Goal: Task Accomplishment & Management: Manage account settings

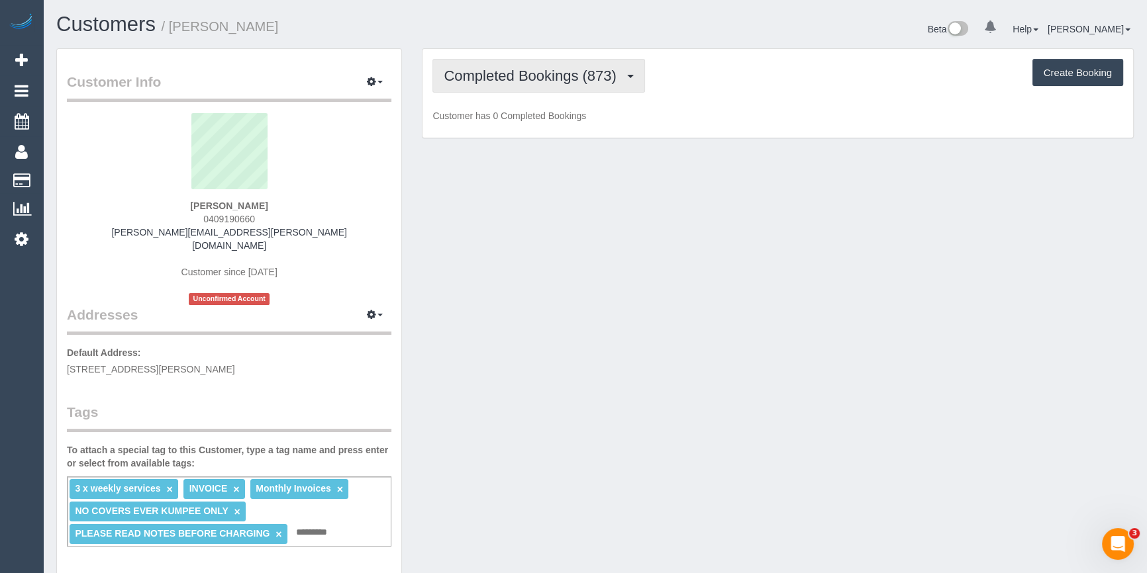
click at [606, 68] on span "Completed Bookings (873)" at bounding box center [533, 76] width 179 height 17
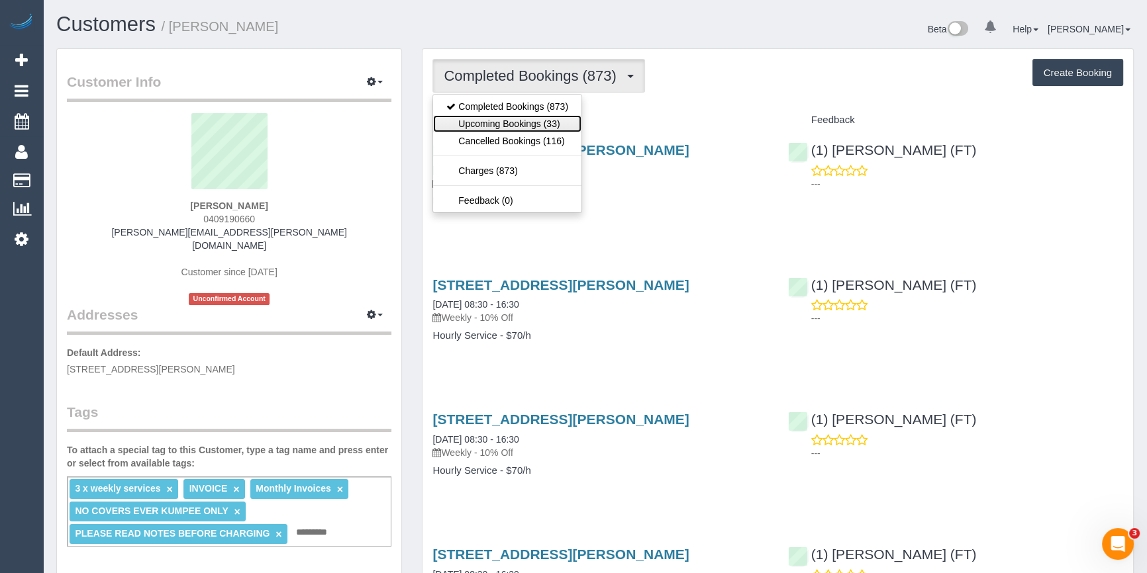
click at [505, 126] on link "Upcoming Bookings (33)" at bounding box center [507, 123] width 148 height 17
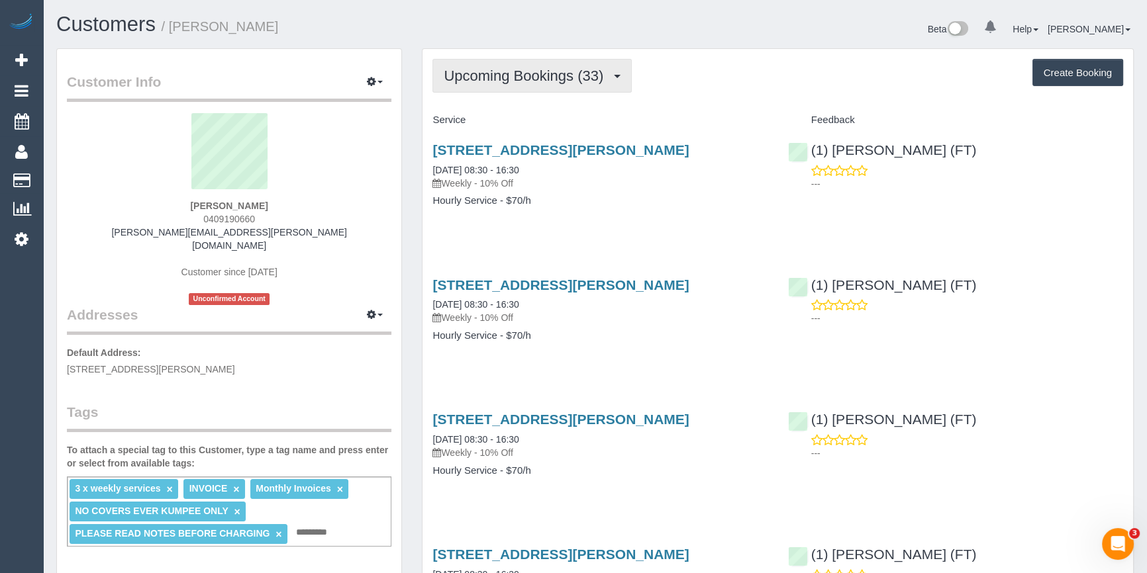
click at [511, 70] on span "Upcoming Bookings (33)" at bounding box center [527, 76] width 166 height 17
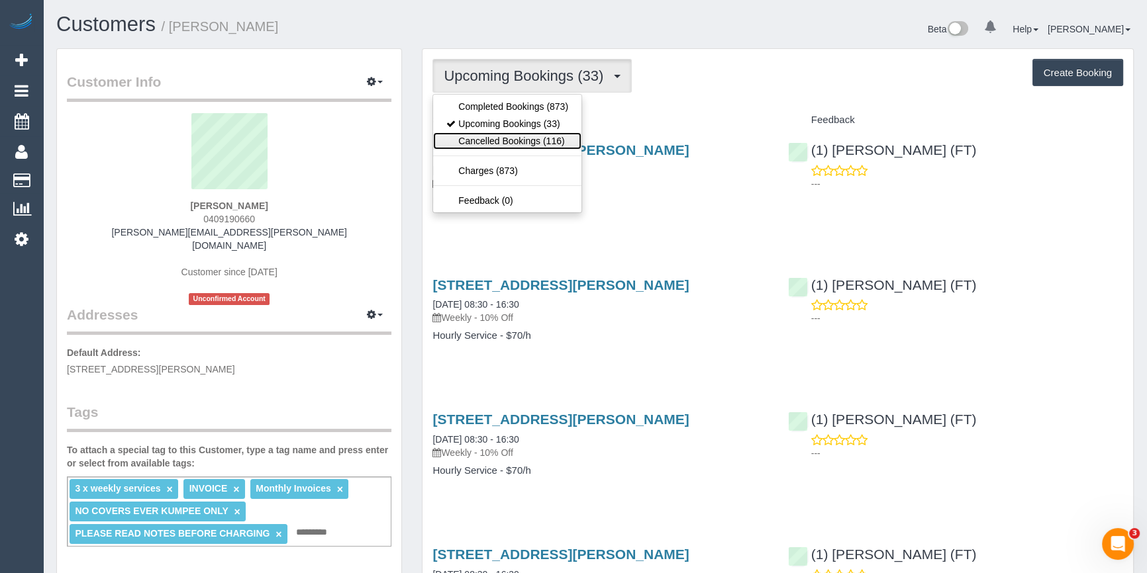
click at [508, 144] on link "Cancelled Bookings (116)" at bounding box center [507, 140] width 148 height 17
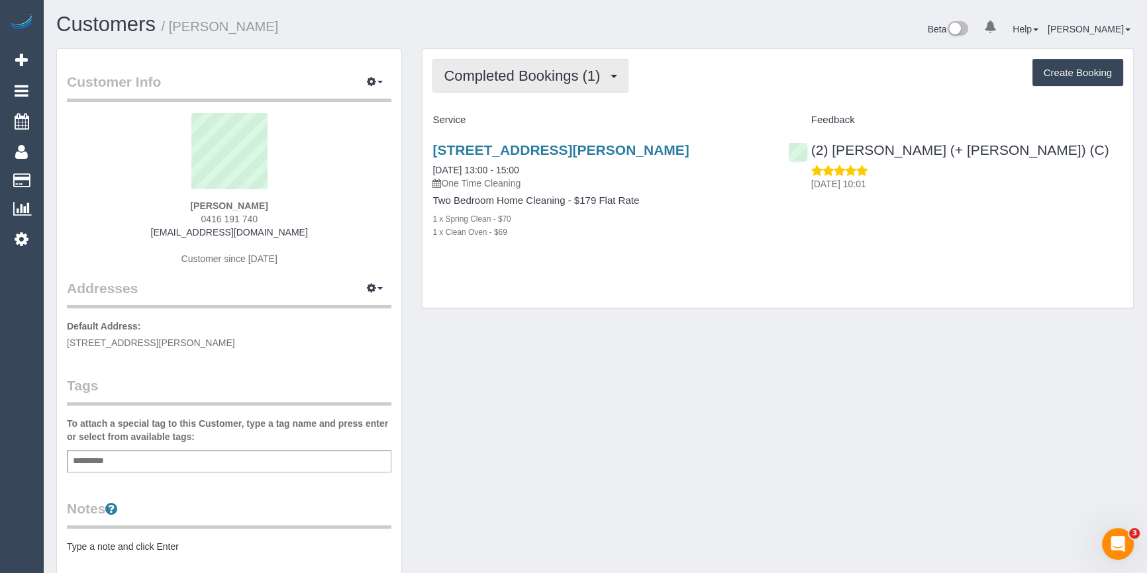
click at [580, 81] on span "Completed Bookings (1)" at bounding box center [525, 76] width 163 height 17
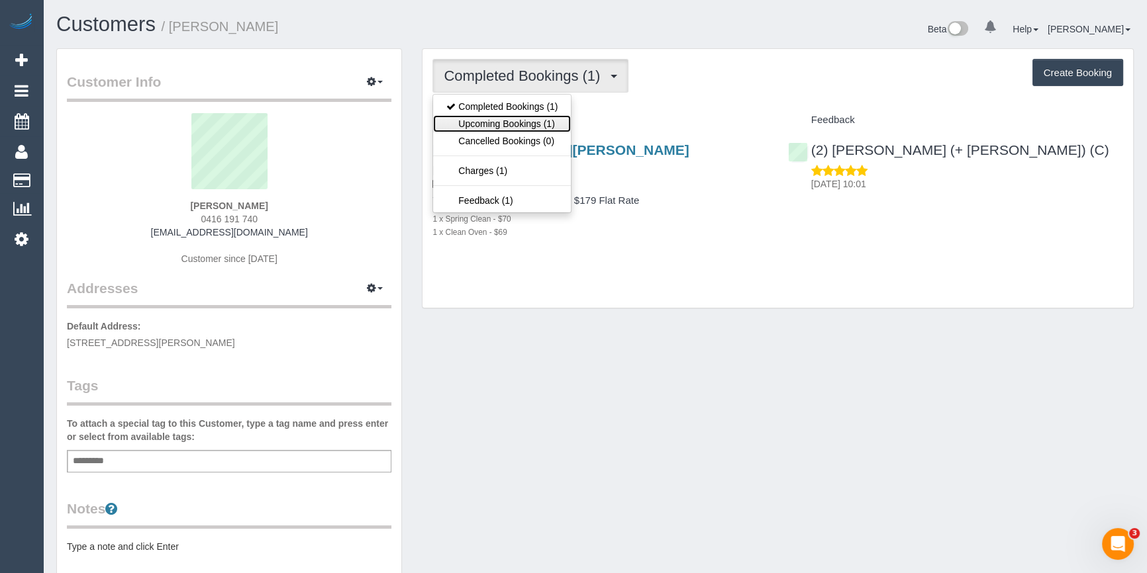
click at [524, 122] on link "Upcoming Bookings (1)" at bounding box center [502, 123] width 138 height 17
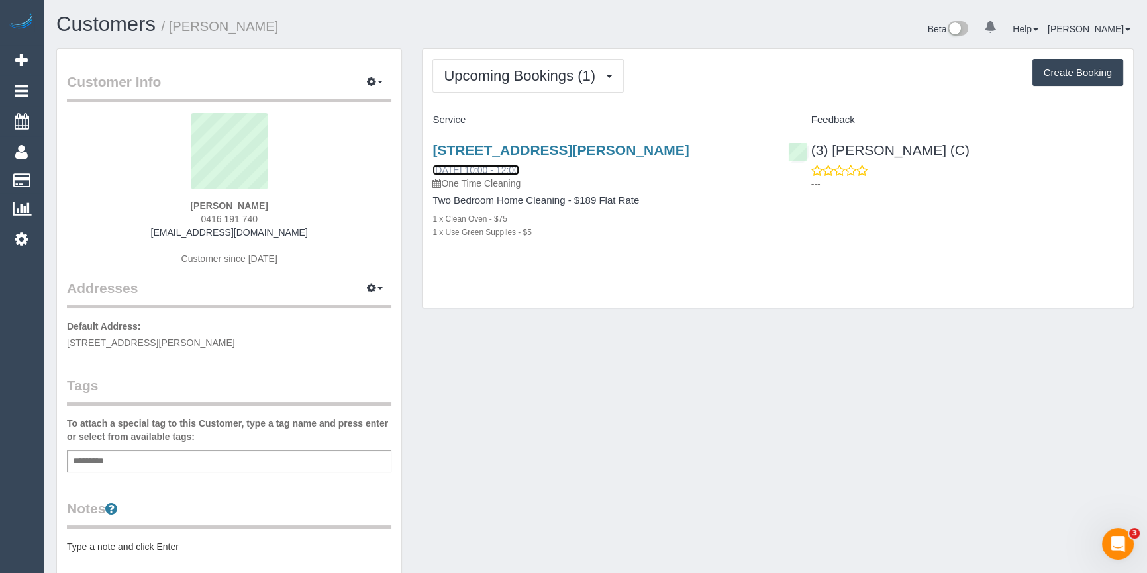
click at [493, 165] on link "12/08/2025 10:00 - 12:00" at bounding box center [475, 170] width 86 height 11
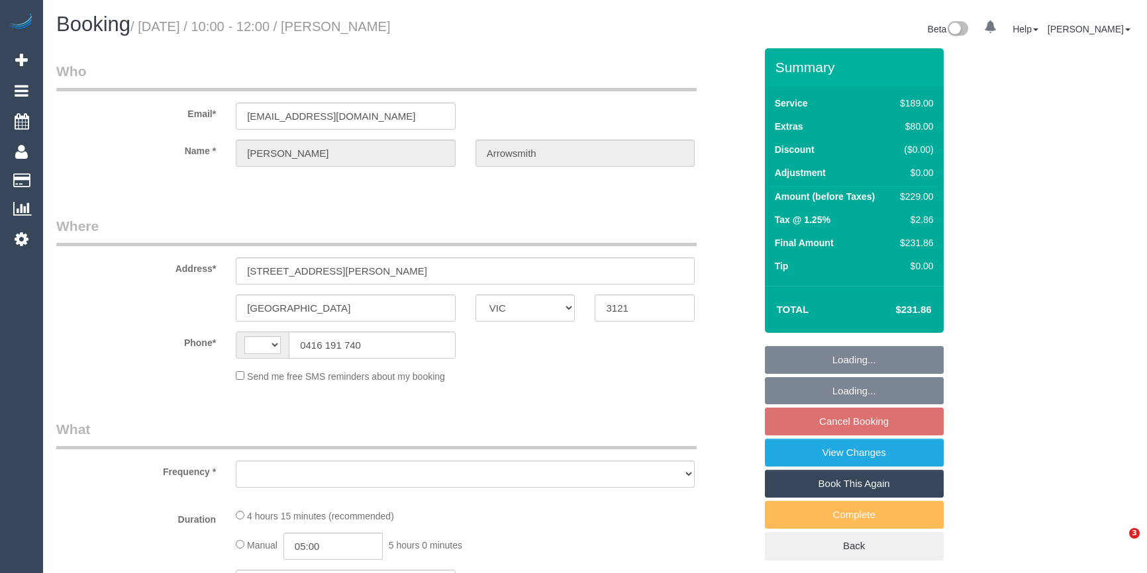
select select "VIC"
select select "string:AU"
select select "string:stripe-pm_1P9euK2GScqysDRV1jfhdYhY"
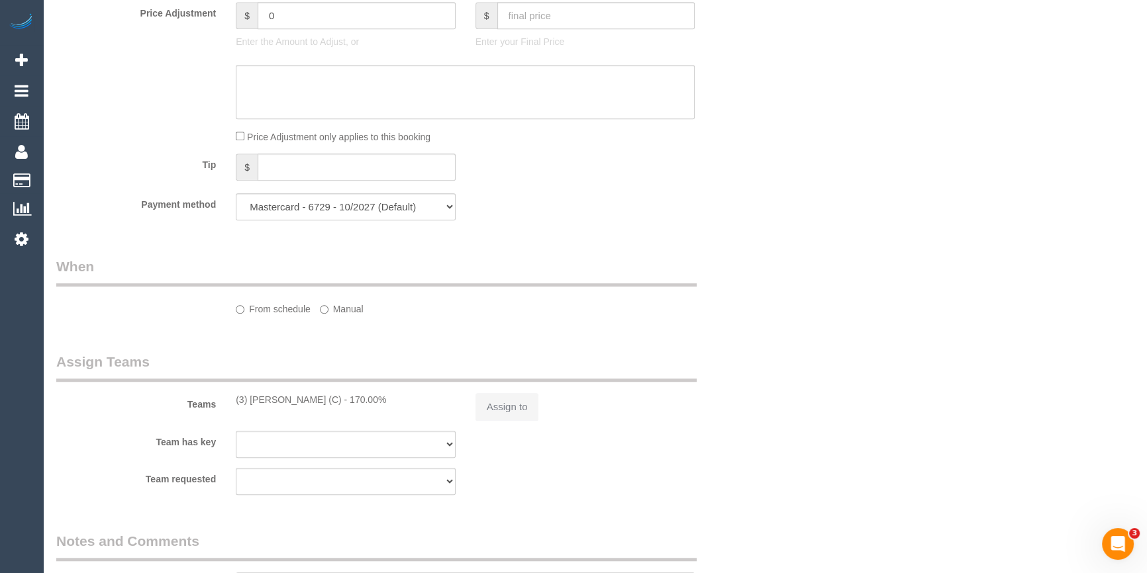
select select "object:1360"
select select "spot1"
select select "number:27"
select select "number:14"
select select "number:19"
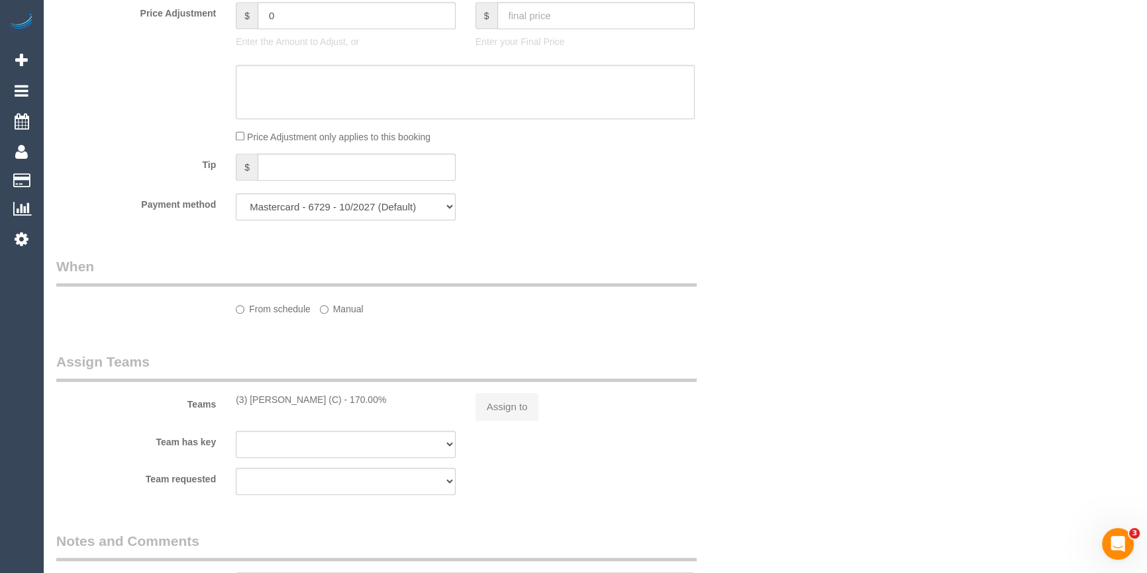
select select "number:24"
select select "number:13"
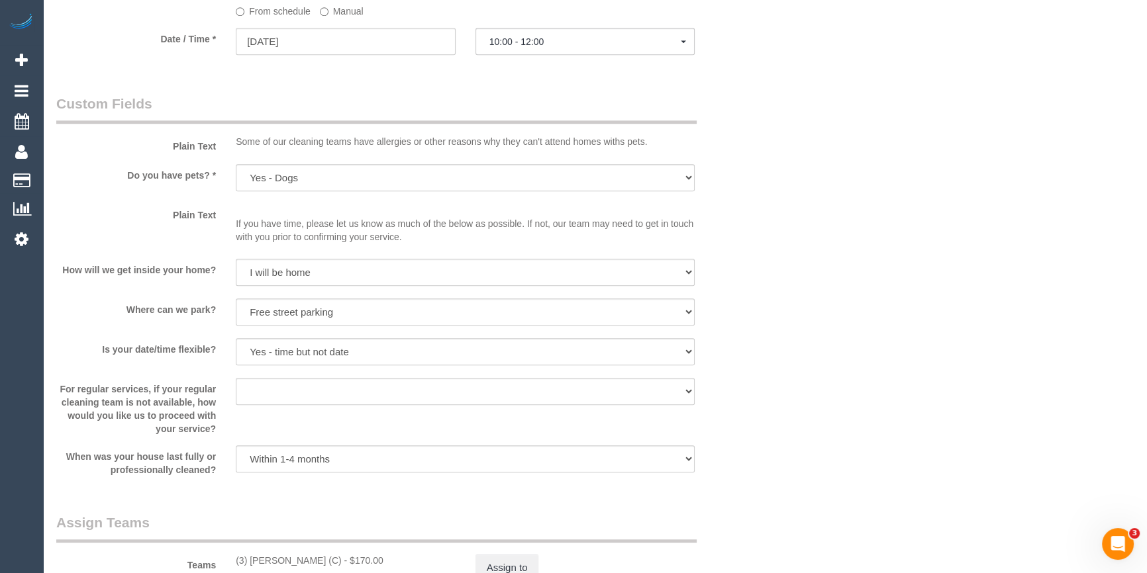
scroll to position [1488, 0]
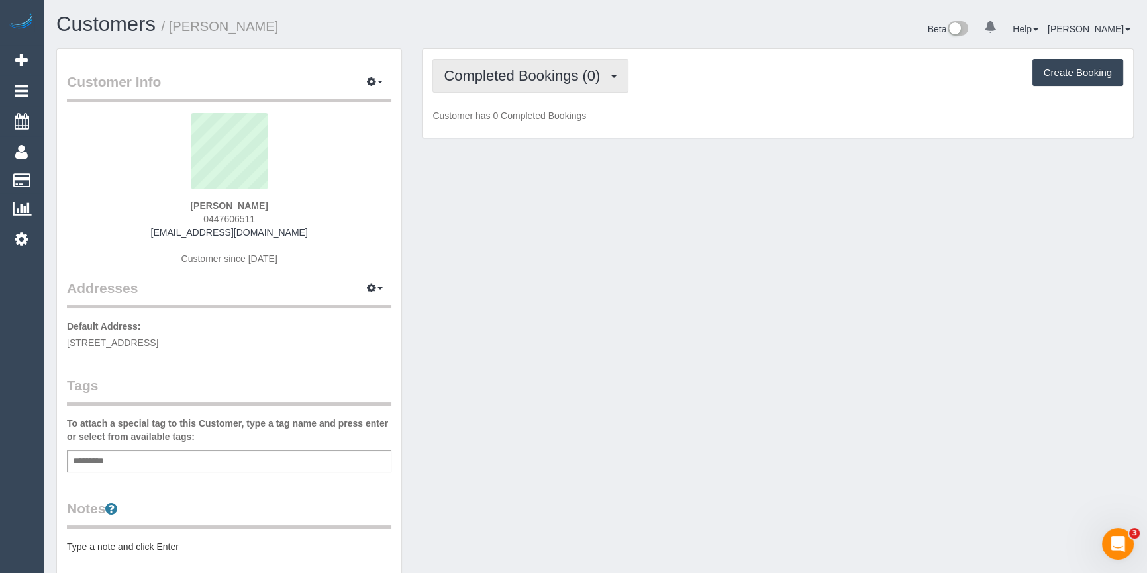
click at [587, 77] on span "Completed Bookings (0)" at bounding box center [525, 76] width 163 height 17
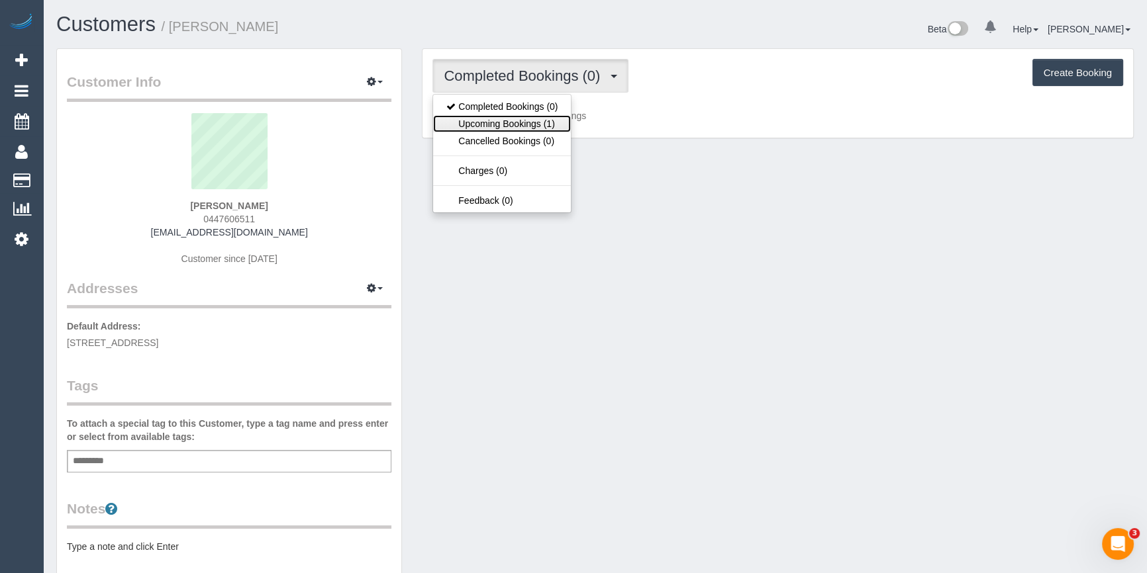
click at [531, 118] on link "Upcoming Bookings (1)" at bounding box center [502, 123] width 138 height 17
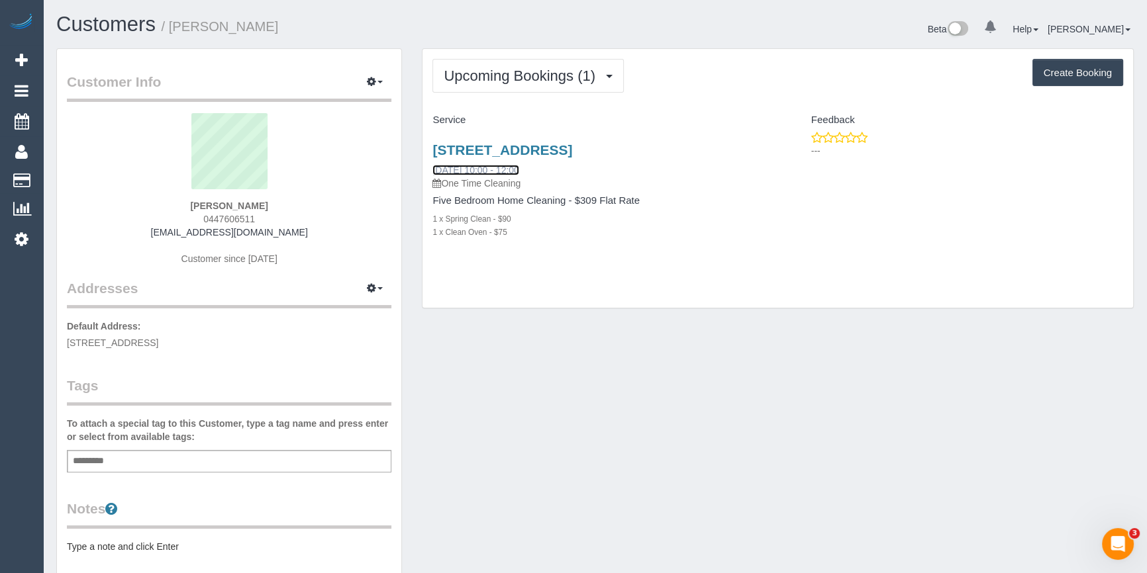
click at [490, 168] on link "[DATE] 10:00 - 12:00" at bounding box center [475, 170] width 86 height 11
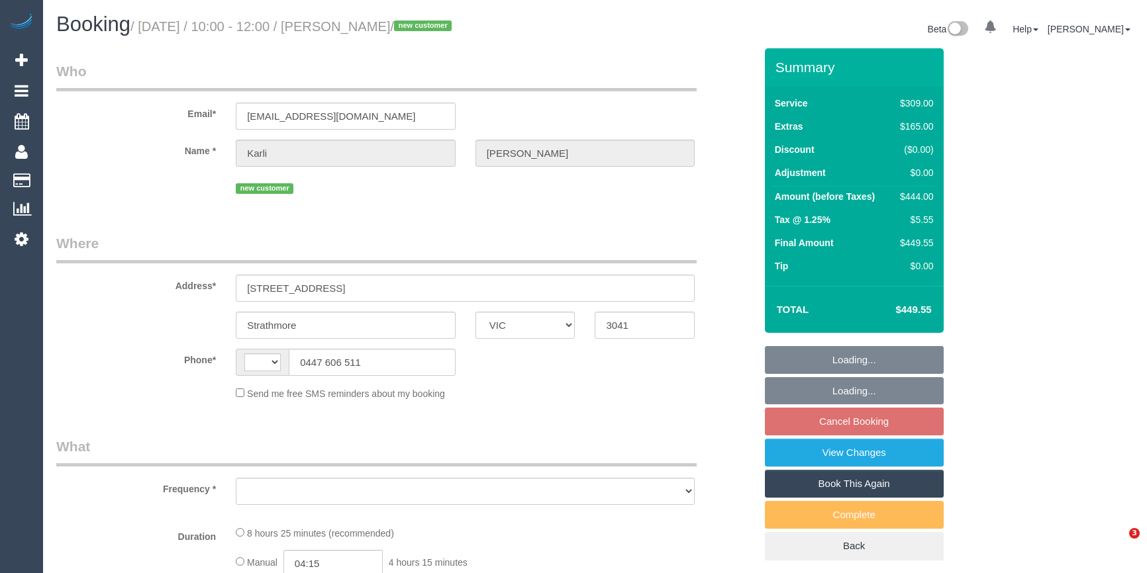
select select "VIC"
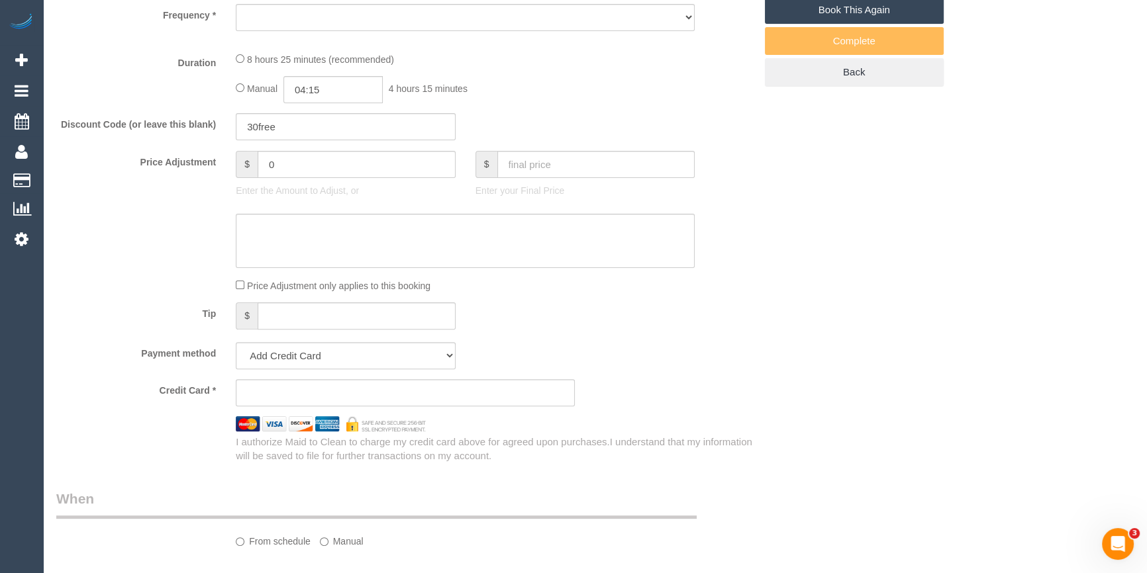
scroll to position [481, 0]
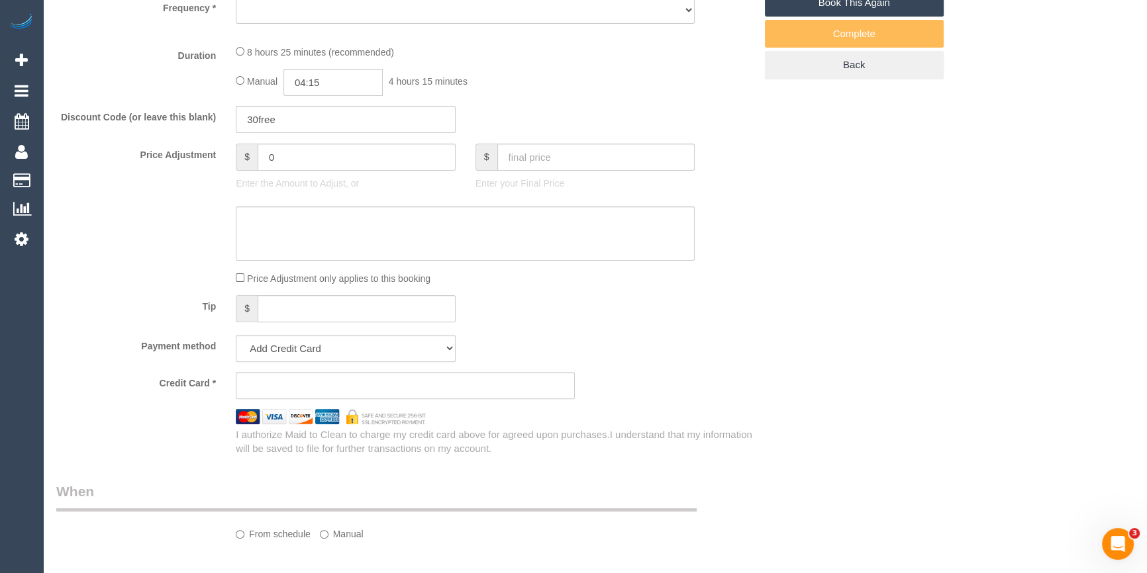
select select "string:AU"
select select "object:531"
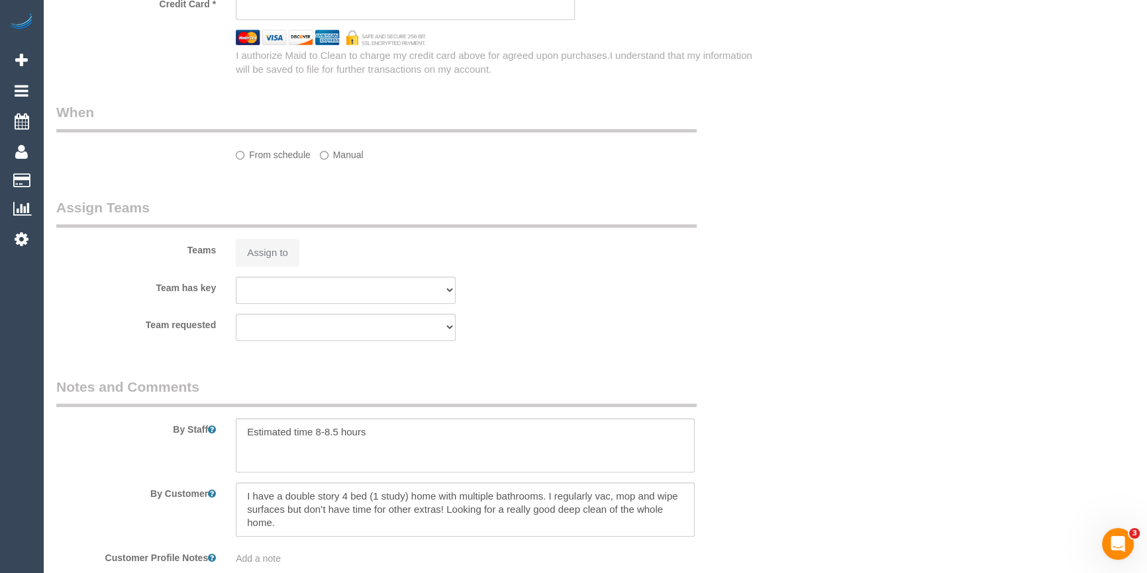
select select "string:stripe-pm_1RtKdk2GScqysDRV5xwt6sUT"
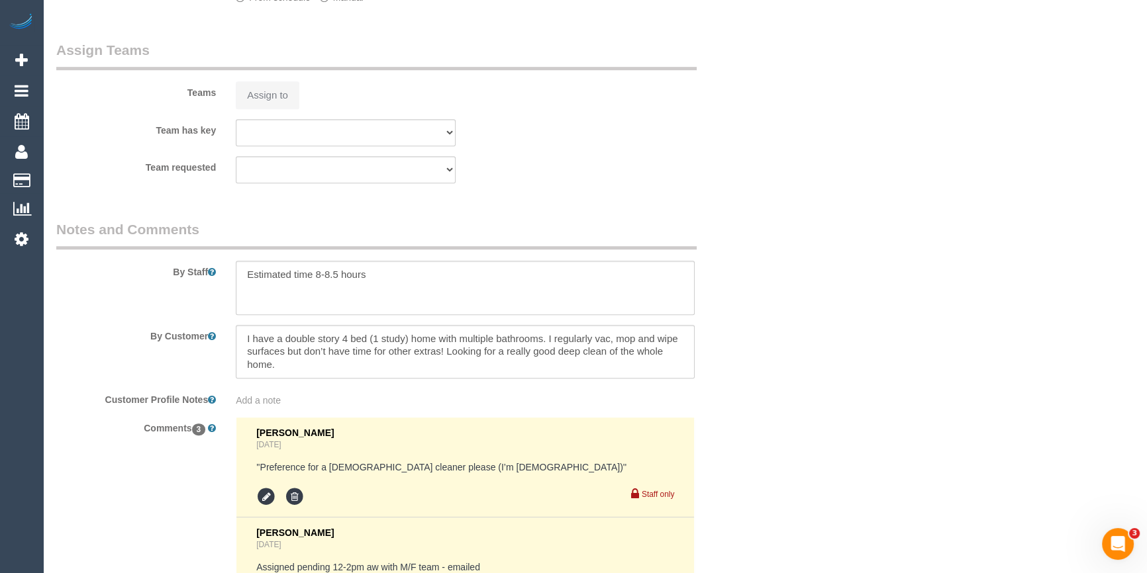
select select "object:595"
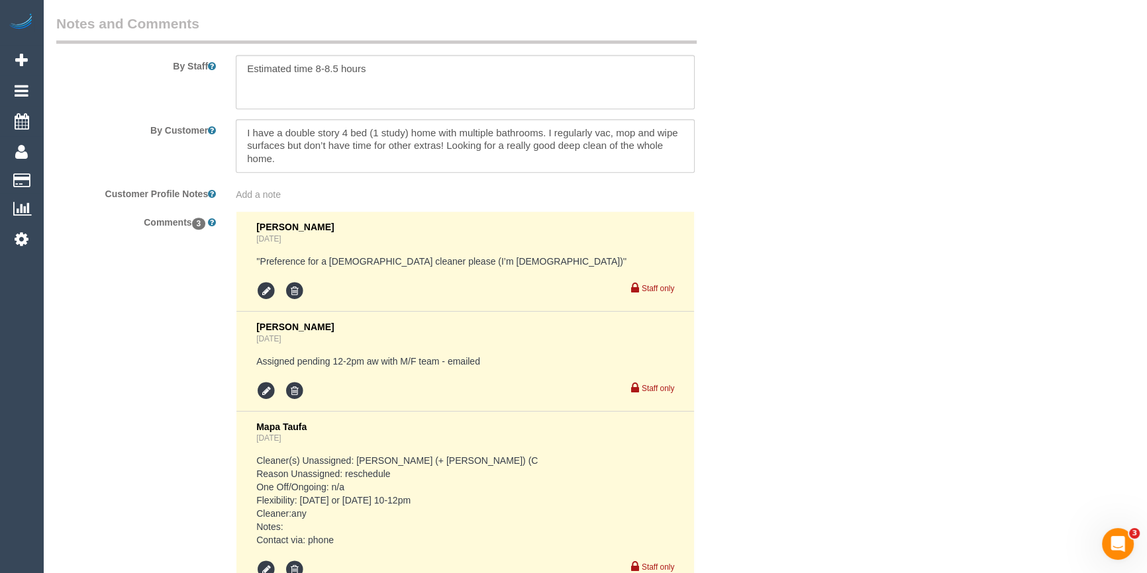
select select "number:28"
select select "number:14"
select select "number:19"
select select "number:23"
select select "number:35"
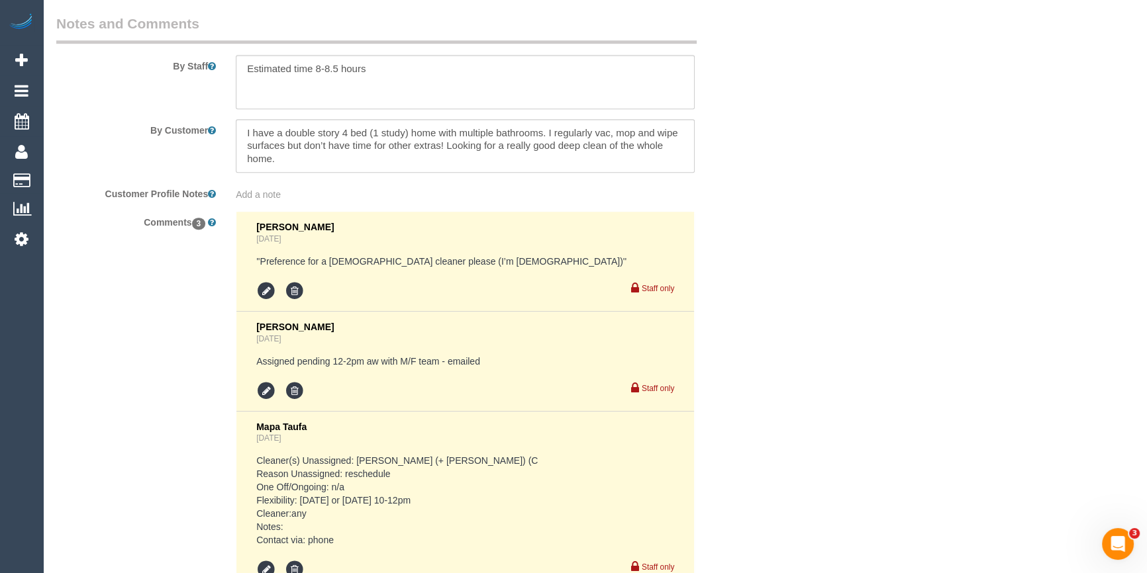
select select "number:12"
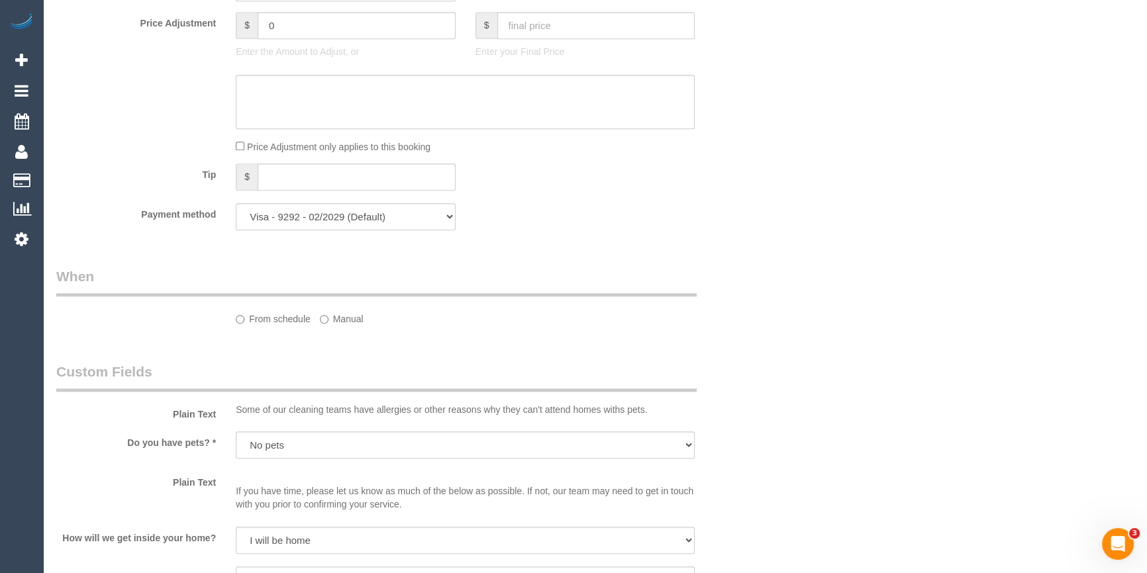
scroll to position [2366, 0]
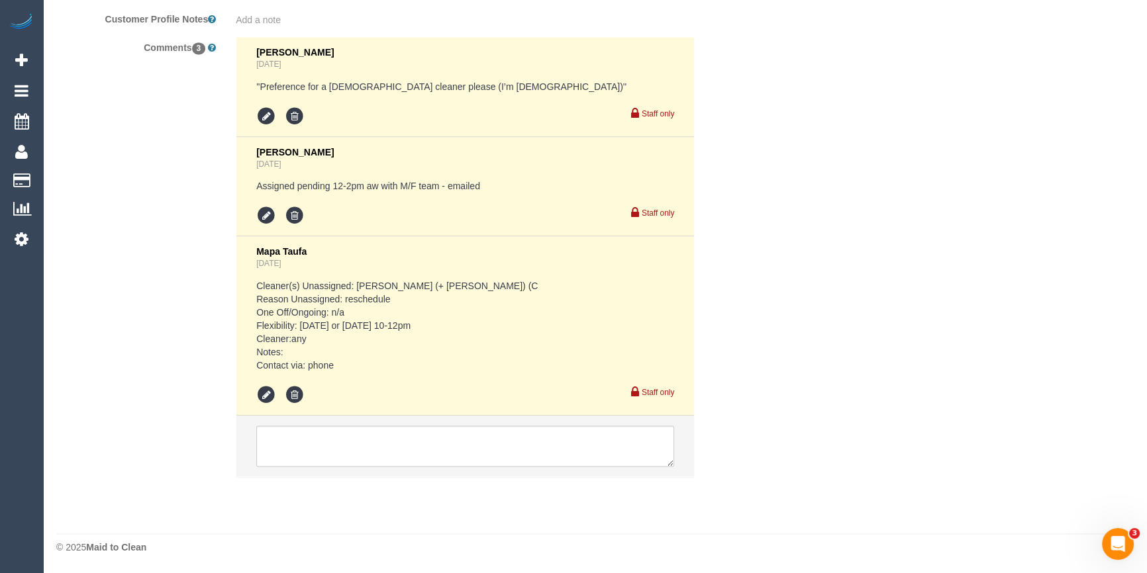
select select "spot1"
drag, startPoint x: 257, startPoint y: 81, endPoint x: 510, endPoint y: 86, distance: 253.0
click at [510, 86] on pre "''Preference for a [DEMOGRAPHIC_DATA] cleaner please (I’m [DEMOGRAPHIC_DATA])''" at bounding box center [465, 86] width 418 height 13
click at [516, 112] on ul at bounding box center [465, 117] width 418 height 20
click at [758, 205] on div "Comments 3 Laura Butera 3 days ago ''Preference for a female cleaner please (I’…" at bounding box center [405, 263] width 718 height 454
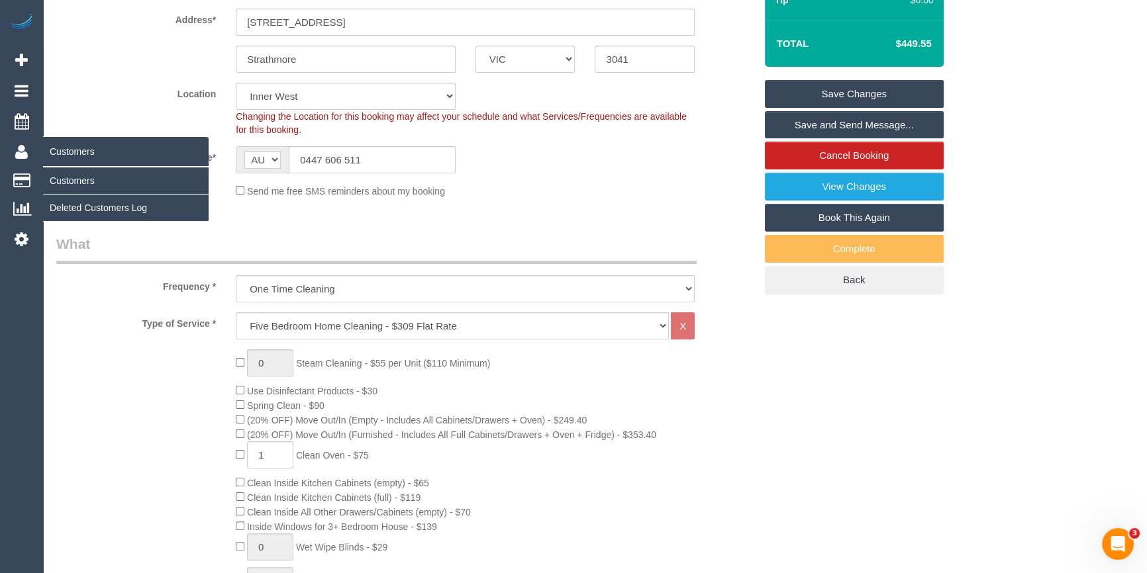
scroll to position [199, 0]
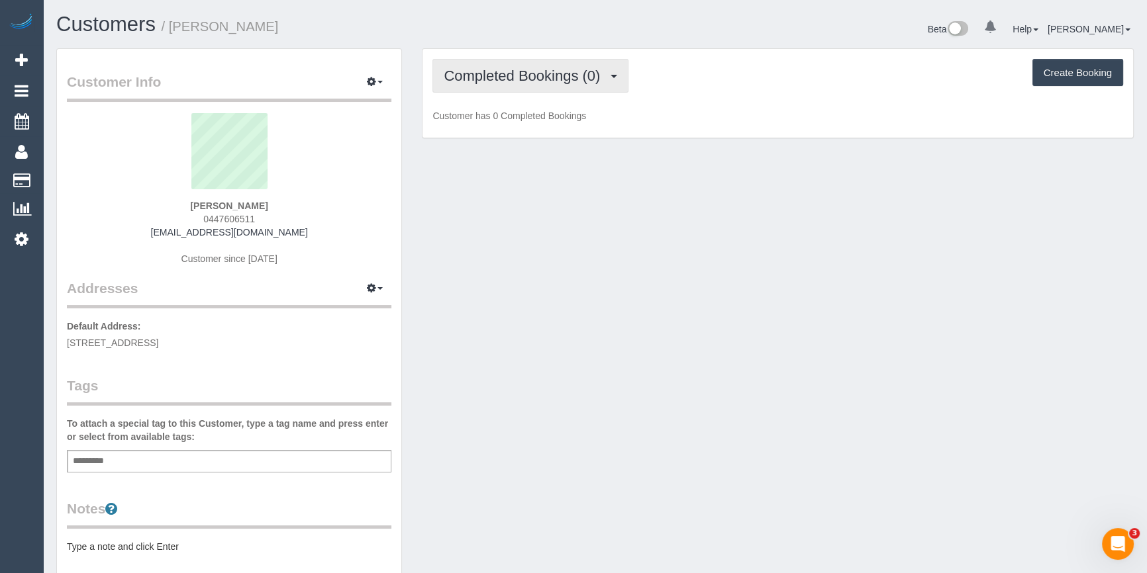
click at [589, 79] on span "Completed Bookings (0)" at bounding box center [525, 76] width 163 height 17
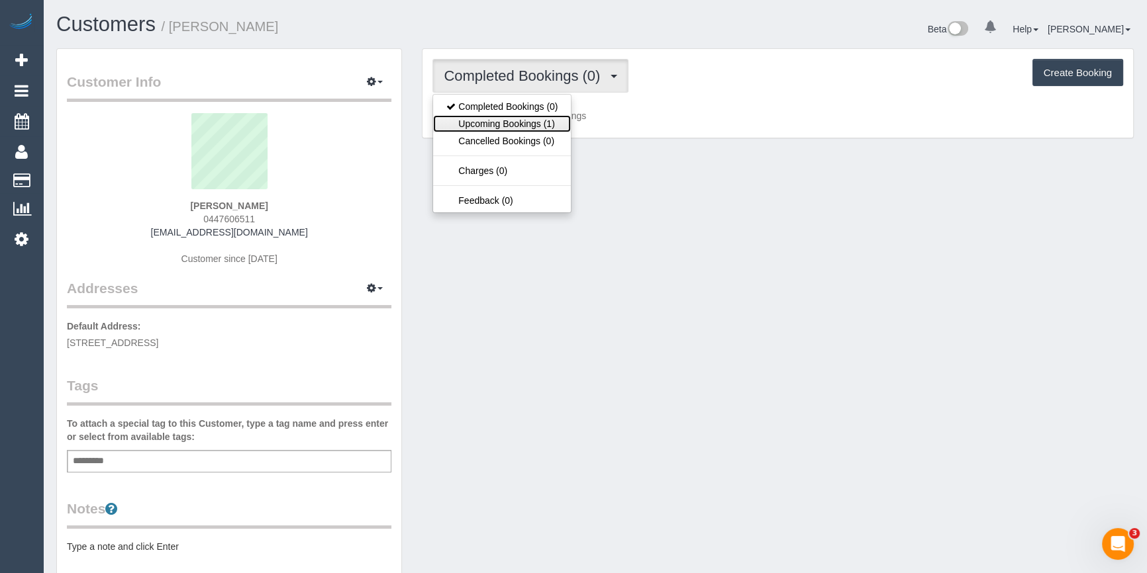
click at [494, 126] on link "Upcoming Bookings (1)" at bounding box center [502, 123] width 138 height 17
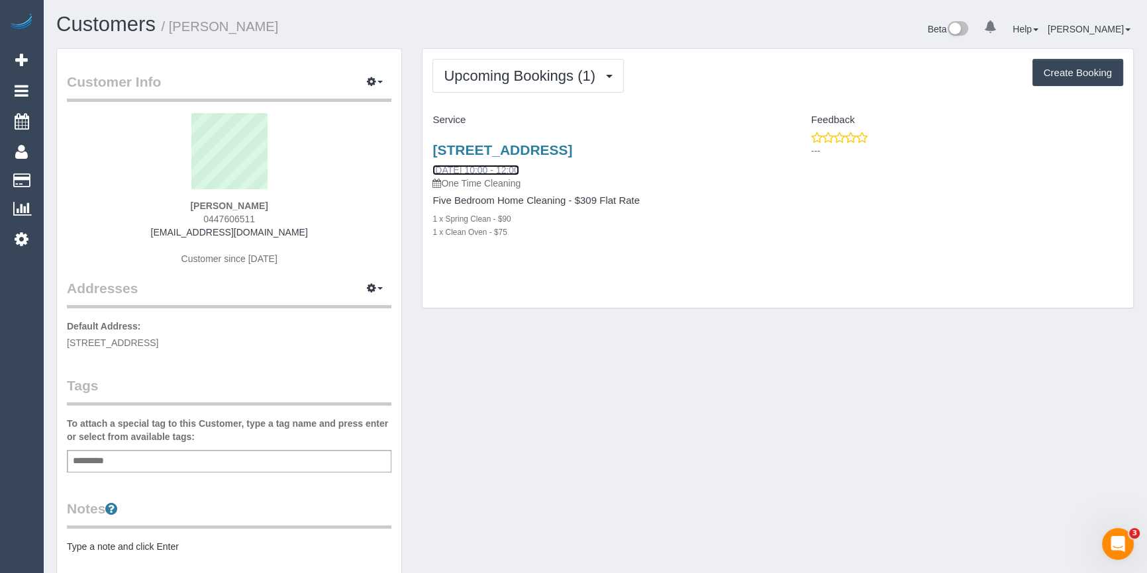
click at [483, 169] on link "14/08/2025 10:00 - 12:00" at bounding box center [475, 170] width 86 height 11
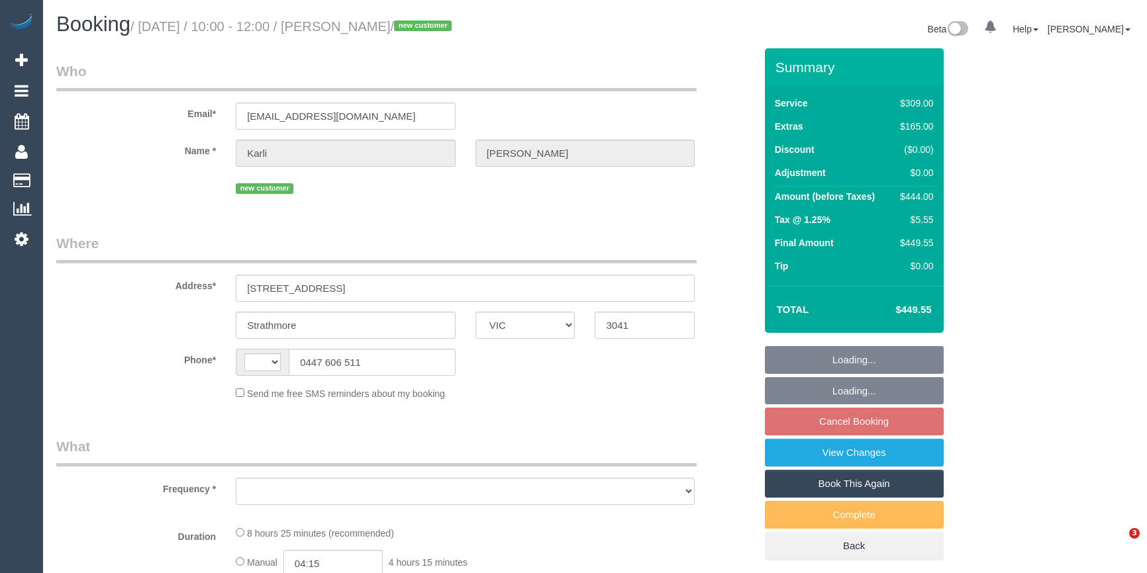
select select "VIC"
select select "object:284"
select select "string:stripe-pm_1RtKdk2GScqysDRV5xwt6sUT"
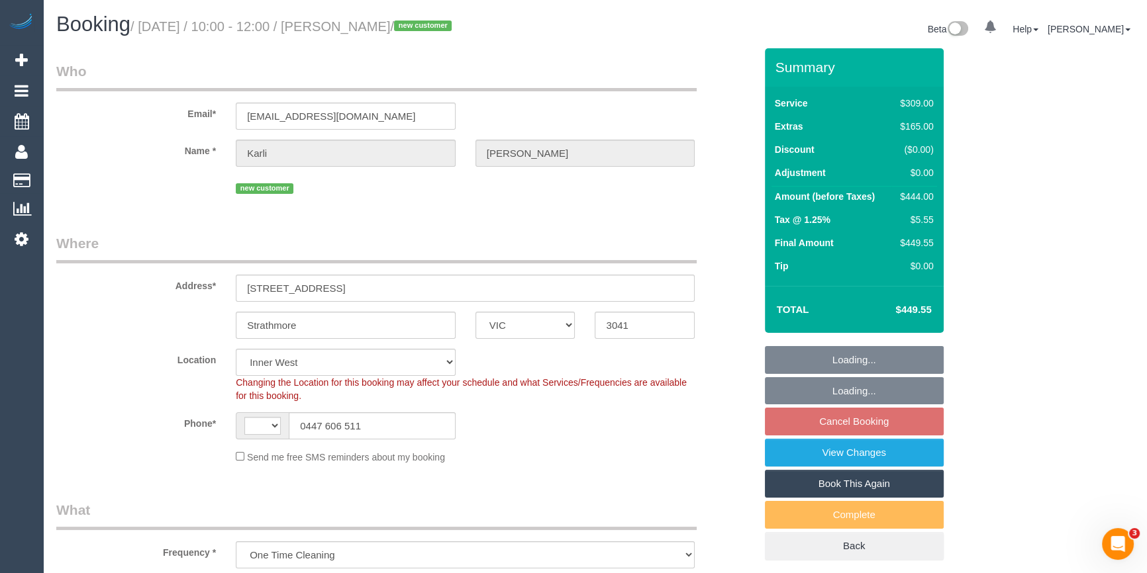
select select "object:691"
select select "string:AU"
select select "number:28"
select select "number:14"
select select "number:19"
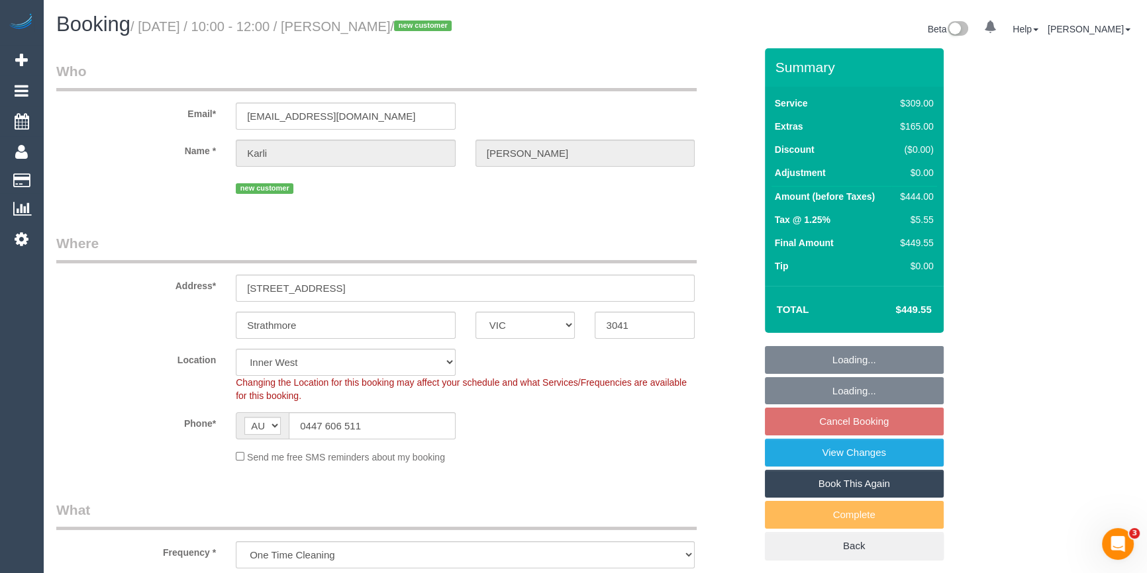
select select "number:23"
select select "number:35"
select select "number:12"
select select "spot1"
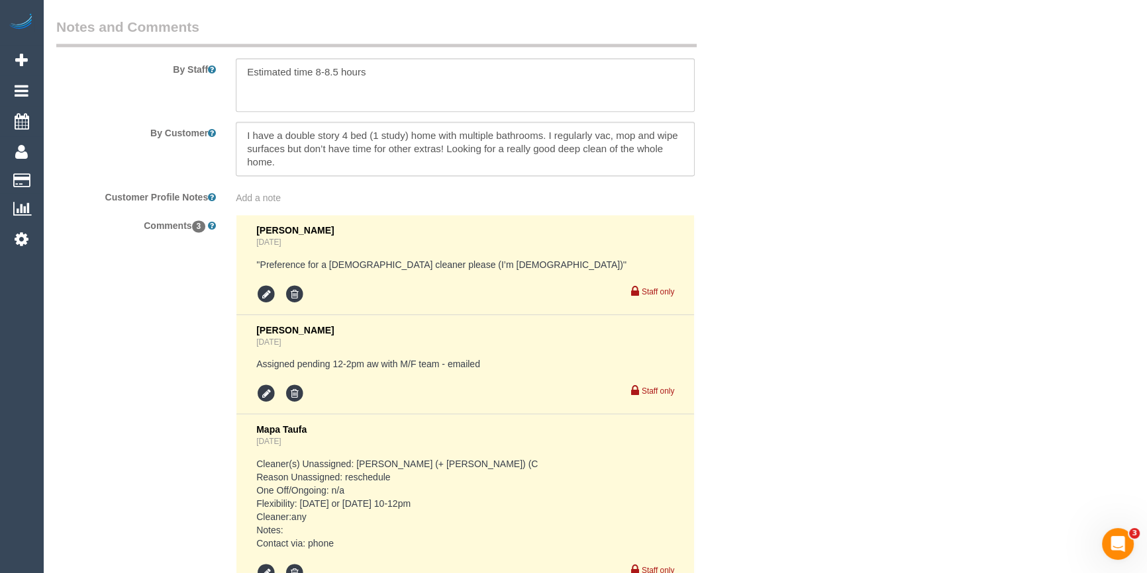
scroll to position [2366, 0]
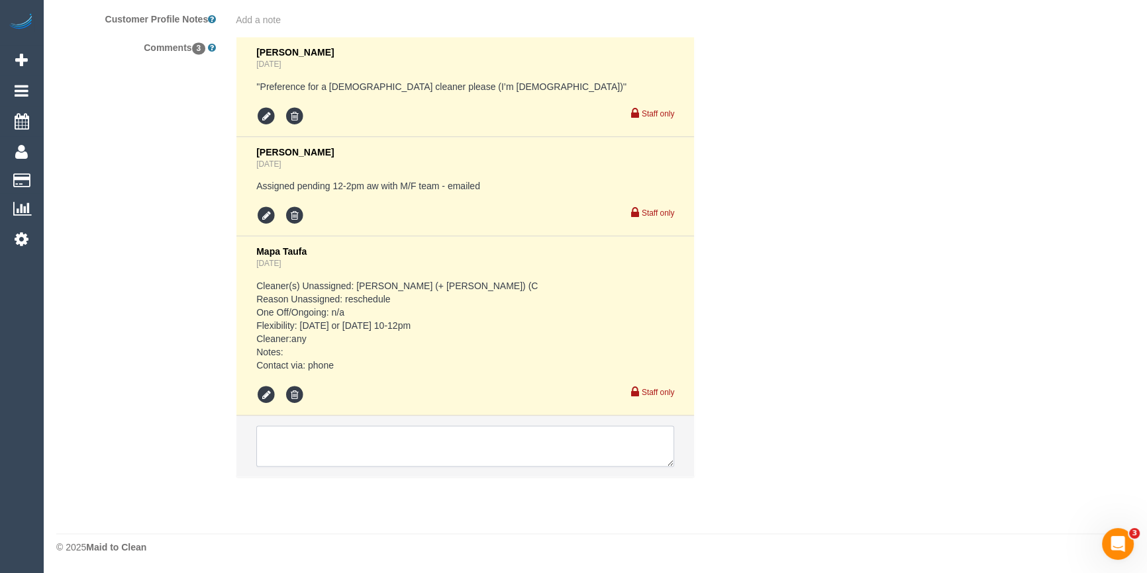
click at [326, 454] on textarea at bounding box center [465, 446] width 418 height 41
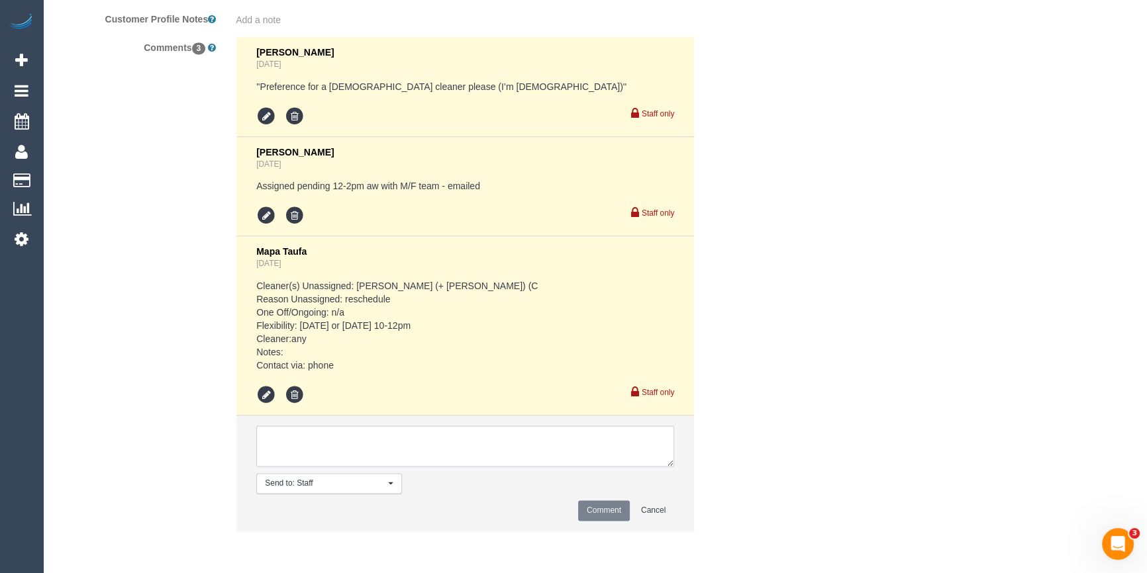
paste textarea "m happy with a male/female duo. The days I am free for a clean next week are th…"
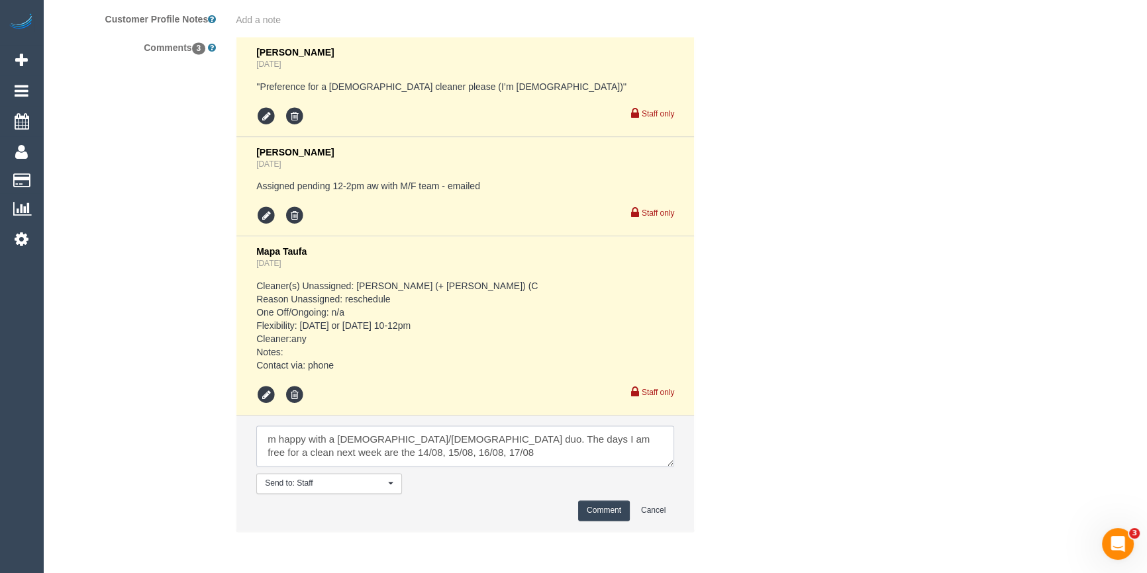
type textarea "m happy with a male/female duo. The days I am free for a clean next week are th…"
click at [608, 510] on button "Comment" at bounding box center [604, 511] width 52 height 21
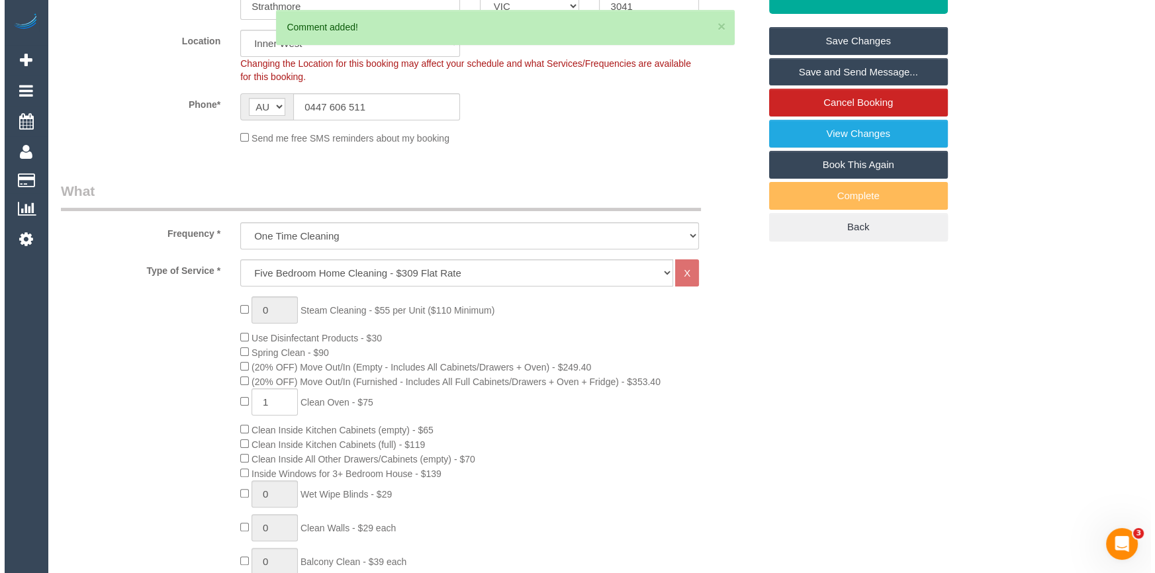
scroll to position [0, 0]
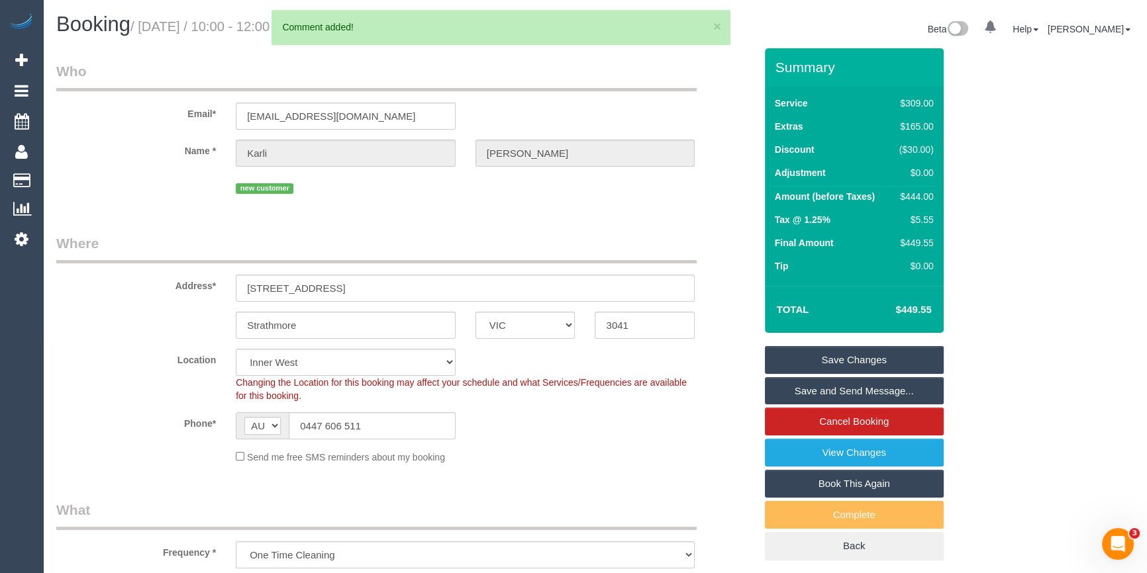
click at [870, 357] on link "Save Changes" at bounding box center [854, 360] width 179 height 28
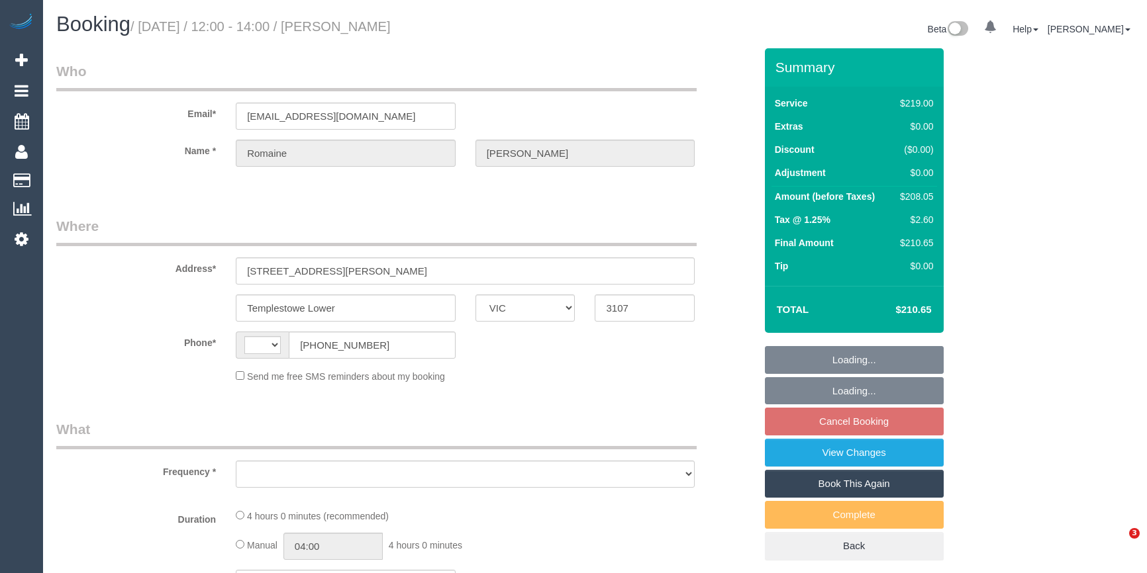
select select "VIC"
select select "string:stripe-pm_1QutQa2GScqysDRViileoCF5"
select select "number:28"
select select "number:14"
select select "number:18"
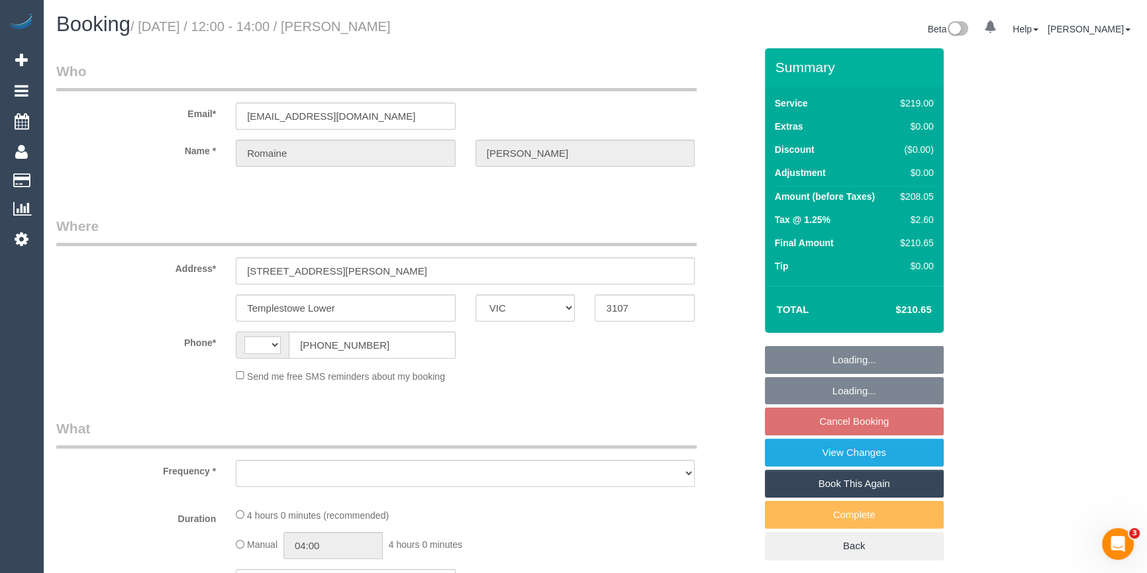
select select "number:36"
select select "number:33"
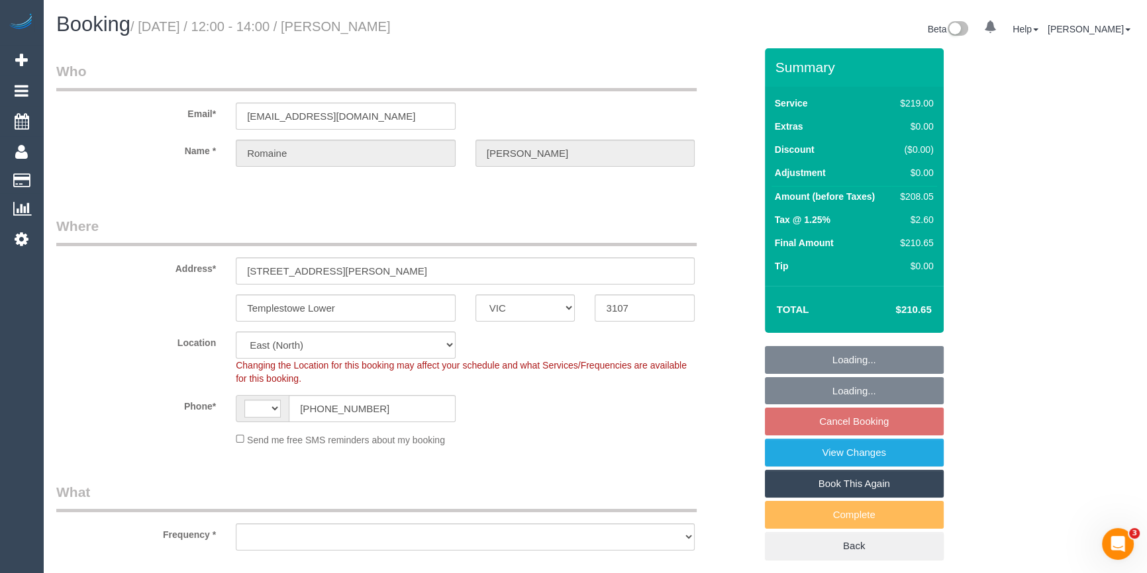
select select "string:AU"
select select "object:771"
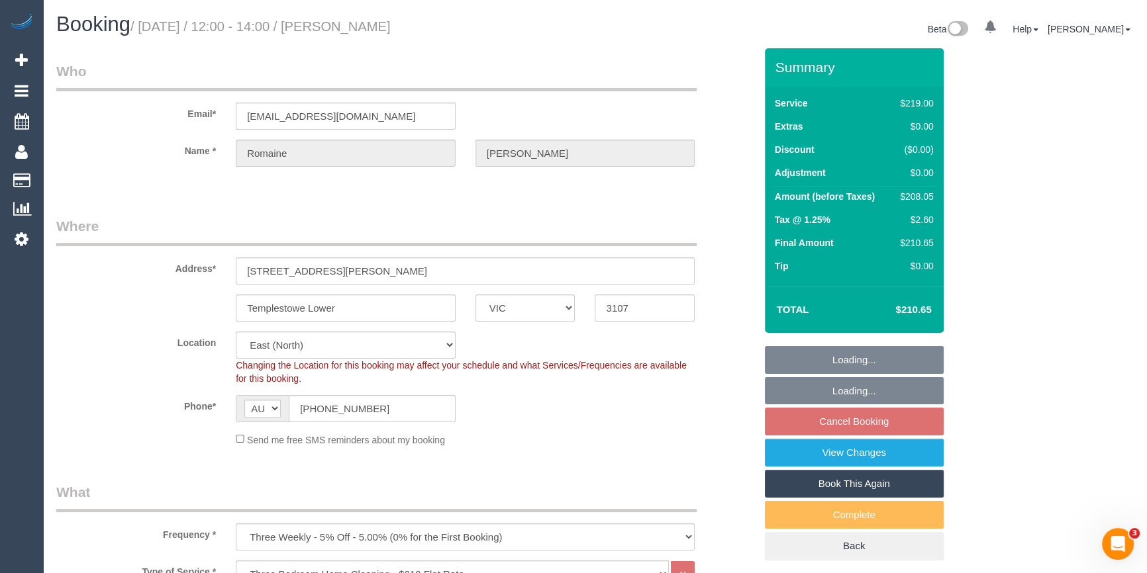
select select "spot4"
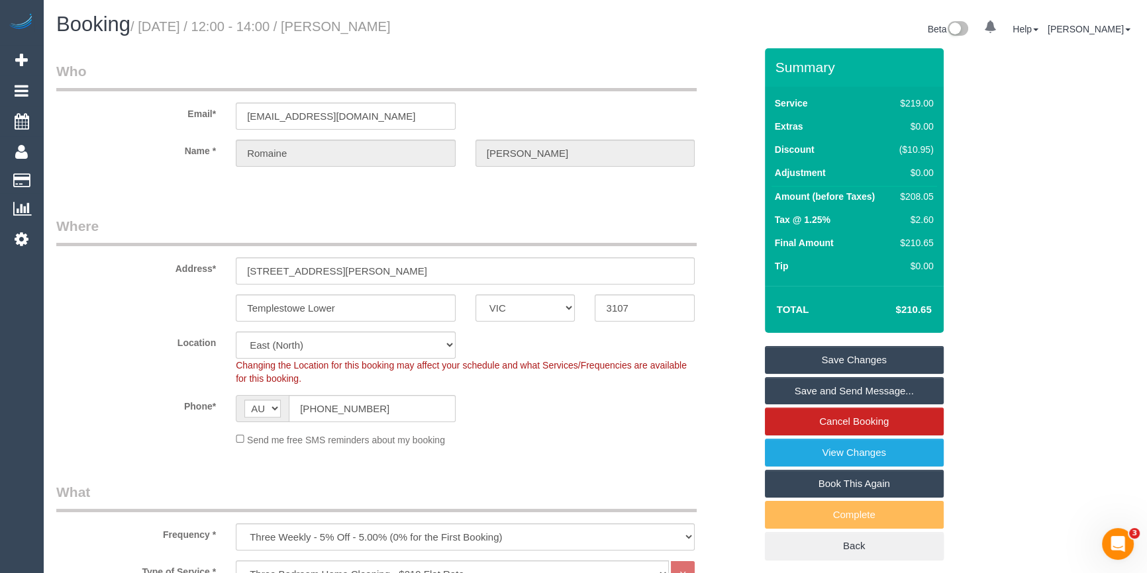
drag, startPoint x: 400, startPoint y: 26, endPoint x: 342, endPoint y: 26, distance: 57.6
click at [342, 26] on h1 "Booking / August 16, 2025 / 12:00 - 14:00 / Romaine Curtis" at bounding box center [320, 24] width 529 height 23
click at [594, 425] on sui-booking-location "Location Office City East (North) East (South) Inner East Inner North (East) In…" at bounding box center [405, 389] width 699 height 115
click at [924, 193] on div "$208.05" at bounding box center [914, 196] width 40 height 13
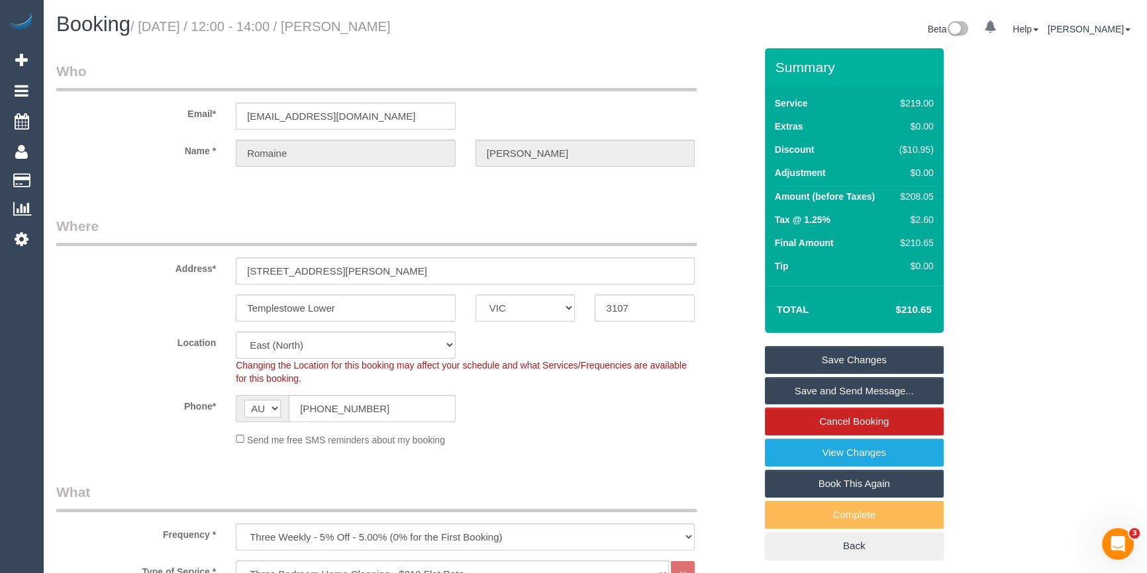
copy div "208.05"
click at [992, 199] on div "Summary Service $219.00 Extras $0.00 Discount ($10.95) Adjustment $0.00 Amount …" at bounding box center [889, 317] width 269 height 539
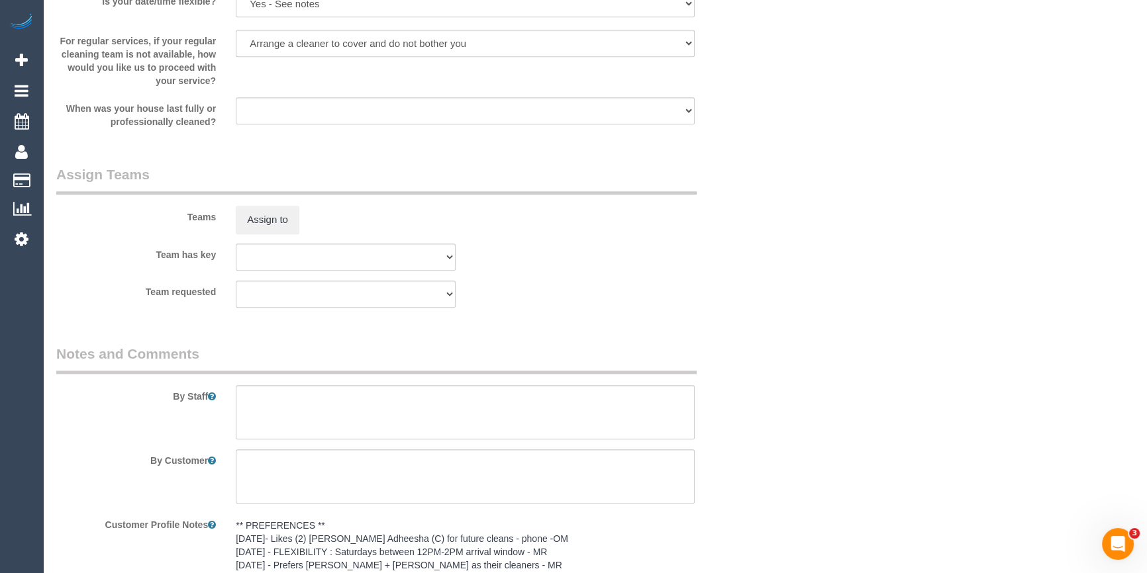
scroll to position [2016, 0]
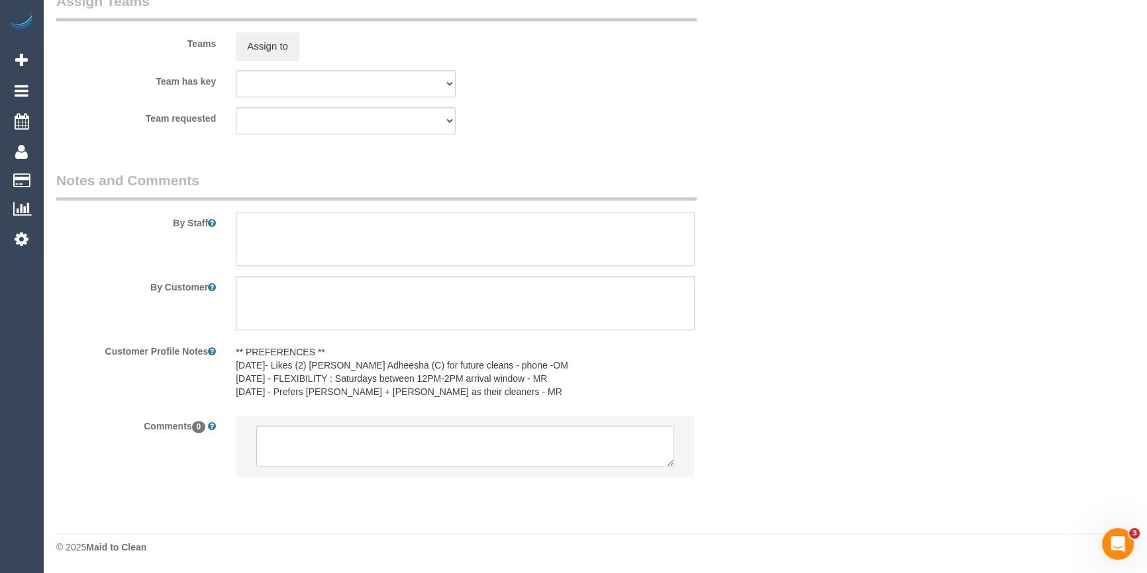
click at [304, 258] on textarea at bounding box center [465, 239] width 459 height 54
click at [387, 229] on textarea at bounding box center [465, 239] width 459 height 54
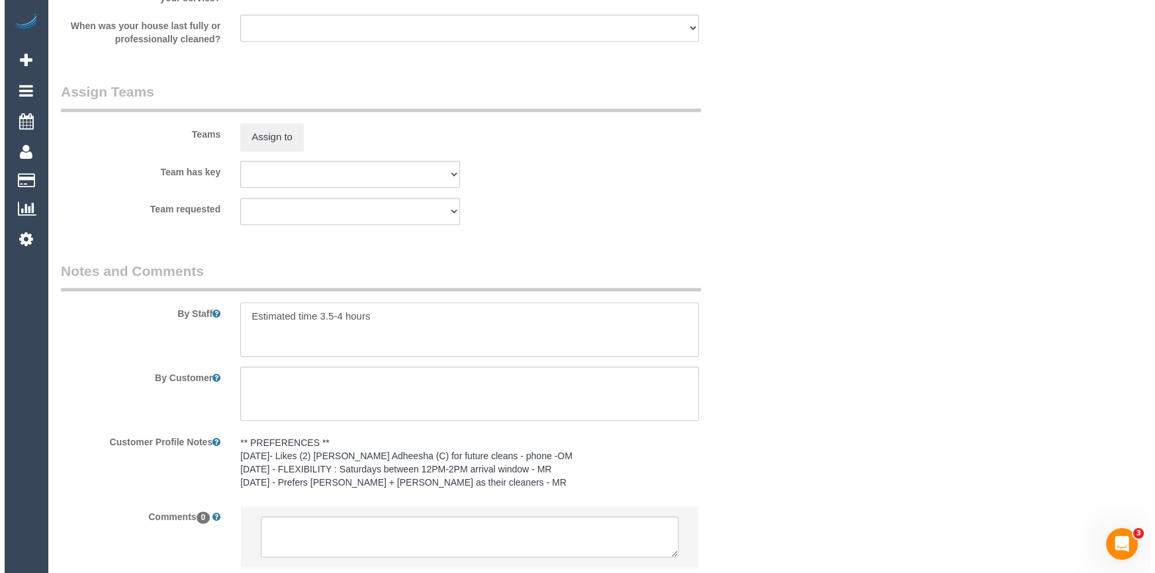
scroll to position [1835, 0]
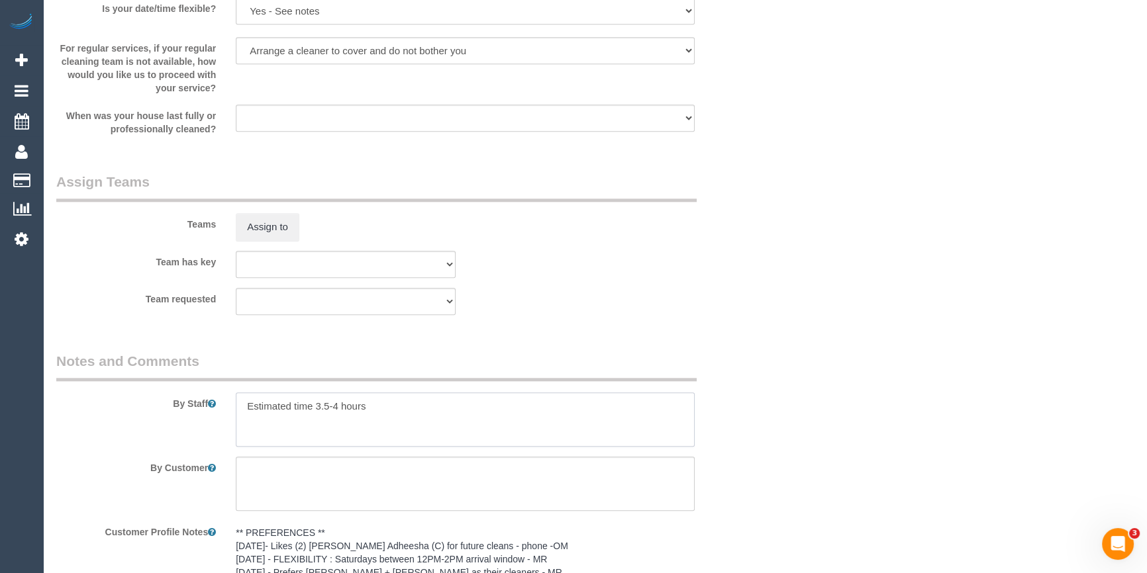
type textarea "Estimated time 3.5-4 hours"
click at [262, 245] on sui-booking-teams "Teams Assign to Team has key (0) Office (1) Helen Trickett (FT) (1) Jeremy Law …" at bounding box center [405, 243] width 699 height 143
click at [273, 228] on button "Assign to" at bounding box center [268, 227] width 64 height 28
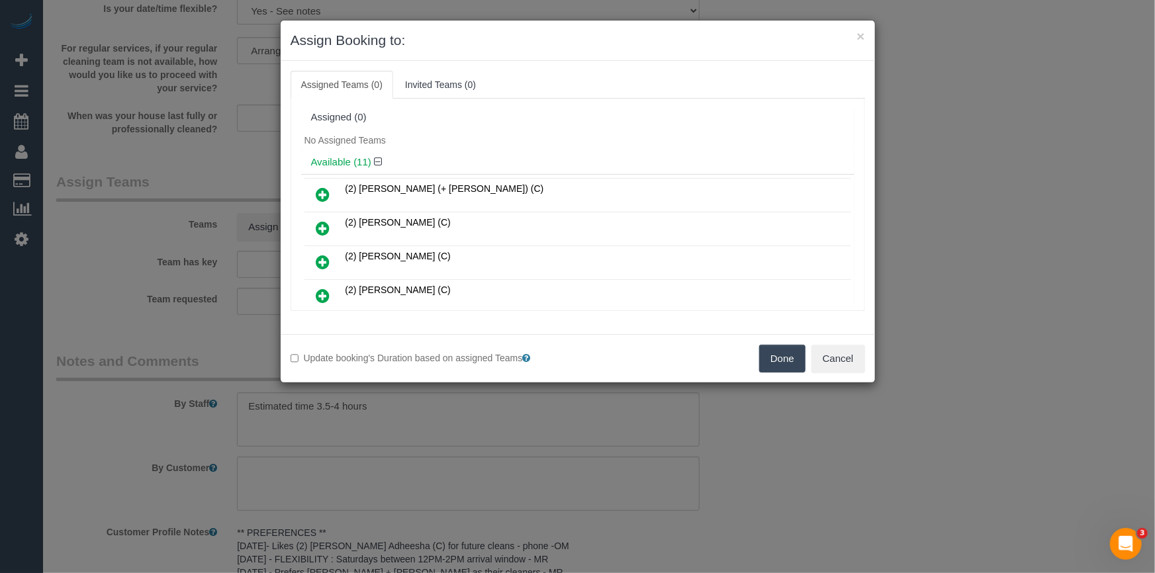
click at [492, 144] on div "No Assigned Teams" at bounding box center [578, 140] width 554 height 20
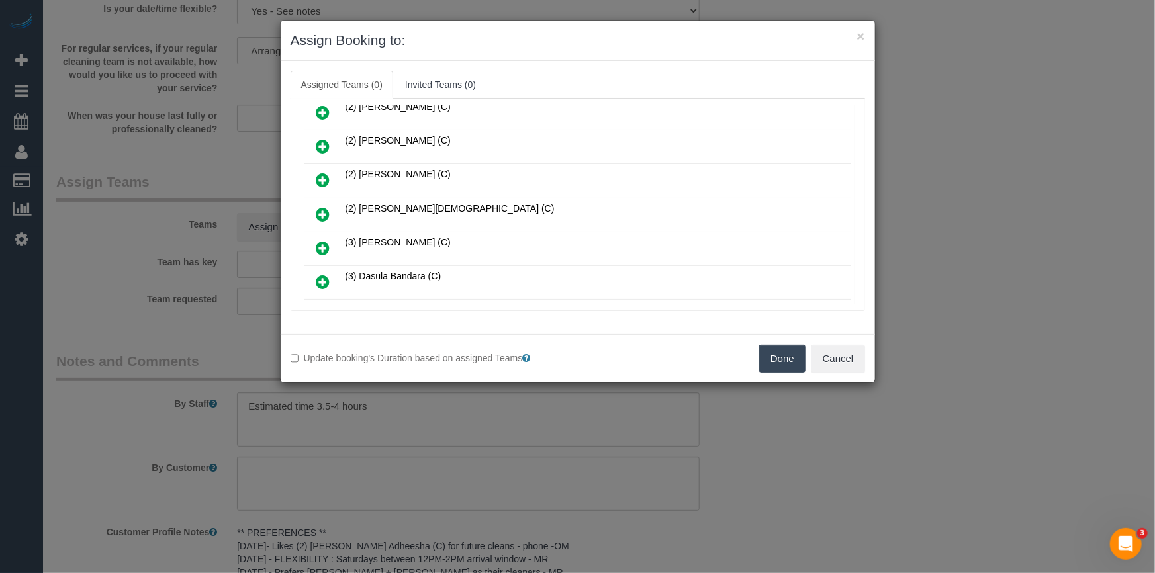
click at [333, 207] on link at bounding box center [323, 215] width 31 height 26
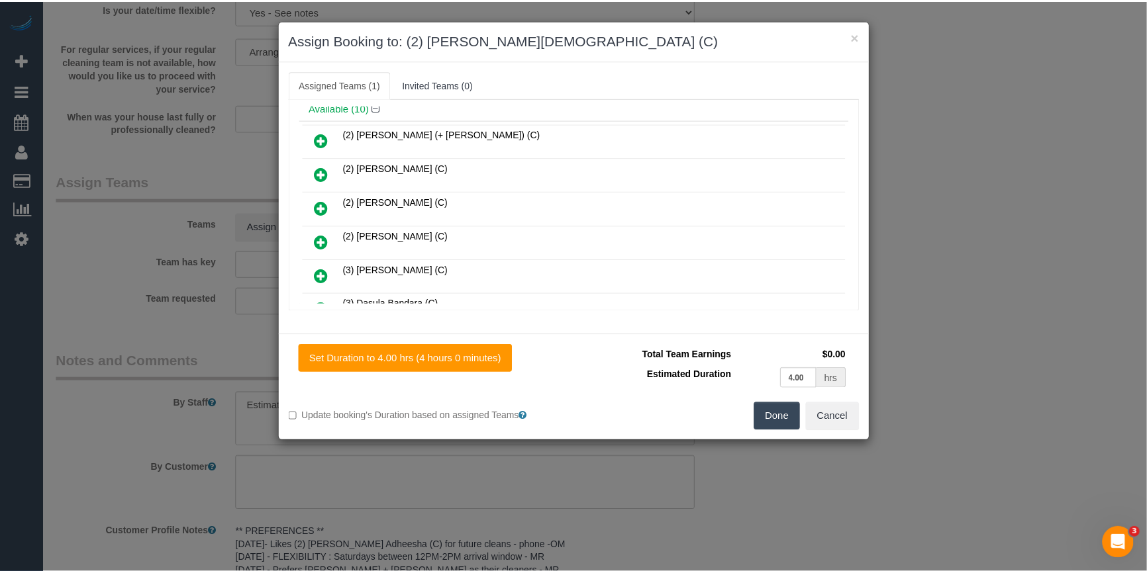
scroll to position [0, 0]
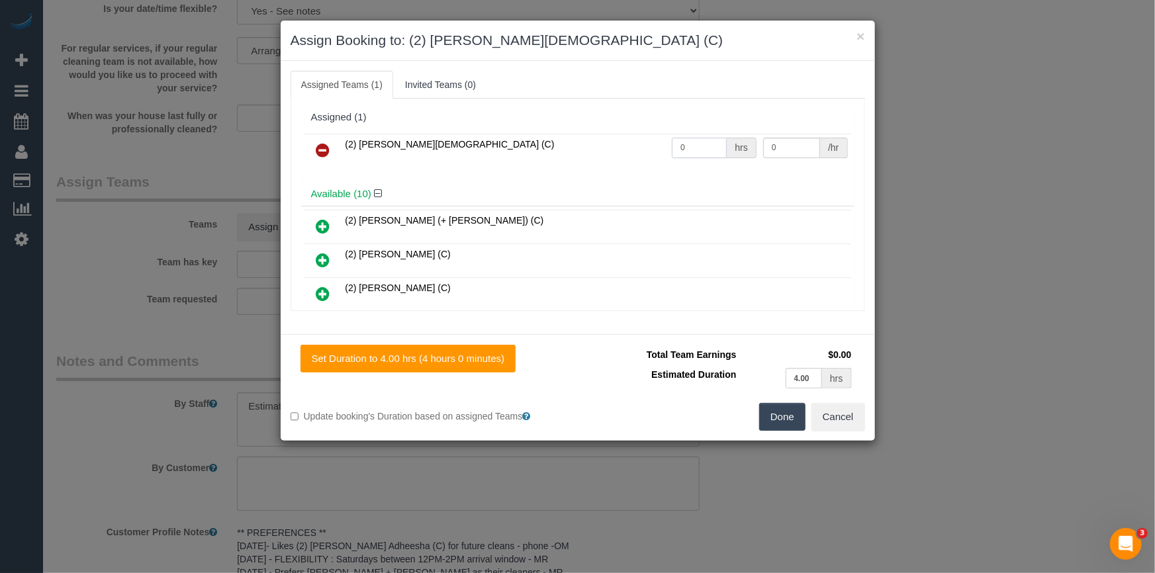
click at [706, 157] on input "0" at bounding box center [699, 148] width 55 height 21
type input "1"
click at [804, 158] on td "0 /hr" at bounding box center [805, 151] width 91 height 34
click at [804, 154] on input "0" at bounding box center [791, 148] width 57 height 21
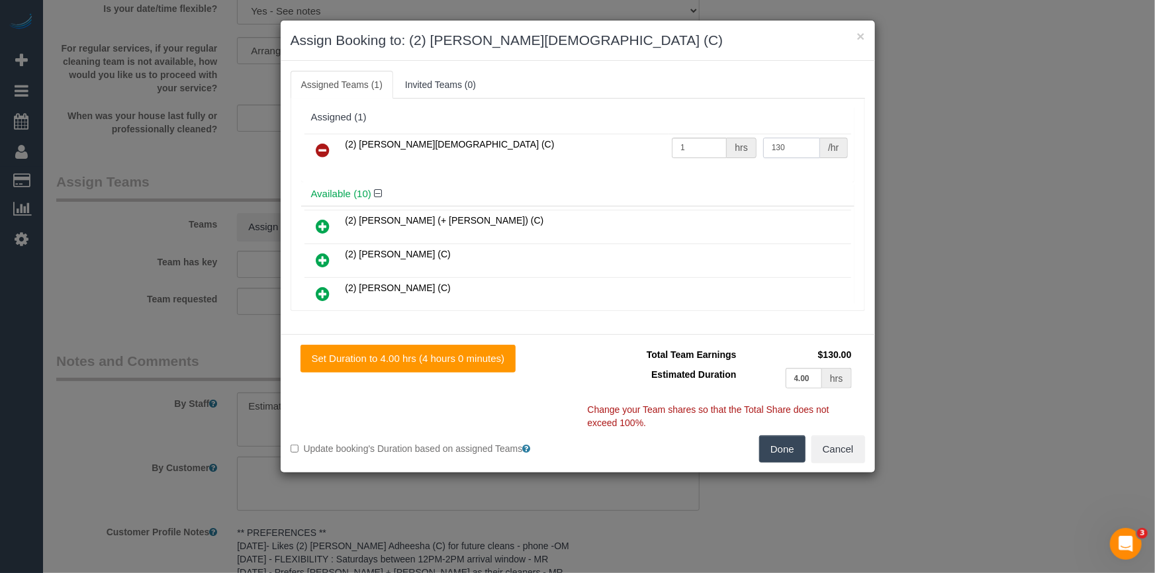
type input "130"
drag, startPoint x: 761, startPoint y: 440, endPoint x: 768, endPoint y: 448, distance: 10.8
click at [762, 444] on button "Done" at bounding box center [782, 450] width 46 height 28
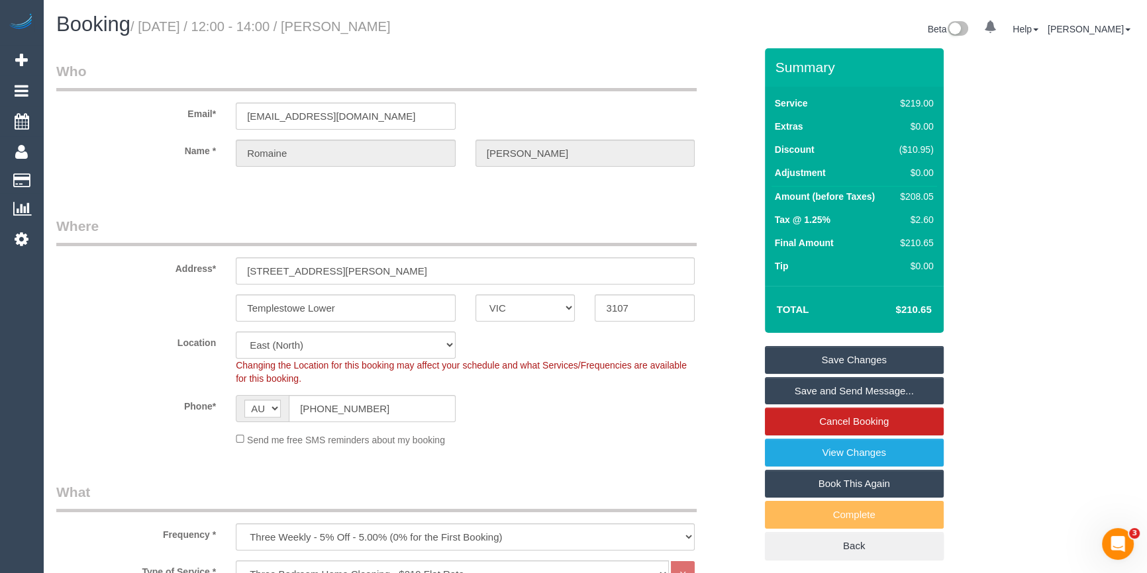
click at [898, 390] on link "Save and Send Message..." at bounding box center [854, 391] width 179 height 28
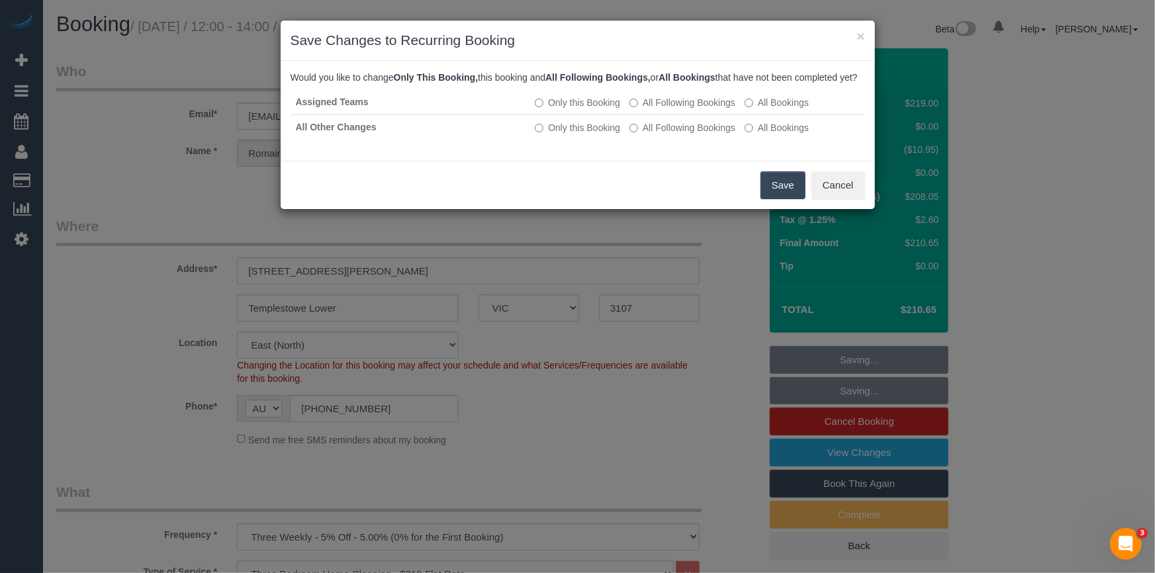
click at [786, 198] on button "Save" at bounding box center [783, 185] width 45 height 28
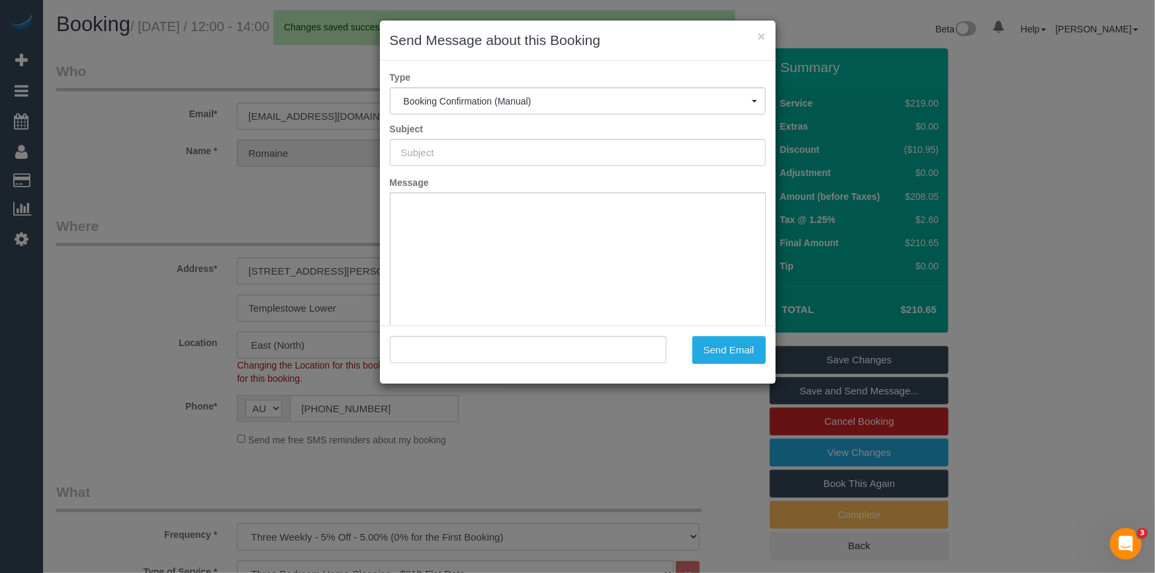
type input "Booking Confirmed"
type input ""Romaine Curtis" <romaine_s@hotmail.com>"
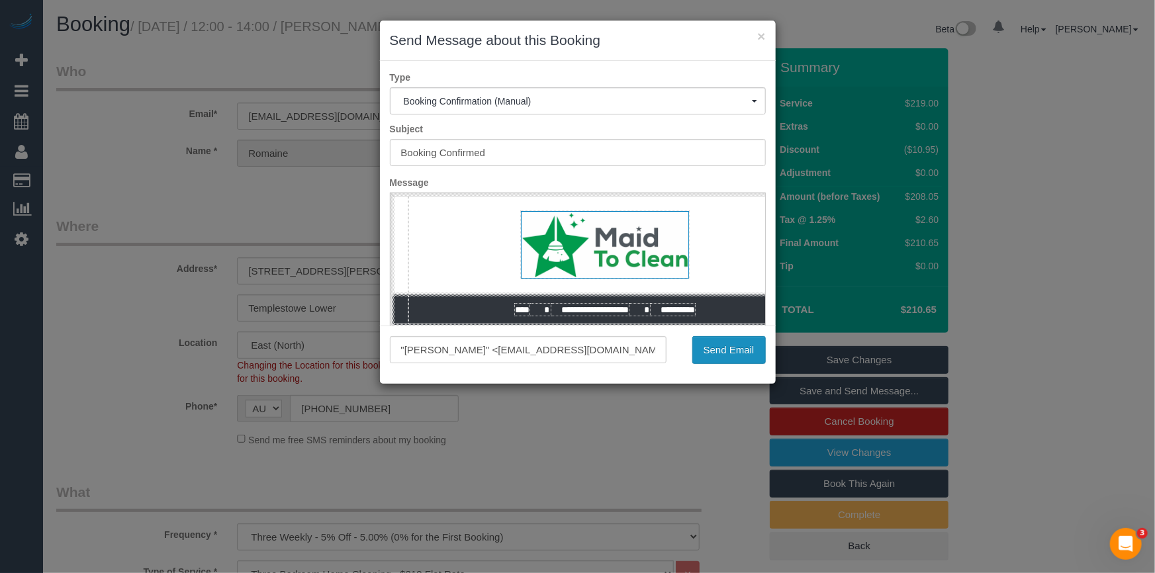
click at [711, 349] on button "Send Email" at bounding box center [729, 350] width 73 height 28
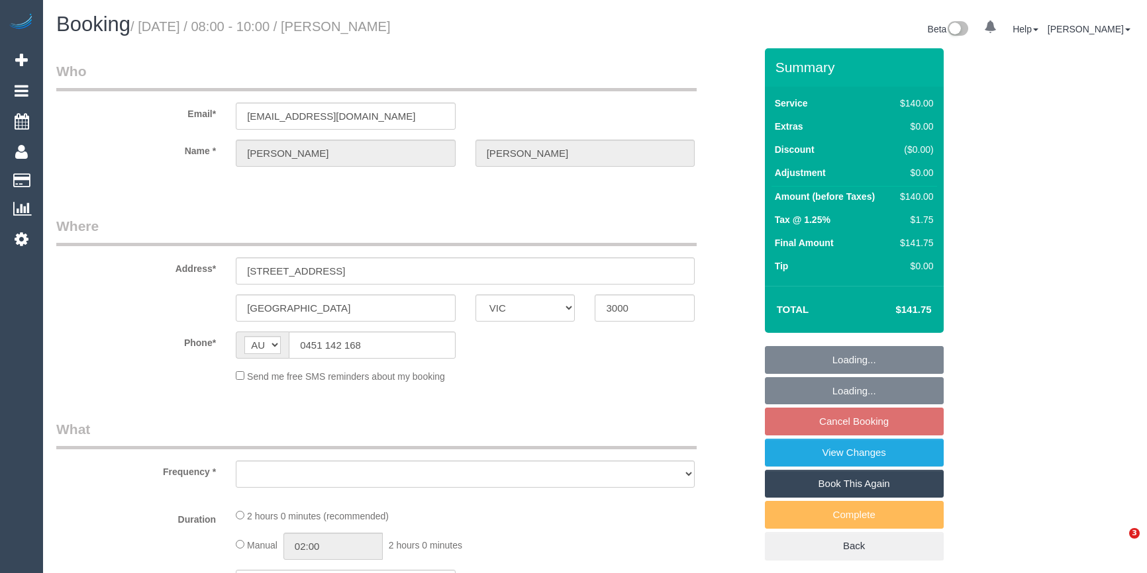
select select "VIC"
select select "object:522"
select select "string:stripe-pm_1Rm6wk2GScqysDRV5zXAzjB5"
select select "number:28"
select select "number:14"
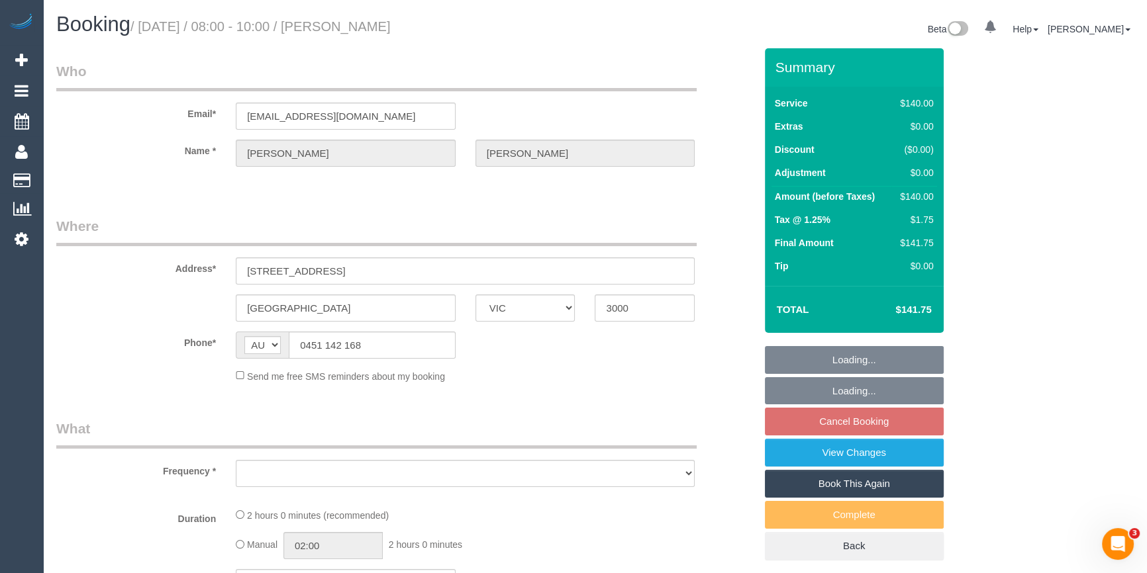
select select "number:21"
select select "number:25"
select select "number:12"
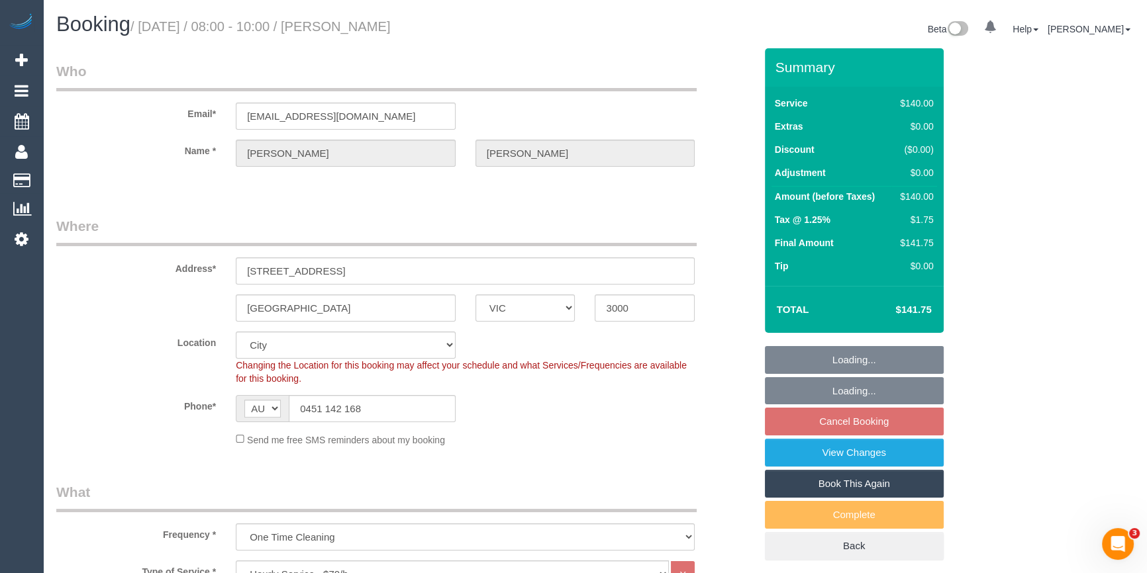
select select "object:1230"
select select "spot2"
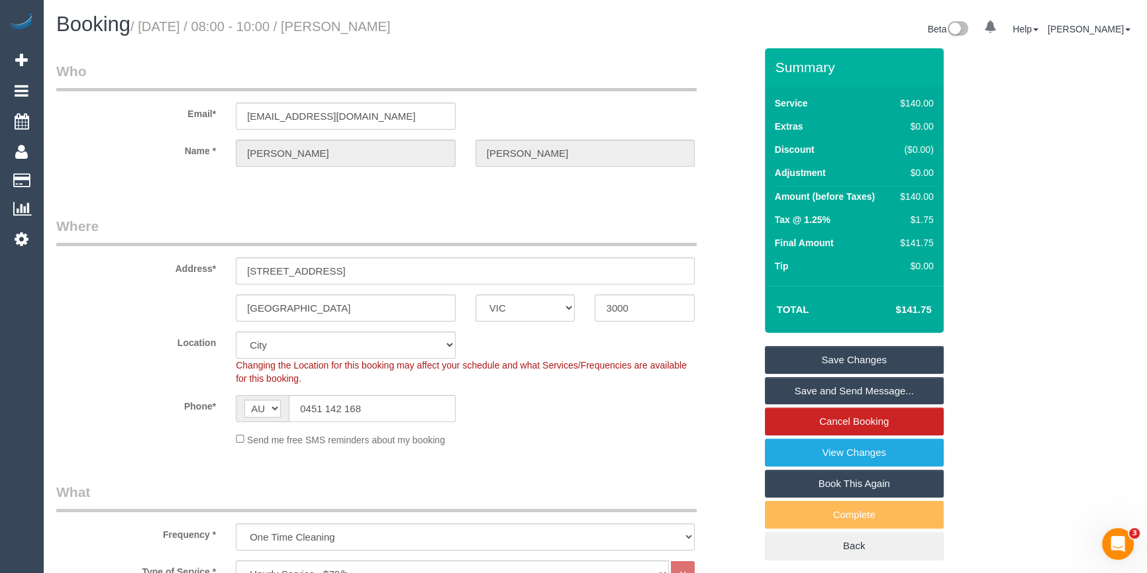
drag, startPoint x: 431, startPoint y: 22, endPoint x: 338, endPoint y: 30, distance: 93.1
click at [338, 30] on h1 "Booking / August 16, 2025 / 08:00 - 10:00 / Lok Yi Tsang" at bounding box center [320, 24] width 529 height 23
copy small "Lok Yi Tsang"
click at [553, 434] on div "Send me free SMS reminders about my booking" at bounding box center [465, 439] width 479 height 15
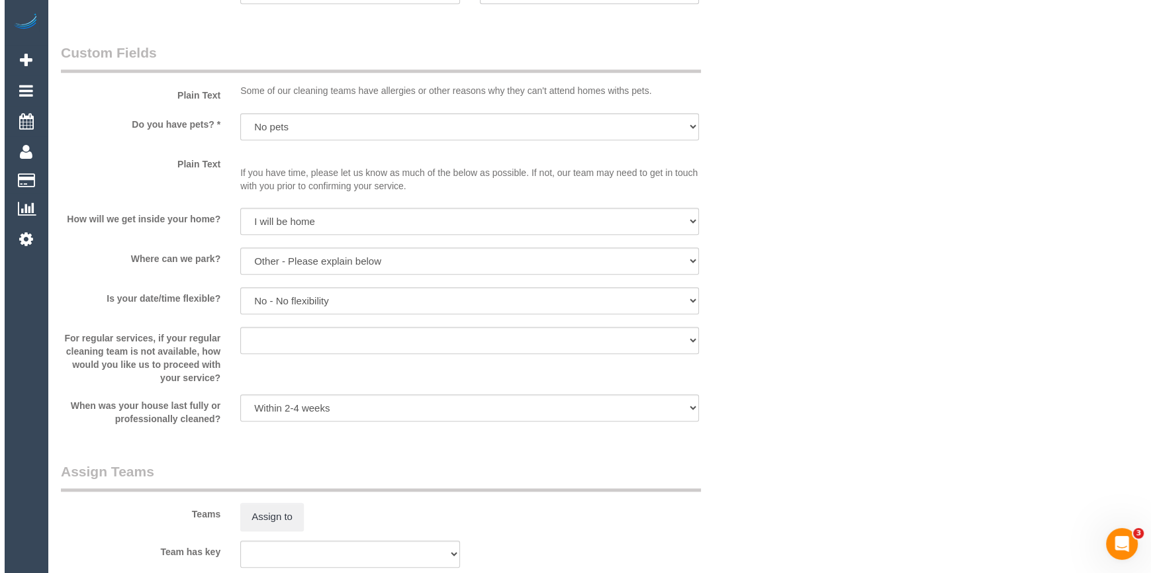
scroll to position [1625, 0]
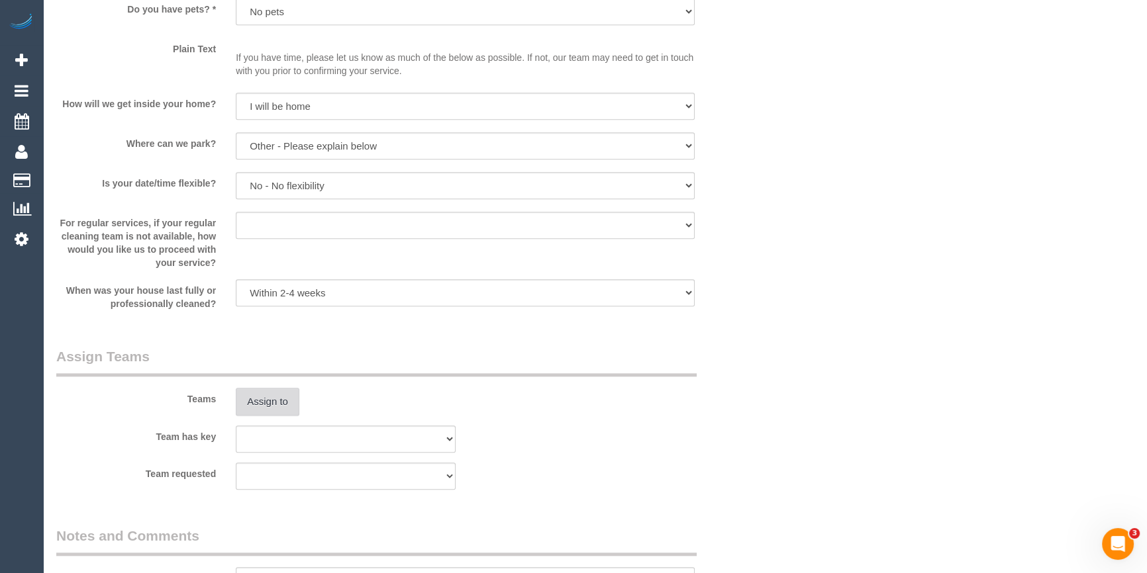
click at [273, 405] on button "Assign to" at bounding box center [268, 402] width 64 height 28
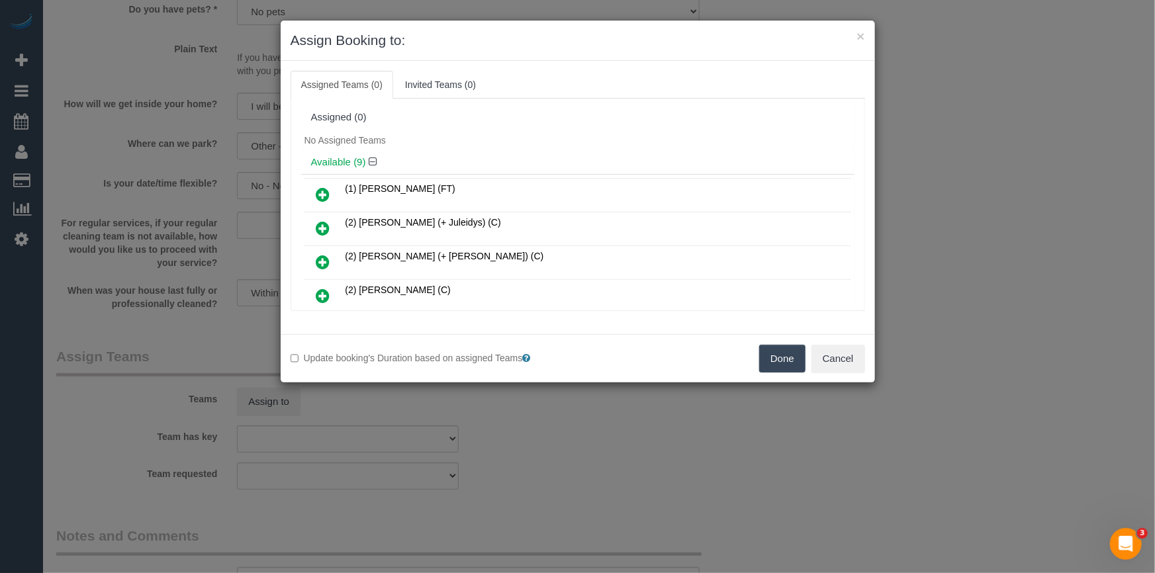
click at [543, 142] on div "No Assigned Teams" at bounding box center [578, 140] width 554 height 20
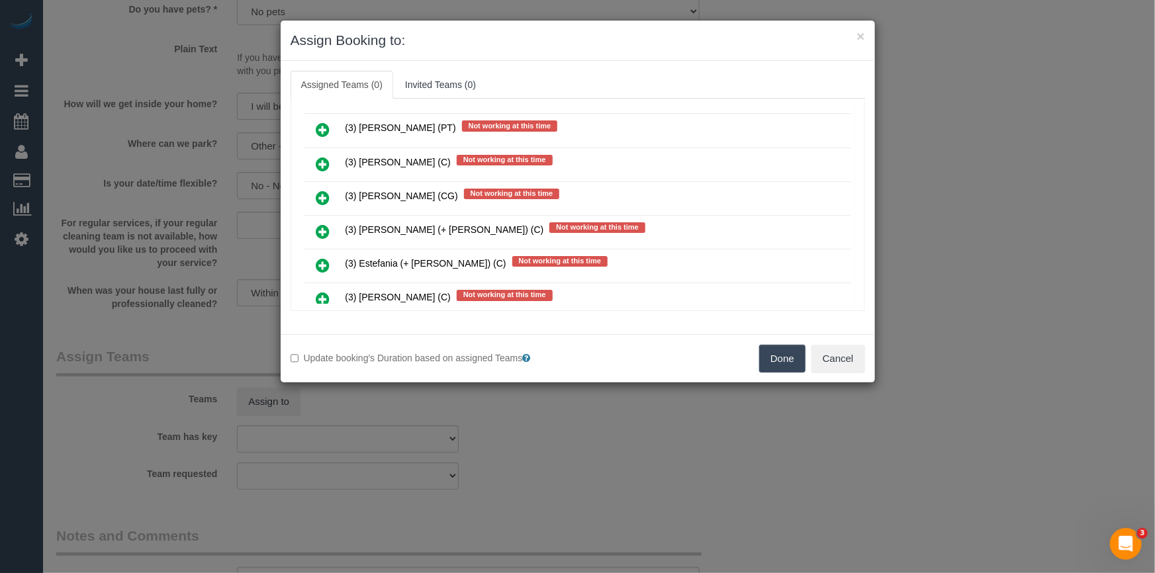
scroll to position [1604, 0]
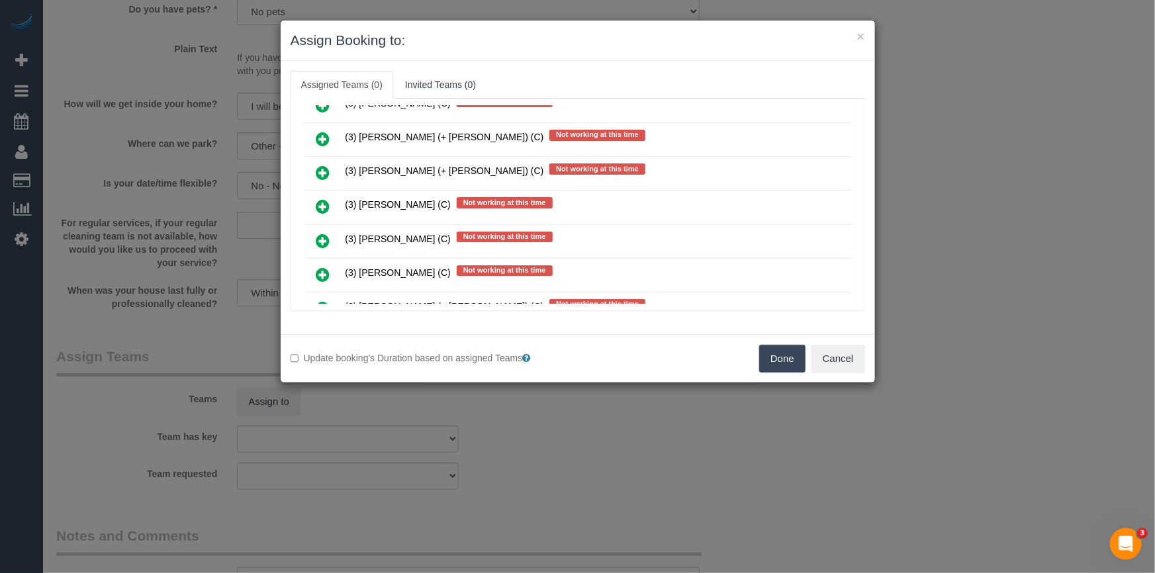
drag, startPoint x: 845, startPoint y: 222, endPoint x: 842, endPoint y: 256, distance: 33.9
click at [842, 256] on div "Not Available at this time (58) (0) Office Not working at this time (1) Karen C…" at bounding box center [578, 83] width 554 height 2320
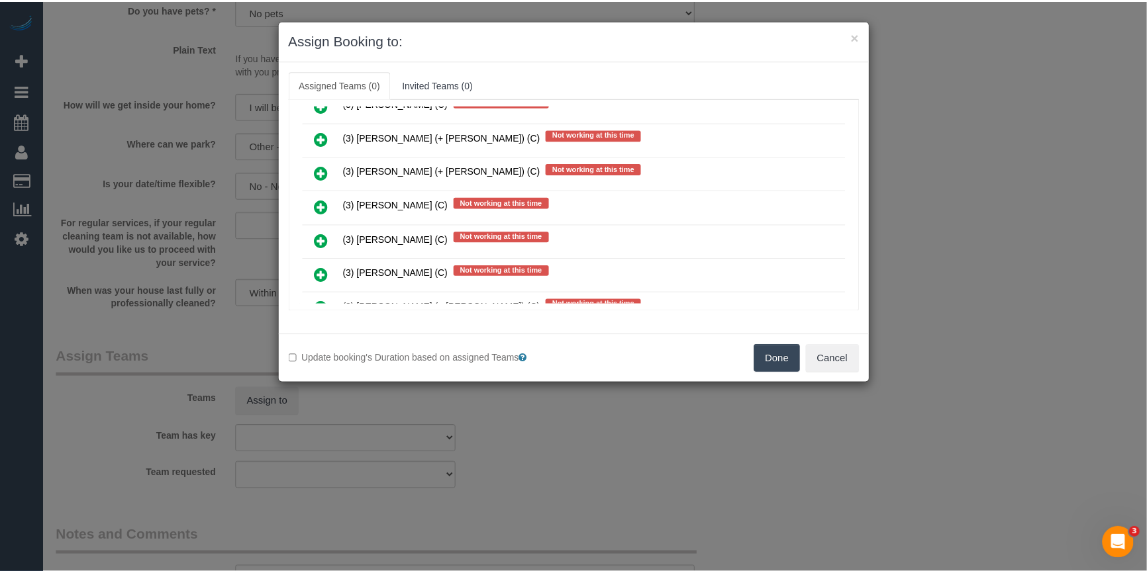
scroll to position [17, 0]
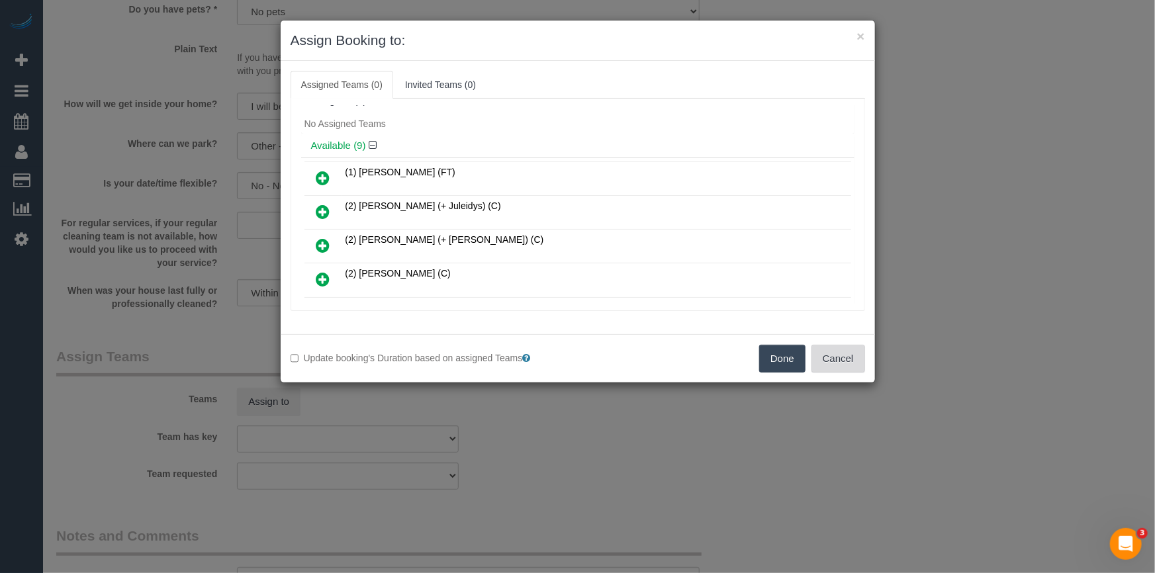
click at [849, 352] on button "Cancel" at bounding box center [839, 359] width 54 height 28
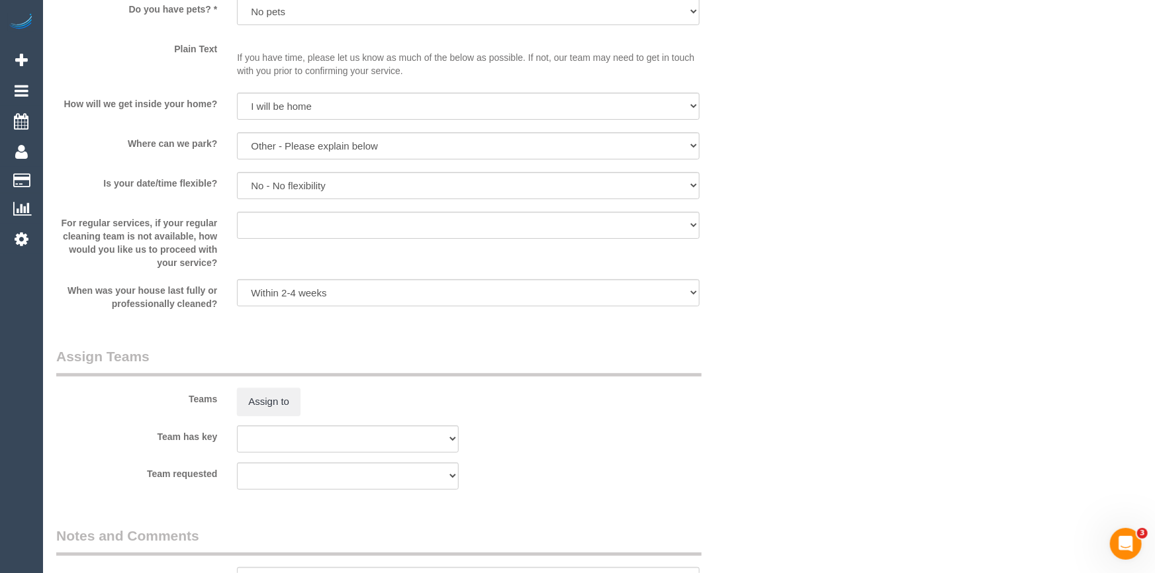
click at [849, 354] on div "× Assign Booking to: Assigned Teams (0) Invited Teams (0) Assigned (0) No Assig…" at bounding box center [577, 286] width 1155 height 573
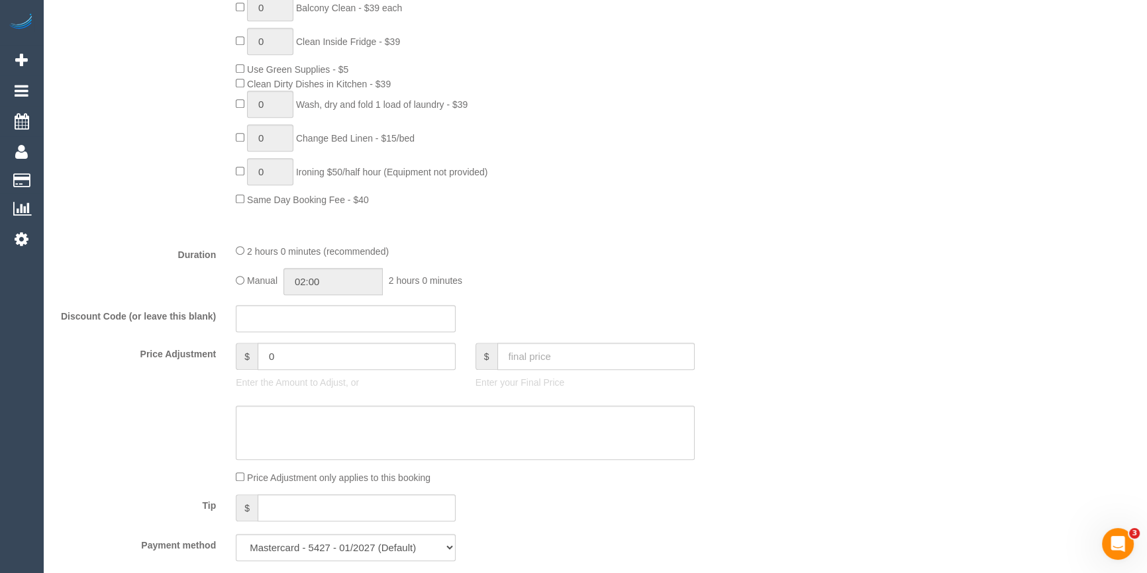
scroll to position [481, 0]
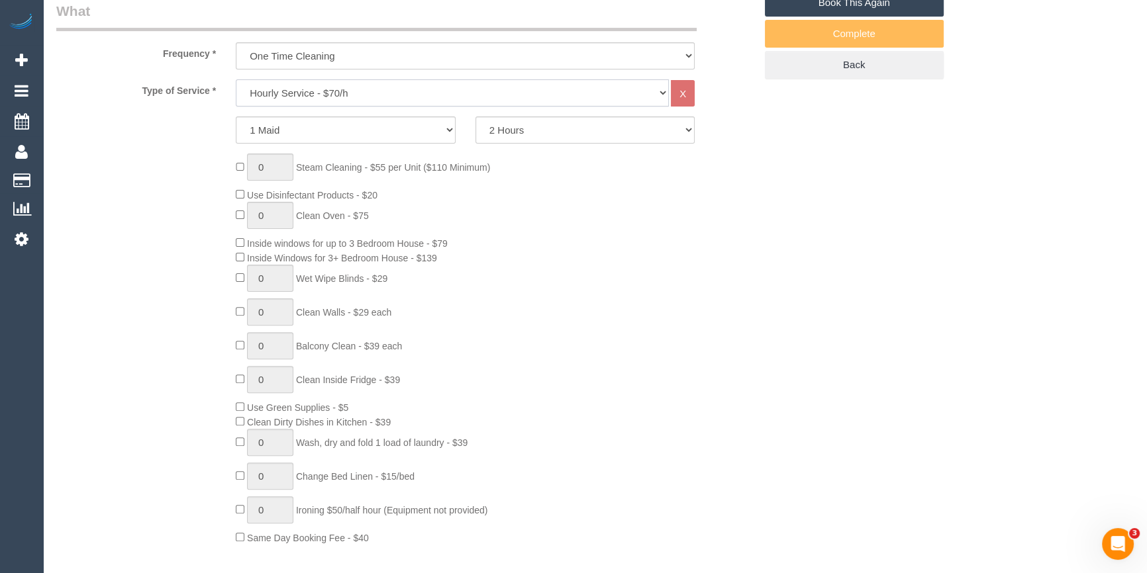
click at [266, 91] on select "Hourly Service - $70/h Hourly Service - $65/h Hourly Service - $60/h Hourly Ser…" at bounding box center [452, 92] width 433 height 27
click at [189, 103] on div "Type of Service * Hourly Service - $70/h Hourly Service - $65/h Hourly Service …" at bounding box center [405, 92] width 718 height 27
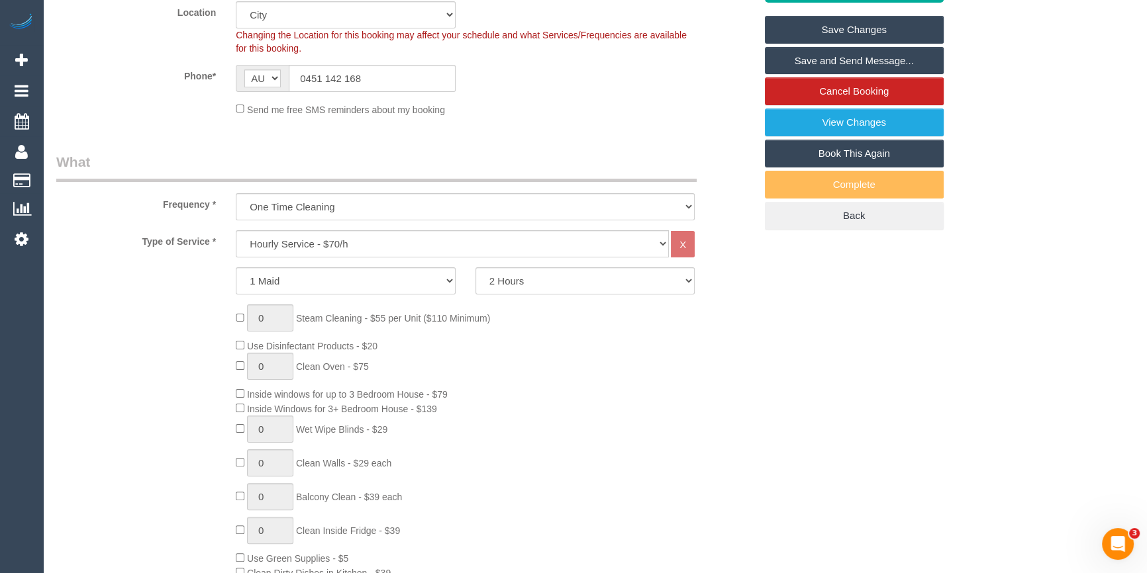
scroll to position [180, 0]
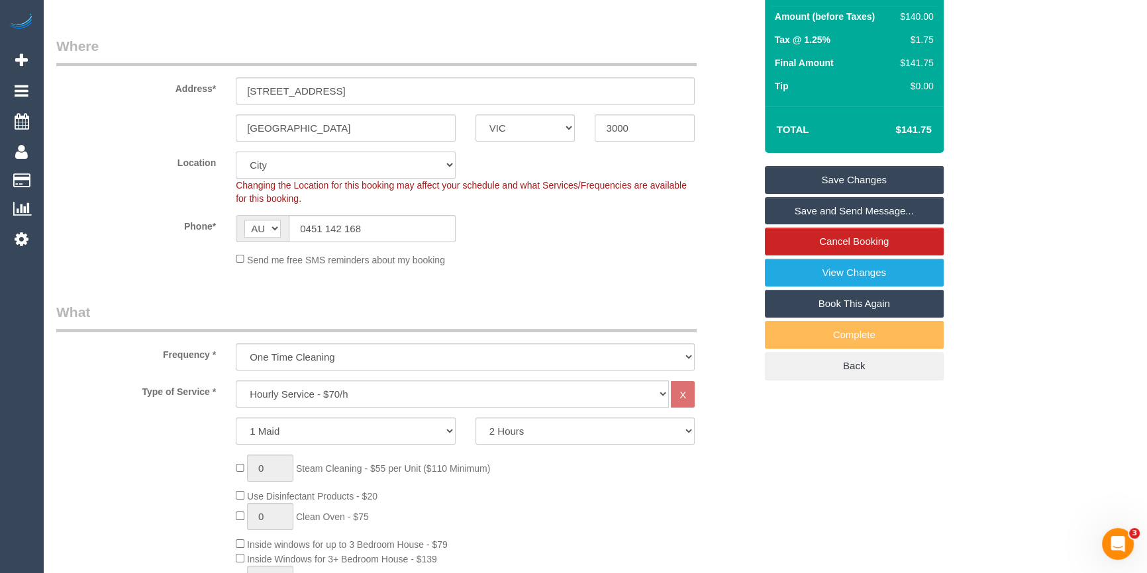
click at [280, 173] on select "Office City East (North) East (South) Inner East Inner North (East) Inner North…" at bounding box center [346, 165] width 220 height 27
select select "50"
click at [236, 152] on select "Office City East (North) East (South) Inner East Inner North (East) Inner North…" at bounding box center [346, 165] width 220 height 27
click at [560, 238] on div "Phone* AF AL DZ AD AO AI AQ AG AR AM AW AU AT AZ BS BH BD BB BY BE BZ BJ BM BT …" at bounding box center [405, 228] width 718 height 27
select select "object:3022"
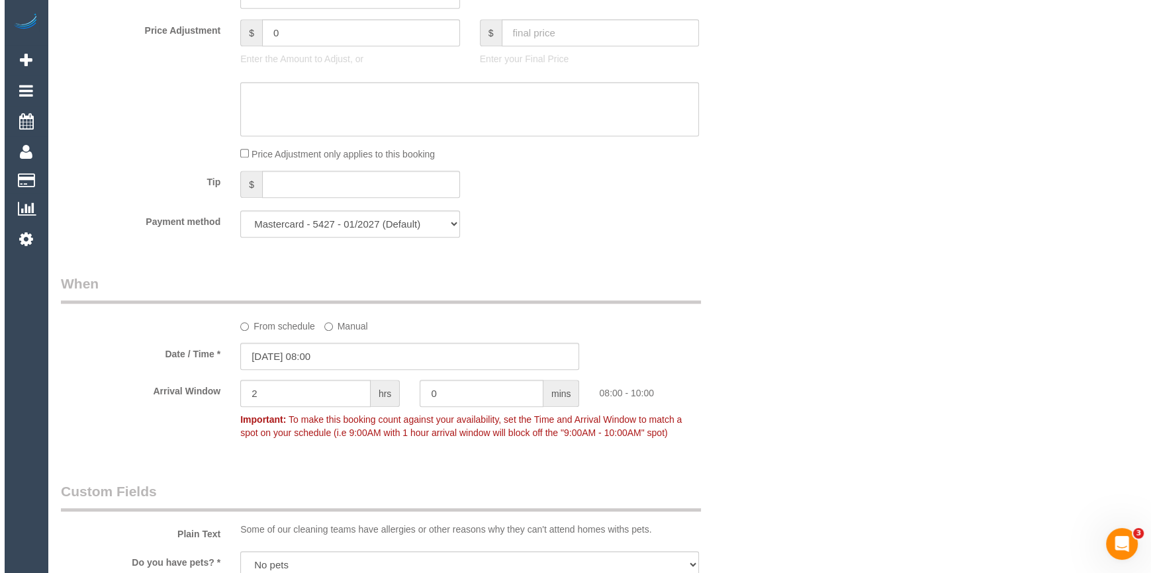
scroll to position [1625, 0]
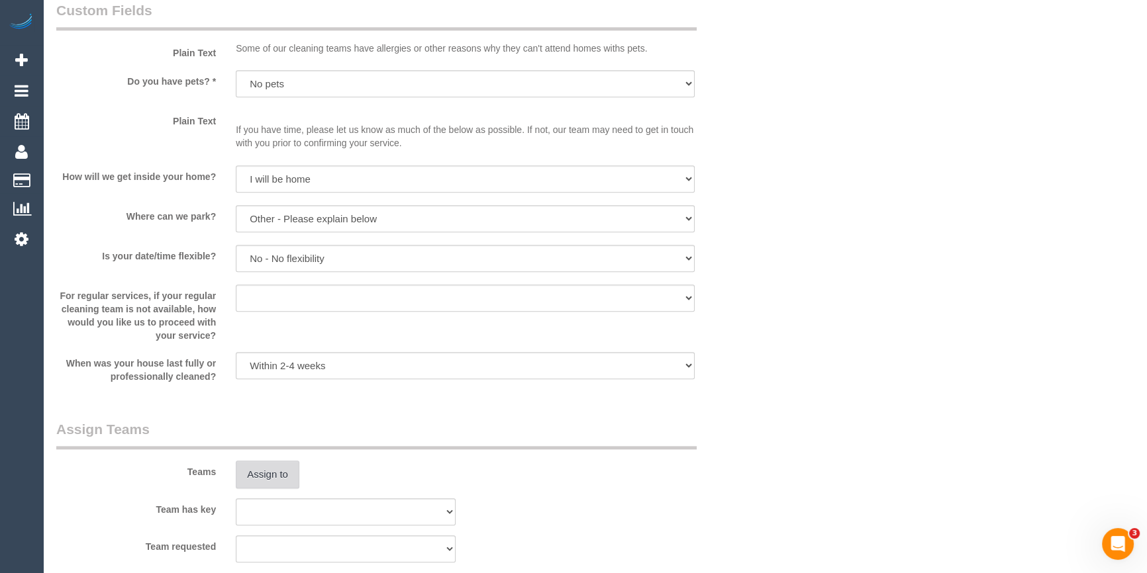
click at [272, 474] on button "Assign to" at bounding box center [268, 475] width 64 height 28
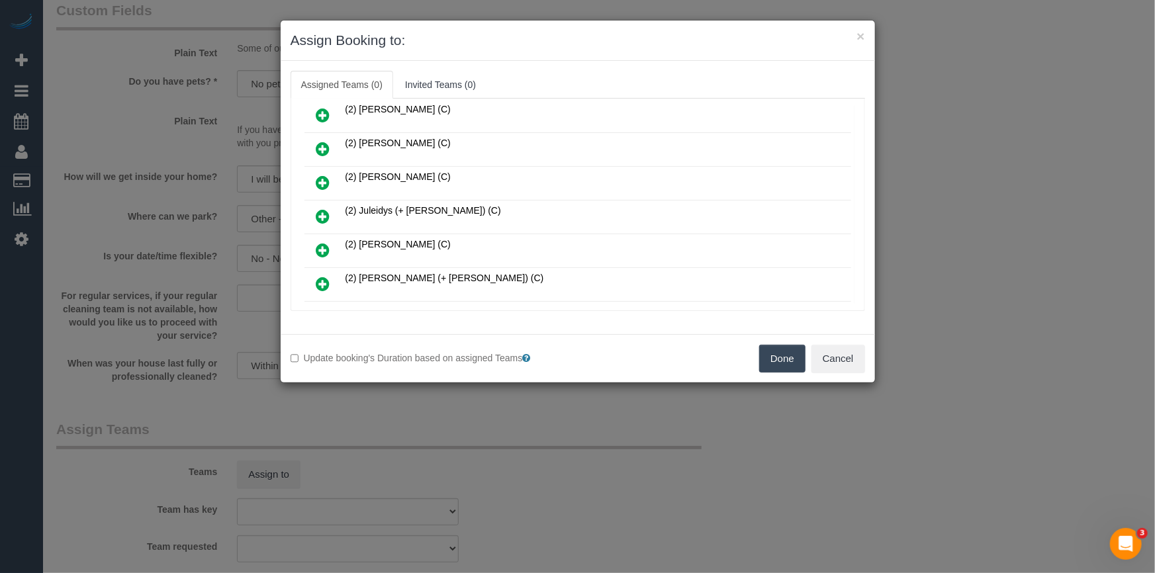
scroll to position [4023, 0]
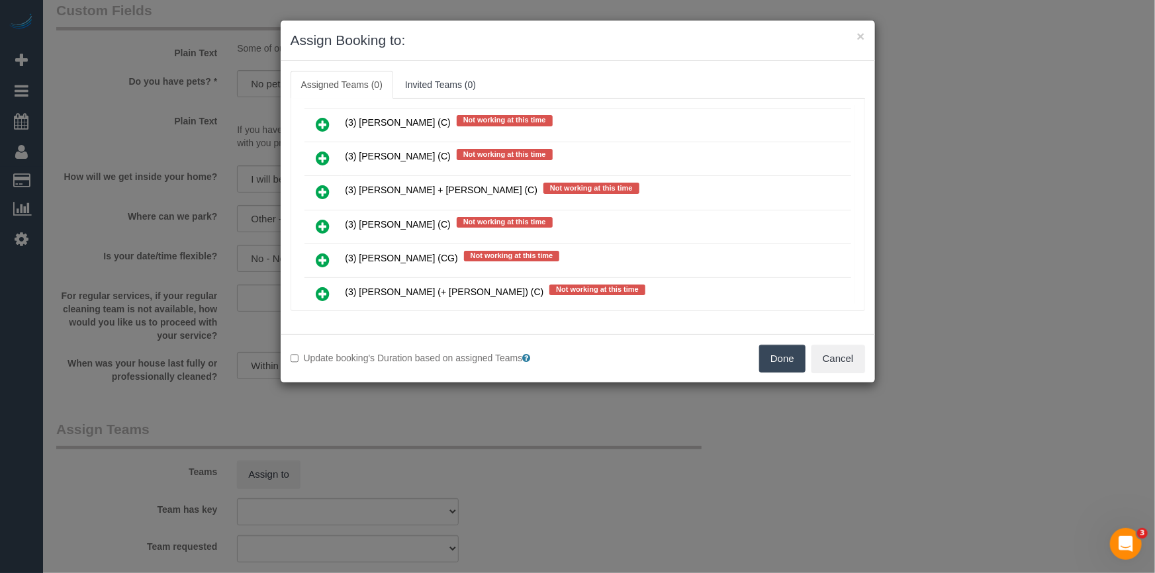
click at [320, 320] on icon at bounding box center [323, 328] width 14 height 16
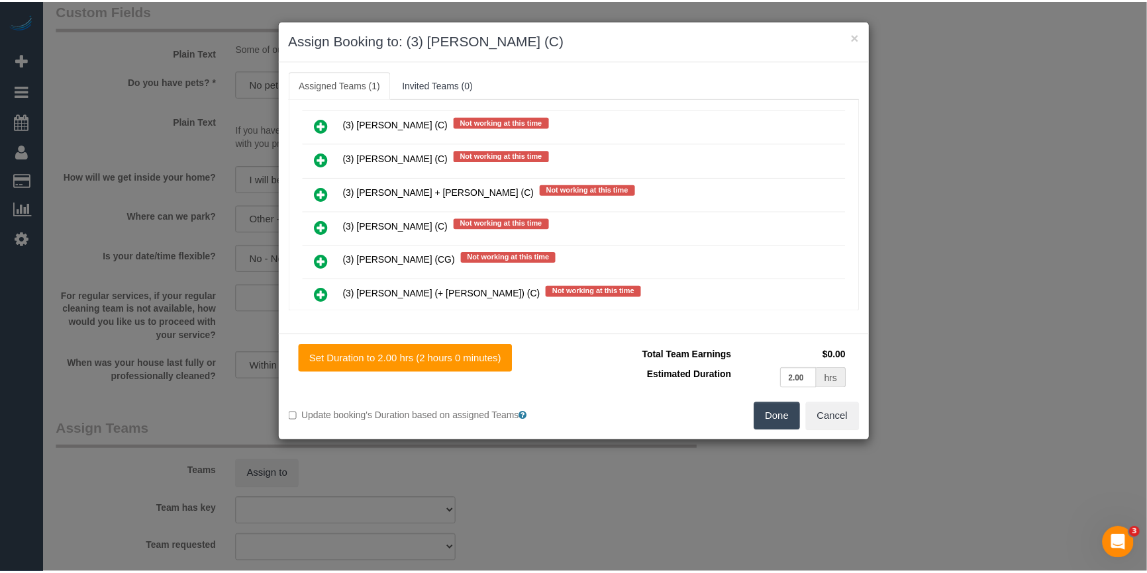
scroll to position [0, 0]
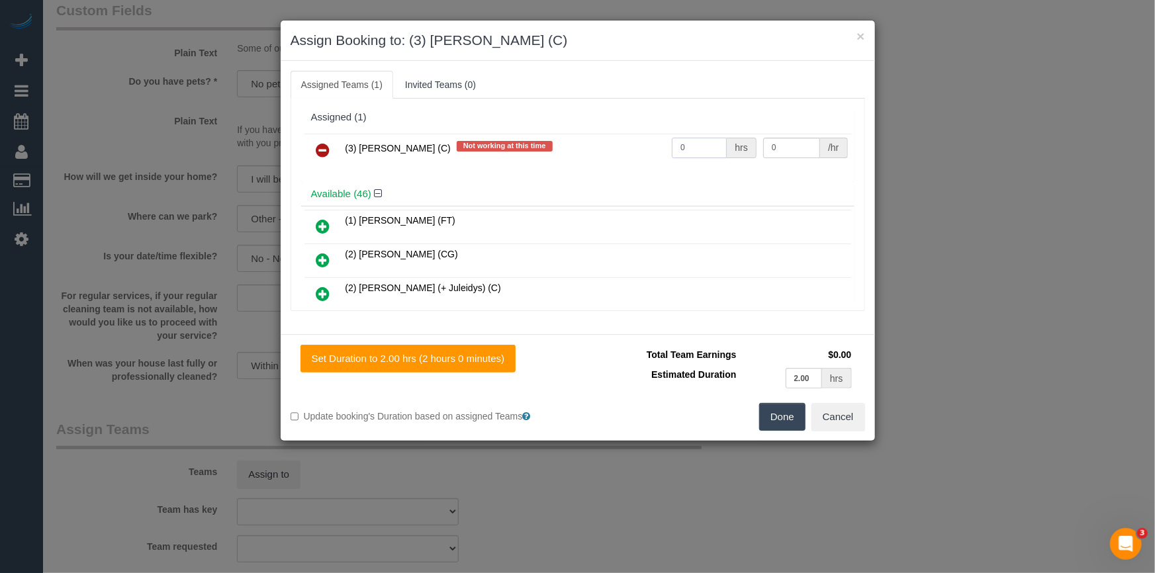
click at [698, 152] on input "0" at bounding box center [699, 148] width 55 height 21
type input "2"
click at [781, 146] on input "0" at bounding box center [791, 148] width 57 height 21
type input "."
type input "35"
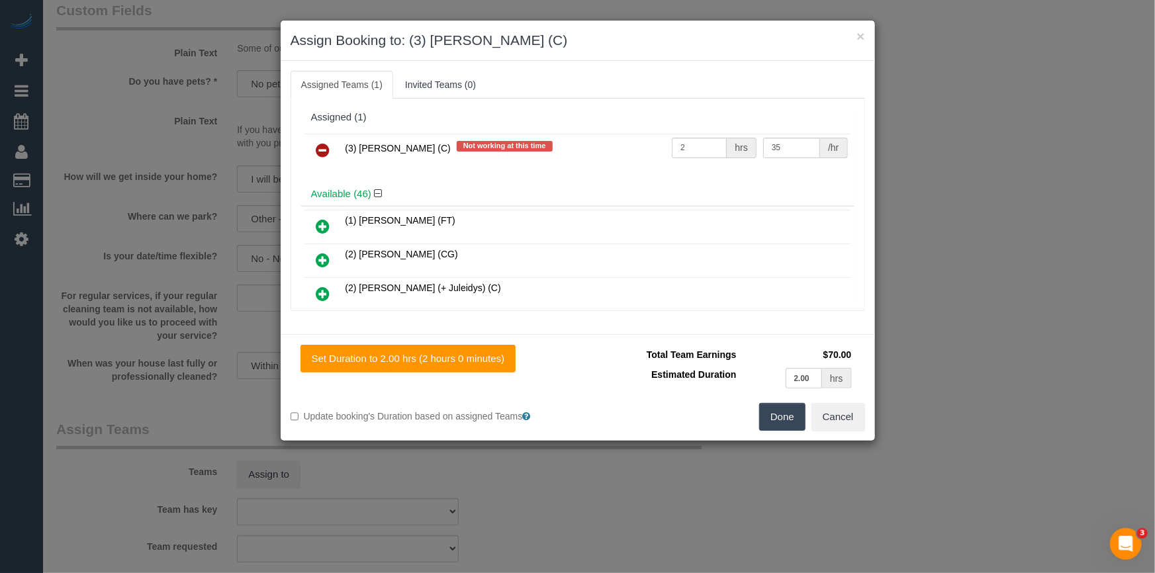
click at [789, 411] on button "Done" at bounding box center [782, 417] width 46 height 28
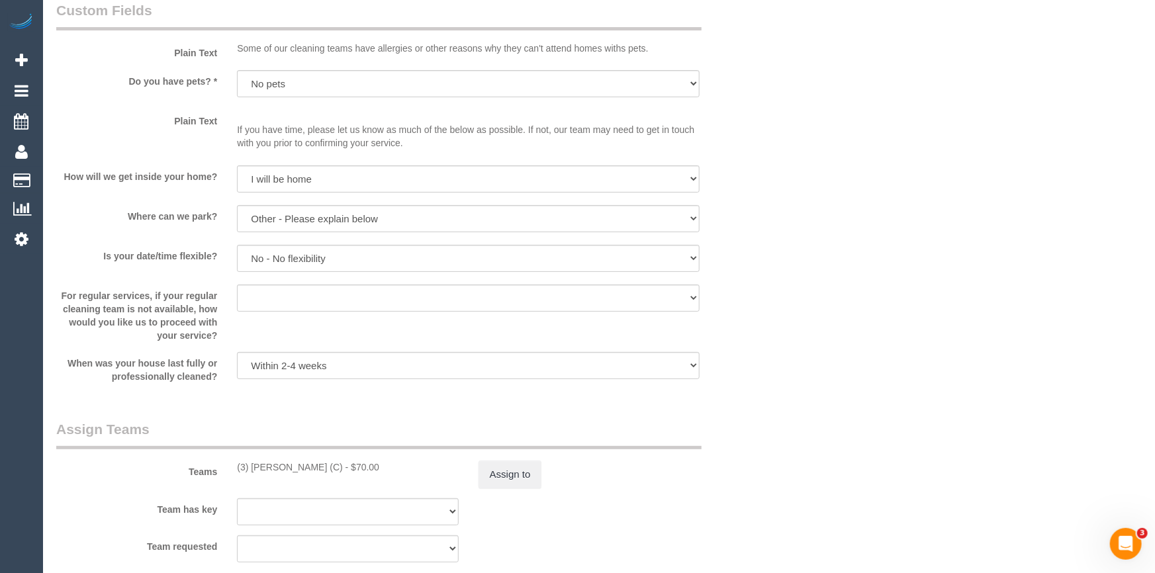
click at [789, 411] on div "× Assign Booking to: (3) Cristian Mendez (C) Assigned Teams (1) Invited Teams (…" at bounding box center [577, 286] width 1155 height 573
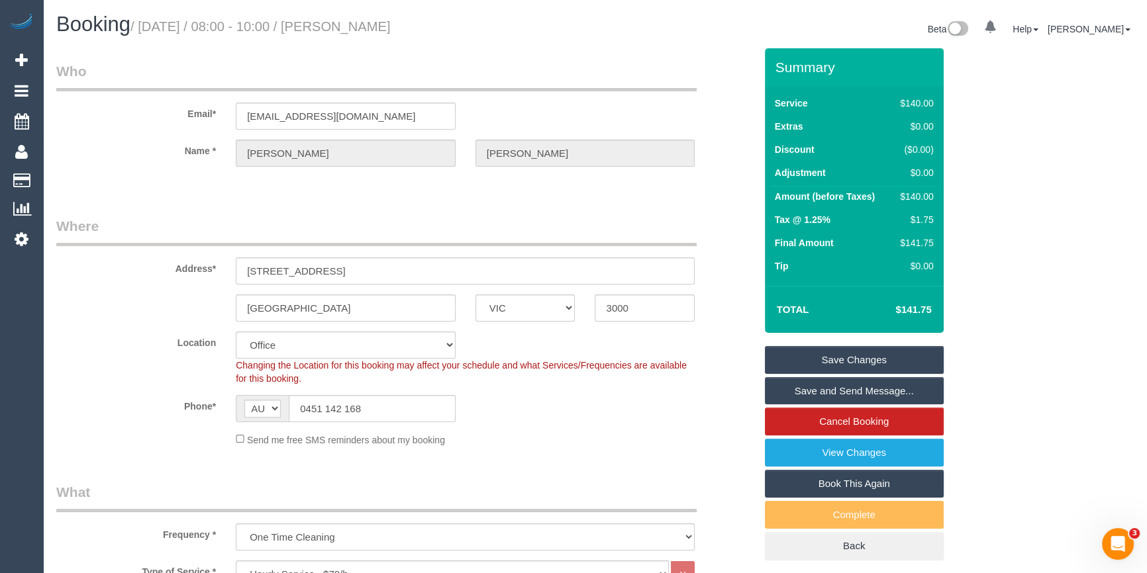
click at [628, 456] on fieldset "Where Address* 63 La Trobe Street, 3007 Melbourne ACT NSW NT QLD SA TAS VIC WA …" at bounding box center [405, 337] width 699 height 240
click at [880, 394] on link "Save and Send Message..." at bounding box center [854, 391] width 179 height 28
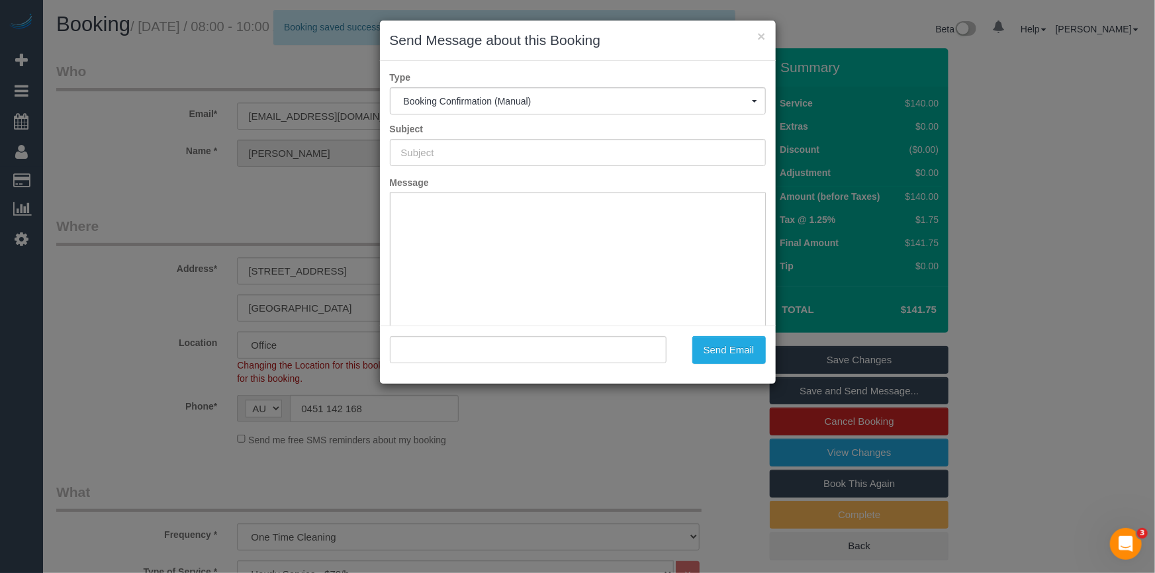
type input "Booking Confirmed"
type input ""Lok Yi Tsang" <tsanglockki@gmail.com>"
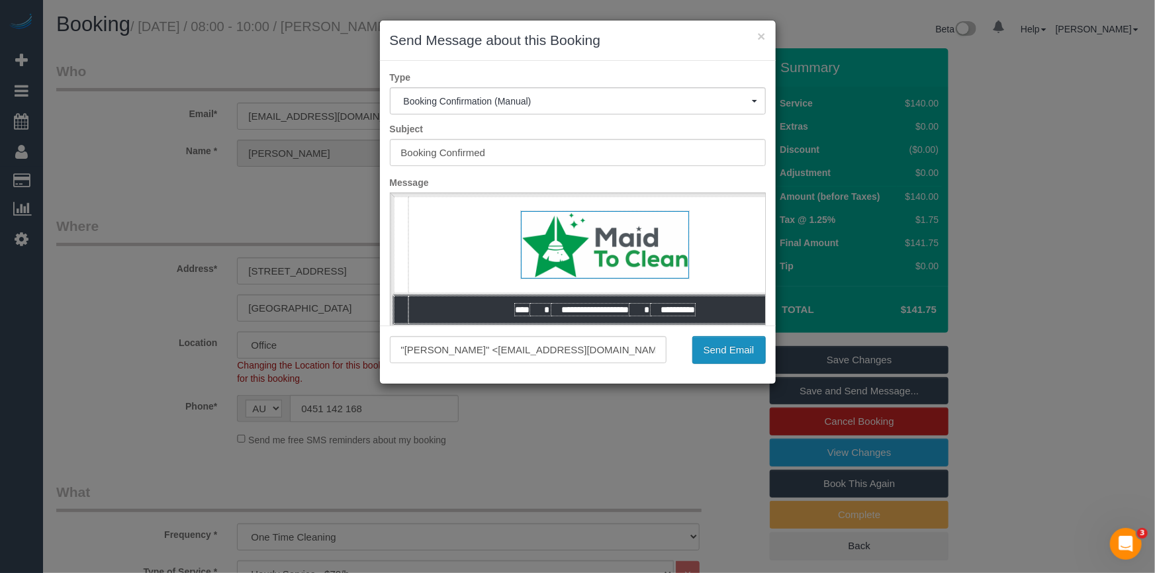
click at [759, 350] on button "Send Email" at bounding box center [729, 350] width 73 height 28
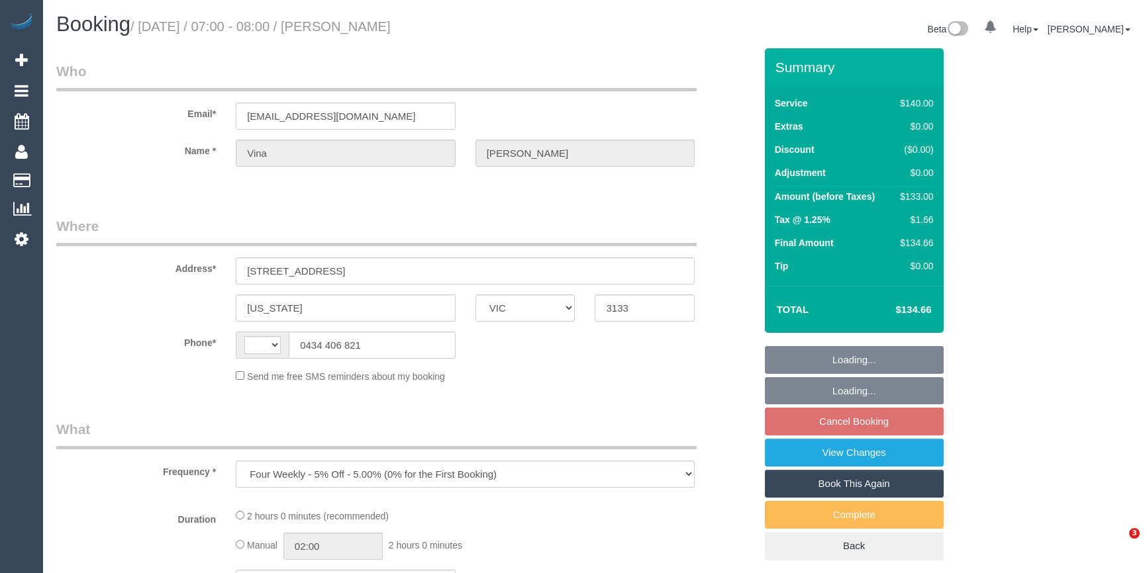
select select "VIC"
select select "string:stripe-pm_1QHvjD2GScqysDRVseX9VJLl"
select select "string:AU"
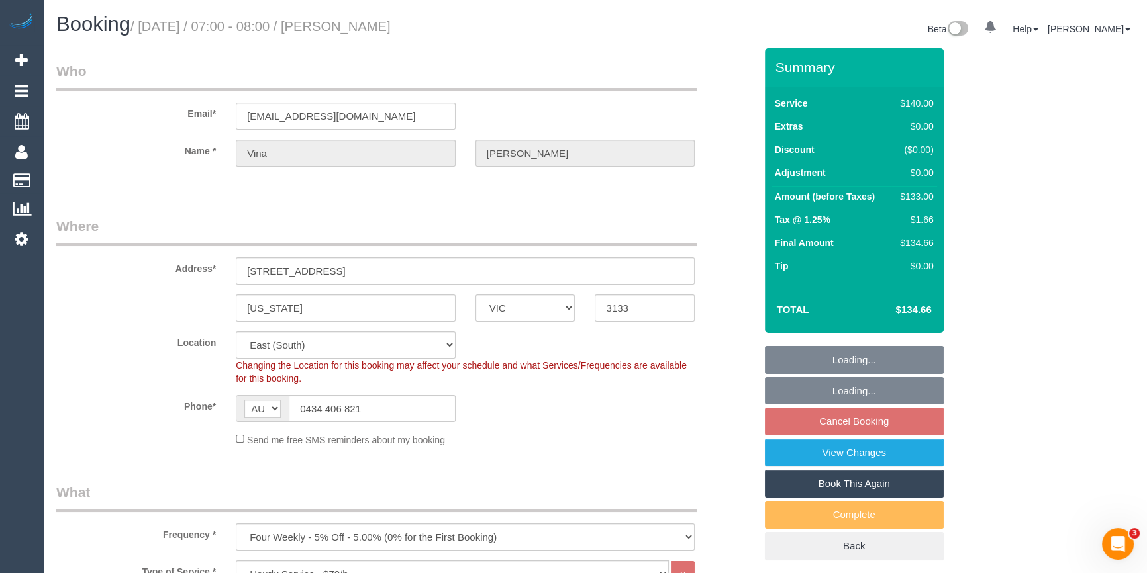
select select "number:28"
select select "number:14"
select select "number:19"
select select "number:25"
select select "spot1"
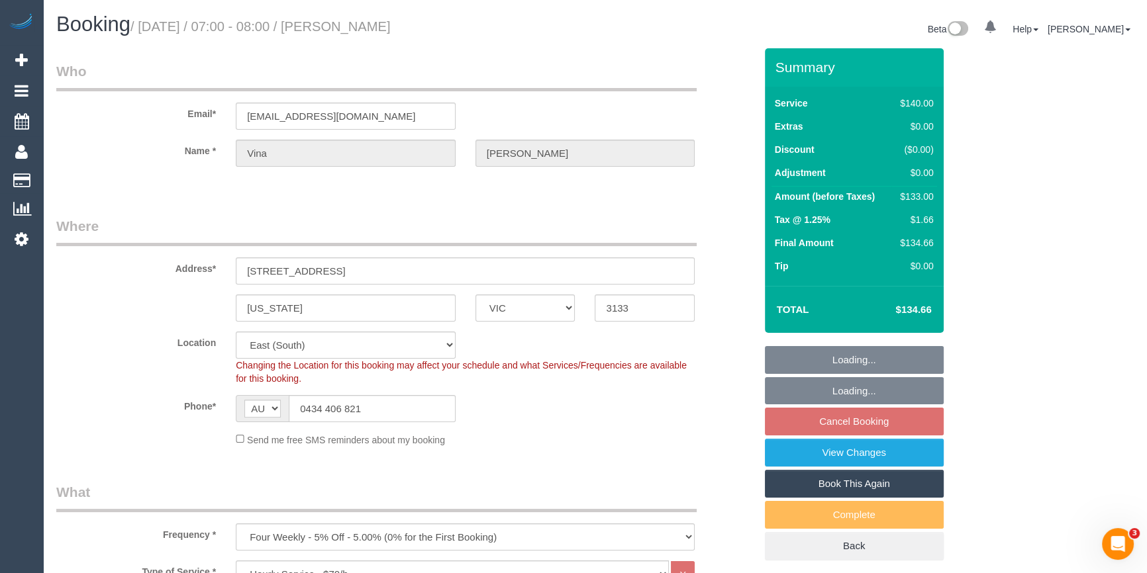
select select "object:1302"
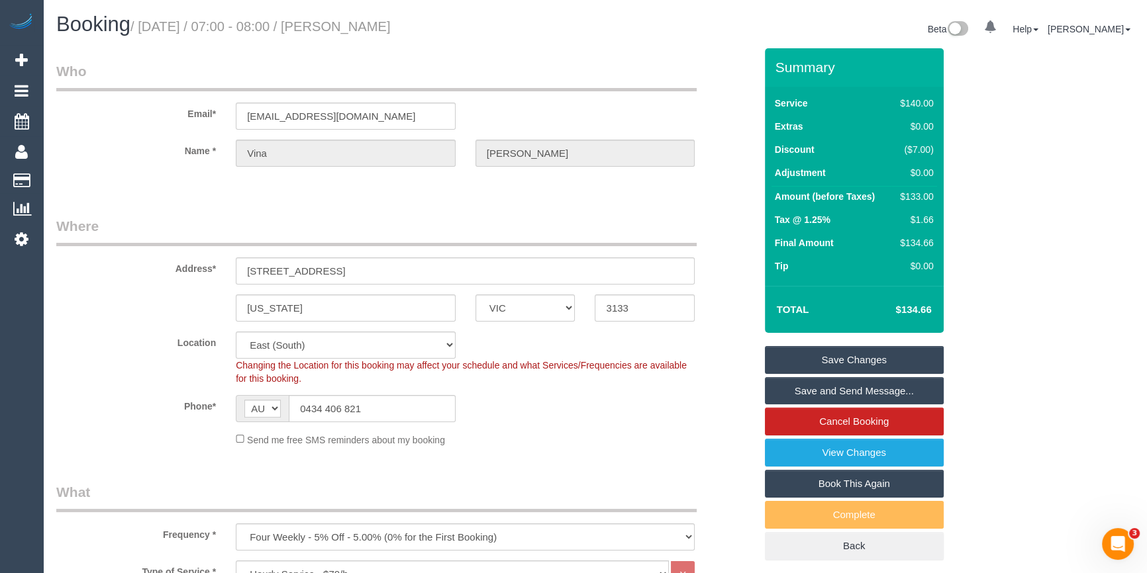
drag, startPoint x: 387, startPoint y: 33, endPoint x: 342, endPoint y: 26, distance: 44.9
click at [342, 26] on h1 "Booking / August 16, 2025 / 07:00 - 08:00 / Vina Huang" at bounding box center [320, 24] width 529 height 23
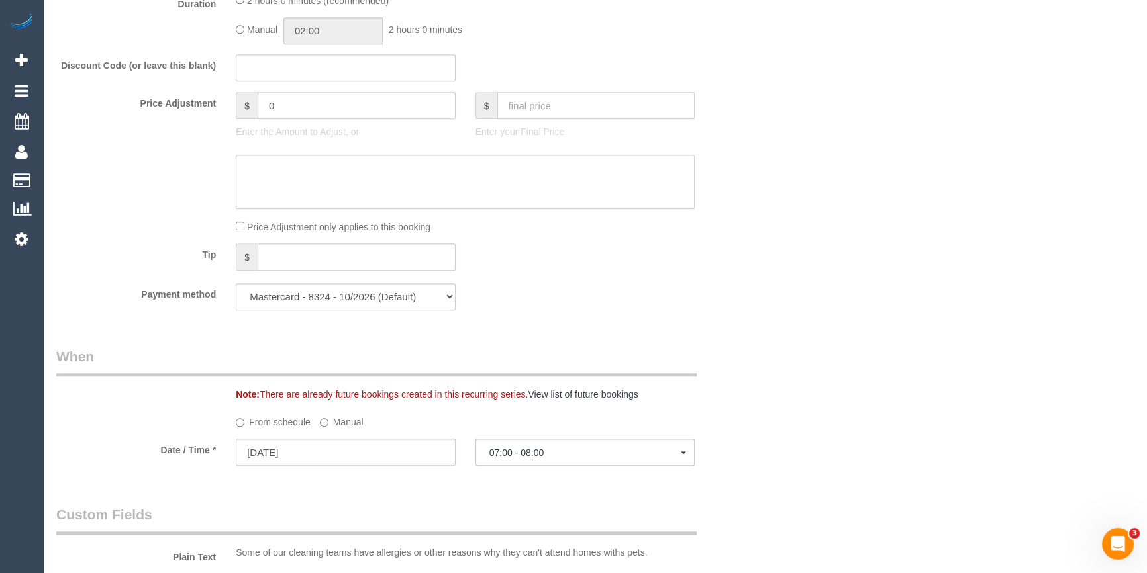
scroll to position [963, 0]
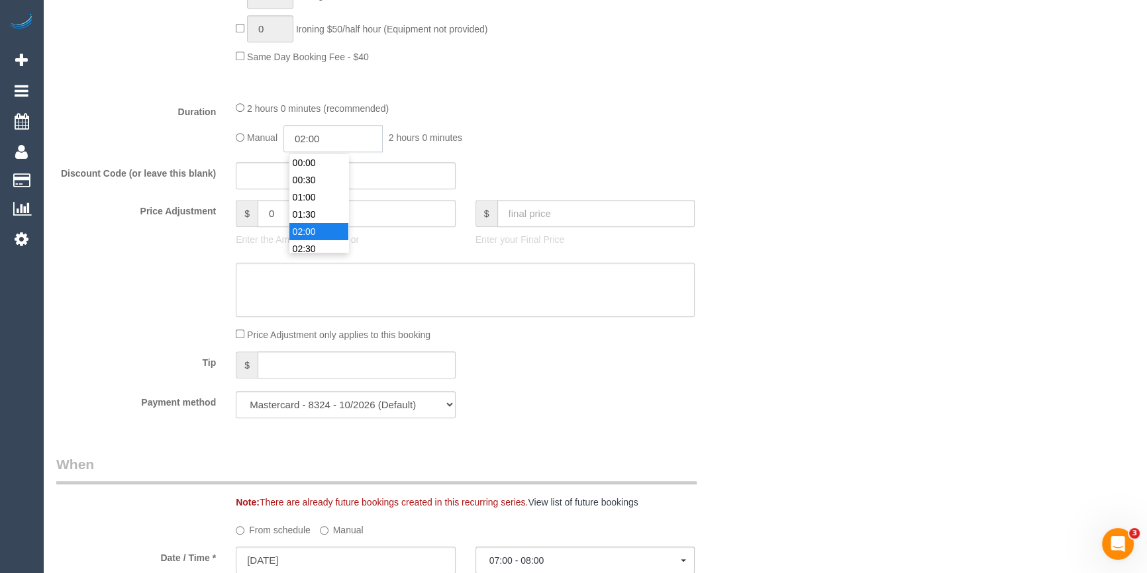
click at [310, 146] on input "02:00" at bounding box center [332, 138] width 99 height 27
type input "01:00"
click at [318, 175] on li "01:00" at bounding box center [318, 170] width 59 height 17
click at [552, 175] on div "Discount Code (or leave this blank)" at bounding box center [405, 176] width 718 height 28
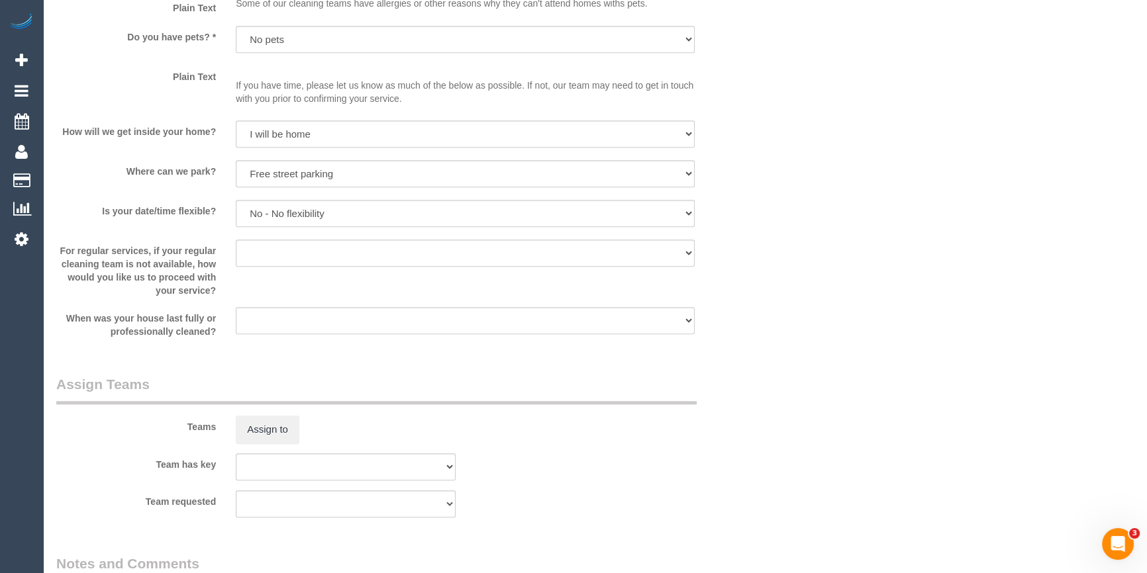
select select "spot21"
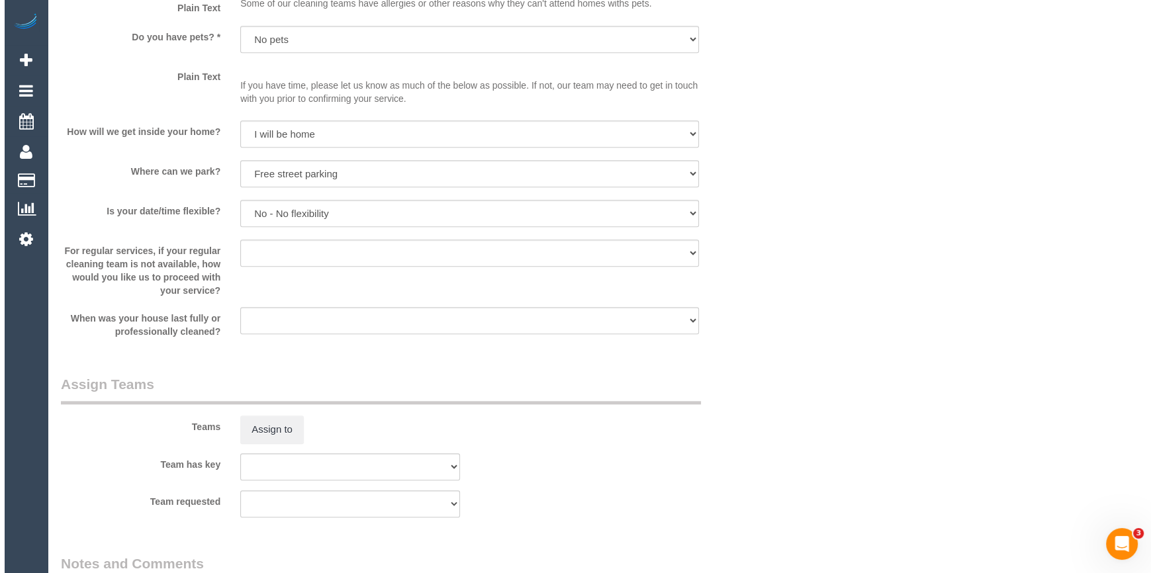
scroll to position [1926, 0]
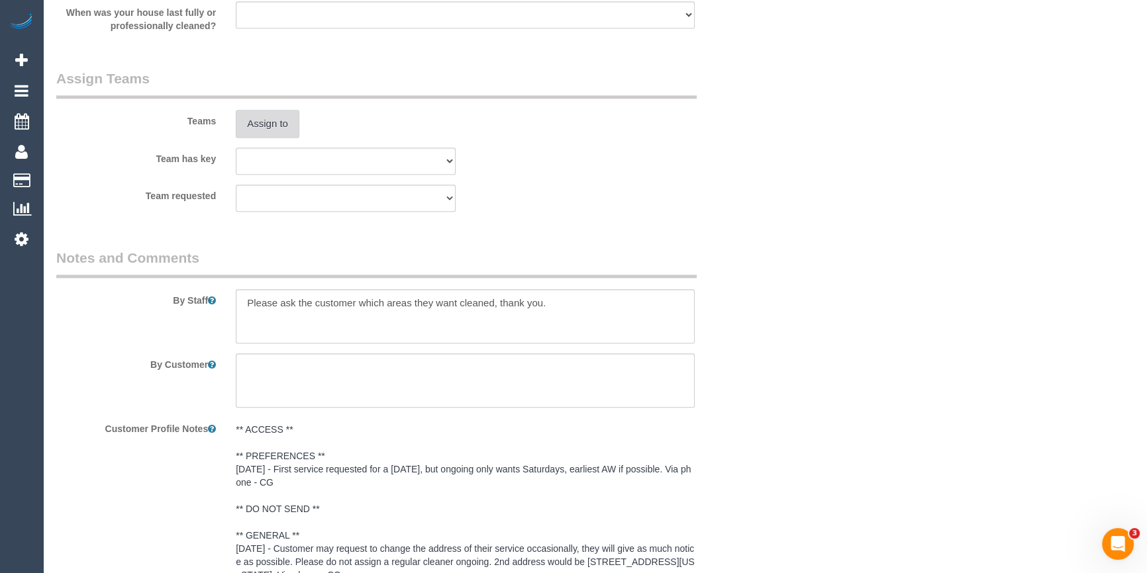
click at [266, 132] on button "Assign to" at bounding box center [268, 124] width 64 height 28
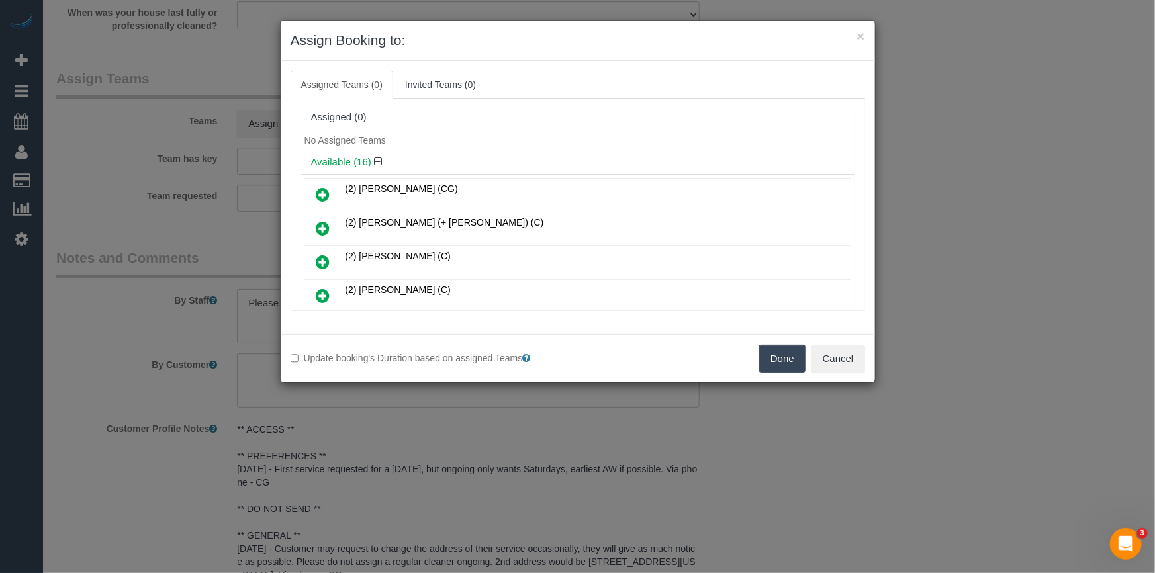
click at [574, 165] on h4 "Available (16)" at bounding box center [578, 162] width 534 height 11
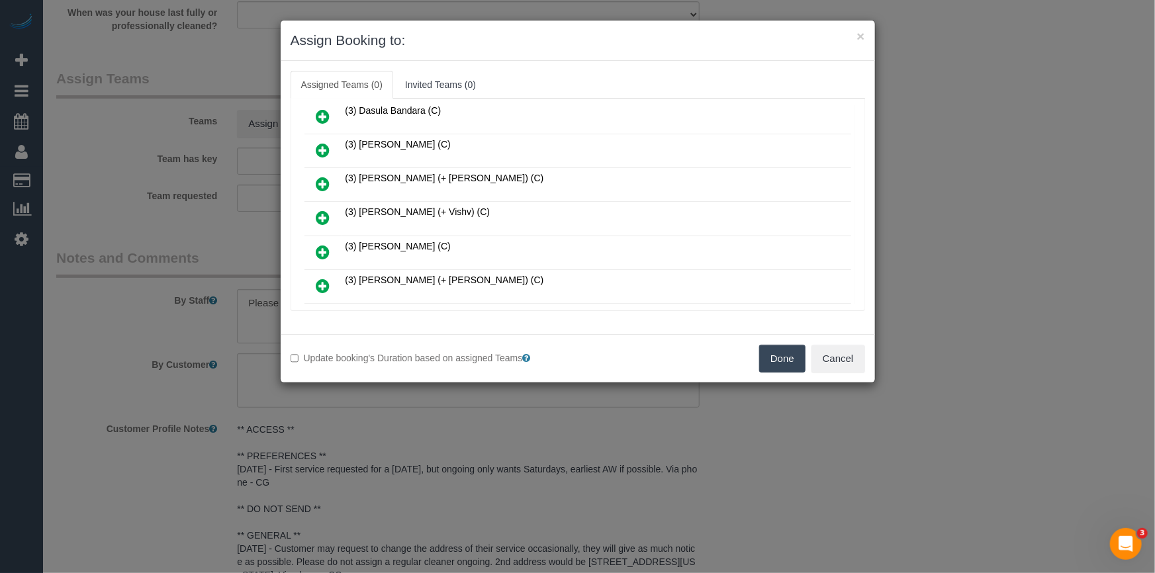
click at [318, 210] on icon at bounding box center [323, 218] width 14 height 16
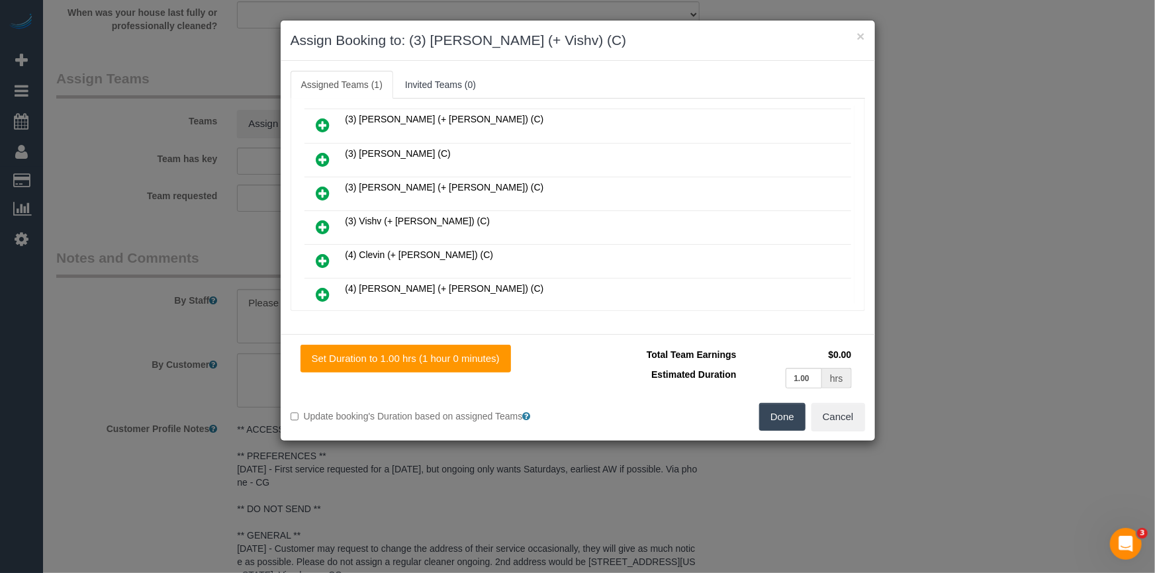
click at [321, 220] on icon at bounding box center [323, 227] width 14 height 16
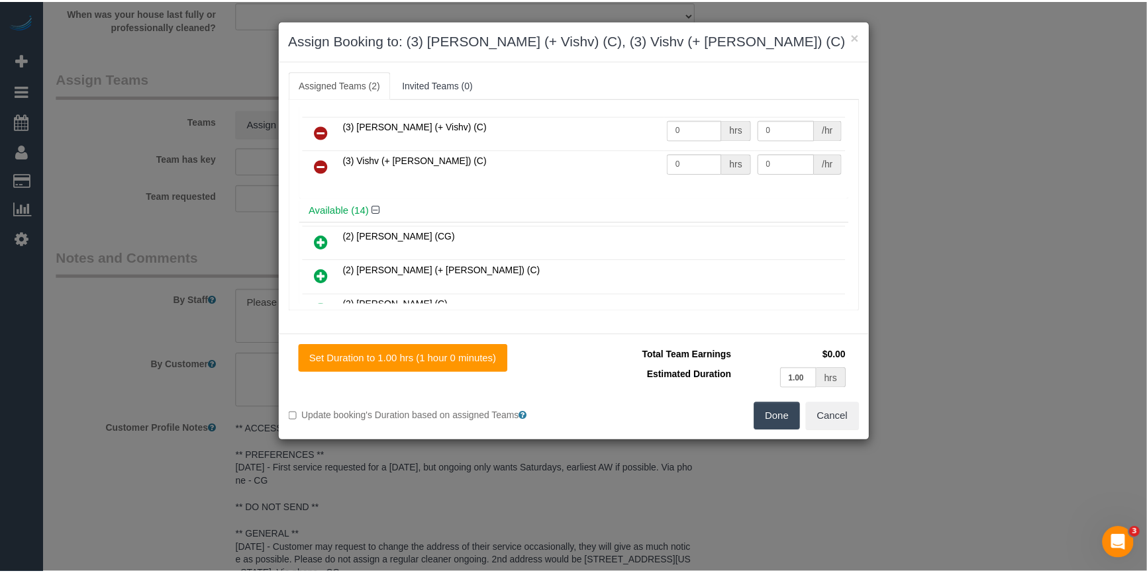
scroll to position [0, 0]
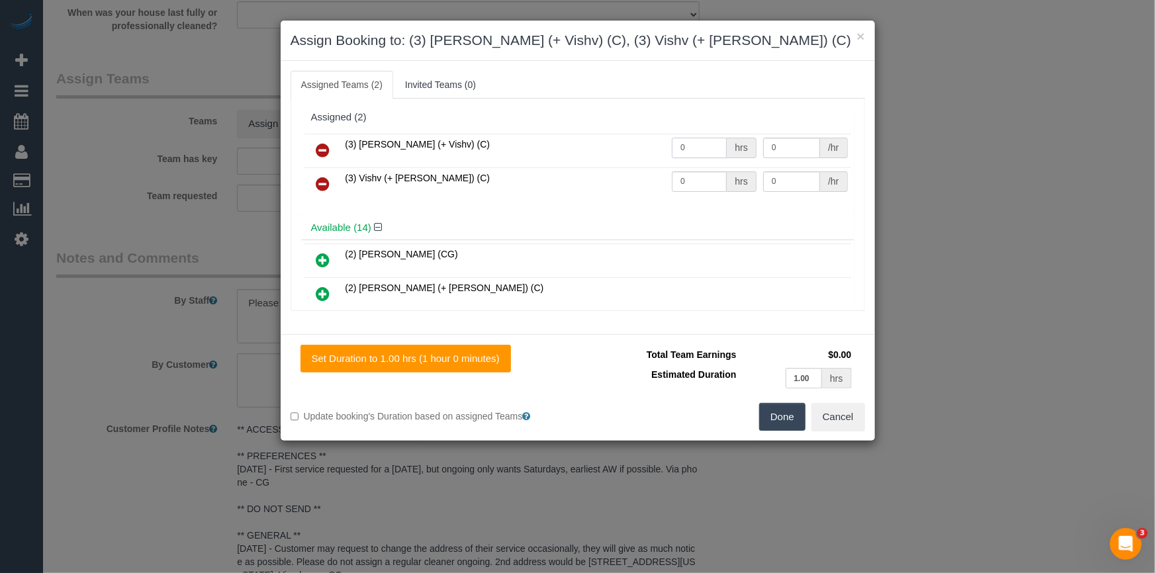
click at [691, 148] on input "0" at bounding box center [699, 148] width 55 height 21
type input "1"
click at [712, 180] on input "0" at bounding box center [699, 181] width 55 height 21
type input "1"
click at [785, 153] on input "0" at bounding box center [791, 148] width 57 height 21
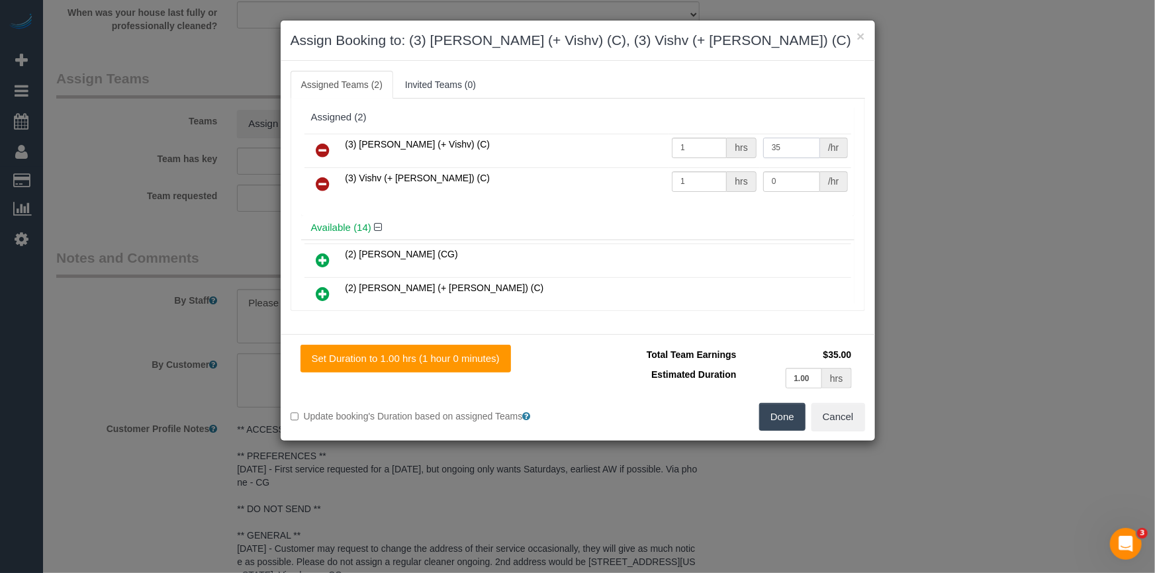
type input "35"
click at [801, 177] on input "0" at bounding box center [791, 181] width 57 height 21
type input "35"
click at [780, 424] on button "Done" at bounding box center [782, 417] width 46 height 28
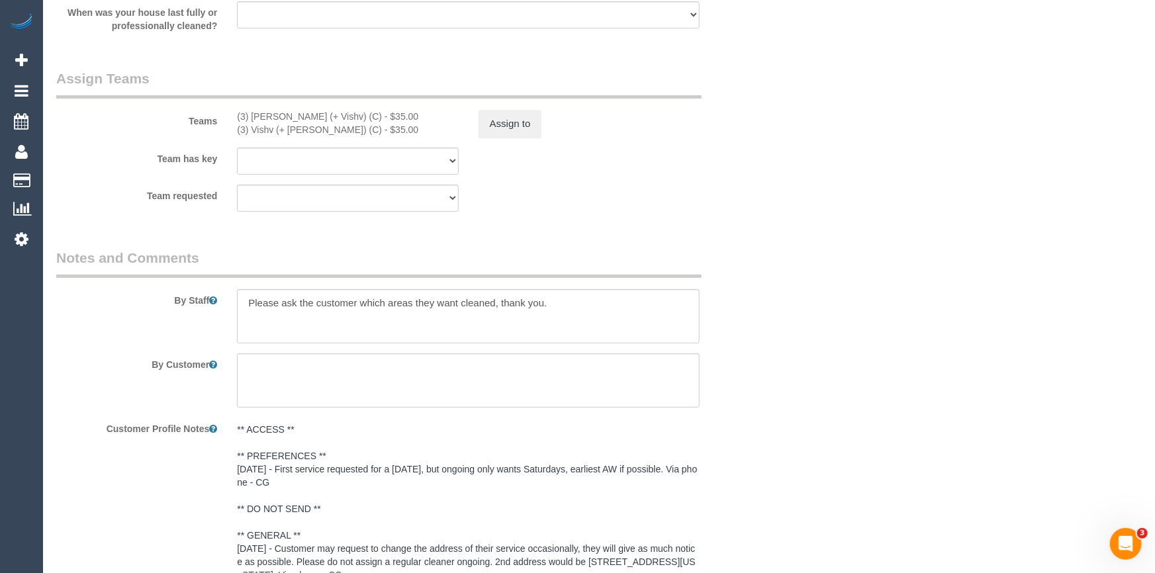
click at [776, 424] on div "× Assign Booking to: (3) Kelvin (+ Vishv) (C), (3) Vishv (+ Kelvin) (C) Assigne…" at bounding box center [577, 286] width 1155 height 573
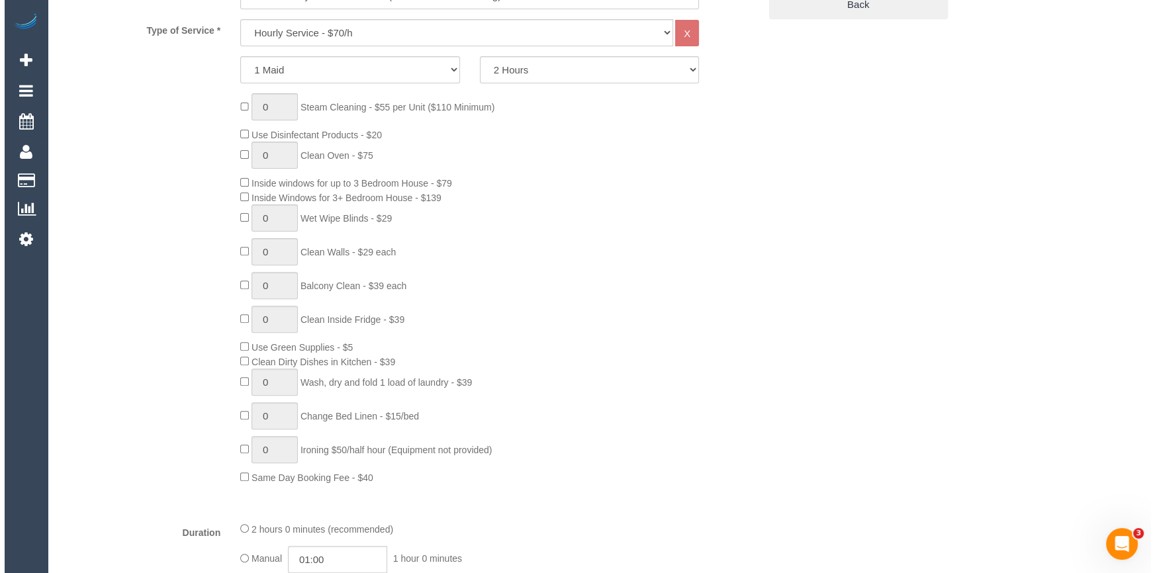
scroll to position [180, 0]
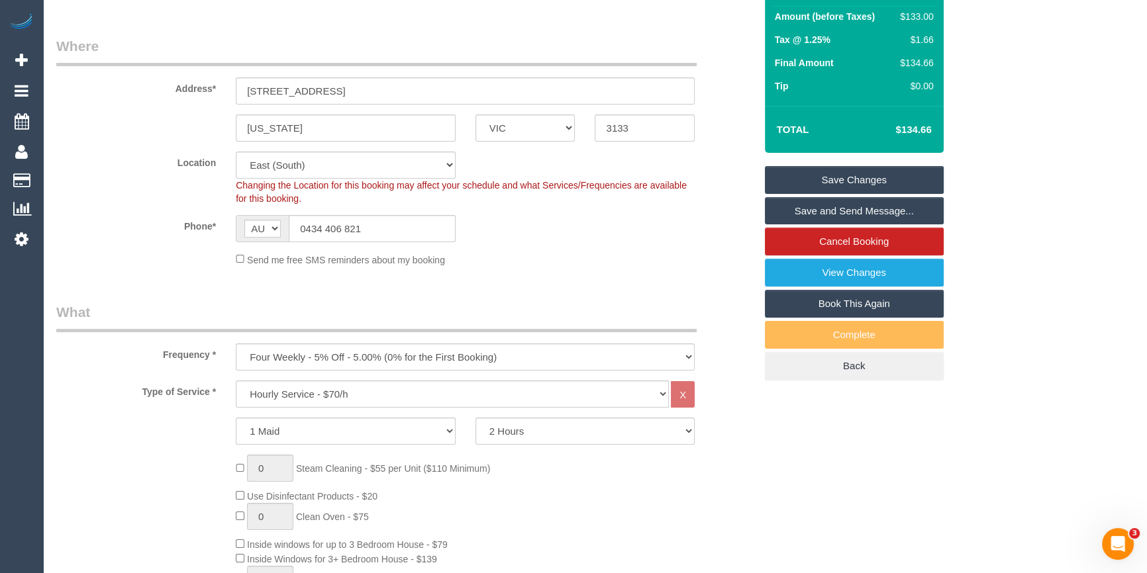
click at [846, 206] on link "Save and Send Message..." at bounding box center [854, 211] width 179 height 28
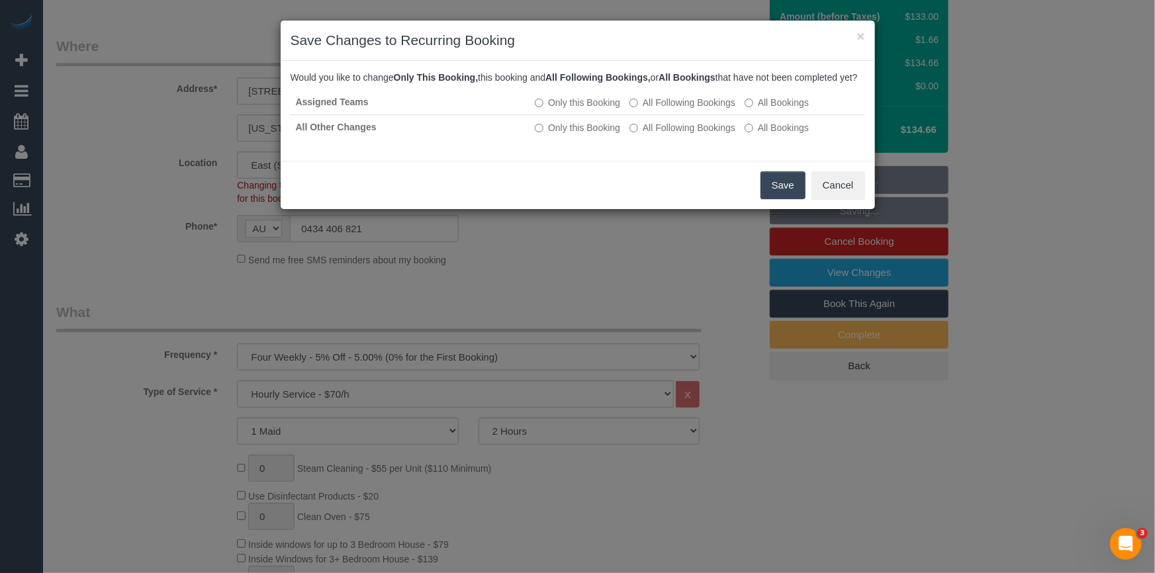
click at [775, 199] on button "Save" at bounding box center [783, 185] width 45 height 28
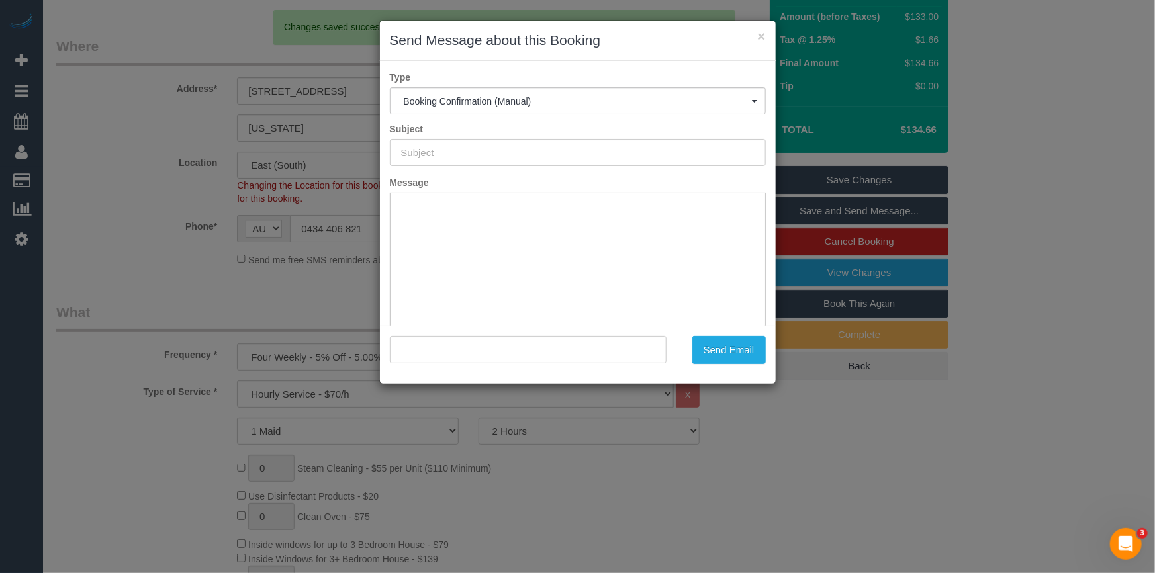
type input "Booking Confirmed"
type input ""Vina Huang" <hxsilent@hotmail.com>"
click at [734, 345] on button "Send Email" at bounding box center [729, 350] width 73 height 28
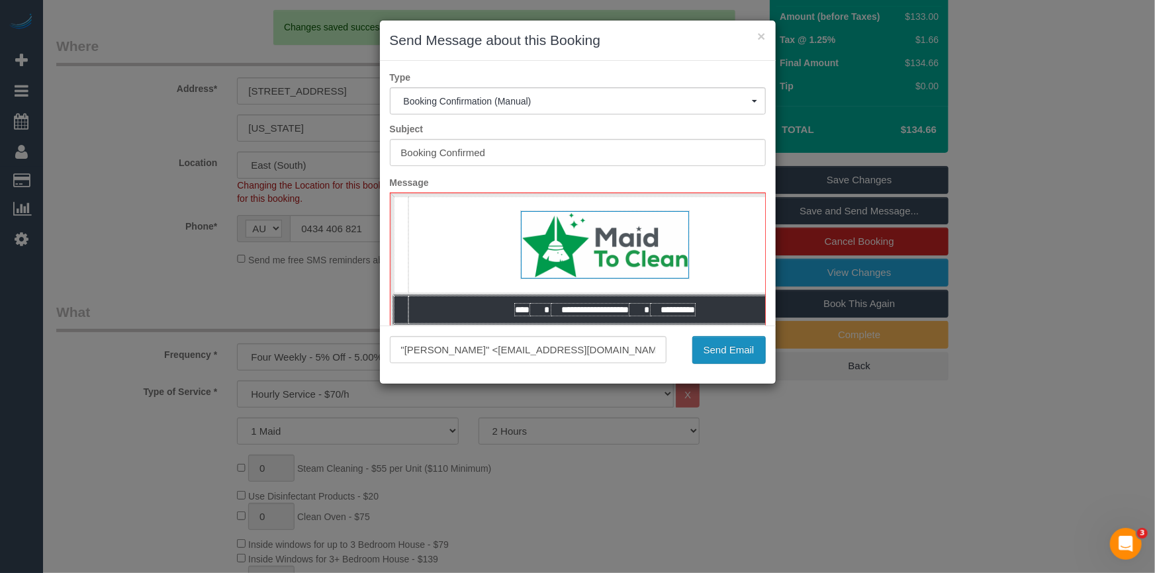
click at [740, 353] on button "Send Email" at bounding box center [729, 350] width 73 height 28
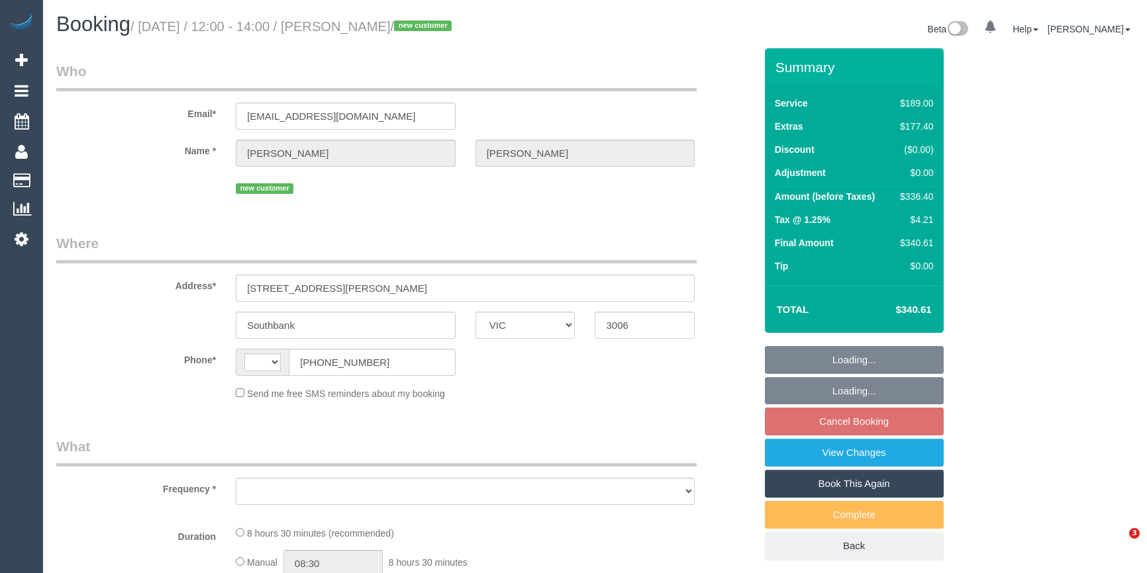
select select "VIC"
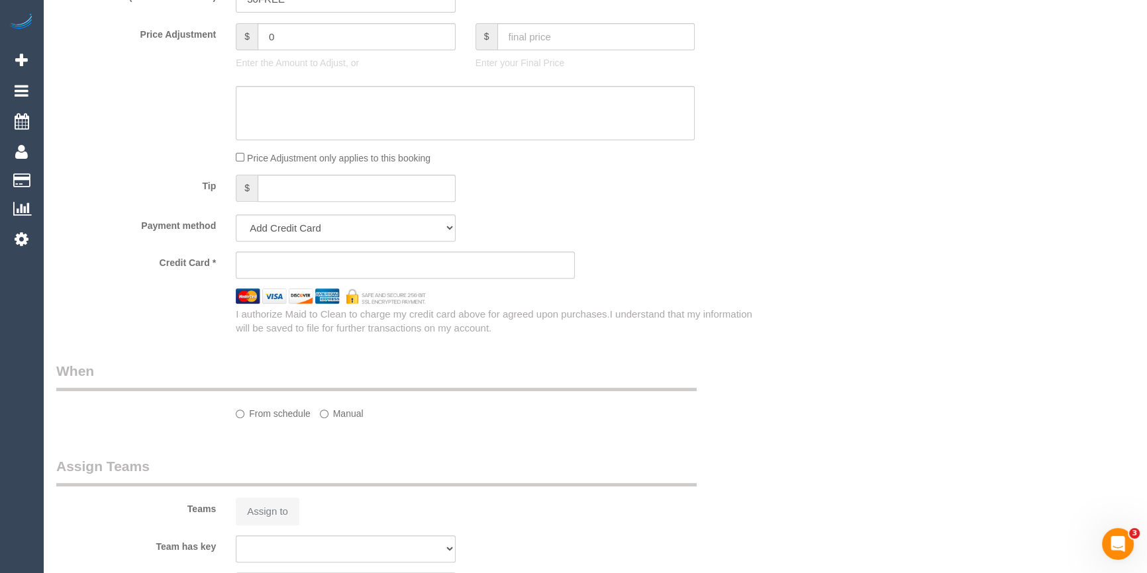
select select "string:AU"
select select "object:284"
select select "string:stripe-pm_1RsHQo2GScqysDRVNcsktJvJ"
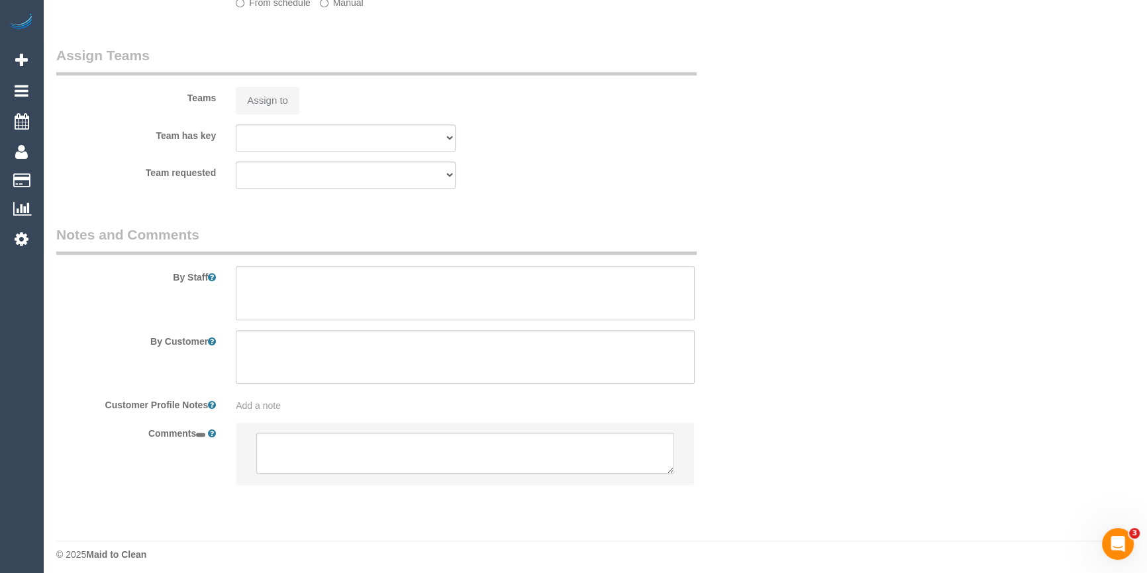
select select "object:538"
select select "number:28"
select select "number:14"
select select "number:18"
select select "number:25"
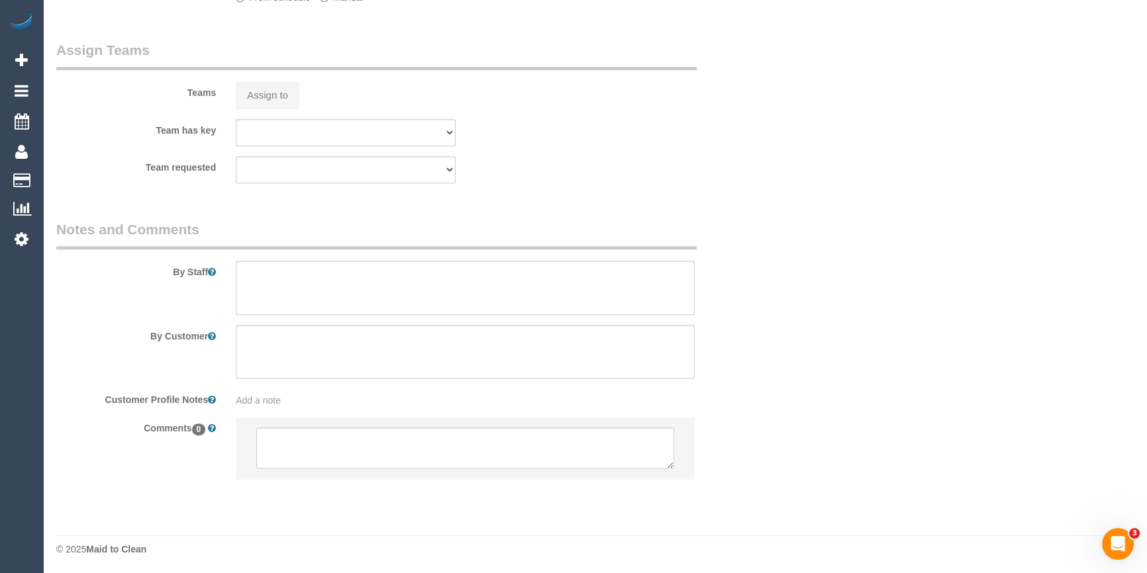
select select "number:35"
select select "number:13"
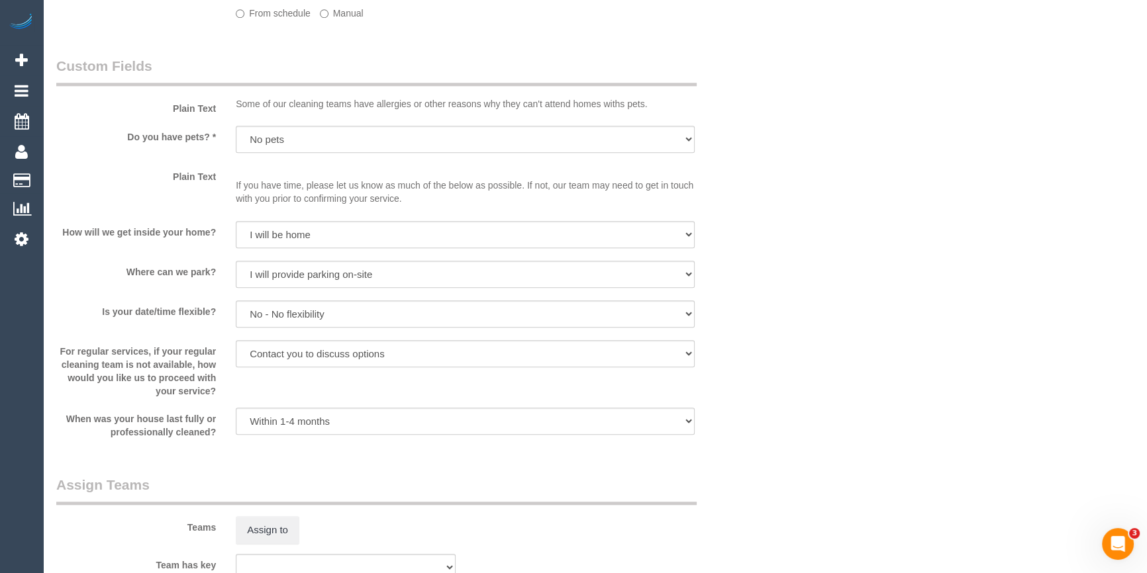
select select "spot4"
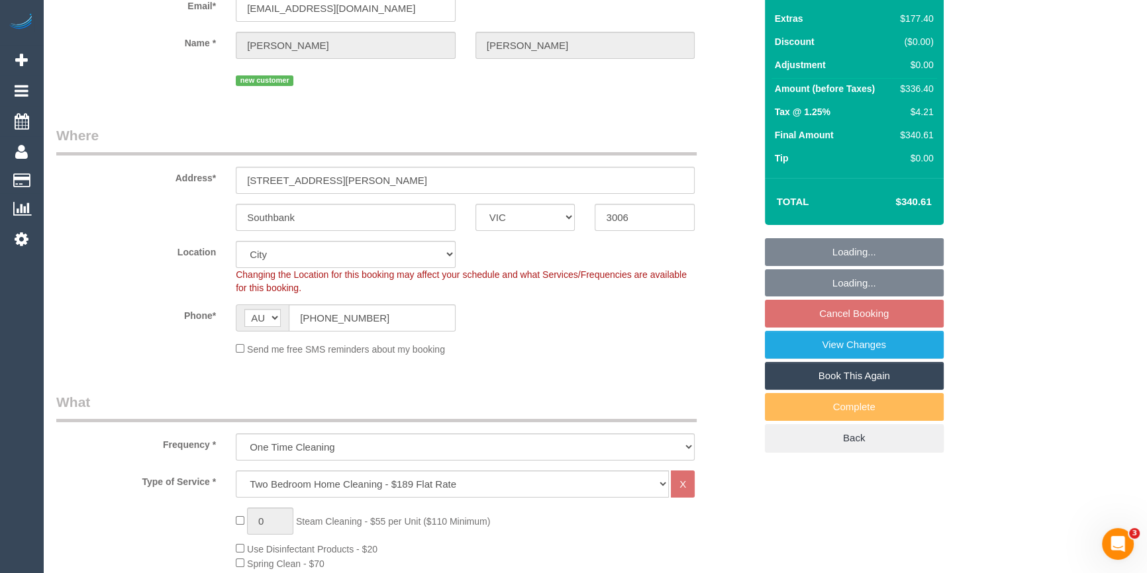
scroll to position [1, 0]
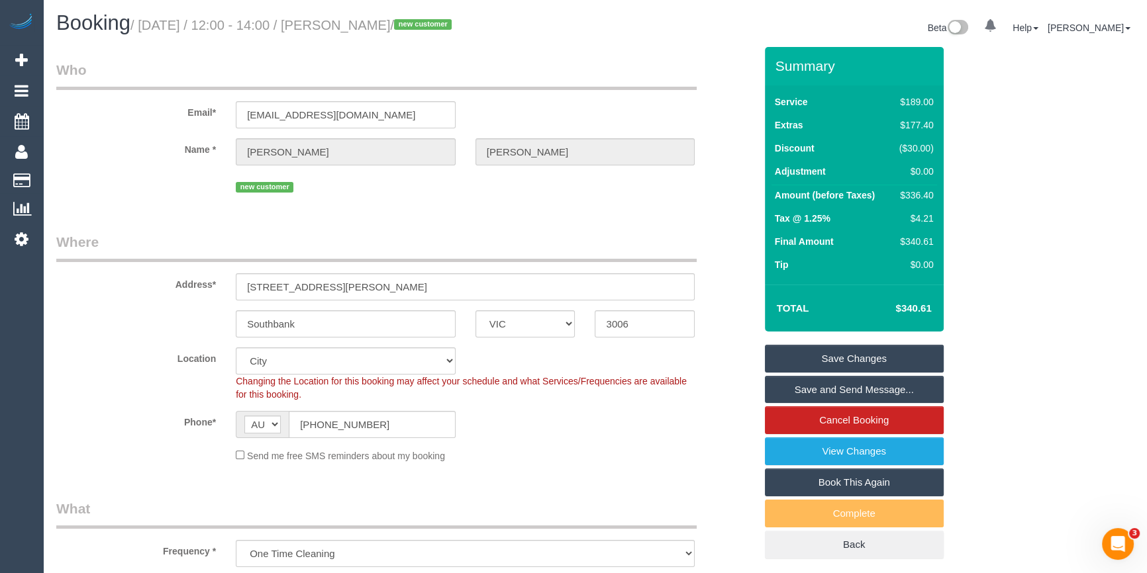
click at [918, 189] on div "$336.40" at bounding box center [914, 195] width 40 height 13
click at [918, 194] on div "$336.40" at bounding box center [914, 195] width 40 height 13
copy div "336.40"
click at [983, 197] on div "Summary Service $189.00 Extras $177.40 Discount ($30.00) Adjustment $0.00 Amoun…" at bounding box center [889, 316] width 269 height 539
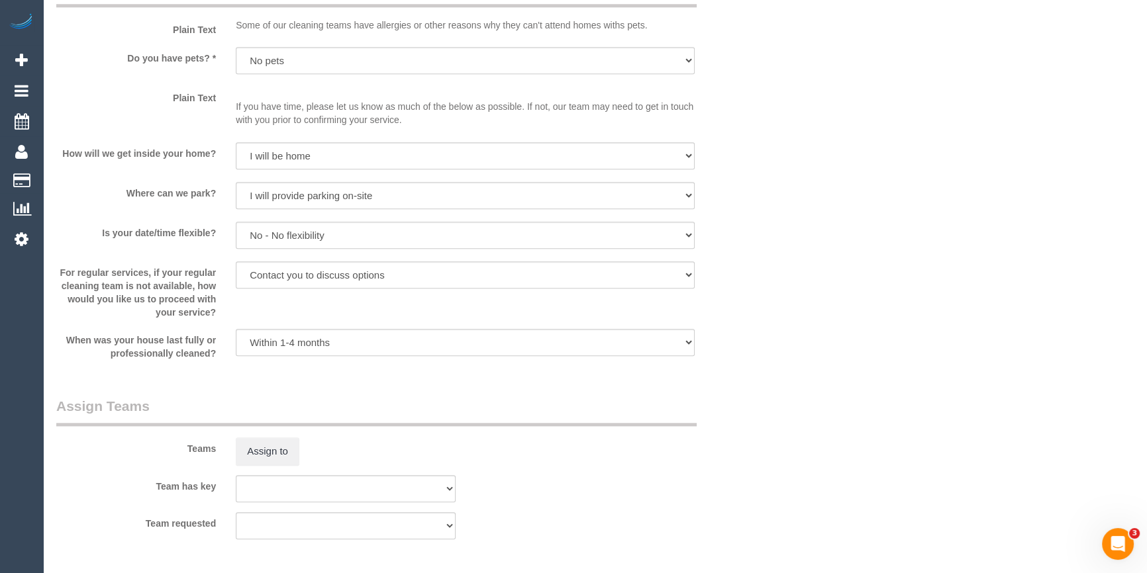
scroll to position [1867, 0]
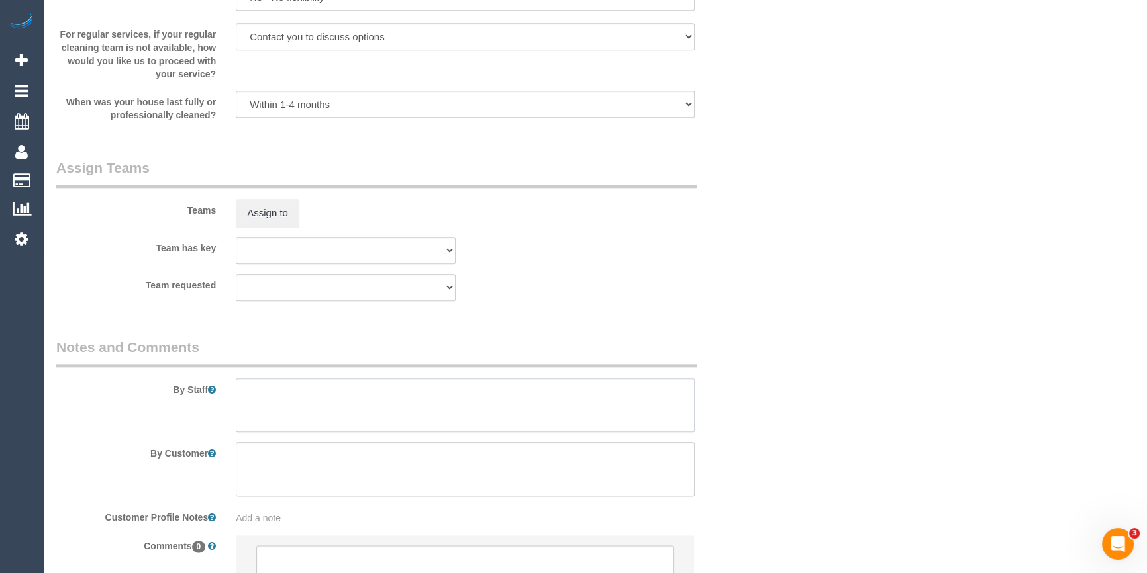
click at [318, 416] on textarea at bounding box center [465, 406] width 459 height 54
type textarea "Estimated time 5.5-6.5 hours"
click at [277, 221] on button "Assign to" at bounding box center [268, 213] width 64 height 28
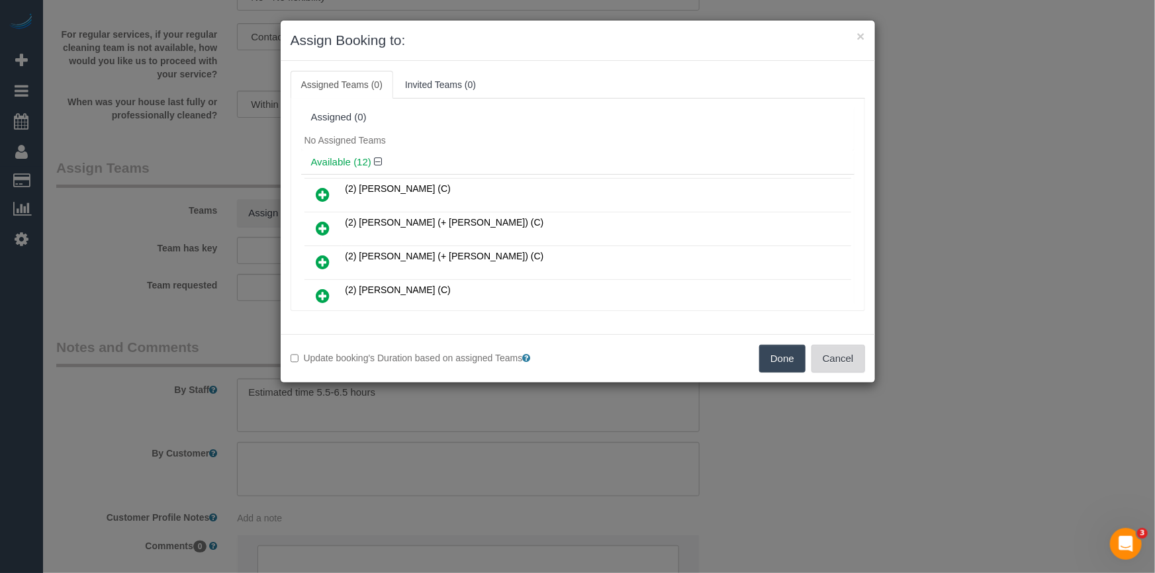
click at [865, 367] on button "Cancel" at bounding box center [839, 359] width 54 height 28
click at [865, 367] on div "× Assign Booking to: Assigned Teams (0) Invited Teams (0) Assigned (0) No Assig…" at bounding box center [577, 286] width 1155 height 573
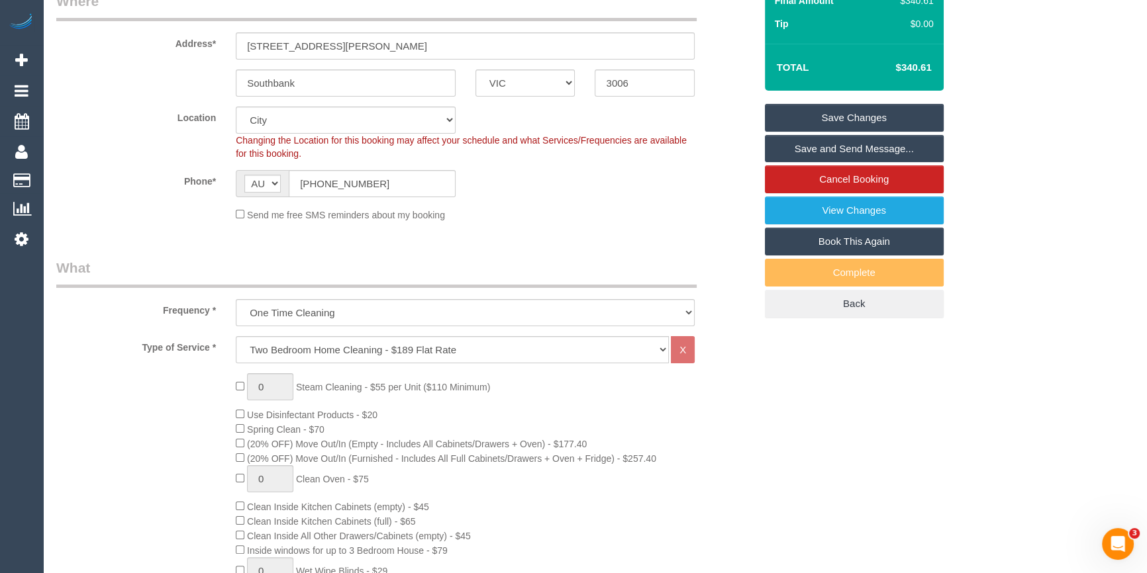
scroll to position [0, 0]
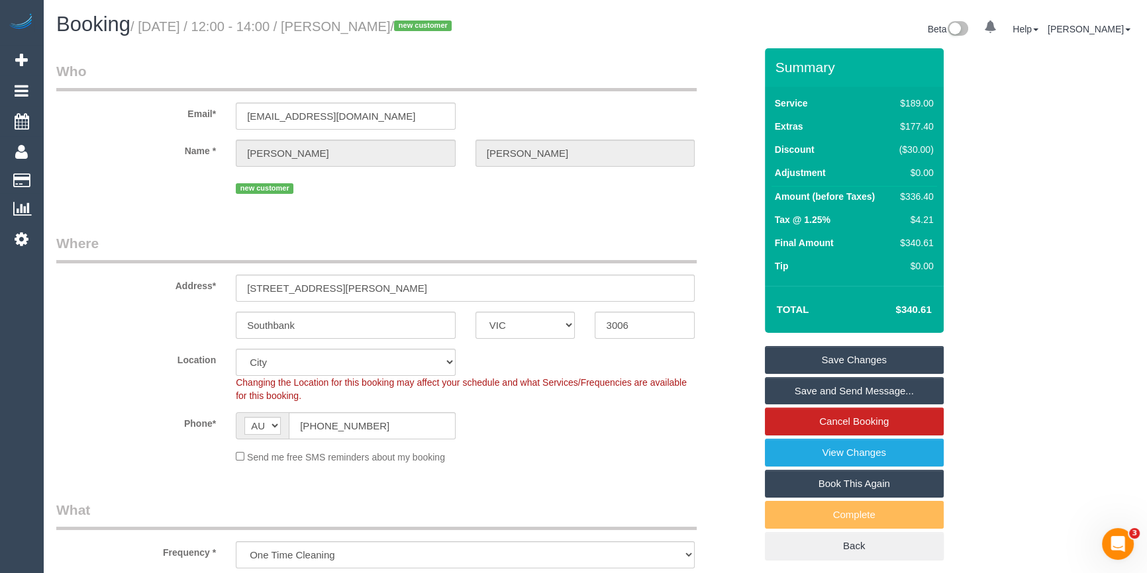
click at [571, 450] on div "Send me free SMS reminders about my booking" at bounding box center [465, 457] width 479 height 15
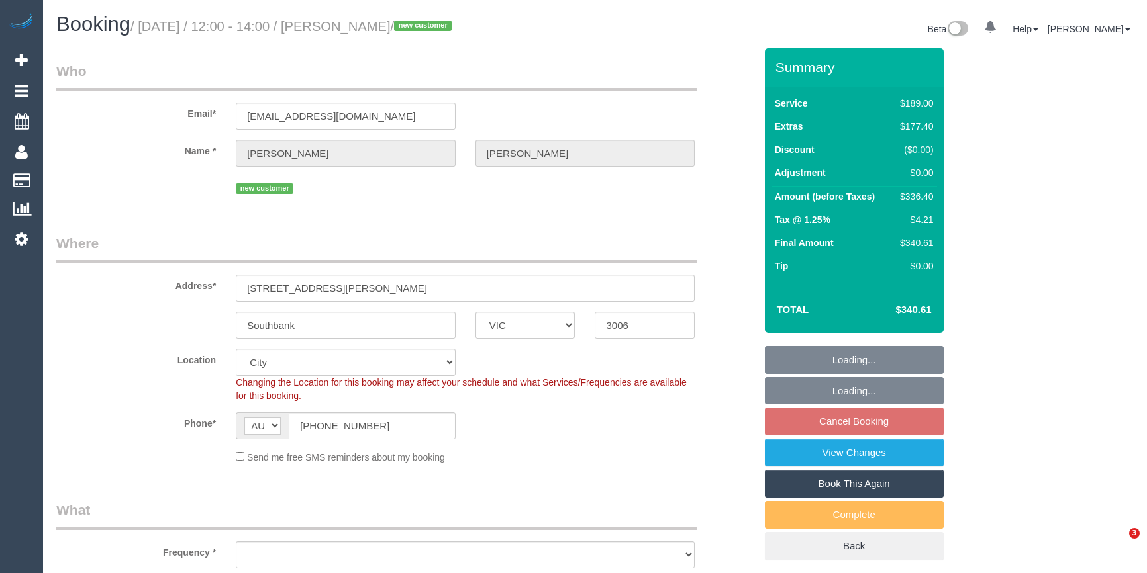
select select "VIC"
select select "object:1166"
select select "number:28"
select select "number:14"
select select "number:18"
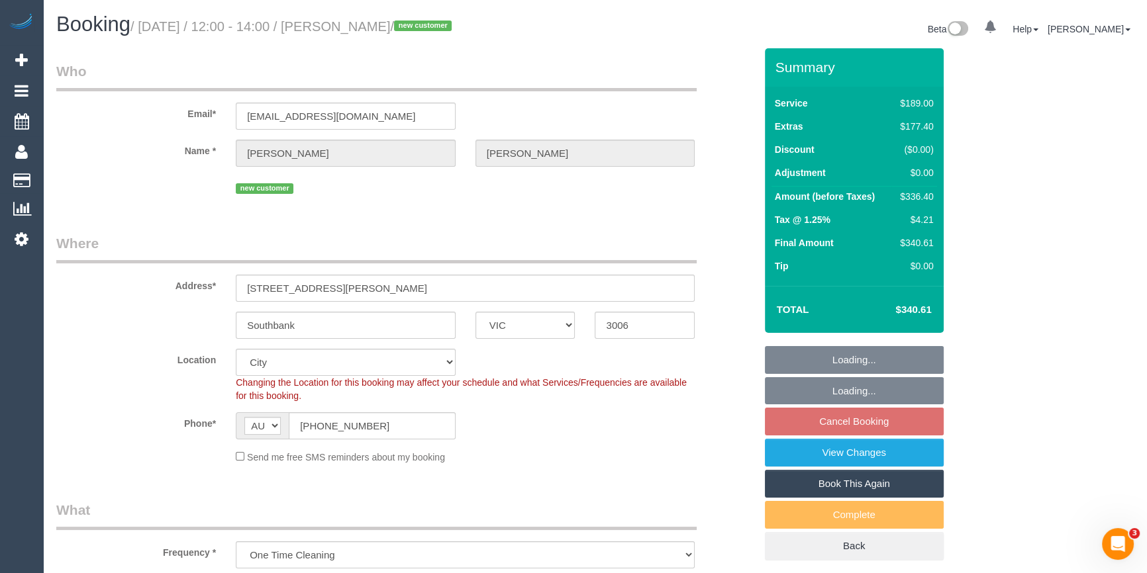
select select "number:25"
select select "number:35"
select select "number:13"
select select "spot4"
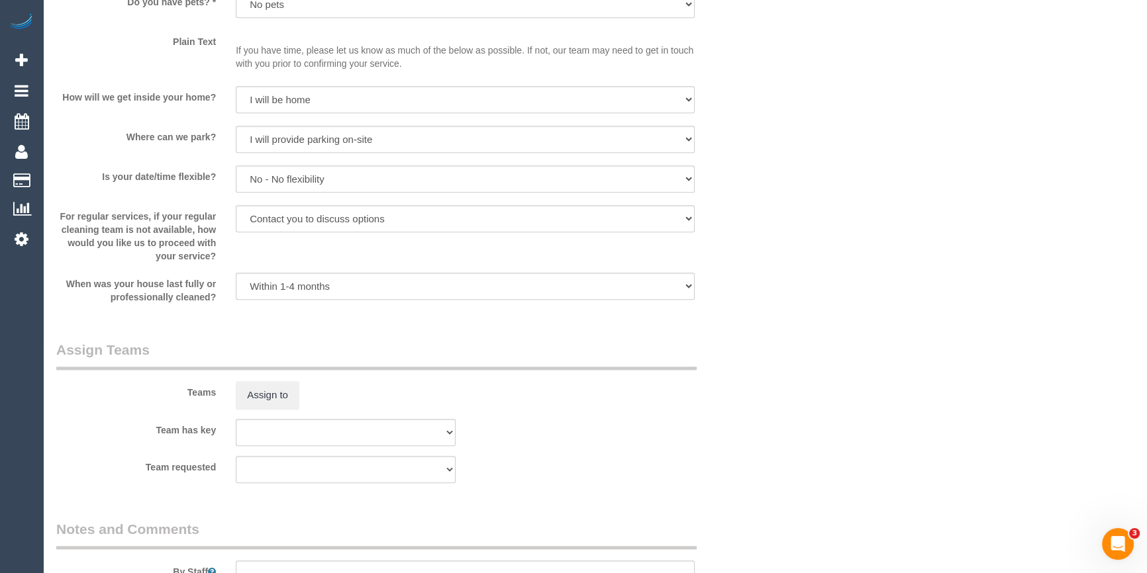
scroll to position [1986, 0]
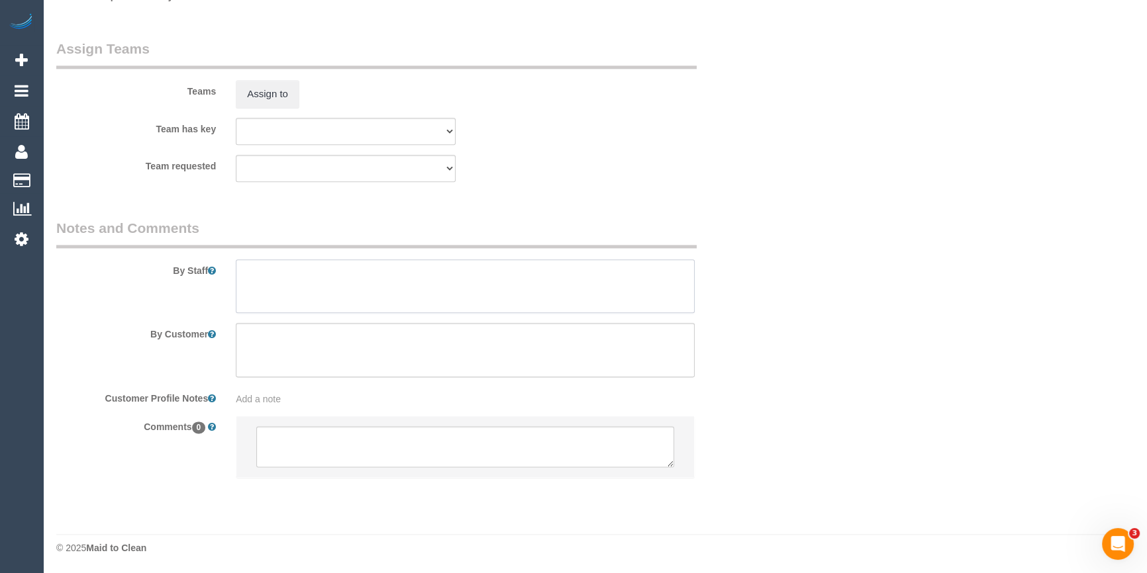
click at [291, 283] on textarea at bounding box center [465, 287] width 459 height 54
click at [344, 284] on textarea at bounding box center [465, 287] width 459 height 54
click at [396, 304] on textarea at bounding box center [465, 287] width 459 height 54
type textarea "Estimated time 5.5-6.5 hours"
click at [429, 449] on textarea at bounding box center [465, 446] width 418 height 41
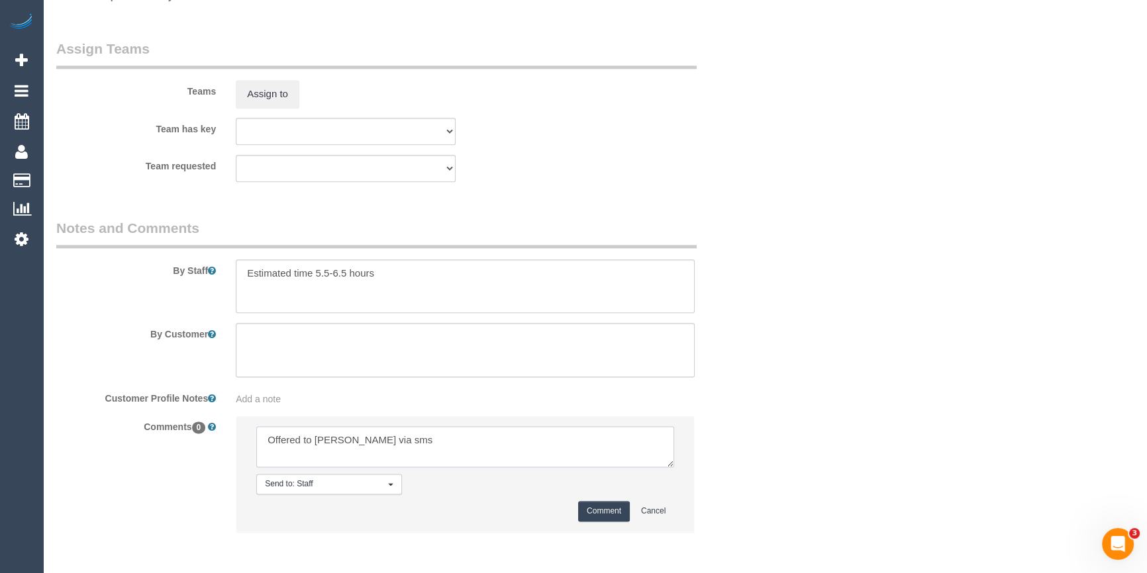
type textarea "Offered to Yann via sms"
click at [595, 510] on button "Comment" at bounding box center [604, 511] width 52 height 21
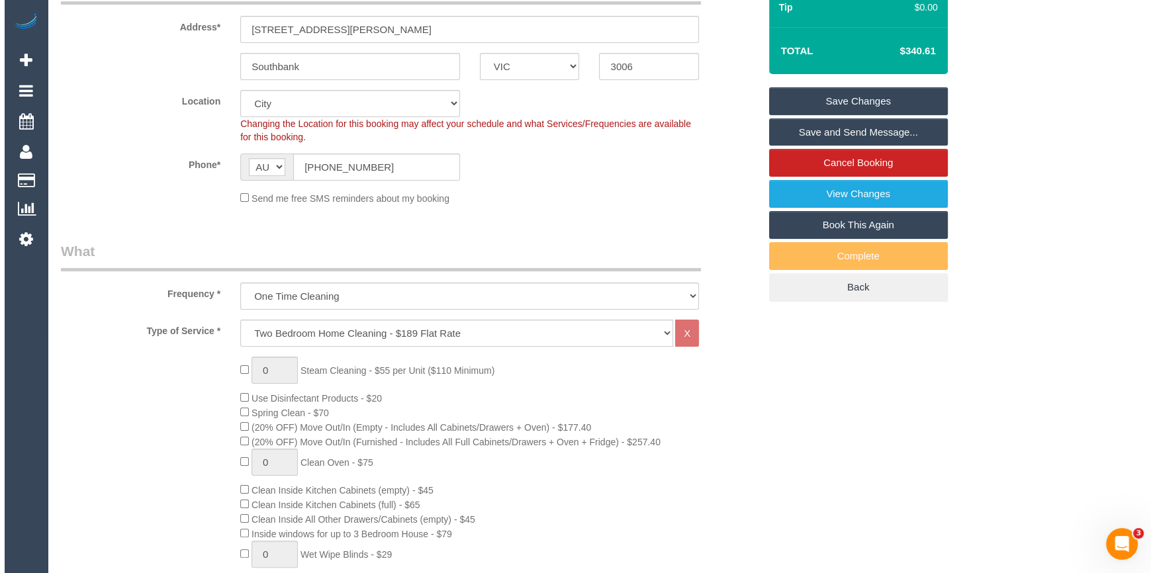
scroll to position [0, 0]
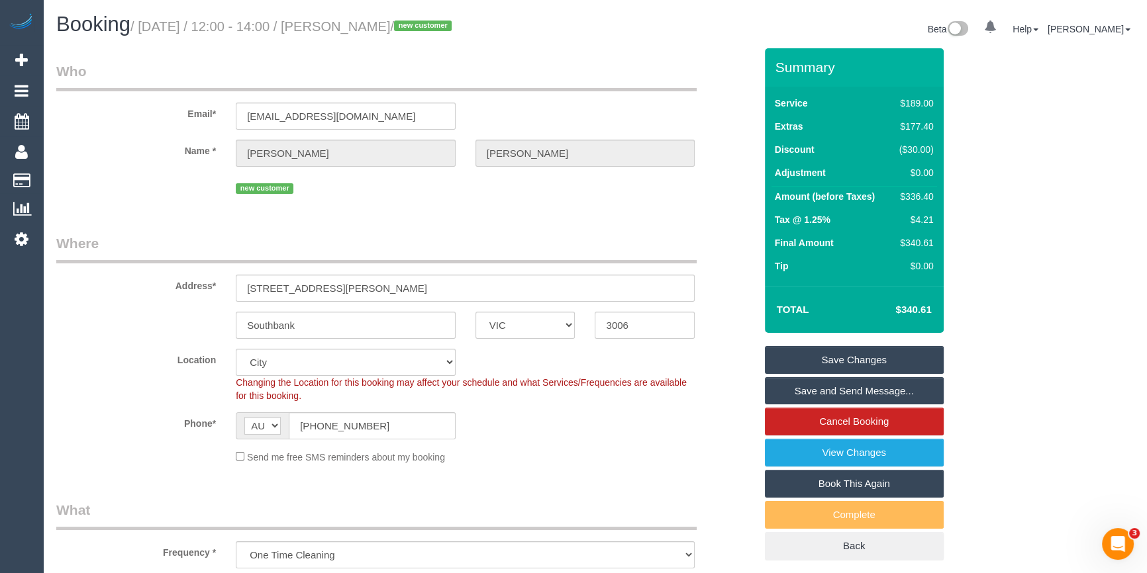
click at [917, 192] on div "$336.40" at bounding box center [914, 196] width 40 height 13
copy div "336.40"
click at [876, 357] on link "Save Changes" at bounding box center [854, 360] width 179 height 28
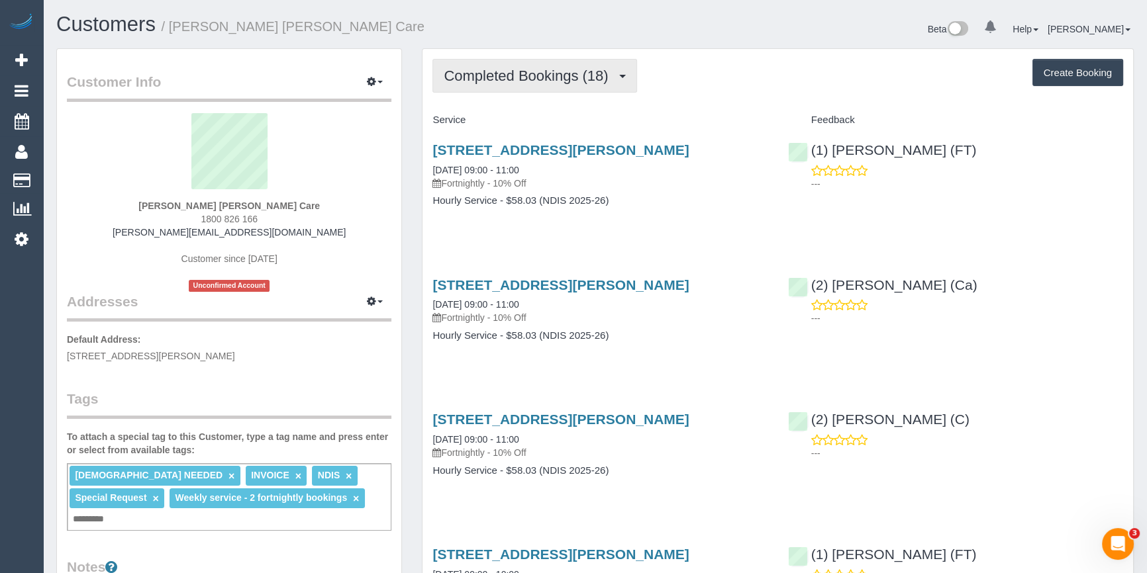
click at [575, 79] on span "Completed Bookings (18)" at bounding box center [529, 76] width 171 height 17
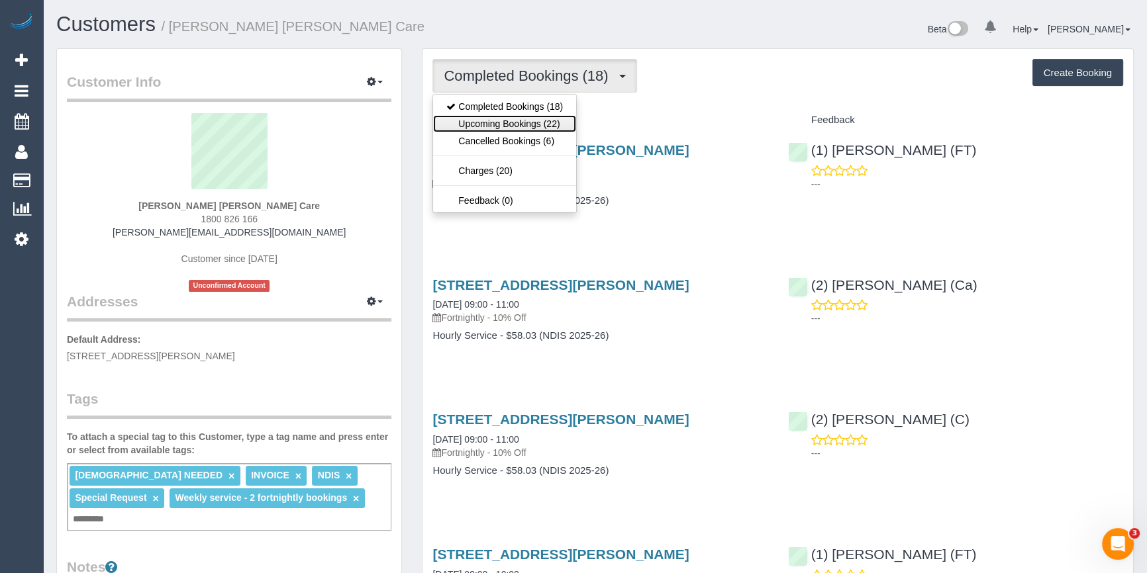
click at [519, 130] on link "Upcoming Bookings (22)" at bounding box center [504, 123] width 143 height 17
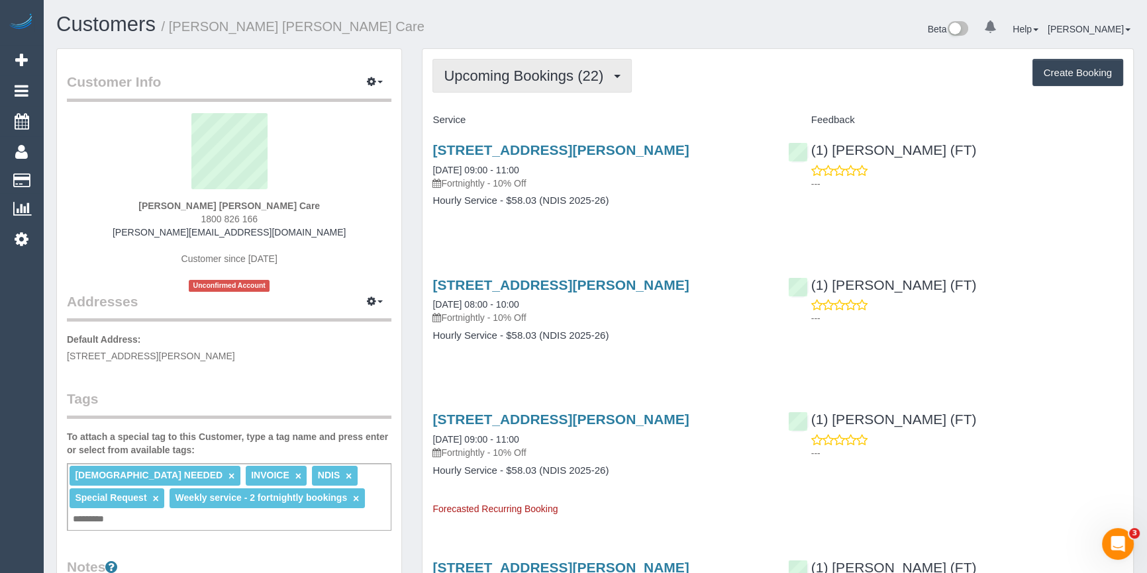
drag, startPoint x: 471, startPoint y: 89, endPoint x: 469, endPoint y: 105, distance: 16.1
click at [470, 89] on button "Upcoming Bookings (22)" at bounding box center [531, 76] width 199 height 34
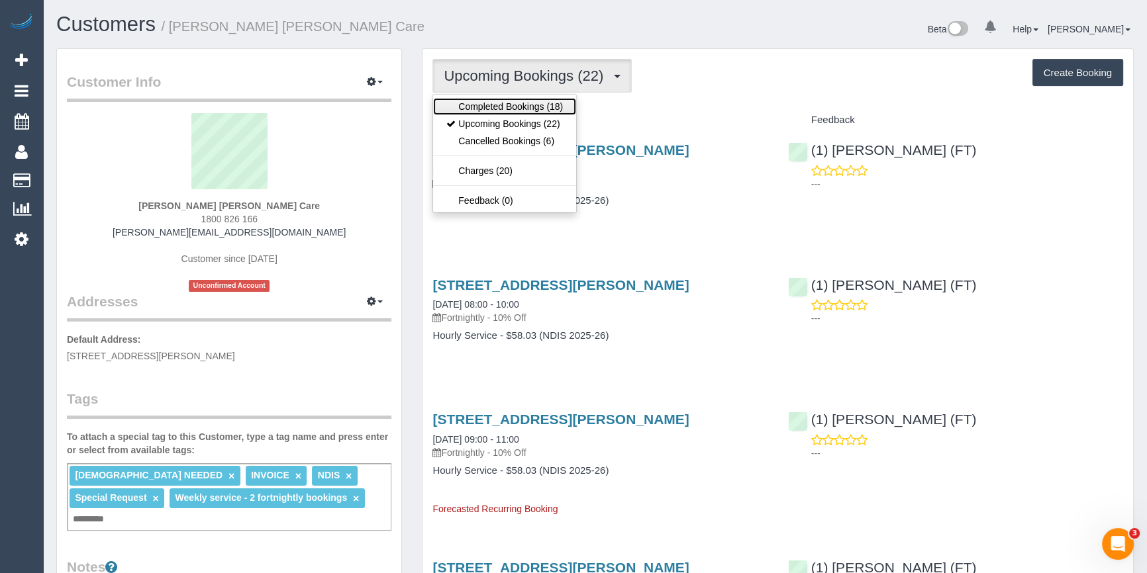
click at [474, 109] on link "Completed Bookings (18)" at bounding box center [504, 106] width 143 height 17
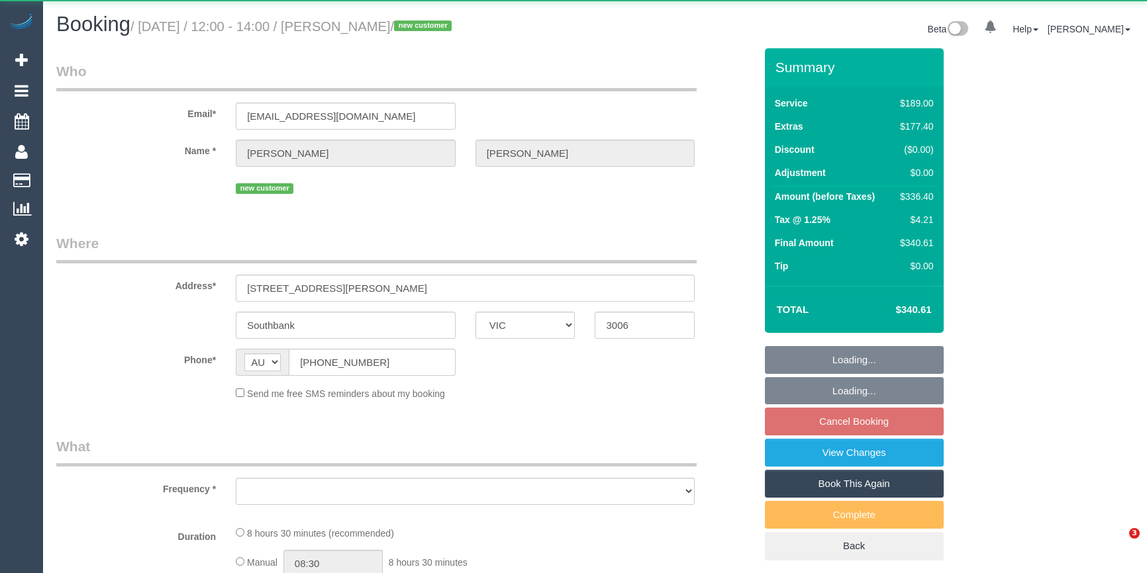
select select "VIC"
select select "object:552"
select select "string:stripe-pm_1RsHQo2GScqysDRVNcsktJvJ"
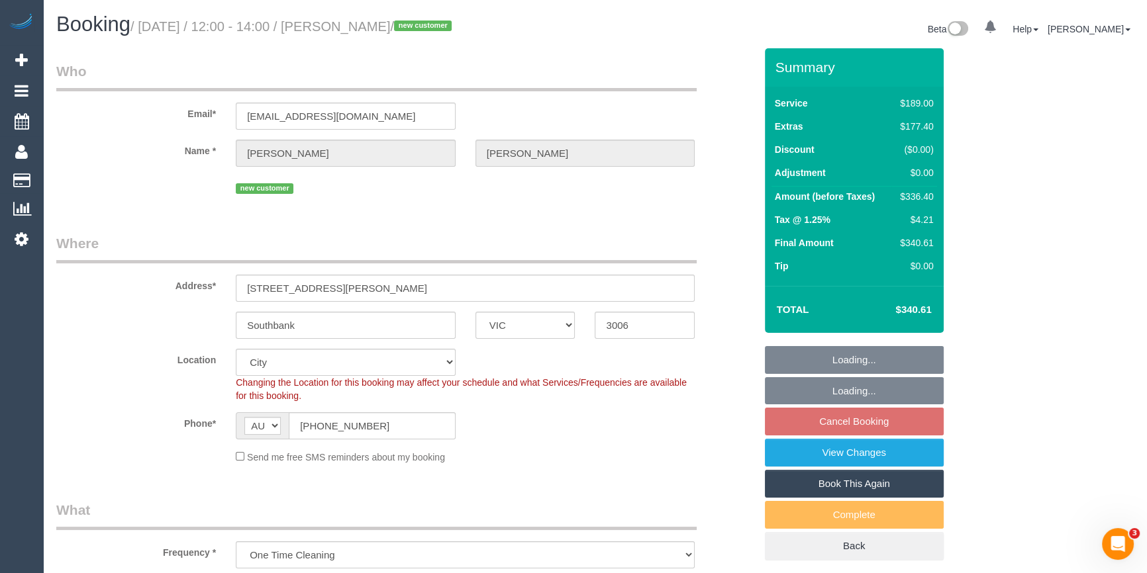
select select "object:801"
select select "number:28"
select select "number:14"
select select "number:18"
select select "number:25"
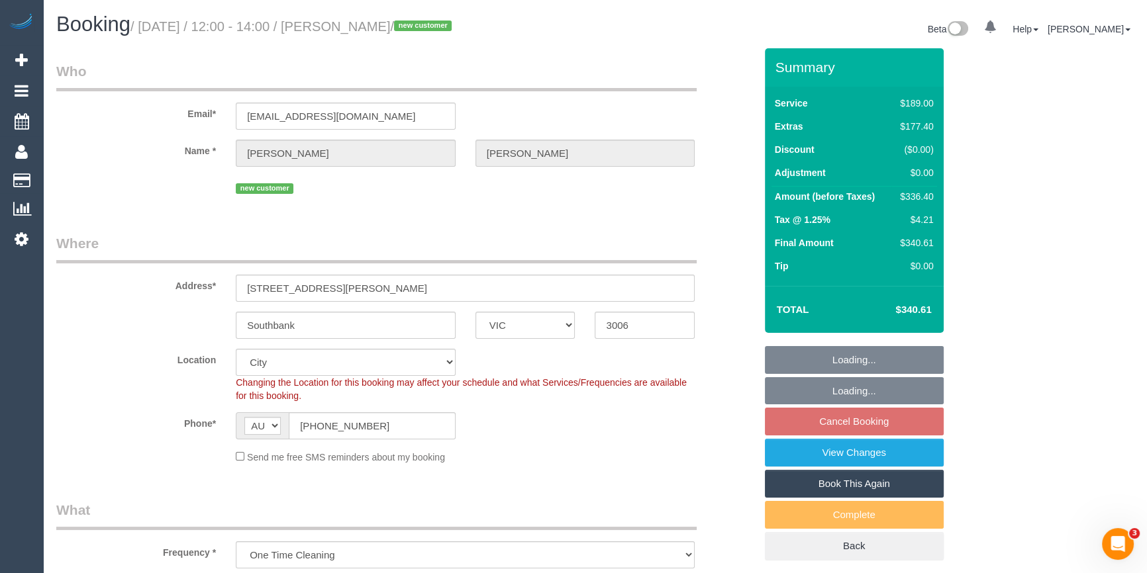
select select "number:35"
select select "number:13"
select select "spot4"
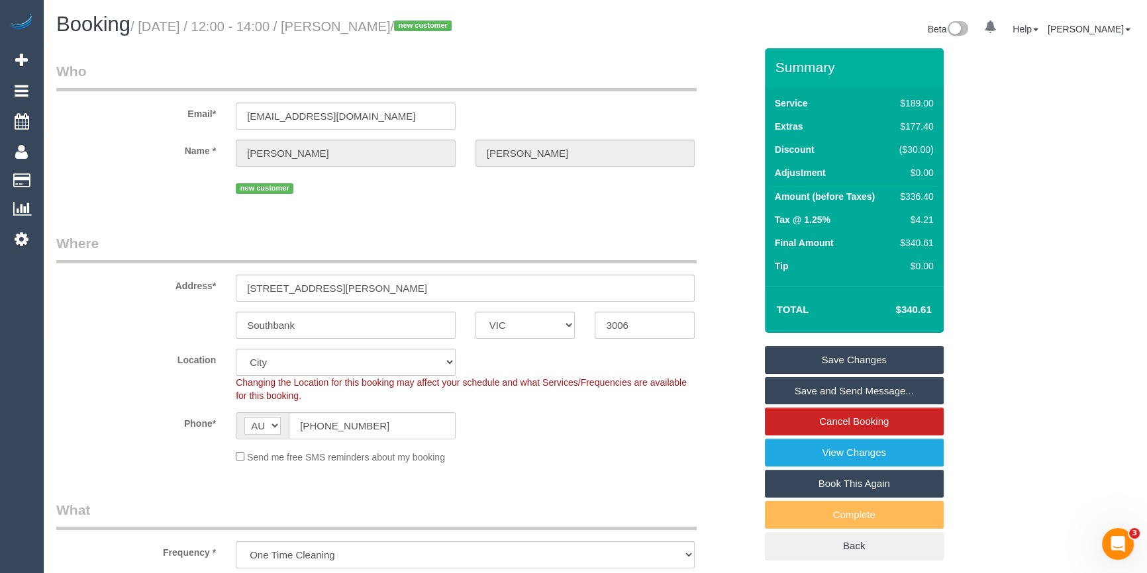
drag, startPoint x: 482, startPoint y: 23, endPoint x: 337, endPoint y: 27, distance: 145.1
click at [337, 27] on small "/ August 16, 2025 / 12:00 - 14:00 / Niamh Murphy Murphy / new customer" at bounding box center [292, 26] width 325 height 15
copy small "Niamh Murphy Murphy /"
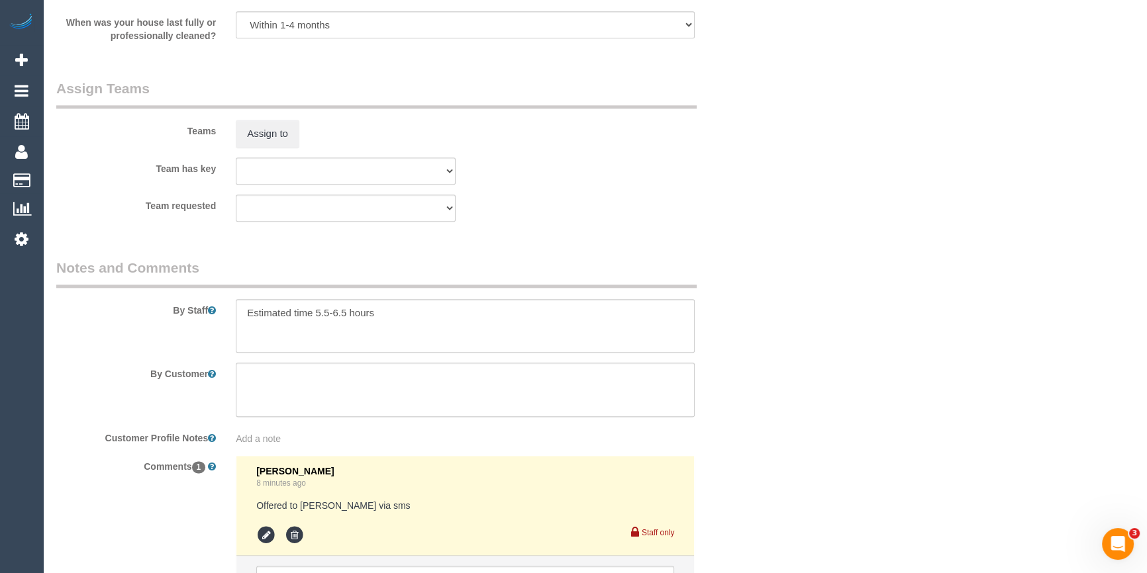
scroll to position [2087, 0]
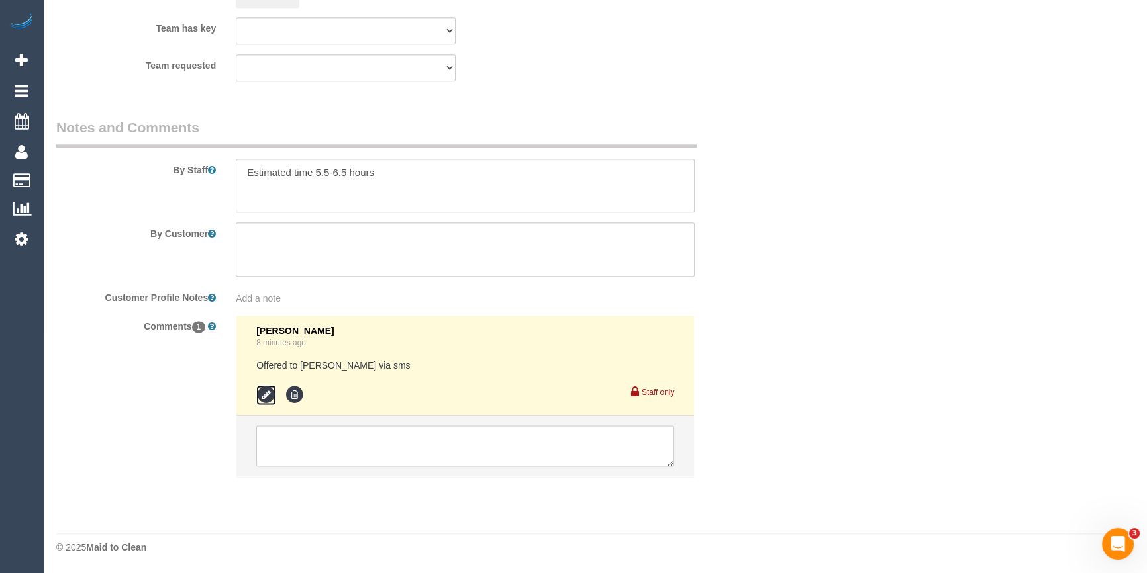
click at [265, 398] on icon at bounding box center [266, 395] width 20 height 20
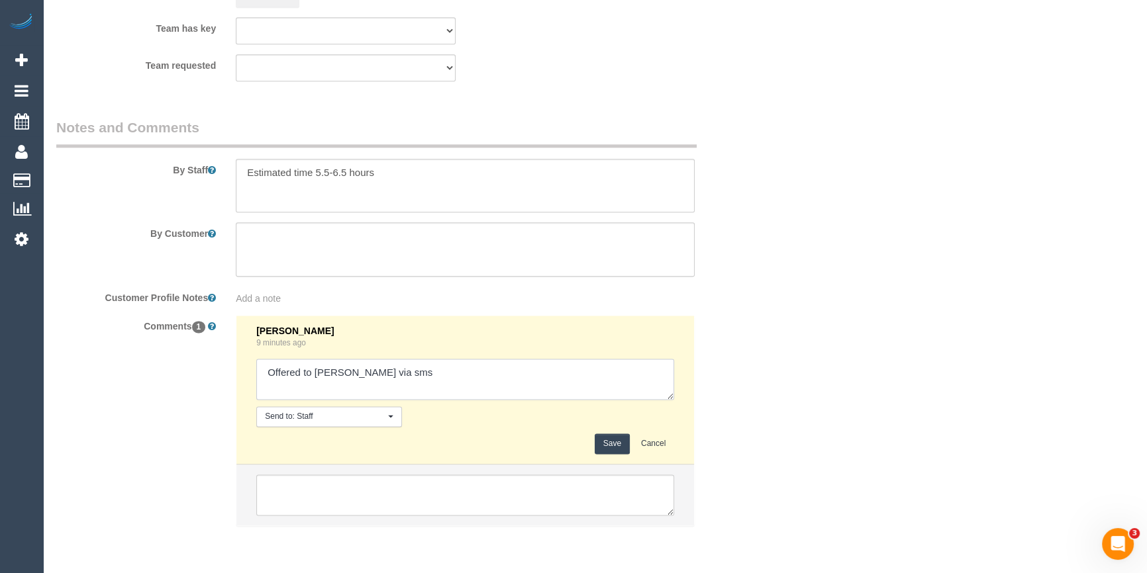
click at [405, 386] on textarea at bounding box center [465, 379] width 418 height 41
type textarea "Offered to Yann via sms - agreed"
click at [600, 448] on button "Save" at bounding box center [612, 444] width 35 height 21
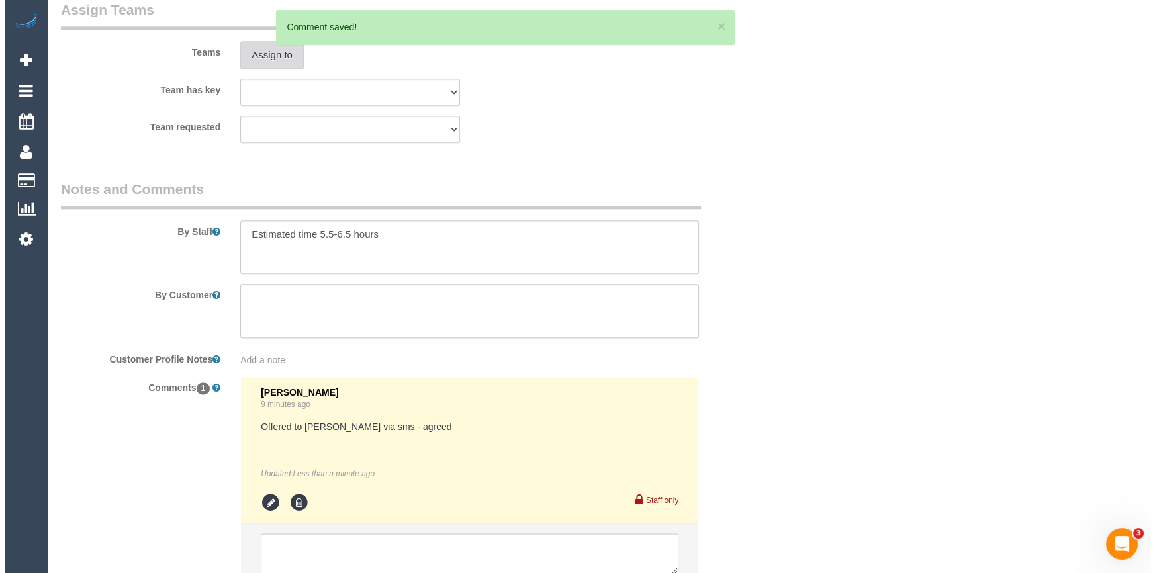
scroll to position [1966, 0]
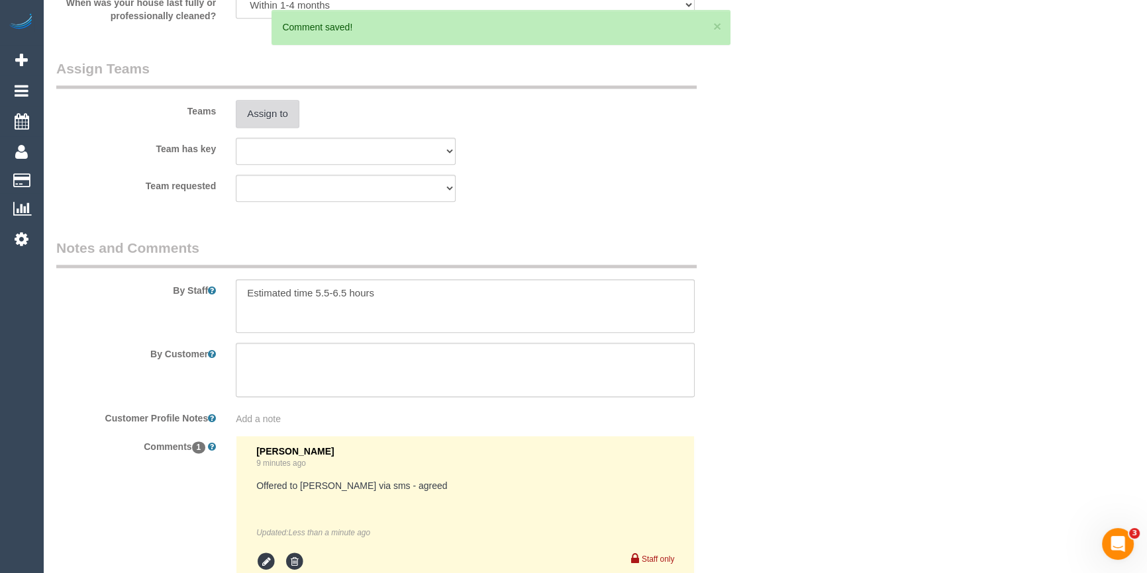
click at [266, 109] on button "Assign to" at bounding box center [268, 114] width 64 height 28
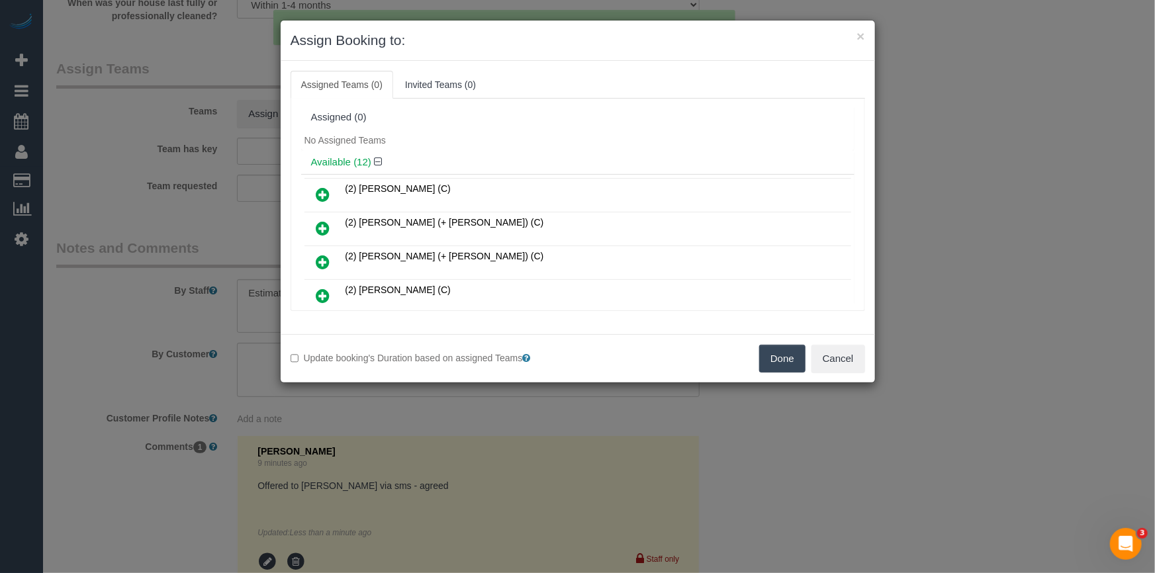
click at [499, 136] on div "No Assigned Teams" at bounding box center [578, 140] width 554 height 20
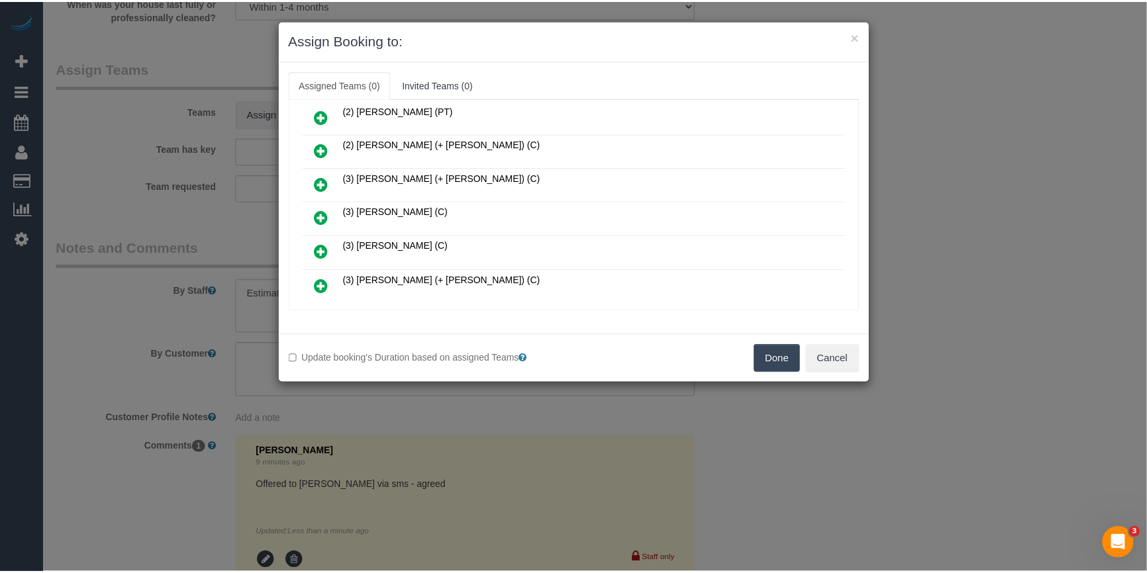
scroll to position [274, 0]
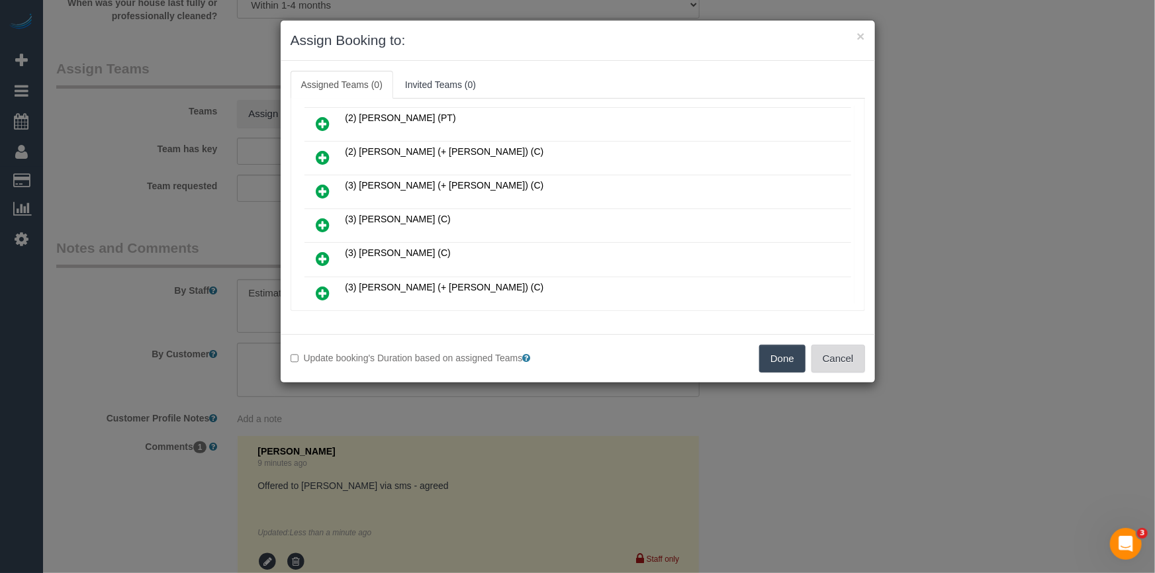
click at [845, 357] on button "Cancel" at bounding box center [839, 359] width 54 height 28
click at [845, 357] on div "× Assign Booking to: Assigned Teams (0) Invited Teams (0) Assigned (0) No Assig…" at bounding box center [577, 286] width 1155 height 573
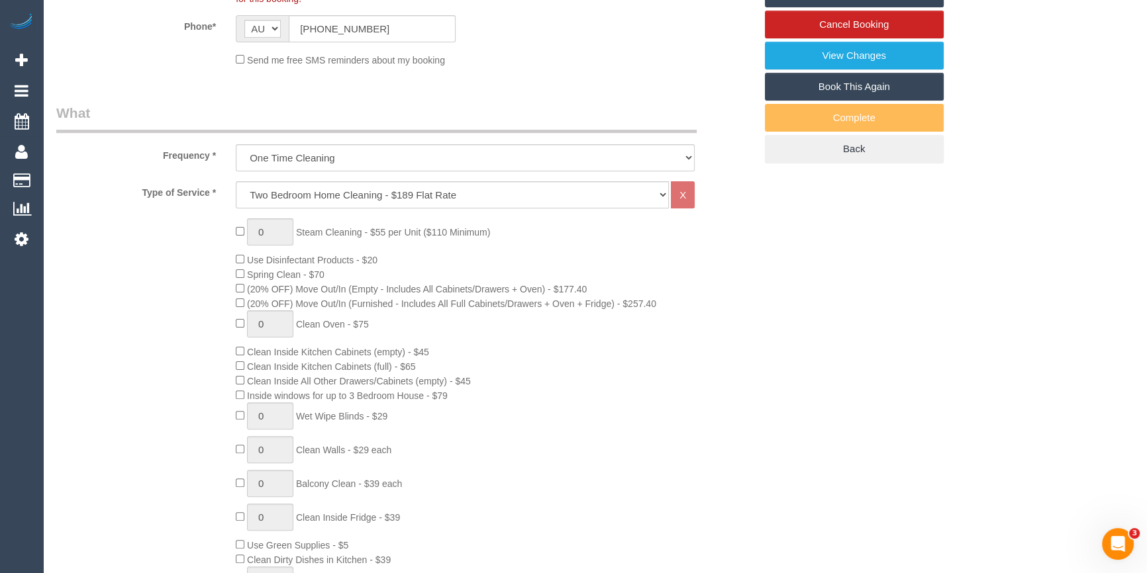
scroll to position [40, 0]
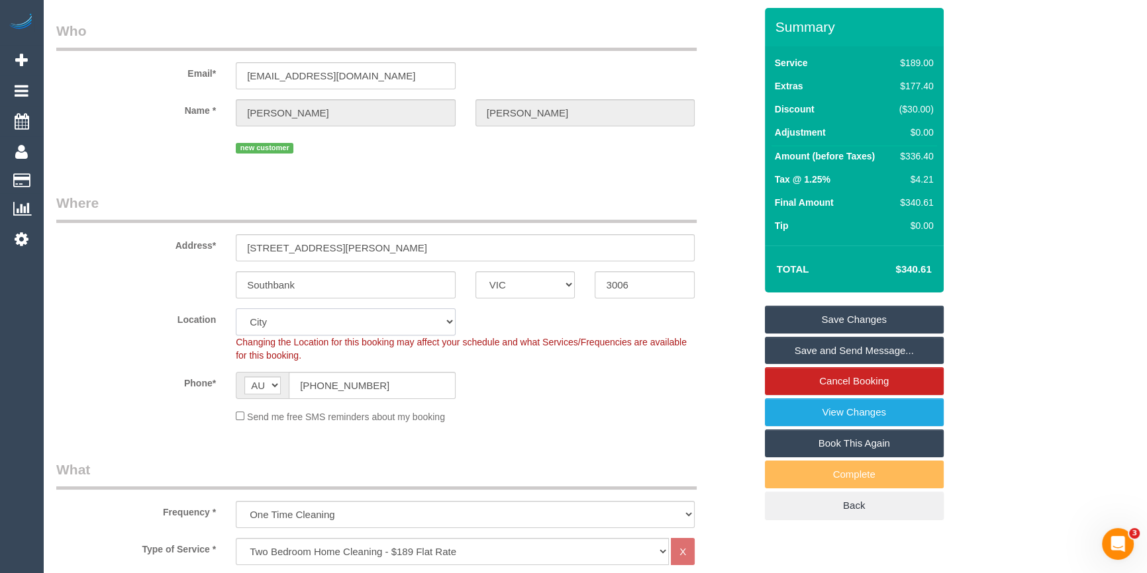
drag, startPoint x: 285, startPoint y: 323, endPoint x: 287, endPoint y: 308, distance: 15.3
click at [285, 323] on select "Office City East (North) East (South) Inner East Inner North (East) Inner North…" at bounding box center [346, 322] width 220 height 27
select select "50"
click at [236, 309] on select "Office City East (North) East (South) Inner East Inner North (East) Inner North…" at bounding box center [346, 322] width 220 height 27
click at [160, 140] on div "new customer" at bounding box center [405, 146] width 718 height 21
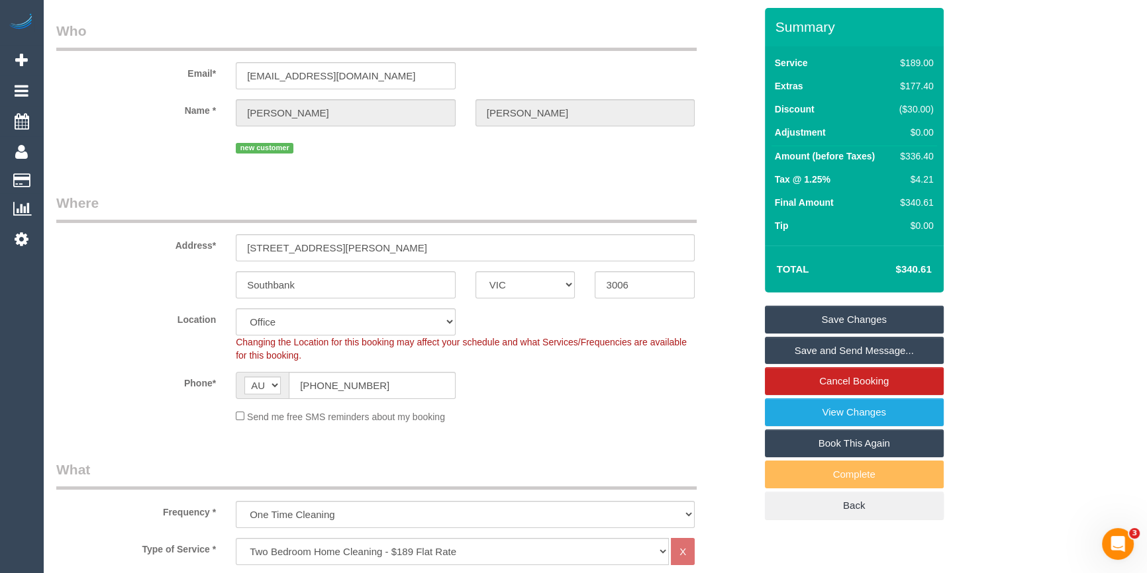
select select "object:2998"
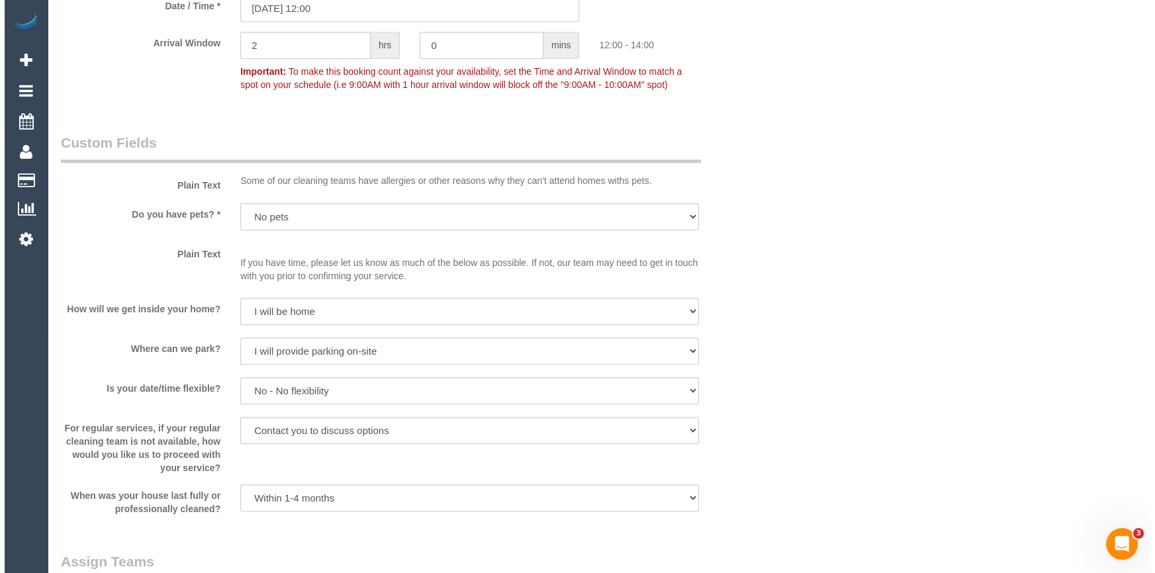
scroll to position [2027, 0]
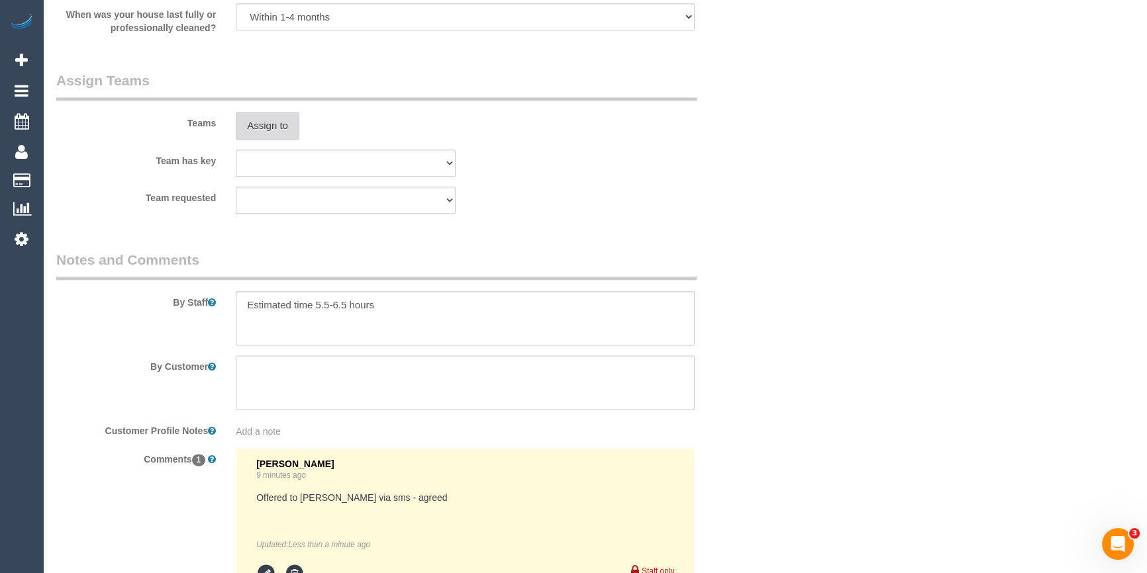
click at [256, 121] on button "Assign to" at bounding box center [268, 126] width 64 height 28
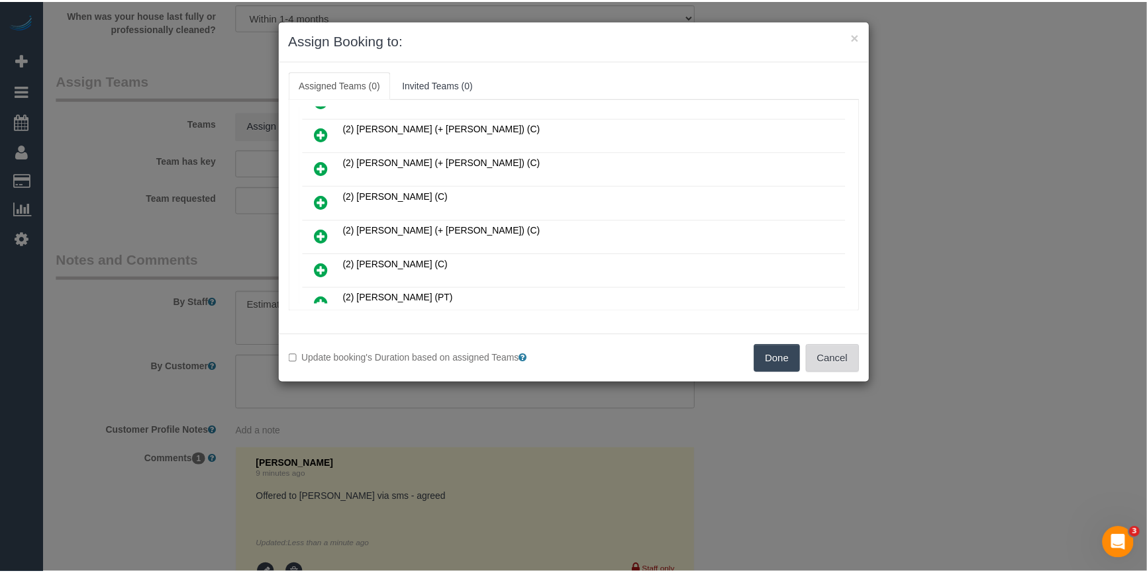
scroll to position [93, 0]
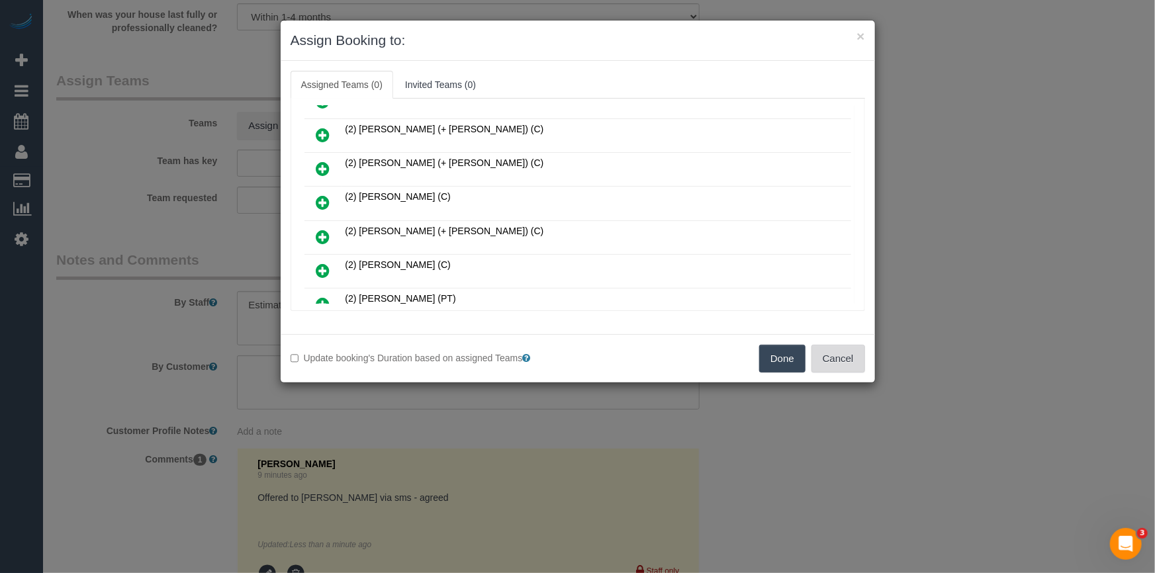
click at [835, 367] on button "Cancel" at bounding box center [839, 359] width 54 height 28
click at [835, 367] on div "× Assign Booking to: Assigned Teams (0) Invited Teams (0) Assigned (0) No Assig…" at bounding box center [577, 286] width 1155 height 573
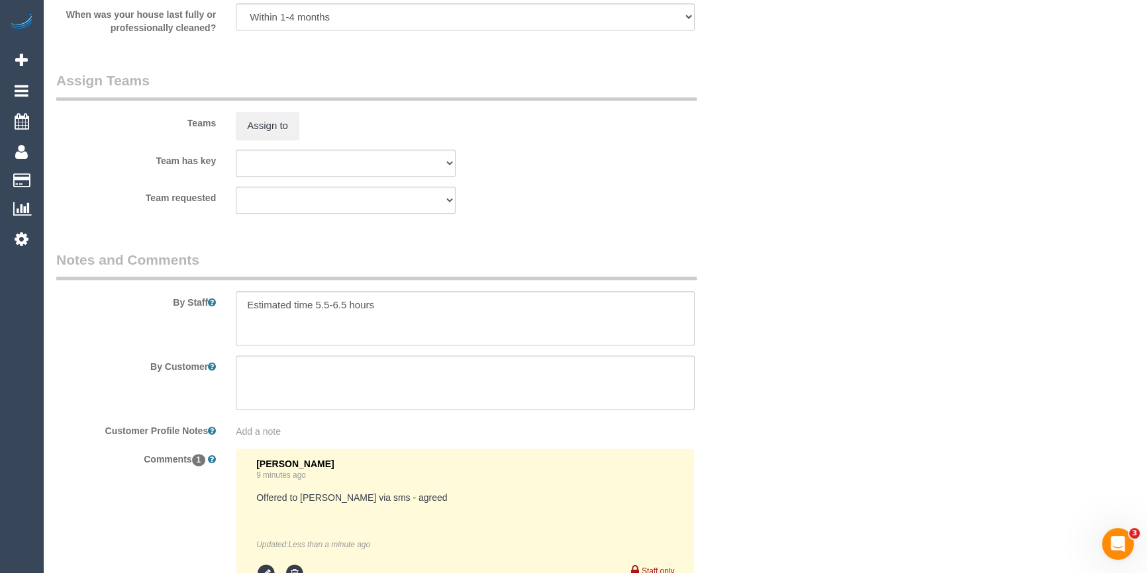
click at [835, 367] on div "× Assign Booking to: Assigned Teams (0) Invited Teams (0) Assigned (0) No Assig…" at bounding box center [573, 286] width 1147 height 573
click at [522, 497] on pre "Offered to Yann via sms - agreed" at bounding box center [465, 497] width 418 height 13
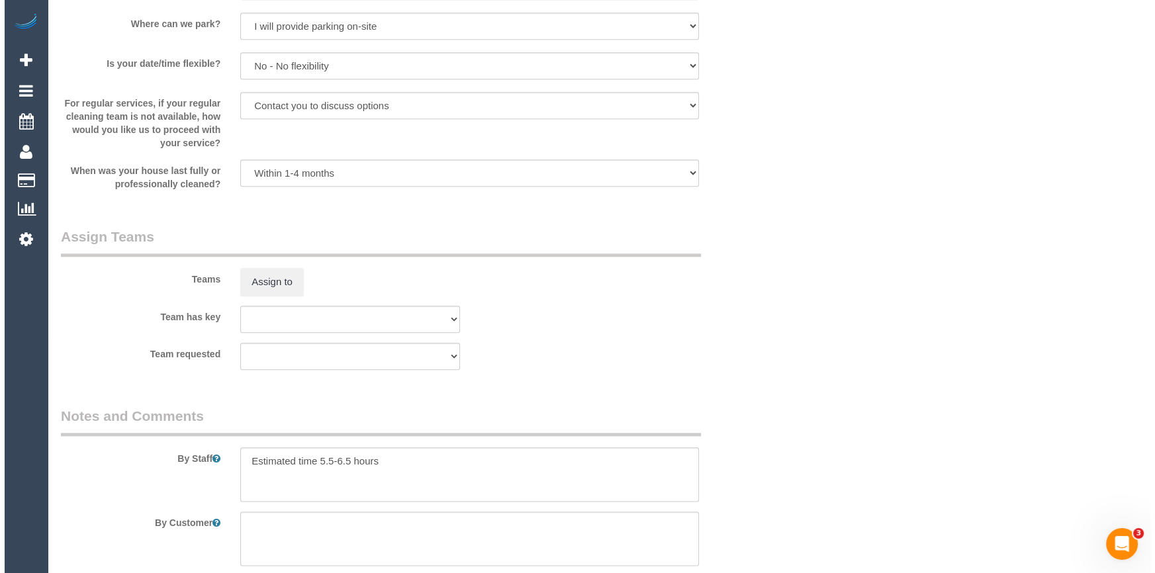
scroll to position [1786, 0]
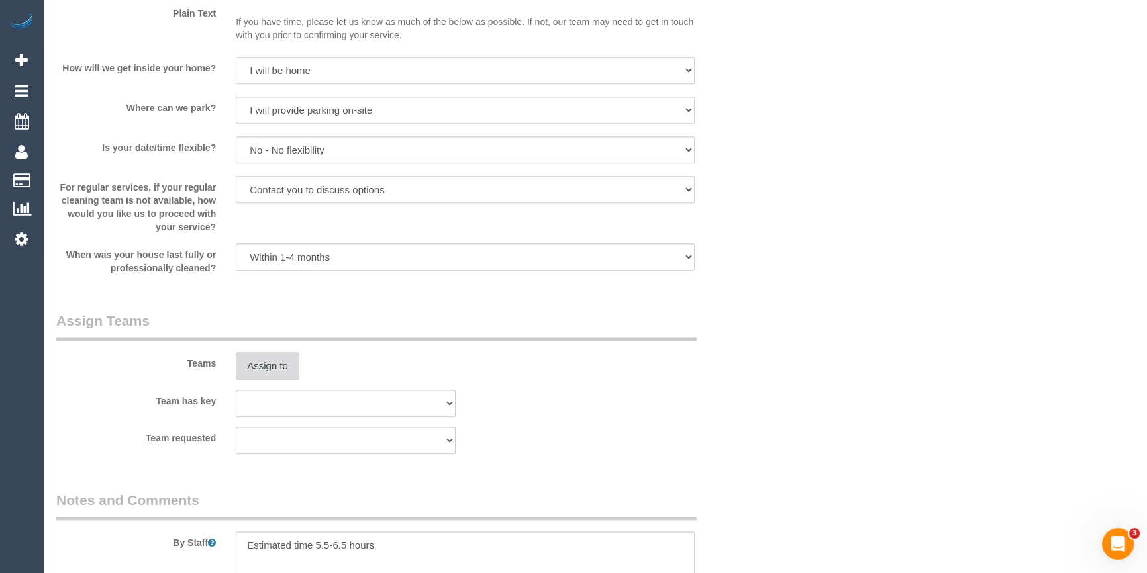
click at [284, 360] on button "Assign to" at bounding box center [268, 366] width 64 height 28
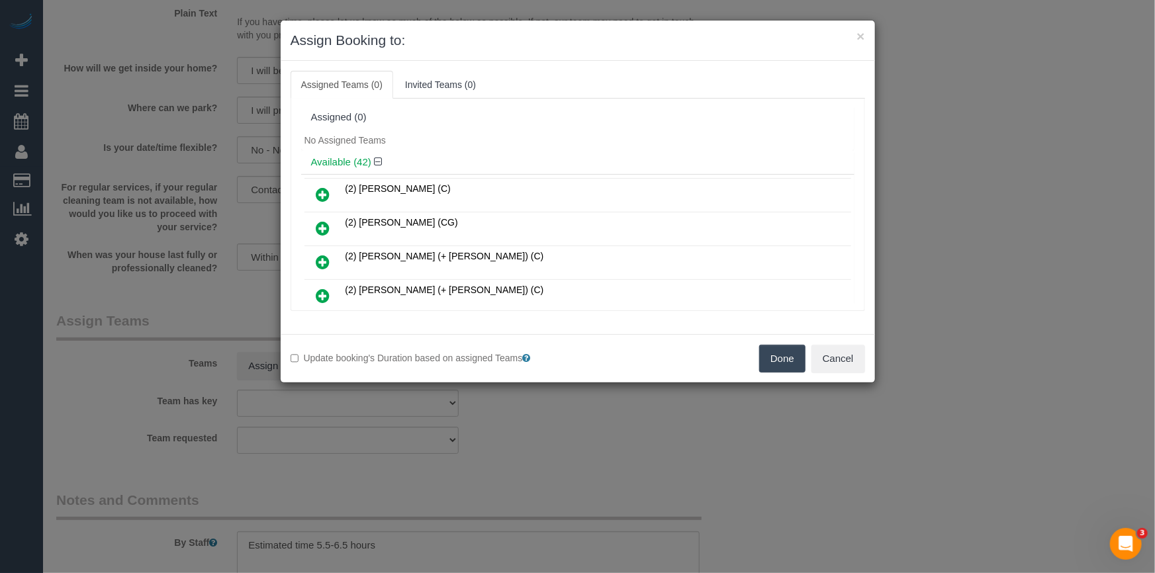
scroll to position [7104, 0]
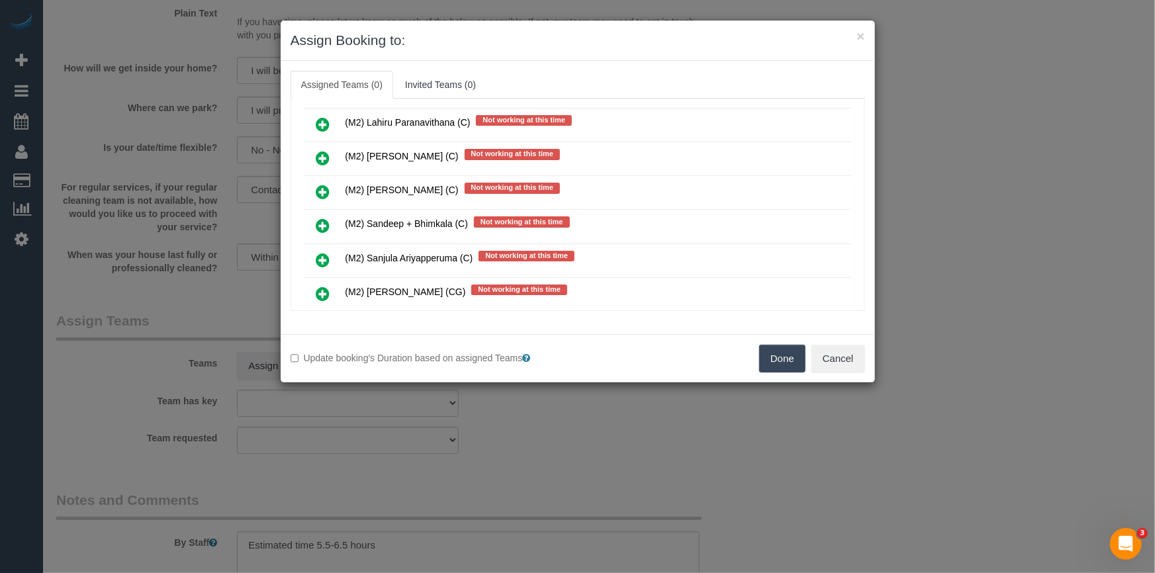
click at [318, 354] on icon at bounding box center [323, 362] width 14 height 16
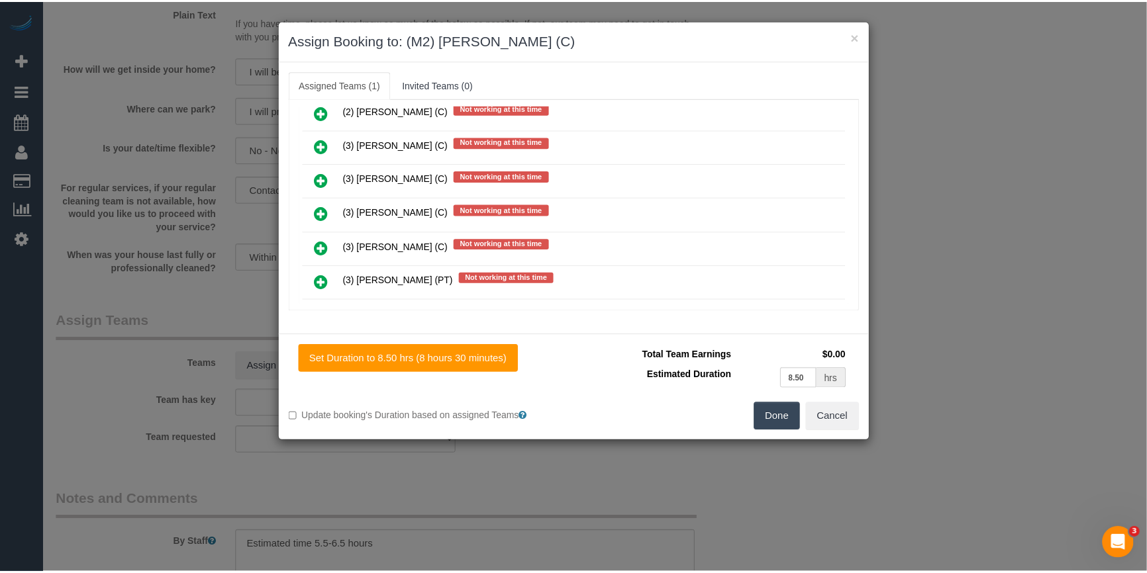
scroll to position [0, 0]
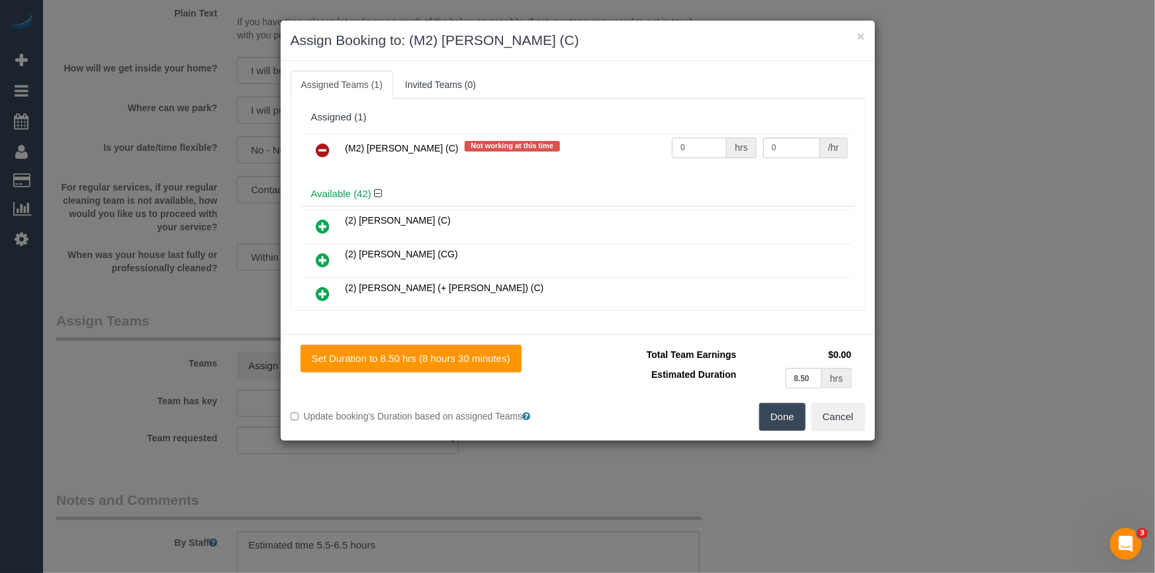
click at [703, 153] on input "0" at bounding box center [699, 148] width 55 height 21
type input "1"
click at [787, 143] on input "0" at bounding box center [791, 148] width 57 height 21
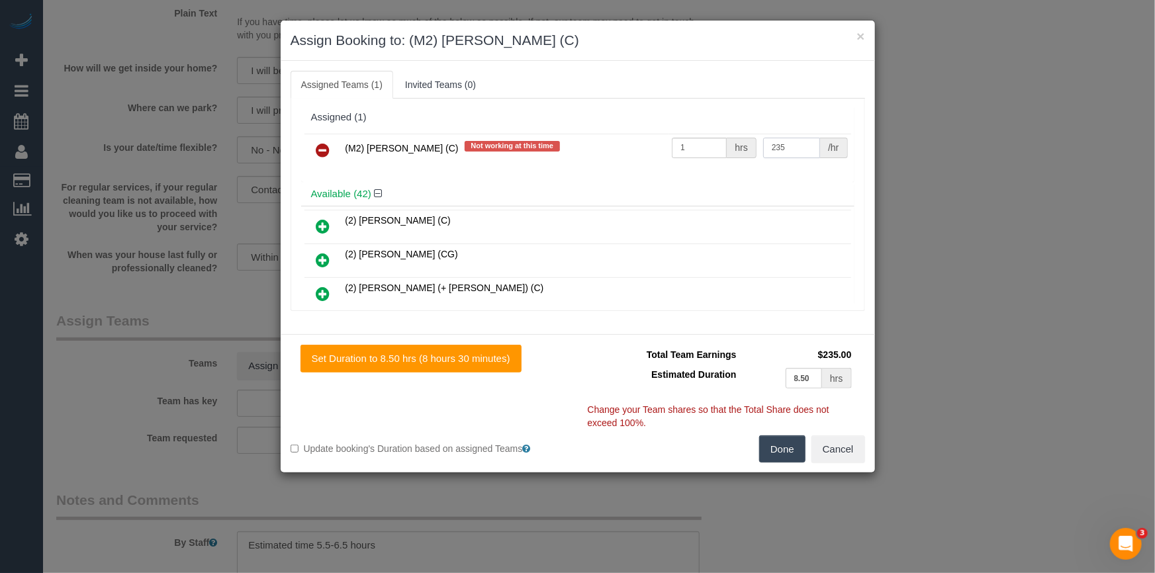
type input "235"
click at [789, 455] on button "Done" at bounding box center [782, 450] width 46 height 28
click at [789, 455] on div "× Assign Booking to: (M2) Yann Kotchero (C) Assigned Teams (1) Invited Teams (0…" at bounding box center [577, 286] width 1155 height 573
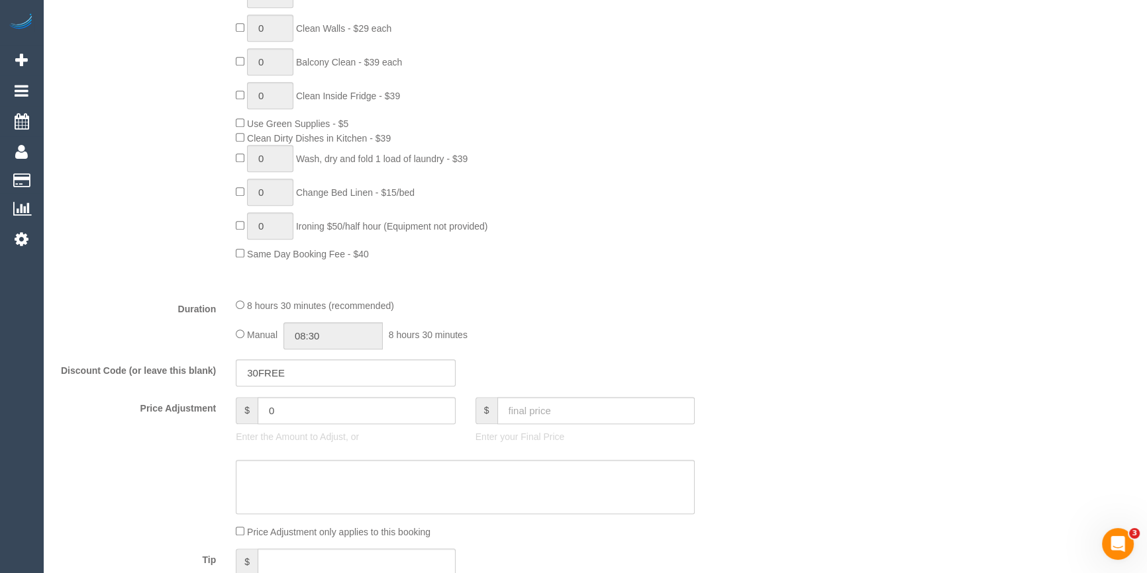
scroll to position [1064, 0]
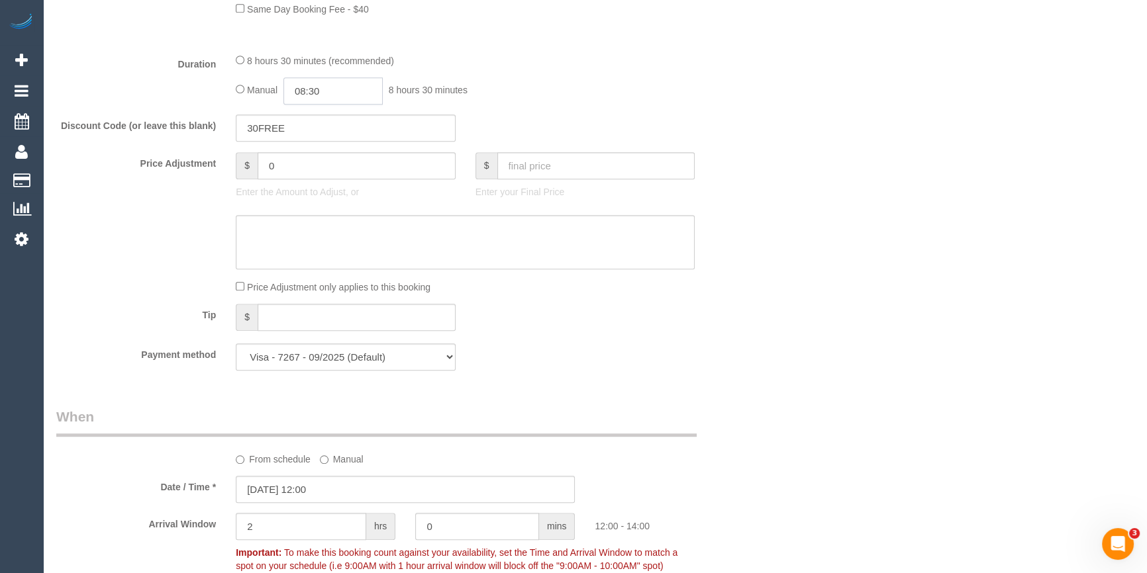
click at [306, 90] on input "08:30" at bounding box center [332, 90] width 99 height 27
type input "06:30"
click at [309, 132] on li "06:30" at bounding box center [318, 137] width 59 height 17
click at [824, 134] on div "Who Email* niamh.pyro@gmail.com Name * Niamh Murphy Murphy new customer Where A…" at bounding box center [594, 326] width 1077 height 2685
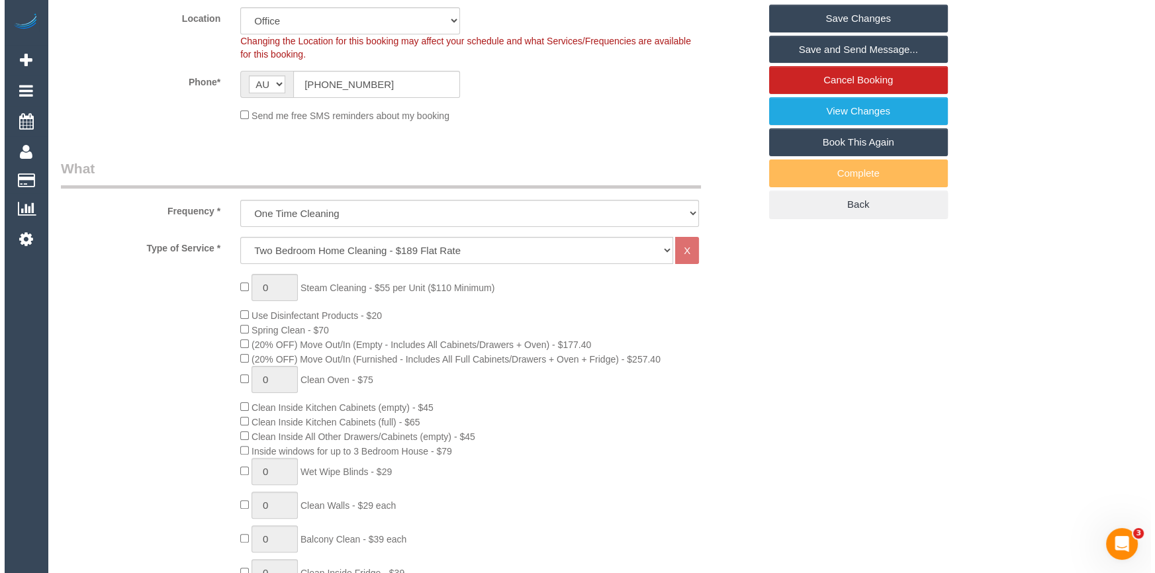
scroll to position [40, 0]
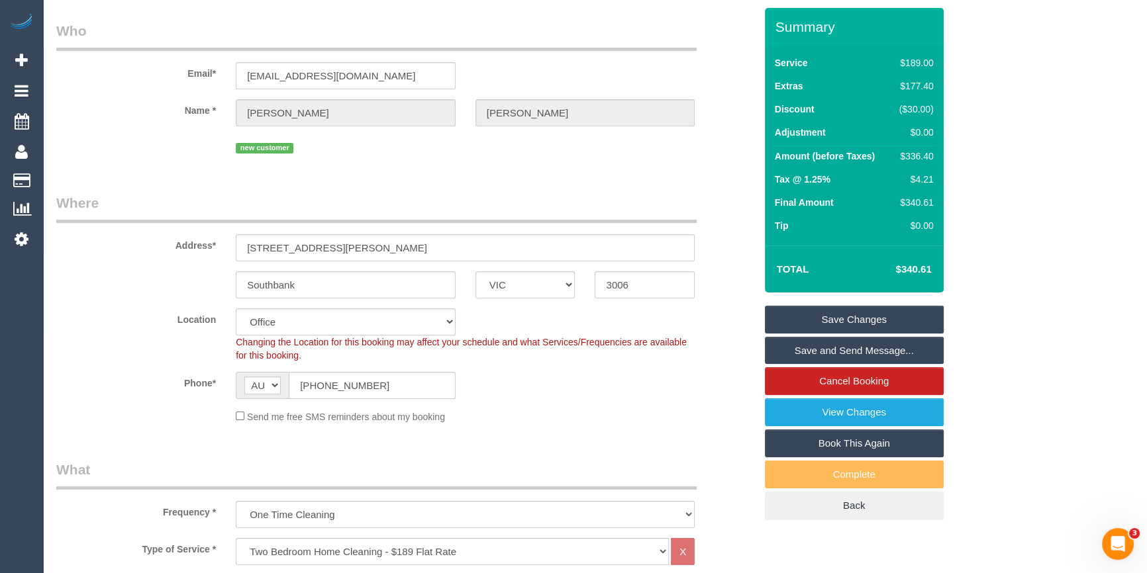
click at [853, 350] on link "Save and Send Message..." at bounding box center [854, 351] width 179 height 28
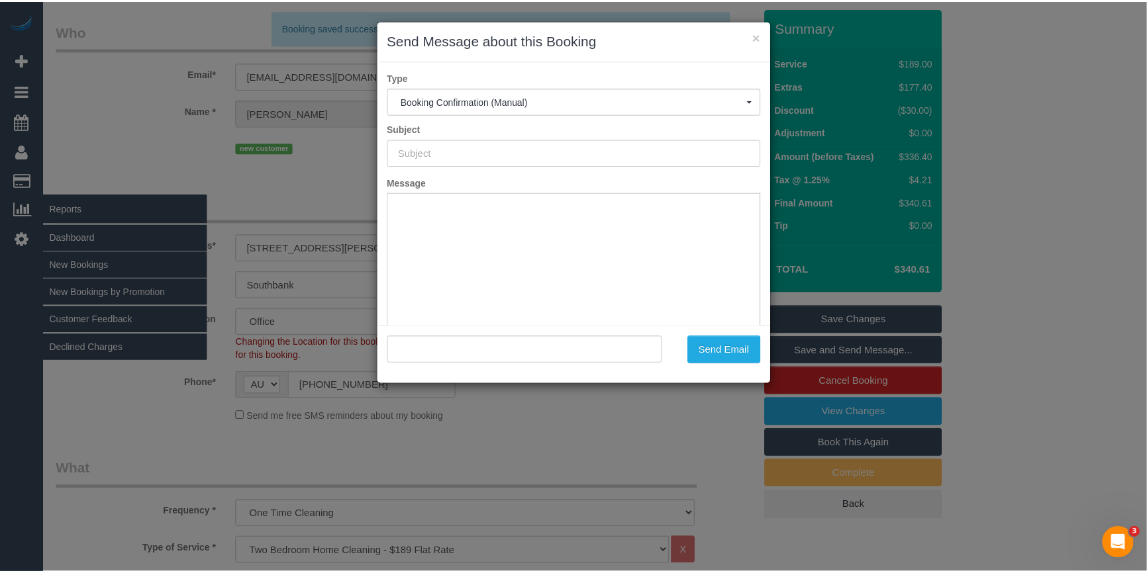
scroll to position [0, 0]
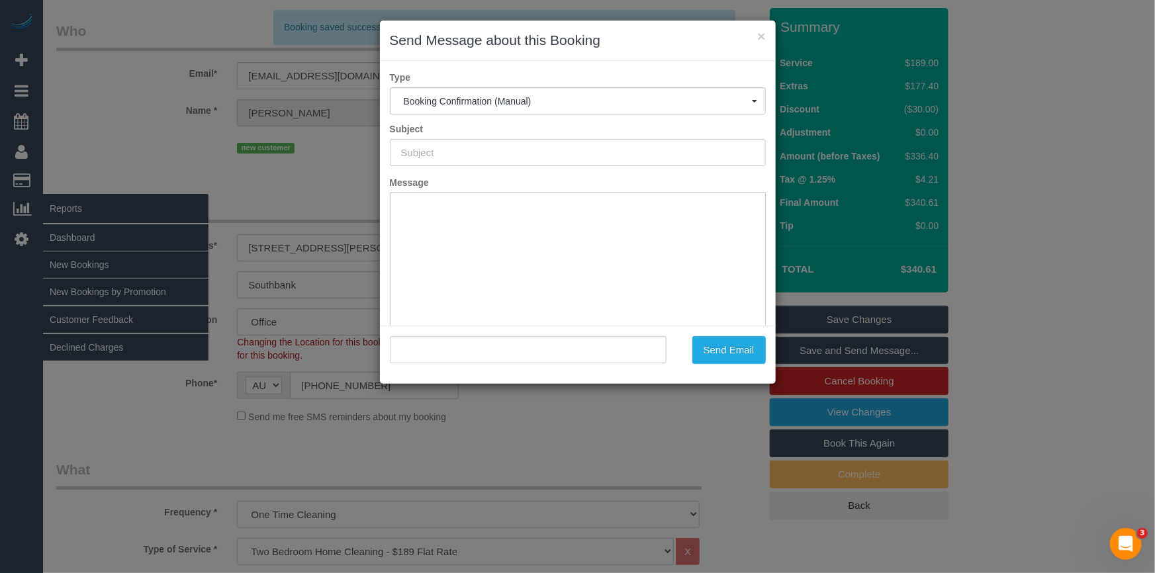
type input "Booking Confirmed"
type input ""Niamh Murphy Murphy" <niamh.pyro@gmail.com>"
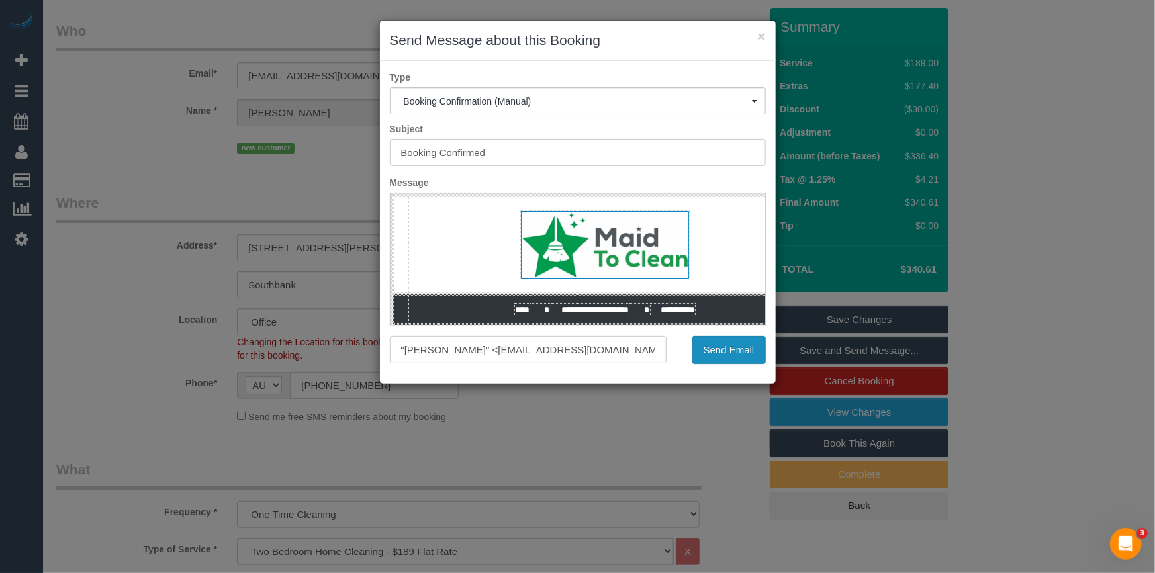
click at [722, 354] on button "Send Email" at bounding box center [729, 350] width 73 height 28
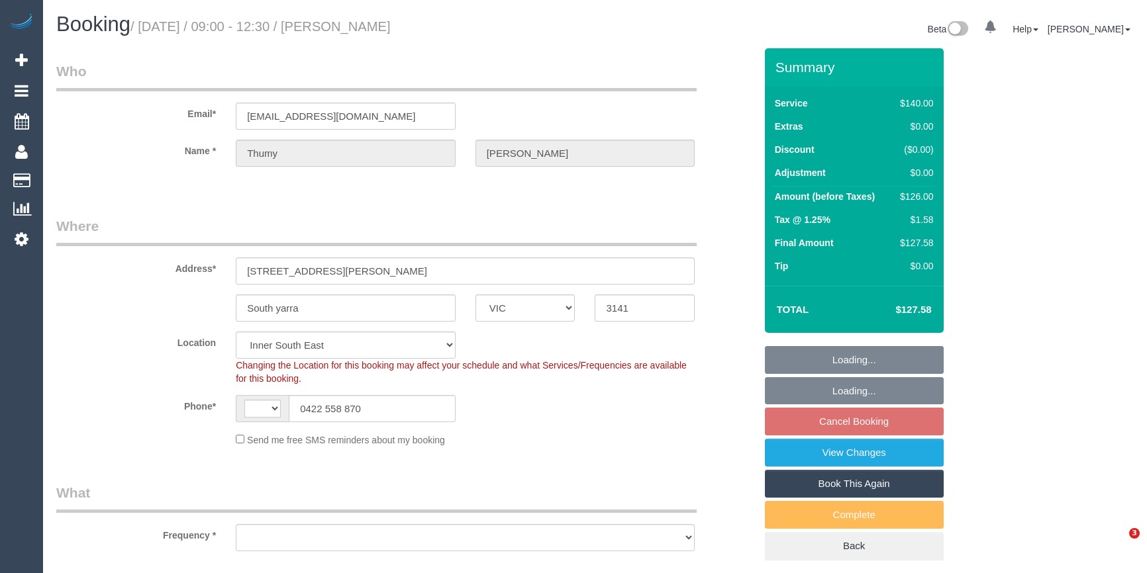
select select "VIC"
select select "string:AU"
select select "number:27"
select select "number:14"
select select "number:21"
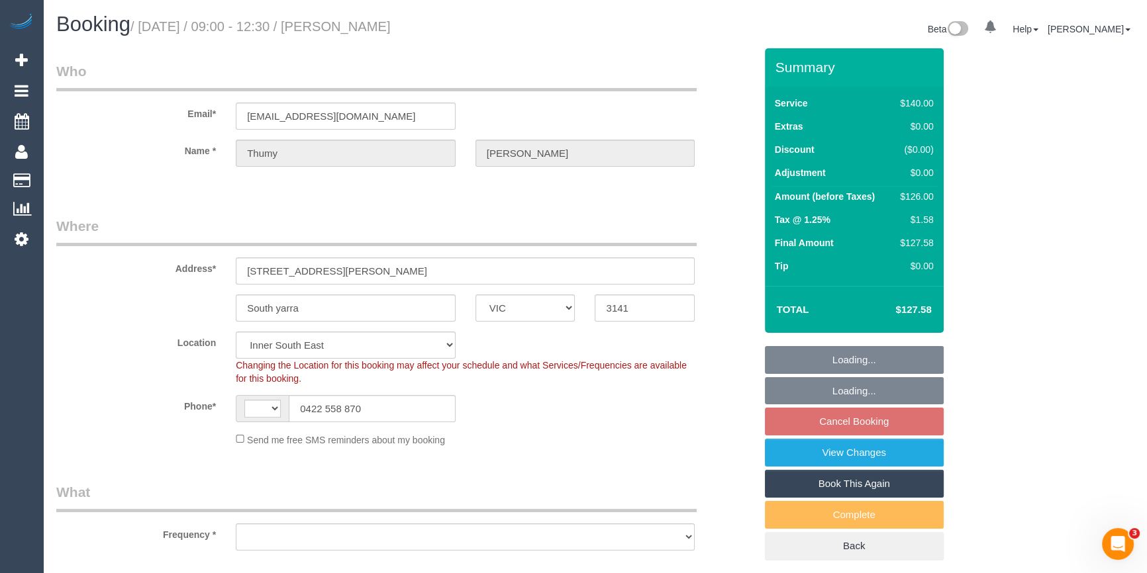
select select "number:25"
select select "number:34"
select select "number:12"
select select "object:705"
select select "string:stripe-pm_1IvJmk2GScqysDRVx8pmyf8X"
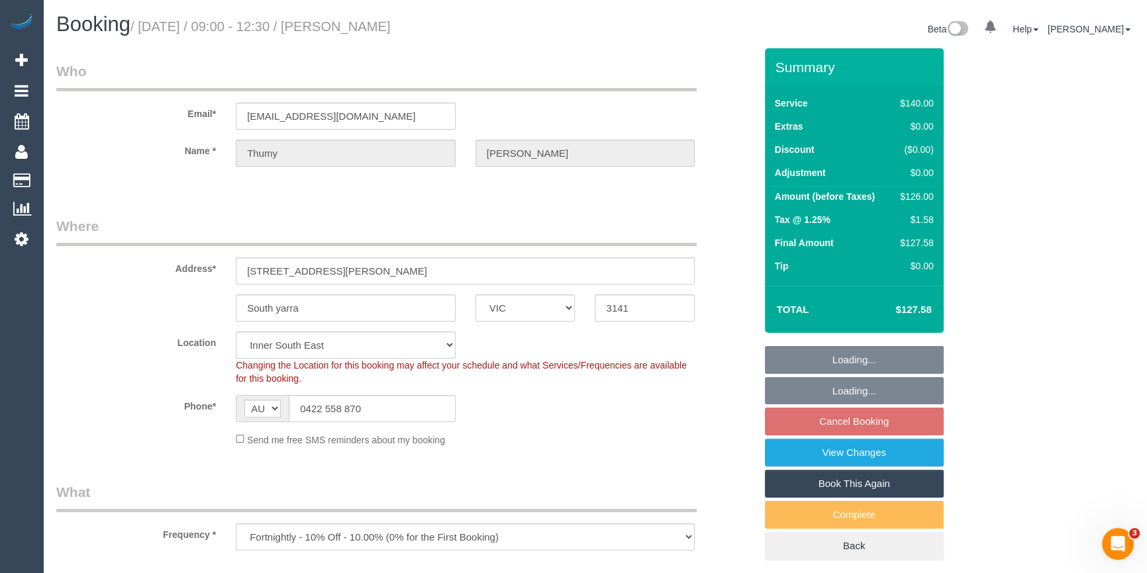
select select "object:1423"
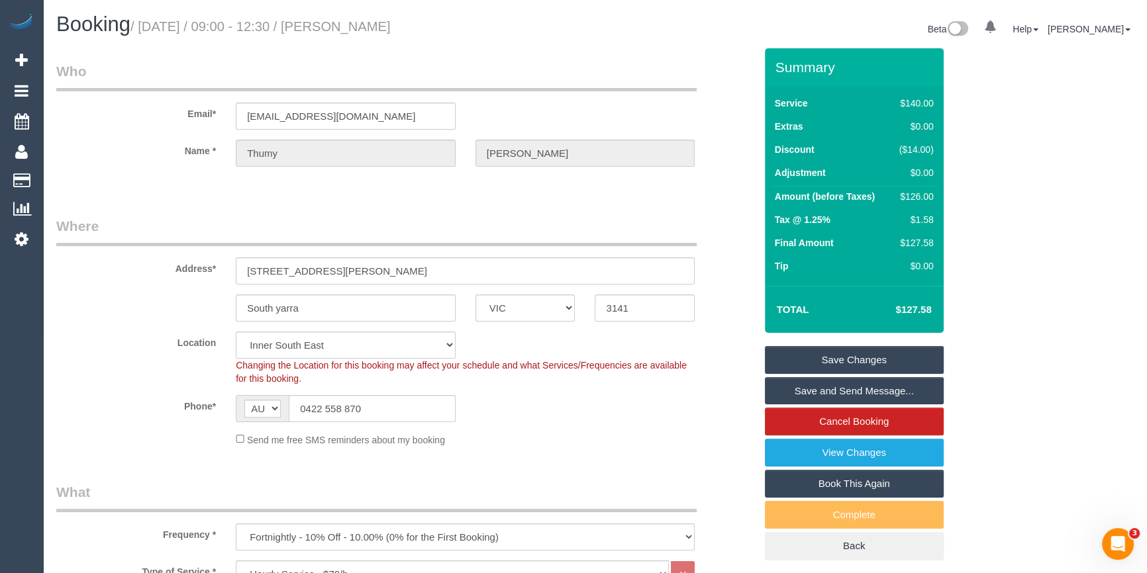
drag, startPoint x: 430, startPoint y: 31, endPoint x: 342, endPoint y: 26, distance: 88.2
click at [342, 26] on h1 "Booking / August 16, 2025 / 09:00 - 12:30 / Thumy Pham" at bounding box center [320, 24] width 529 height 23
click at [549, 438] on div "Send me free SMS reminders about my booking" at bounding box center [465, 439] width 479 height 15
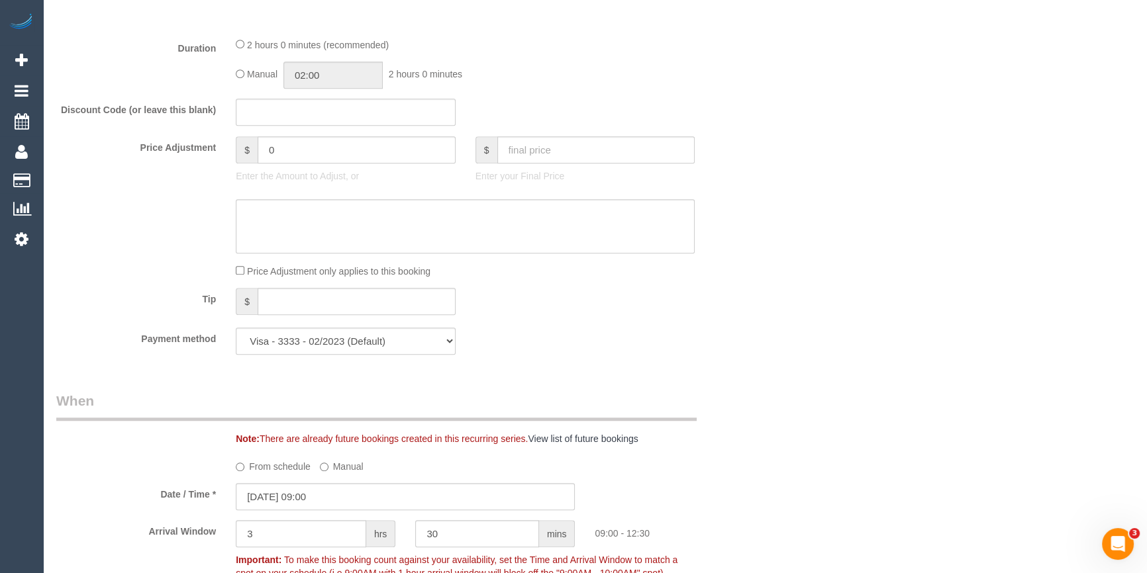
scroll to position [842, 0]
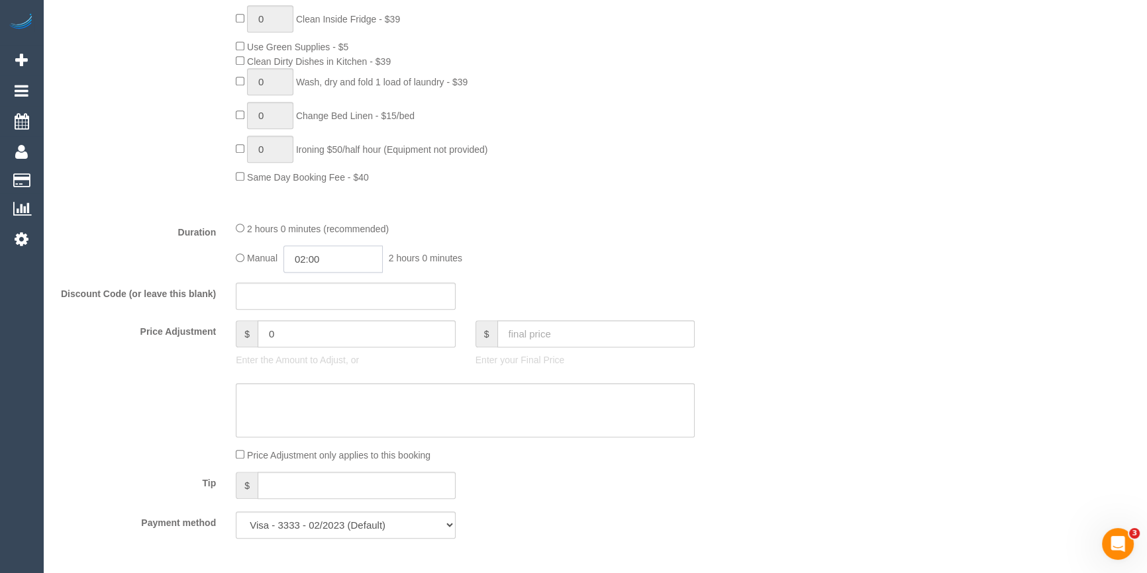
click at [314, 260] on input "02:00" at bounding box center [332, 259] width 99 height 27
type input "01:00"
drag, startPoint x: 324, startPoint y: 291, endPoint x: 446, endPoint y: 254, distance: 127.8
click at [324, 291] on li "01:00" at bounding box center [318, 290] width 59 height 17
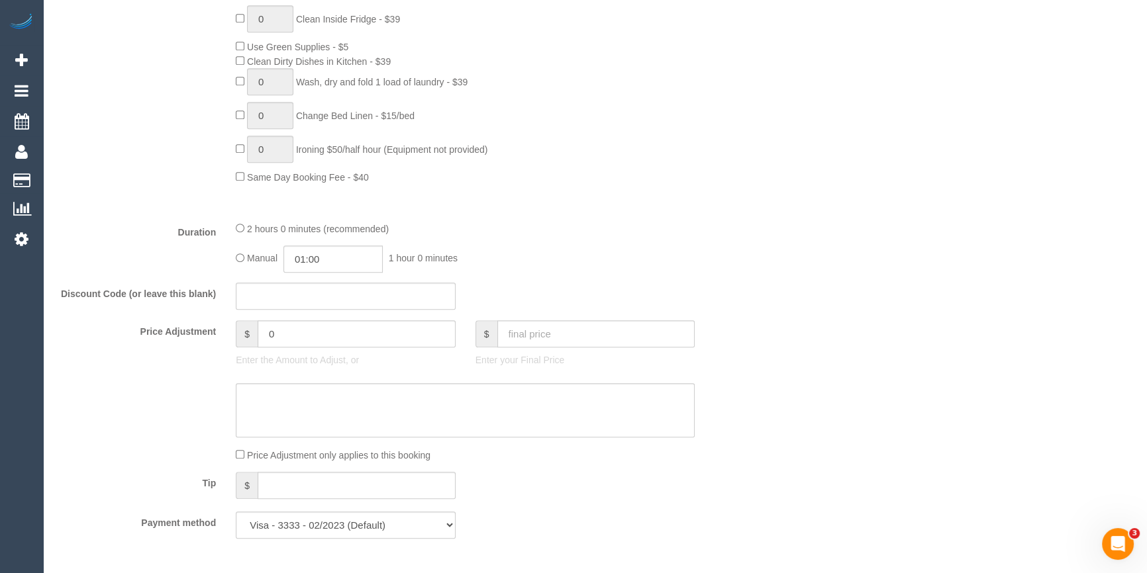
click at [595, 221] on div "2 hours 0 minutes (recommended)" at bounding box center [465, 228] width 459 height 15
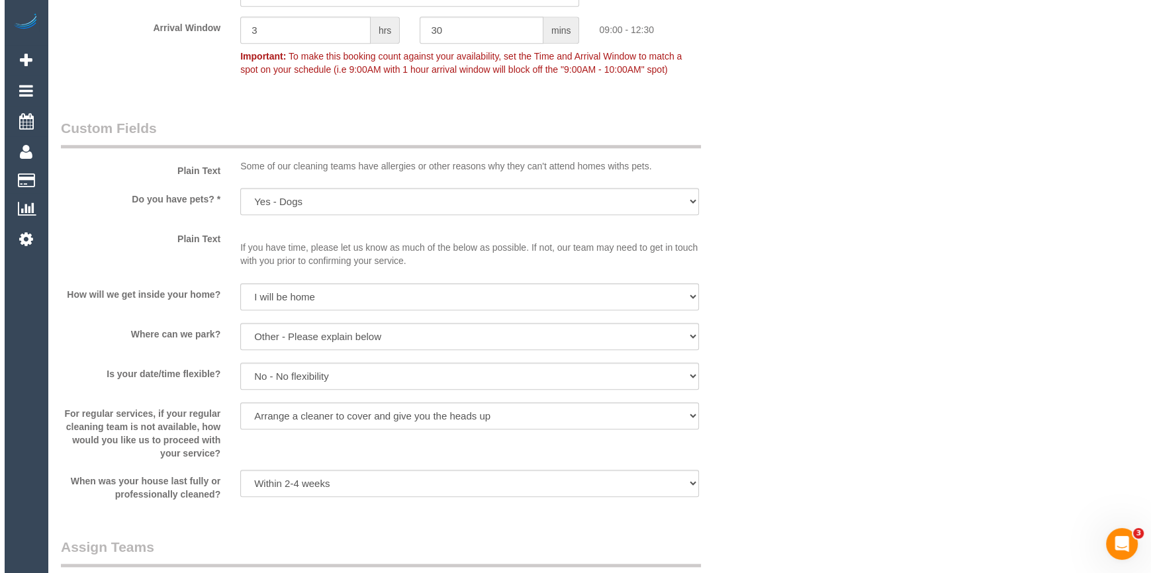
scroll to position [1806, 0]
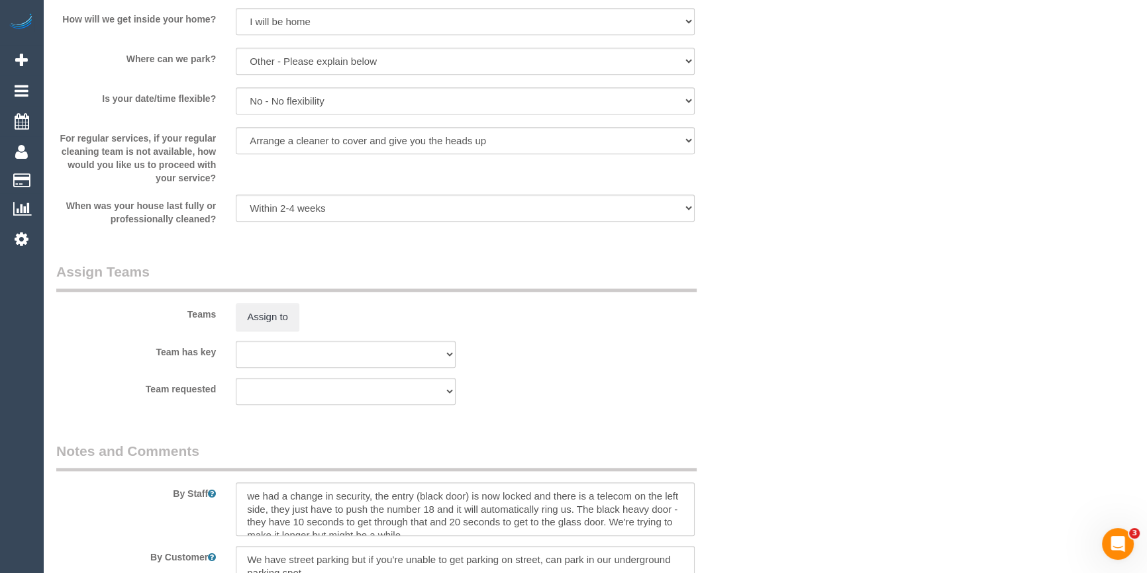
click at [267, 291] on div "Teams Assign to" at bounding box center [405, 296] width 718 height 69
click at [275, 311] on button "Assign to" at bounding box center [268, 317] width 64 height 28
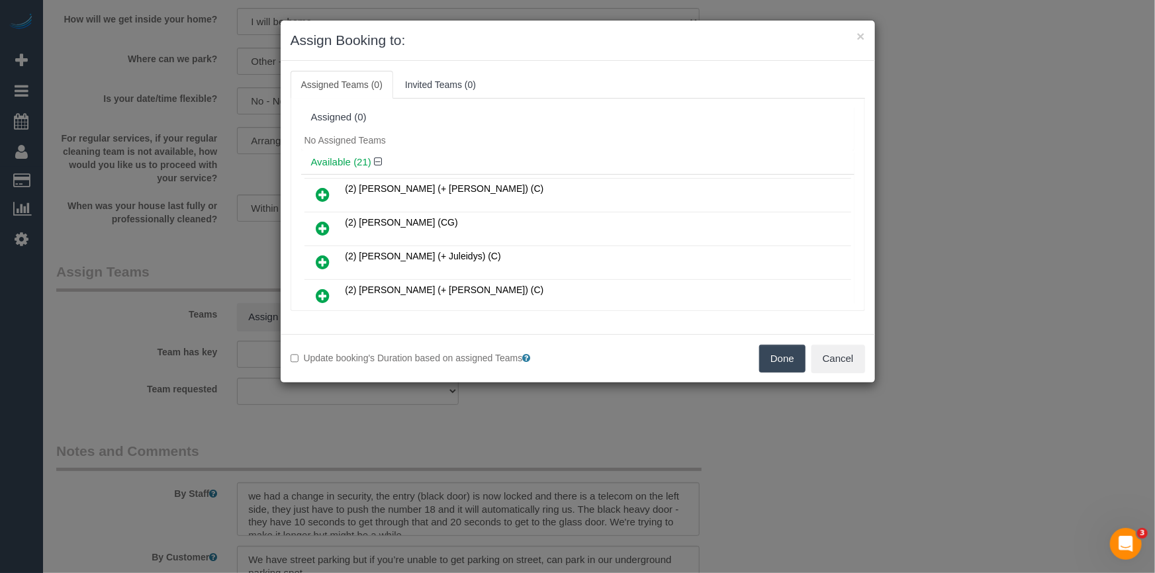
click at [320, 290] on icon at bounding box center [323, 296] width 14 height 16
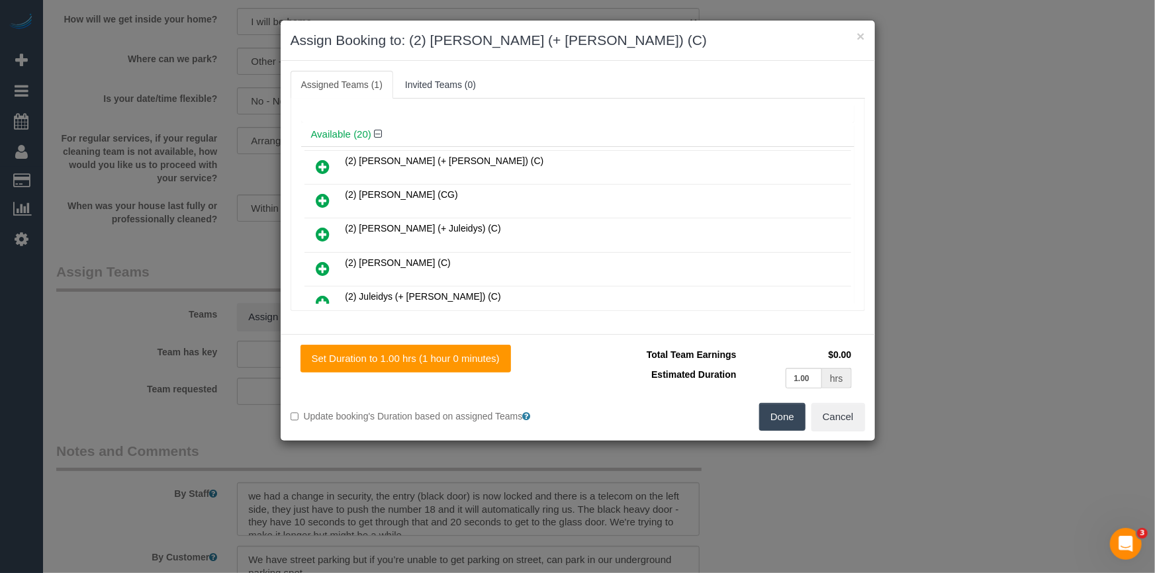
scroll to position [120, 0]
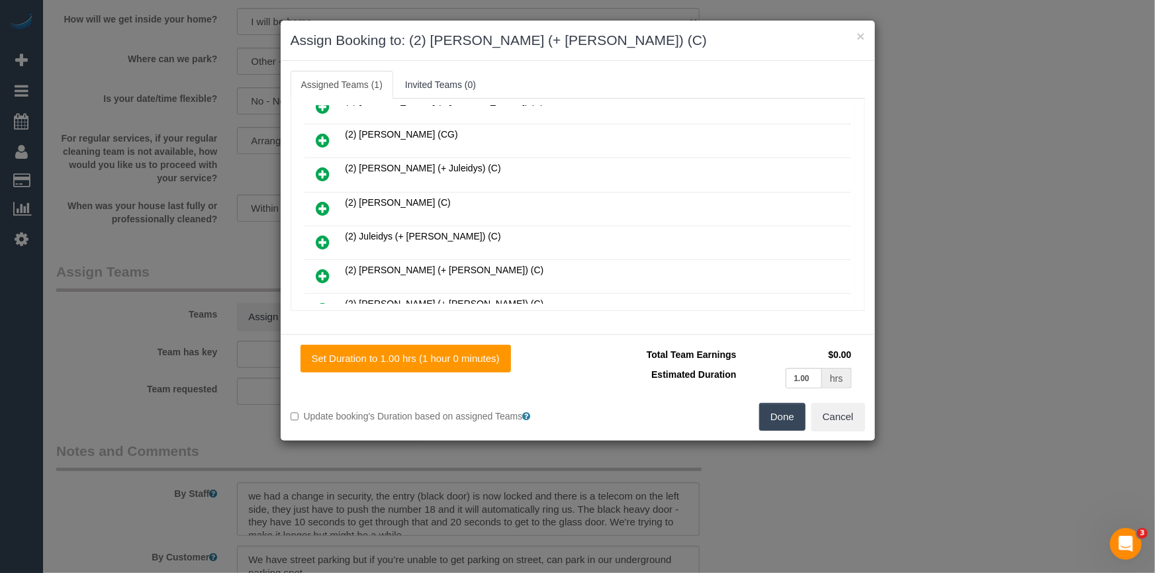
click at [324, 271] on icon at bounding box center [323, 276] width 14 height 16
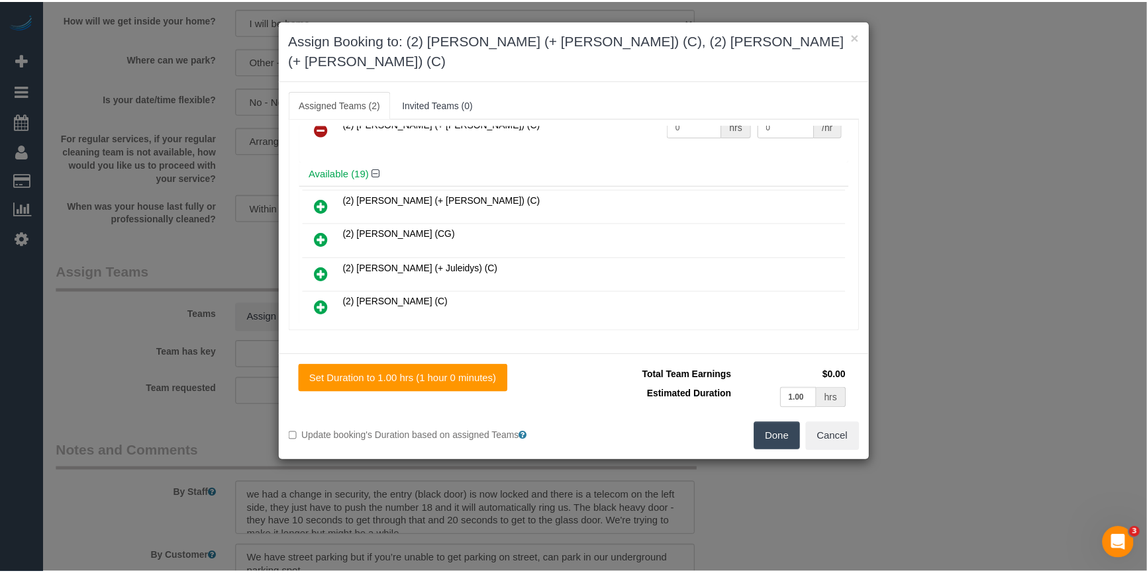
scroll to position [0, 0]
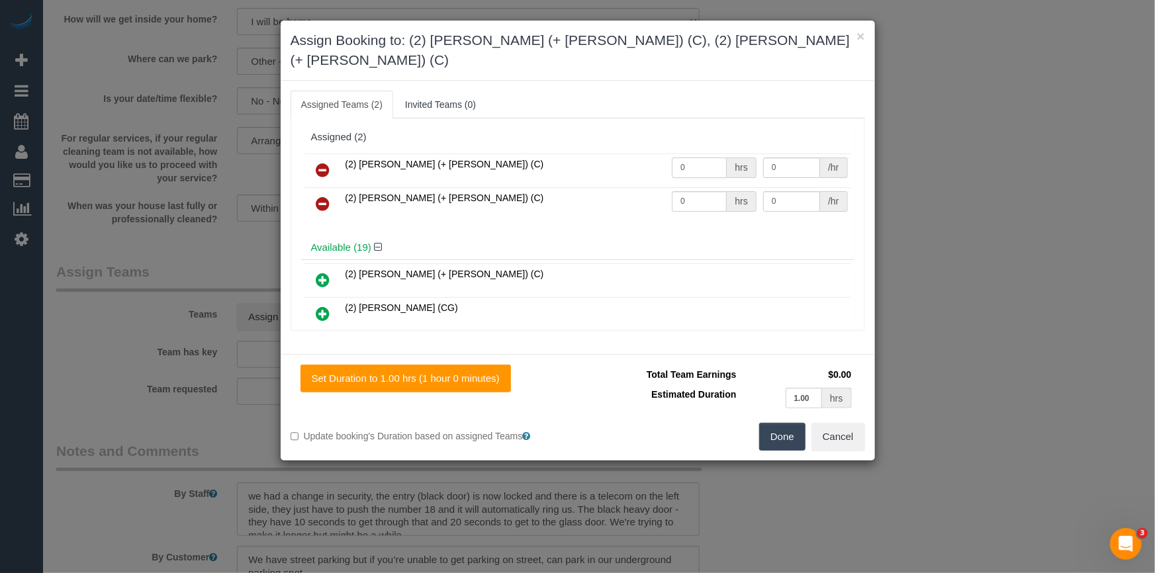
click at [683, 158] on input "0" at bounding box center [699, 168] width 55 height 21
type input "1"
click at [702, 191] on input "0" at bounding box center [699, 201] width 55 height 21
type input "1"
drag, startPoint x: 785, startPoint y: 154, endPoint x: 800, endPoint y: 154, distance: 15.2
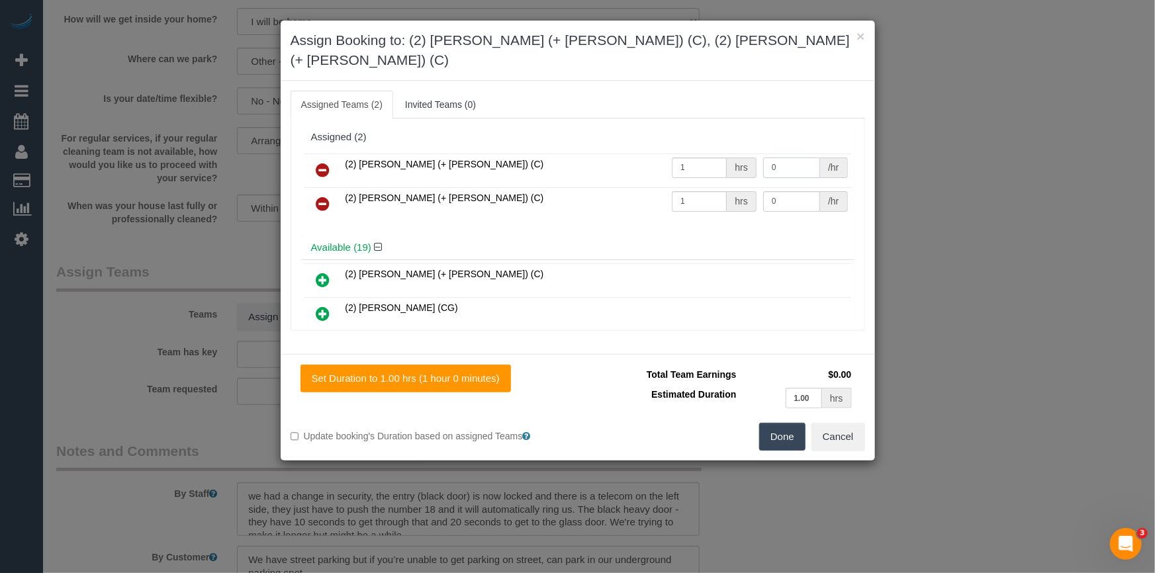
click at [787, 158] on input "0" at bounding box center [791, 168] width 57 height 21
type input "37.5"
click at [791, 191] on input "0" at bounding box center [791, 201] width 57 height 21
type input "37.5"
click at [773, 423] on button "Done" at bounding box center [782, 437] width 46 height 28
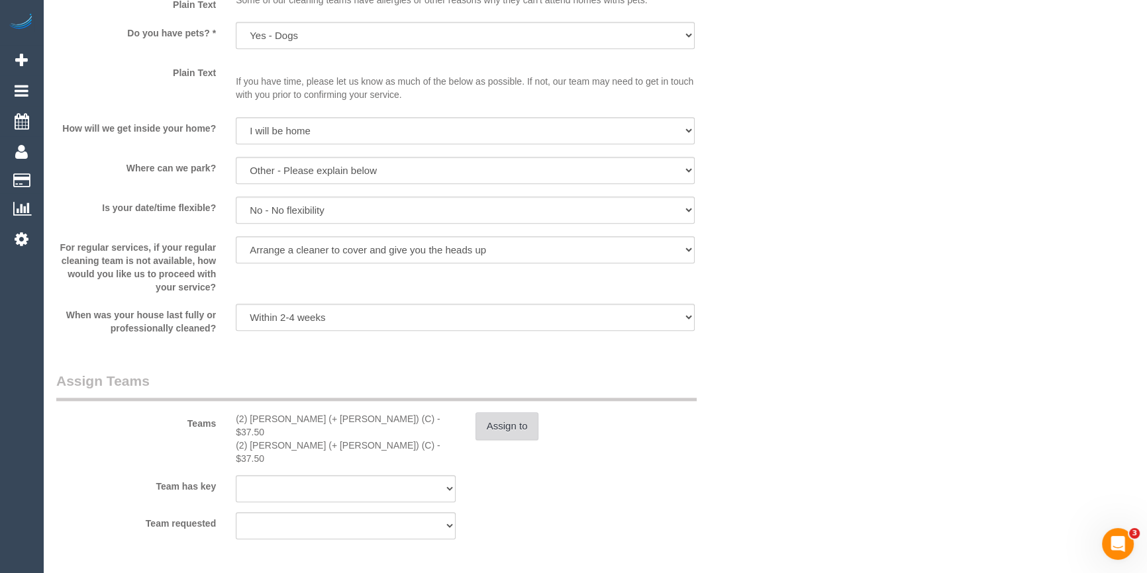
scroll to position [1565, 0]
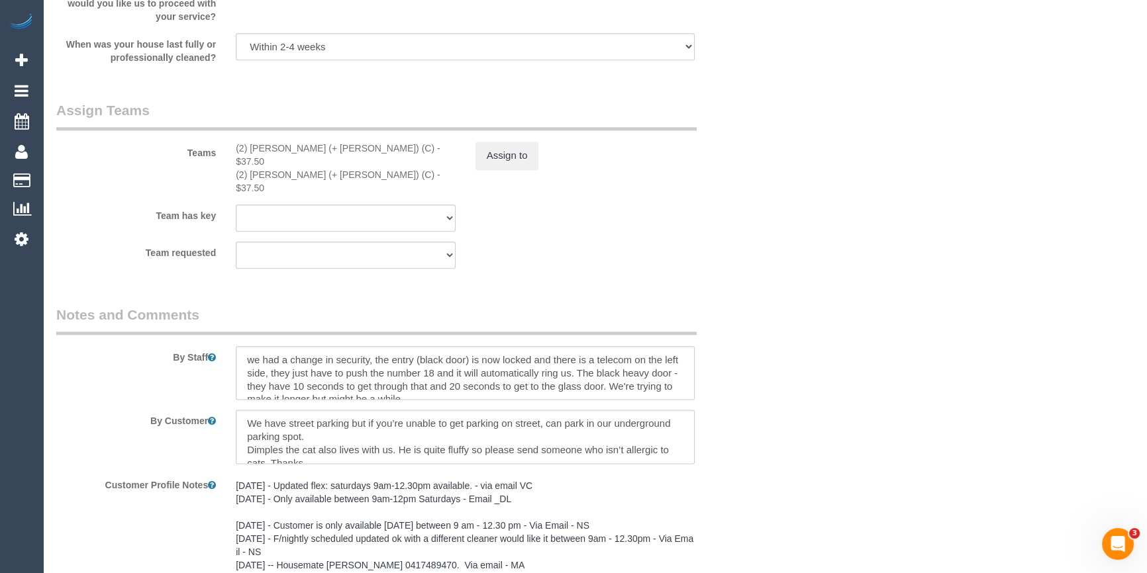
scroll to position [2267, 0]
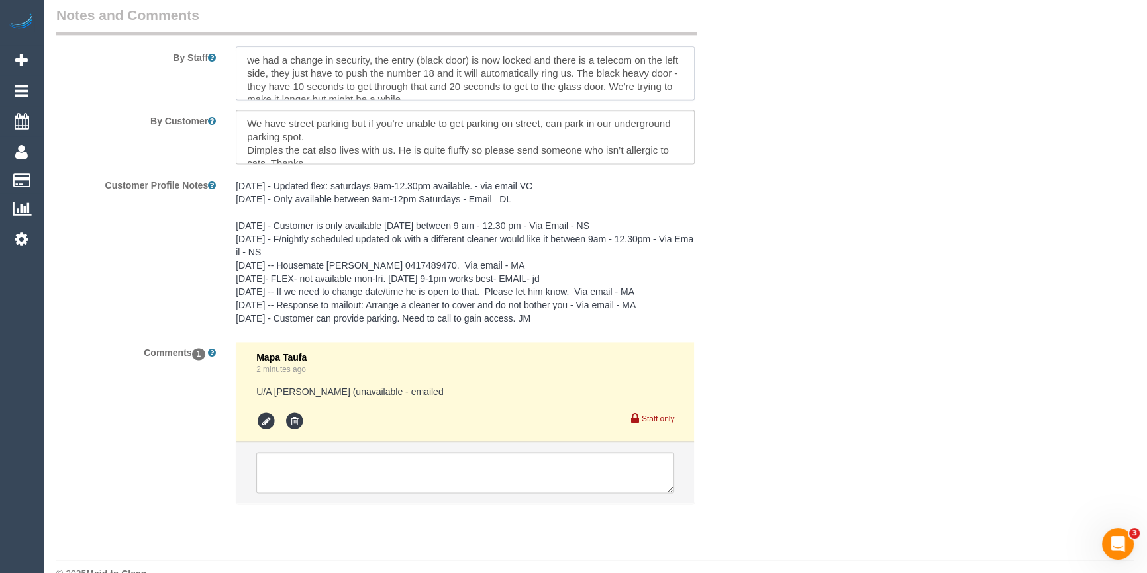
click at [326, 46] on textarea at bounding box center [465, 73] width 459 height 54
click at [248, 46] on textarea at bounding box center [465, 73] width 459 height 54
type textarea "*cover* we had a change in security, the entry (black door) is now locked and t…"
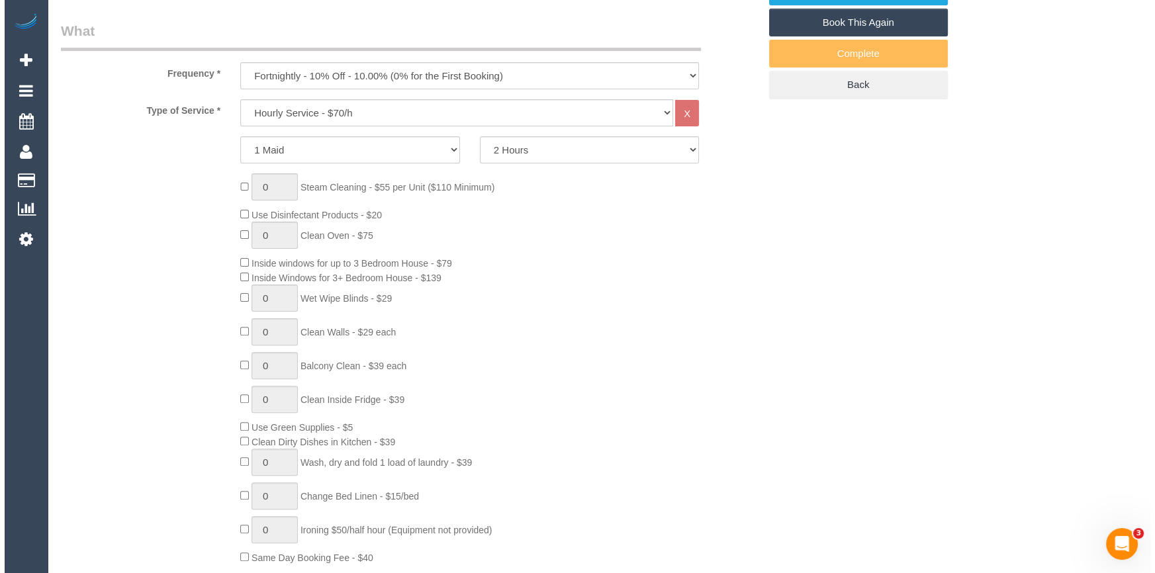
scroll to position [220, 0]
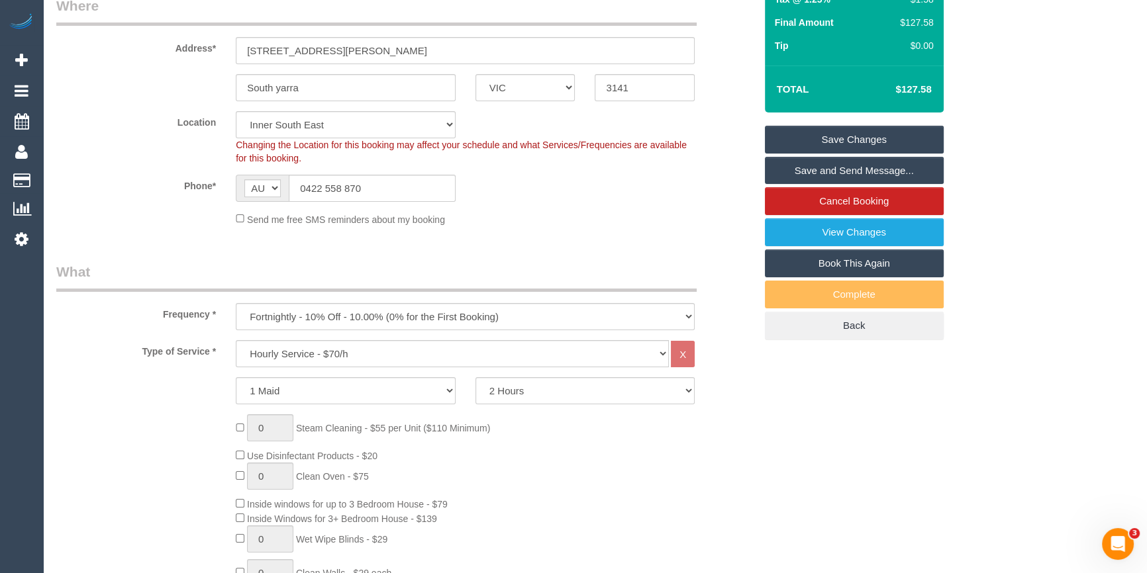
click at [841, 167] on link "Save and Send Message..." at bounding box center [854, 171] width 179 height 28
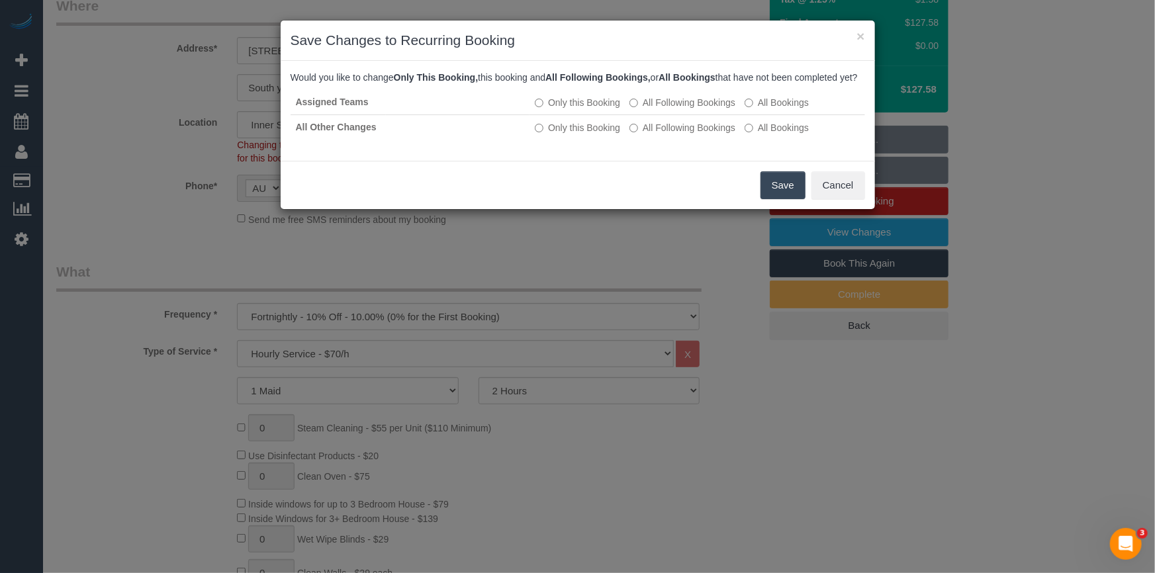
drag, startPoint x: 788, startPoint y: 198, endPoint x: 781, endPoint y: 201, distance: 7.1
click at [788, 198] on button "Save" at bounding box center [783, 185] width 45 height 28
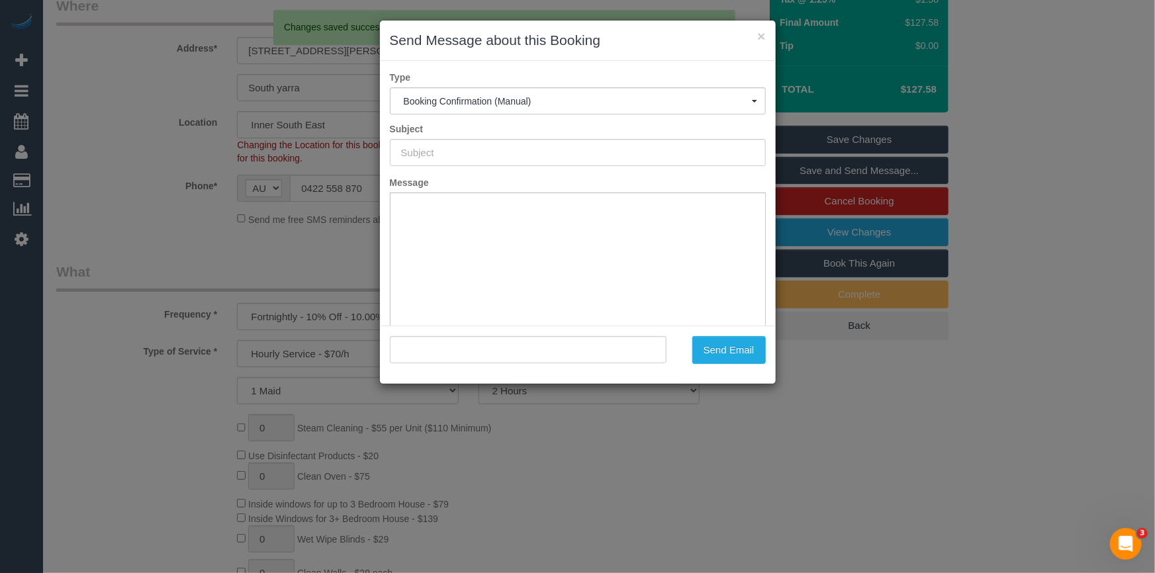
scroll to position [0, 0]
type input "Booking Confirmed"
type input ""Thumy Pham" <2mi2mi@gmail.com>"
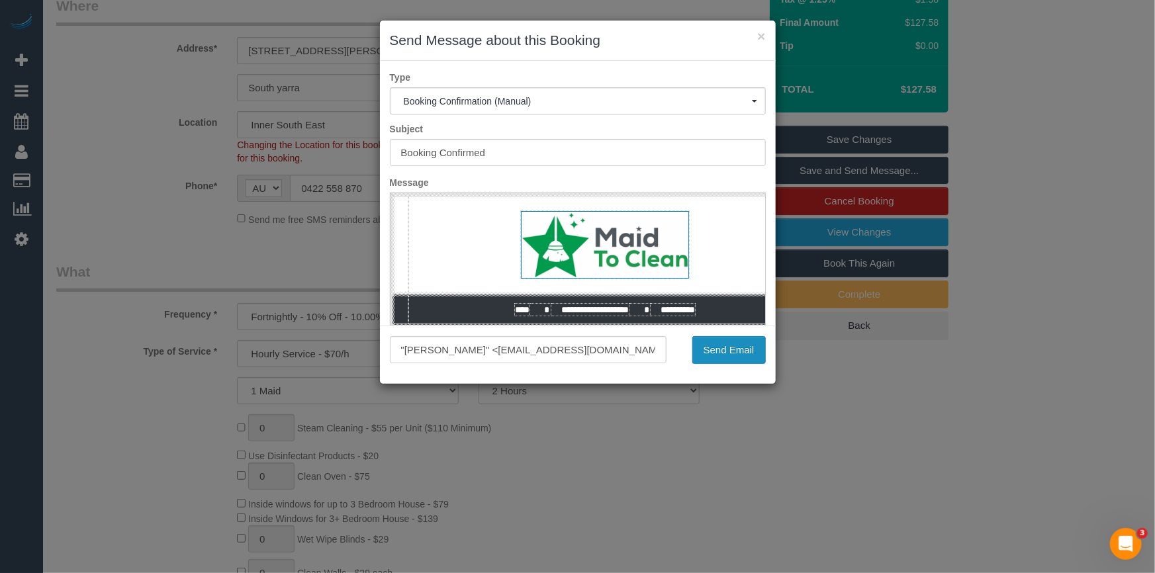
click at [731, 354] on button "Send Email" at bounding box center [729, 350] width 73 height 28
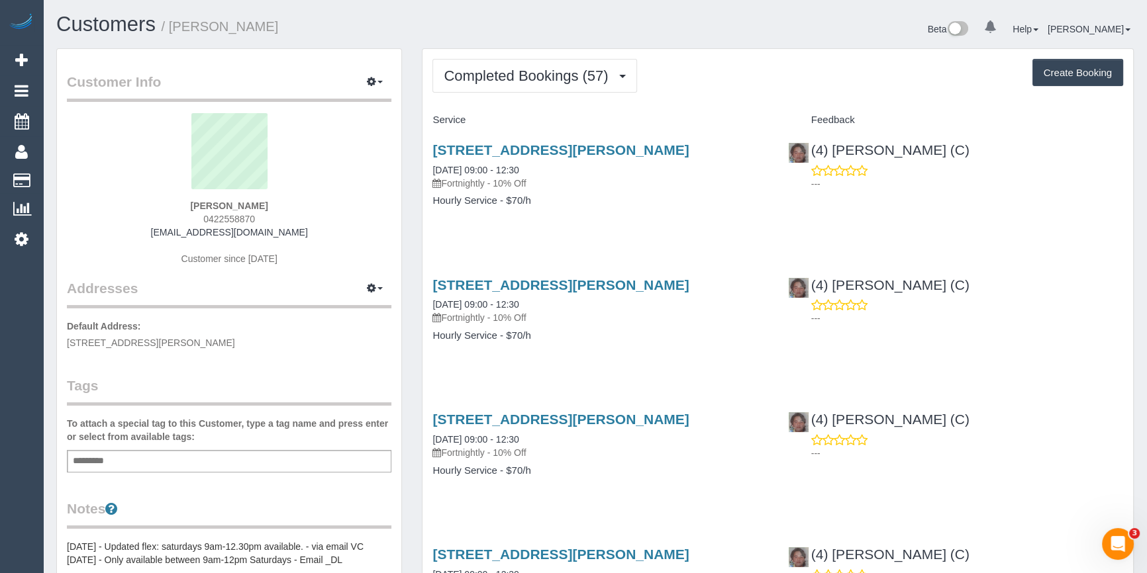
click at [520, 71] on span "Completed Bookings (57)" at bounding box center [529, 76] width 171 height 17
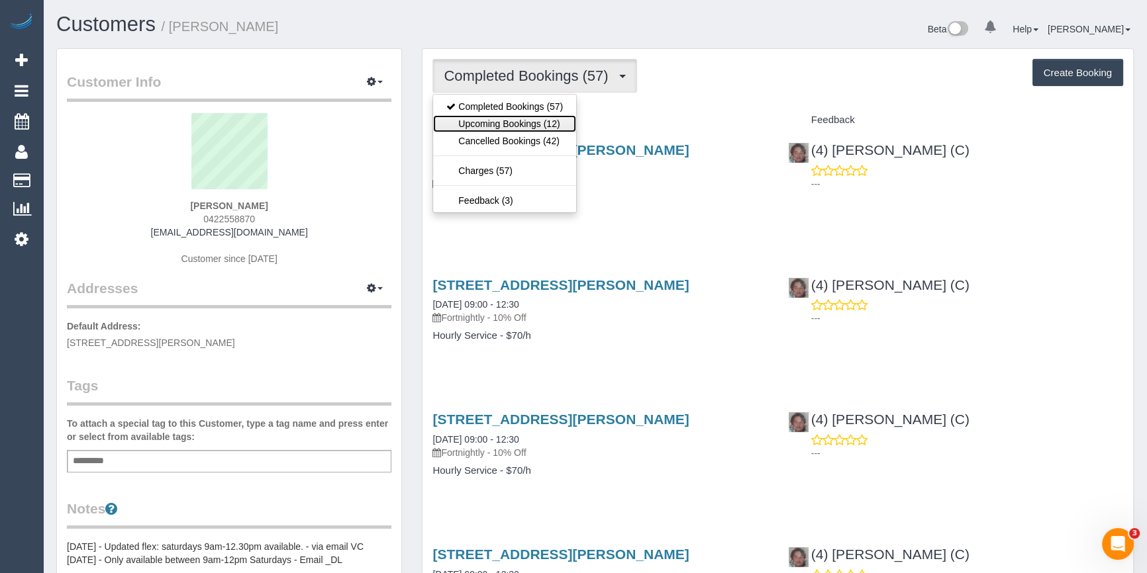
click at [498, 121] on link "Upcoming Bookings (12)" at bounding box center [504, 123] width 143 height 17
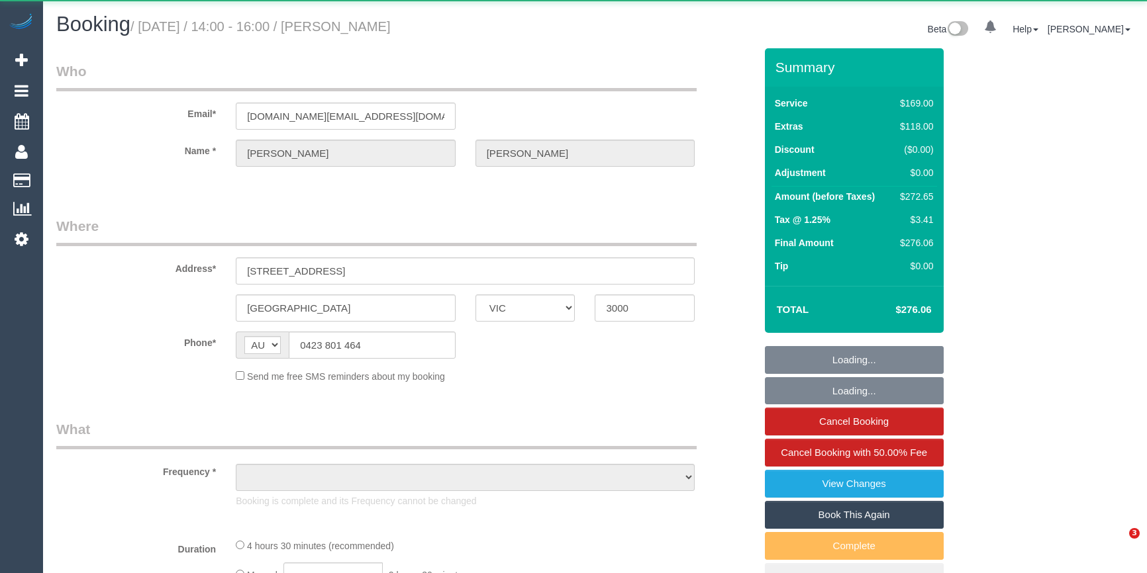
select select "VIC"
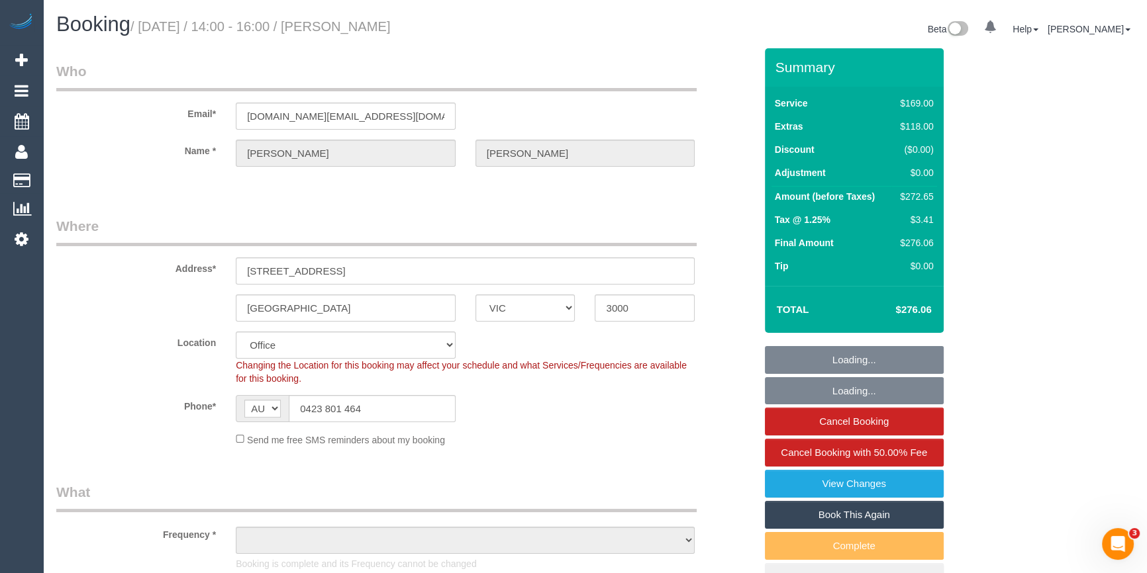
select select "object:804"
select select "string:stripe-pm_1QlVLd2GScqysDRVpN2cy1Ds"
select select "number:28"
select select "number:14"
select select "number:20"
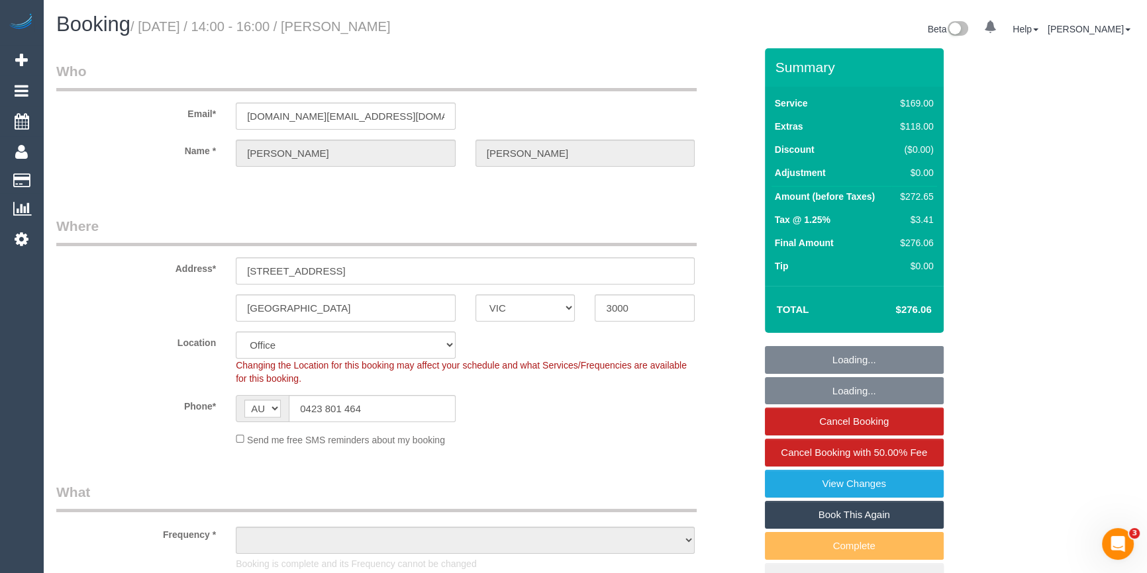
select select "number:24"
select select "number:34"
select select "number:26"
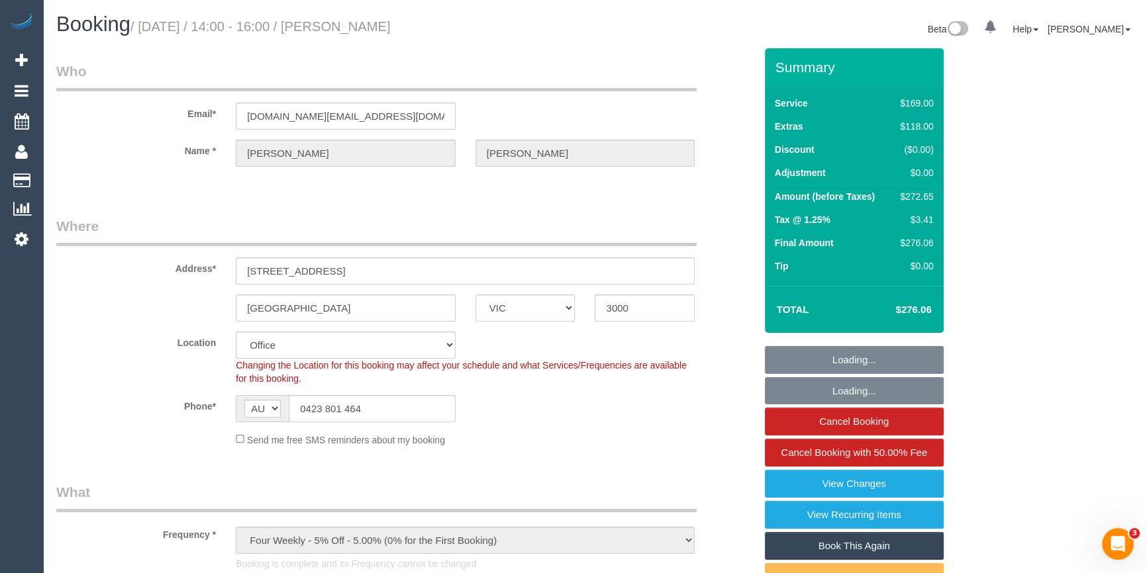
select select "object:2076"
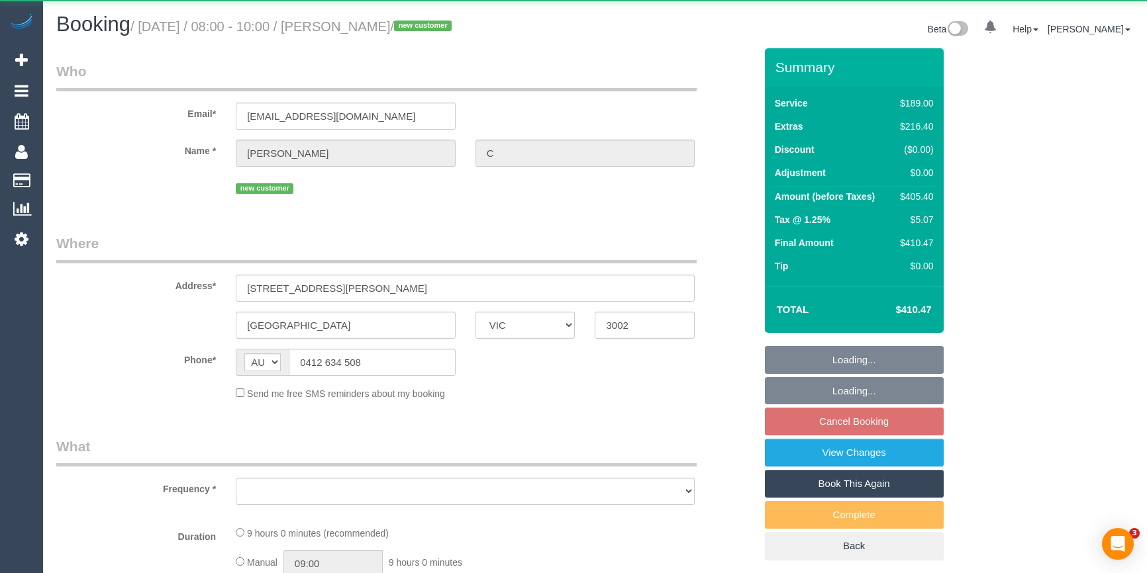
select select "VIC"
select select "object:531"
select select "string:stripe-pm_1RukgY2GScqysDRVVvtP8RBP"
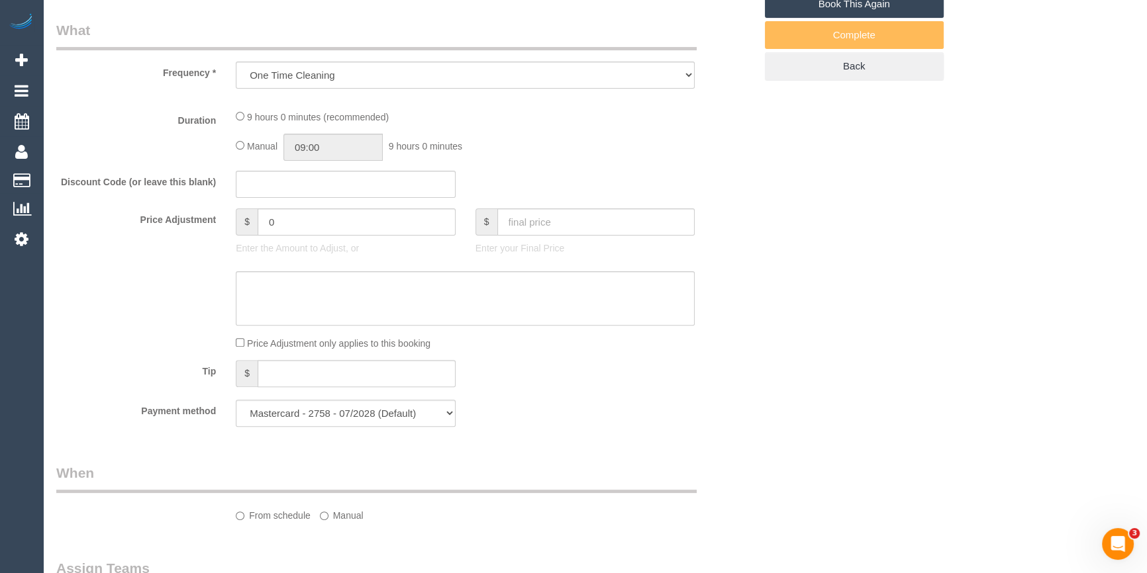
select select "object:1171"
select select "spot1"
select select "number:28"
select select "number:14"
select select "number:19"
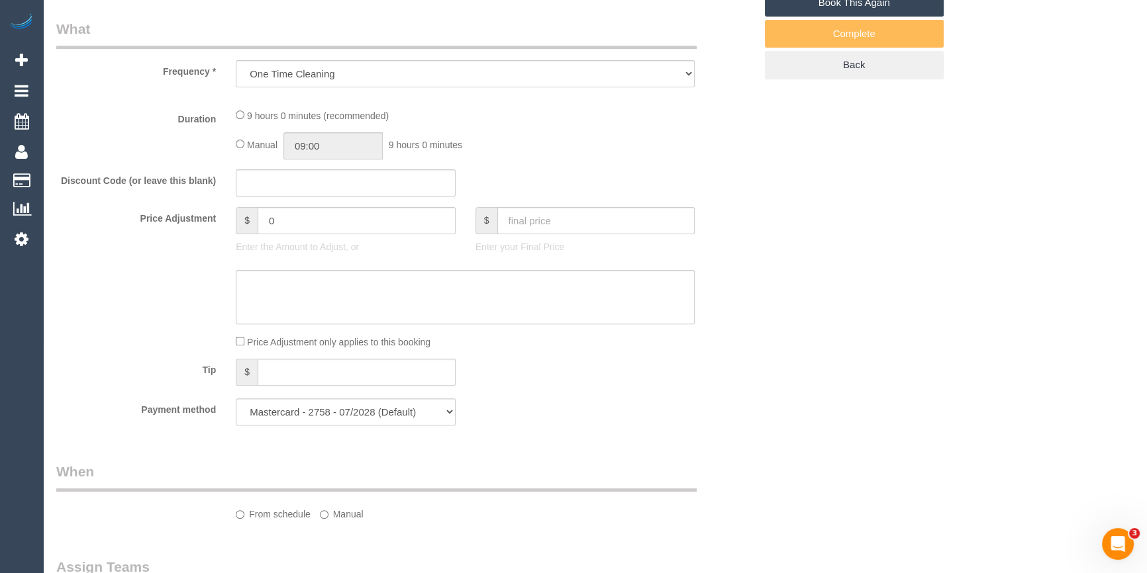
select select "number:24"
select select "number:26"
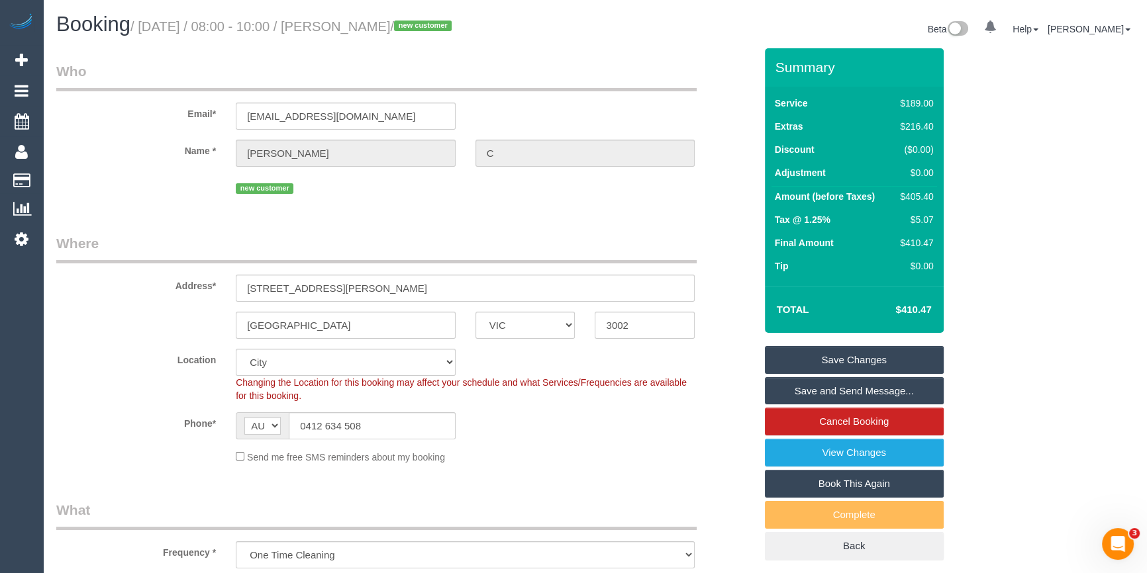
click at [918, 202] on div "$405.40" at bounding box center [913, 196] width 38 height 13
copy div "405.40"
drag, startPoint x: 1006, startPoint y: 209, endPoint x: 414, endPoint y: 424, distance: 630.2
click at [1006, 209] on div "Summary Service $189.00 Extras $216.40 Discount ($0.00) Adjustment $0.00 Amount…" at bounding box center [889, 317] width 269 height 539
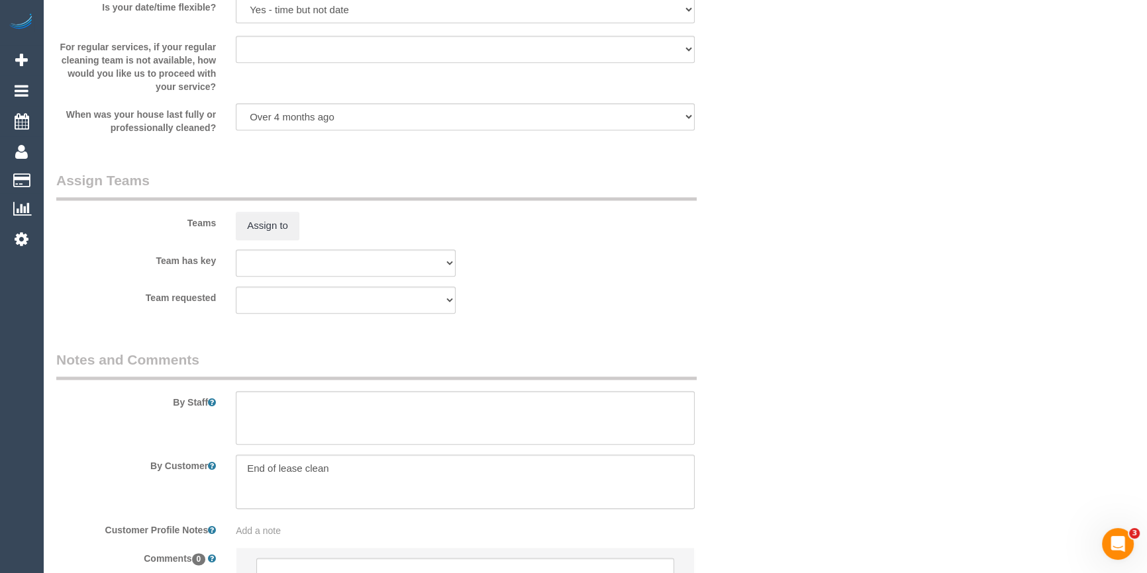
scroll to position [1988, 0]
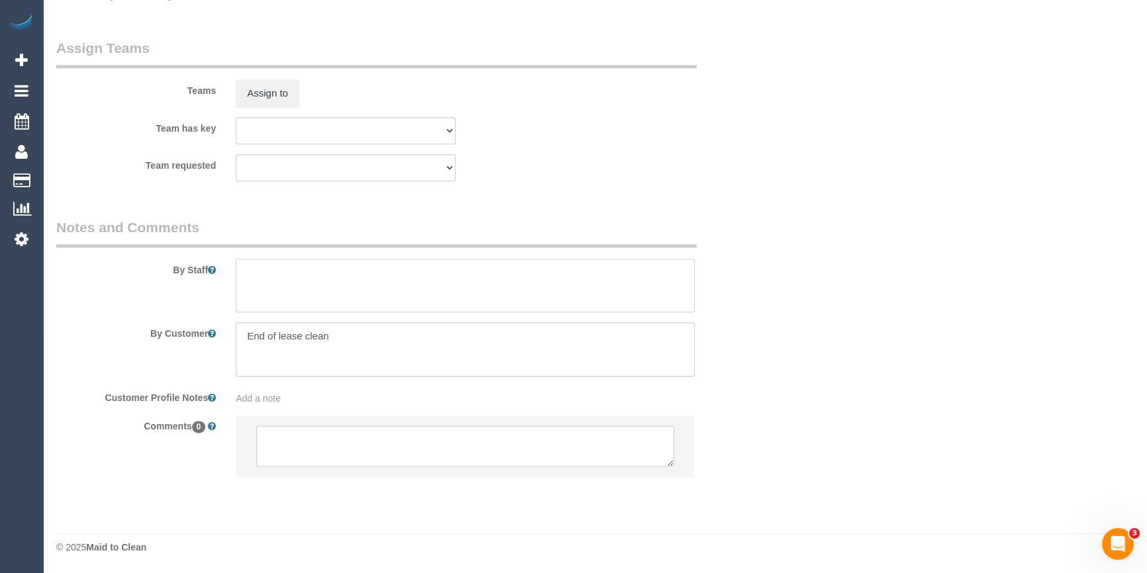
click at [299, 298] on textarea at bounding box center [465, 286] width 459 height 54
click at [385, 290] on textarea at bounding box center [465, 286] width 459 height 54
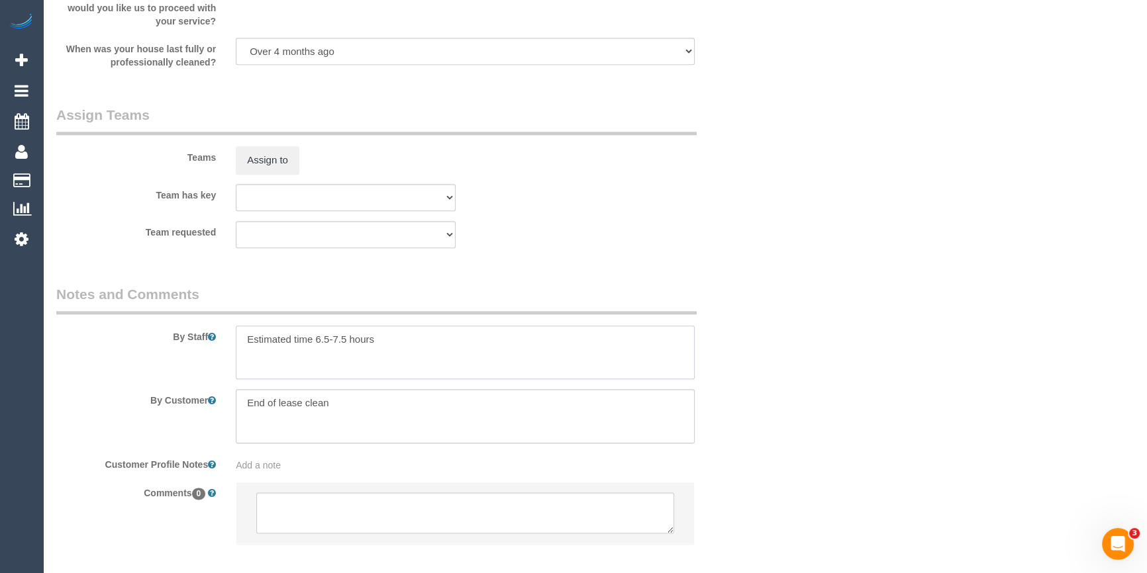
scroll to position [1567, 0]
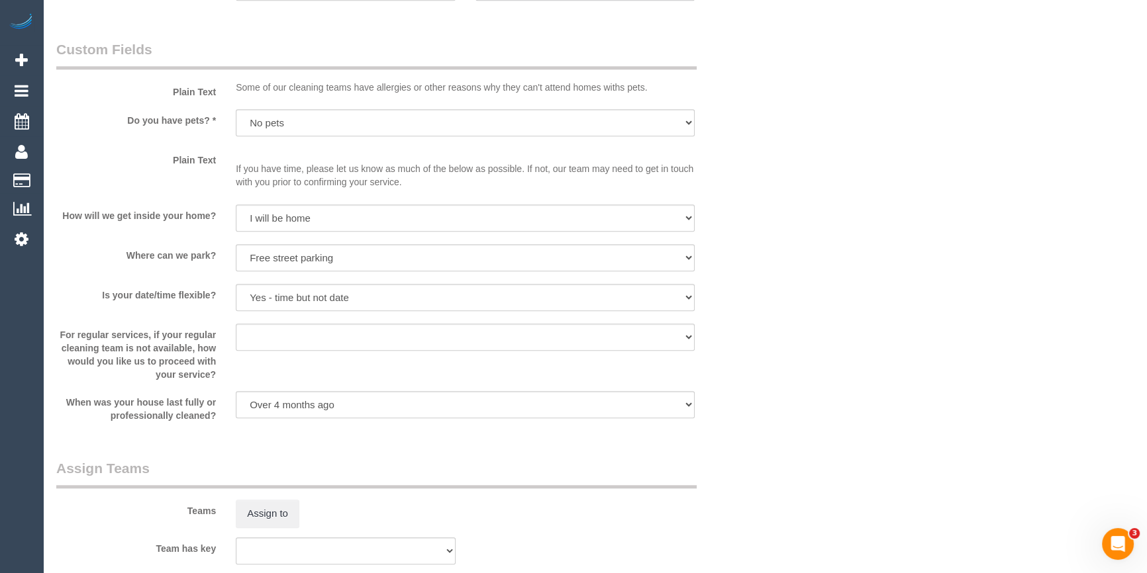
type textarea "Estimated time 6.5-7.5 hours"
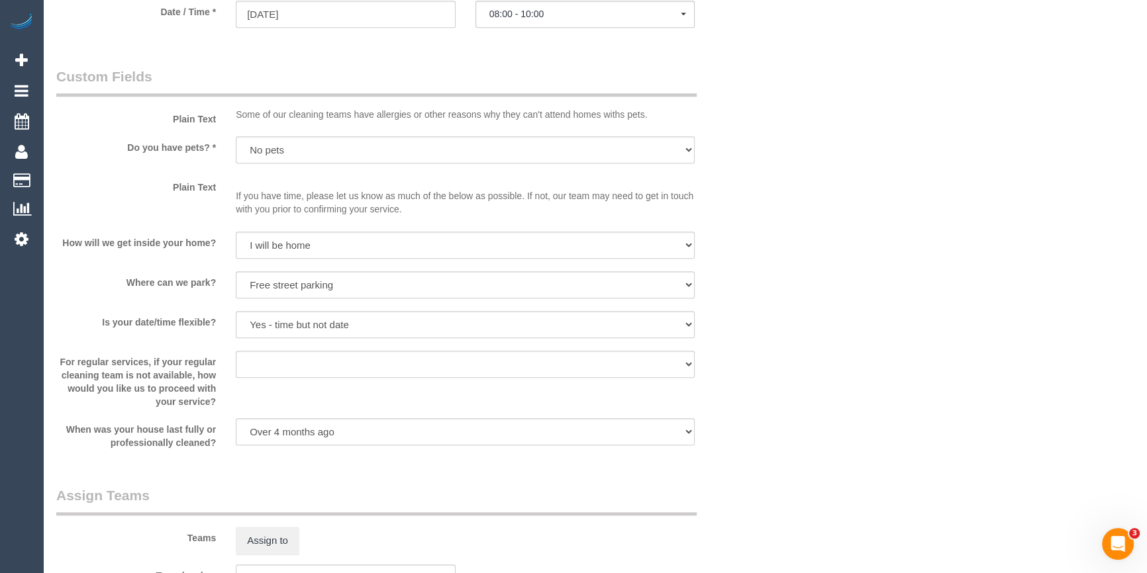
scroll to position [1806, 0]
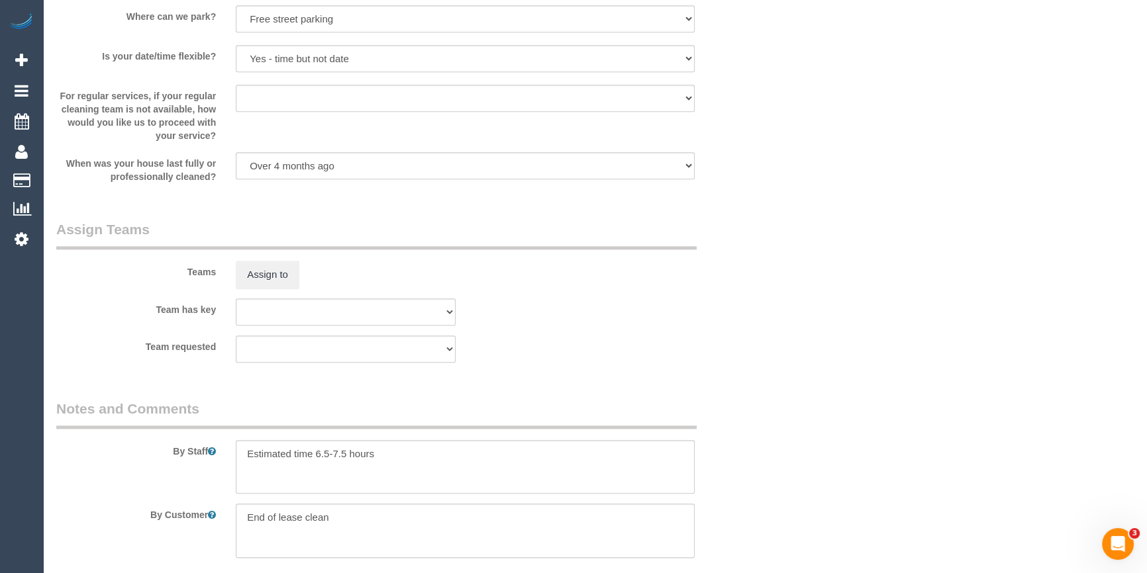
click at [759, 304] on div "Team has key (0) Office (1) [PERSON_NAME] (FT) (1) [PERSON_NAME] (FT) (1) Kumpe…" at bounding box center [405, 312] width 718 height 27
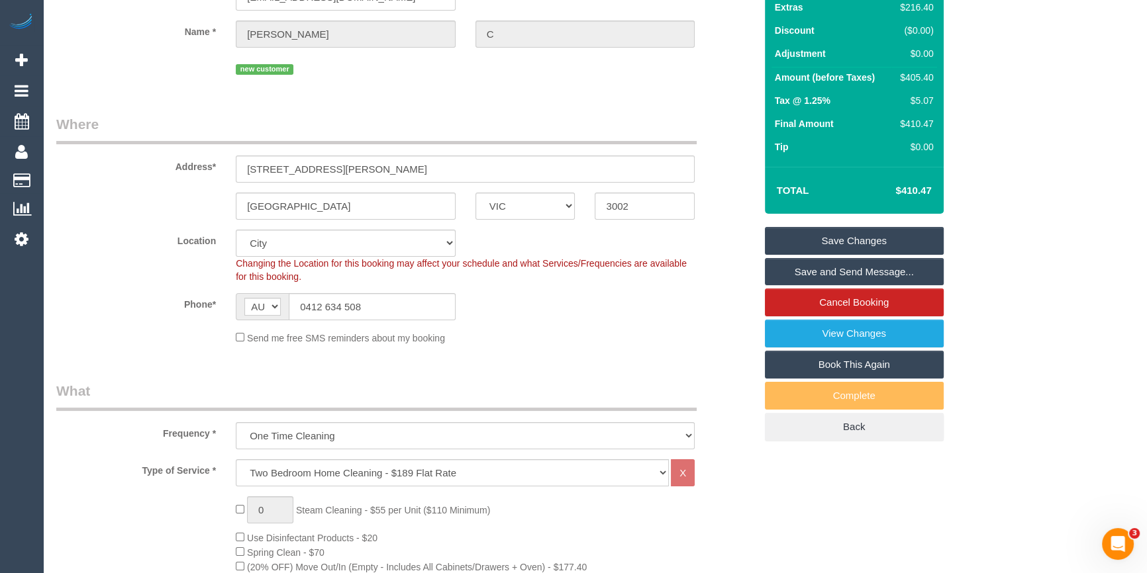
scroll to position [0, 0]
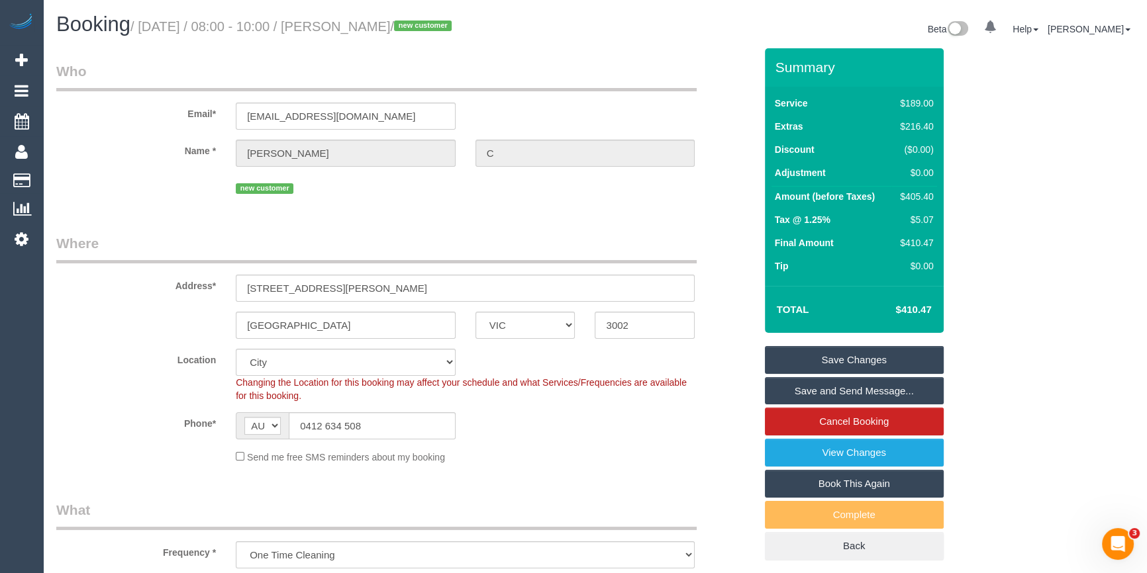
click at [920, 197] on div "$405.40" at bounding box center [913, 196] width 38 height 13
copy div "405.40"
click at [996, 212] on div "Summary Service $189.00 Extras $216.40 Discount ($0.00) Adjustment $0.00 Amount…" at bounding box center [889, 317] width 269 height 539
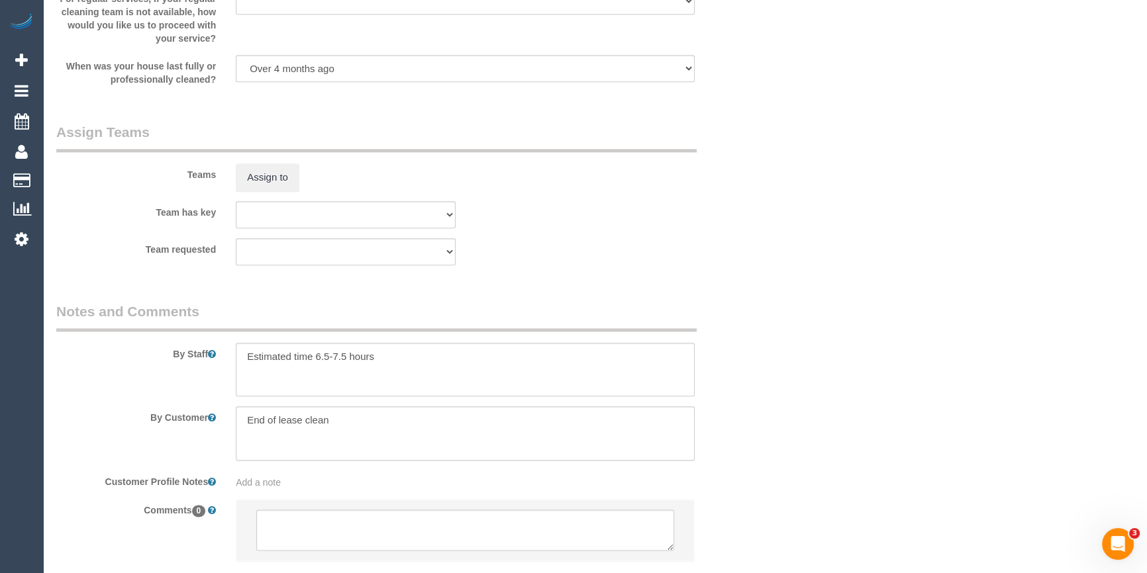
scroll to position [1988, 0]
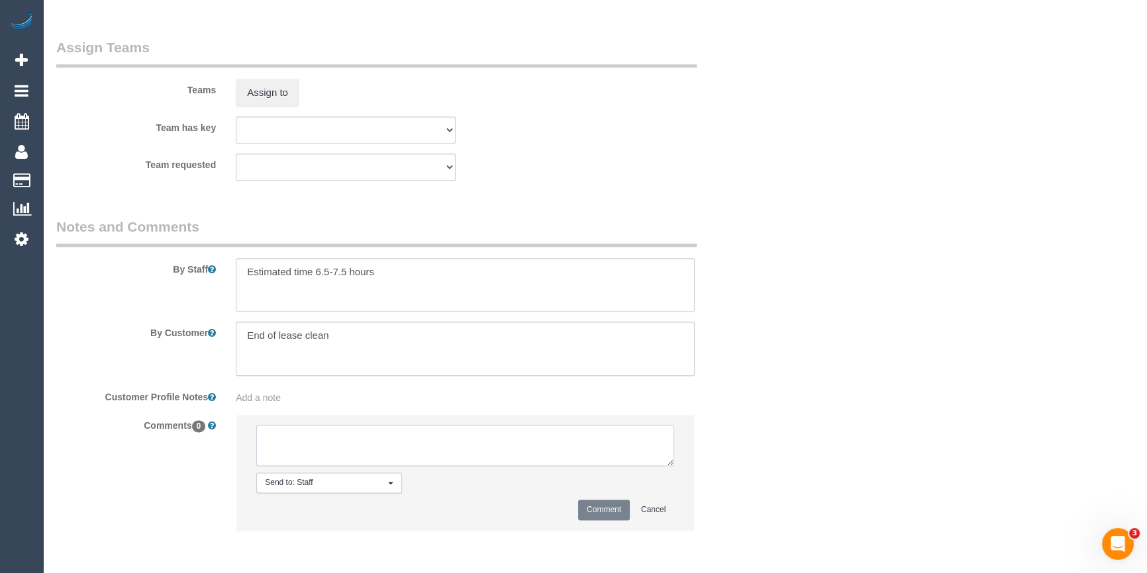
click at [336, 430] on textarea at bounding box center [465, 445] width 418 height 41
type textarea "Offered to Yann - pending"
click at [604, 508] on button "Comment" at bounding box center [604, 510] width 52 height 21
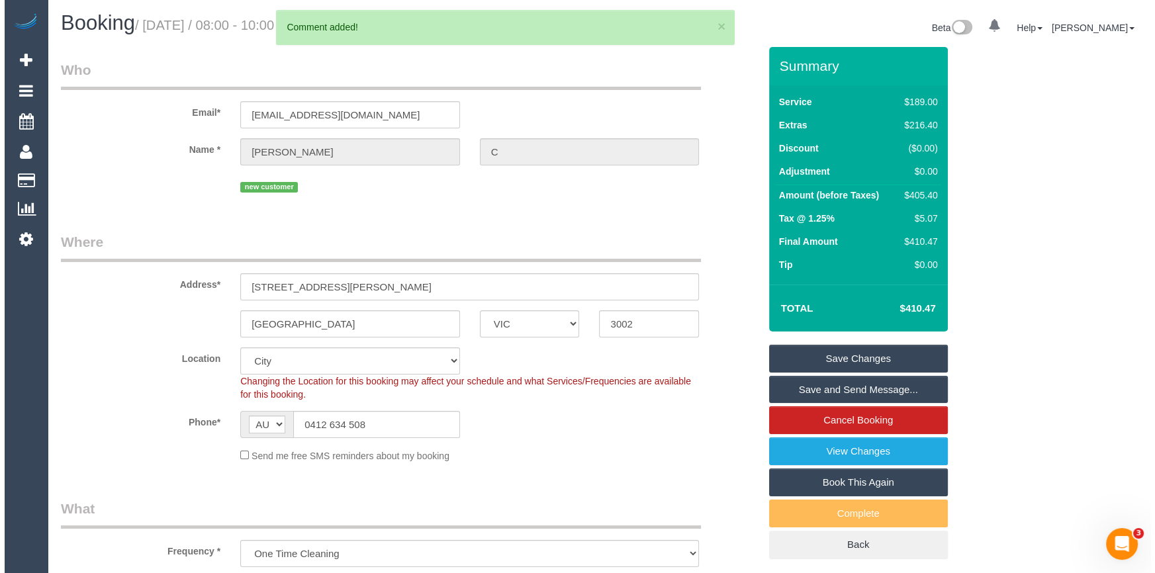
scroll to position [0, 0]
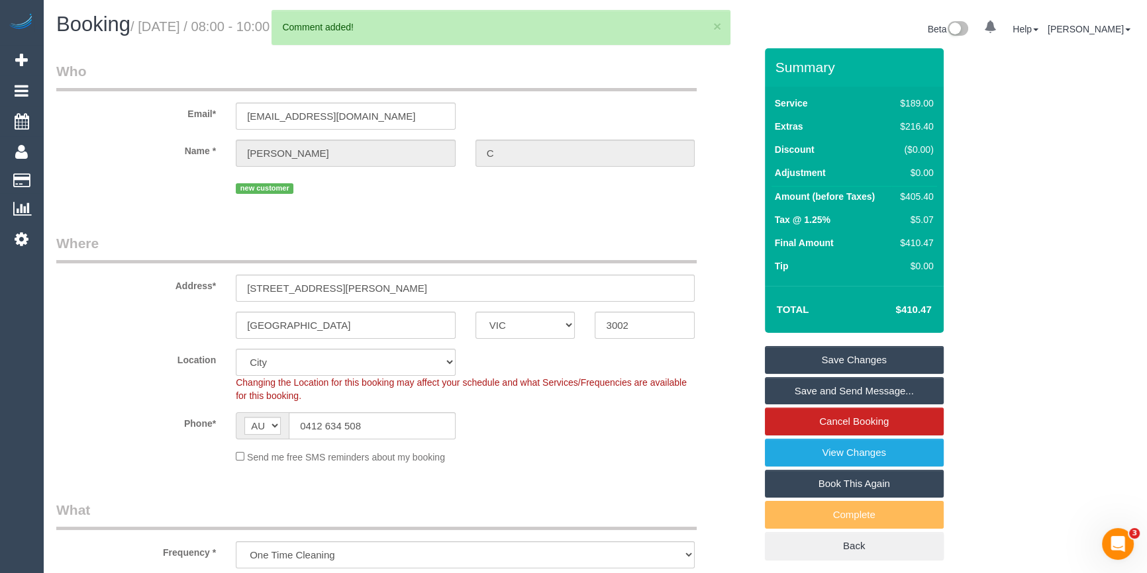
click at [812, 355] on link "Save Changes" at bounding box center [854, 360] width 179 height 28
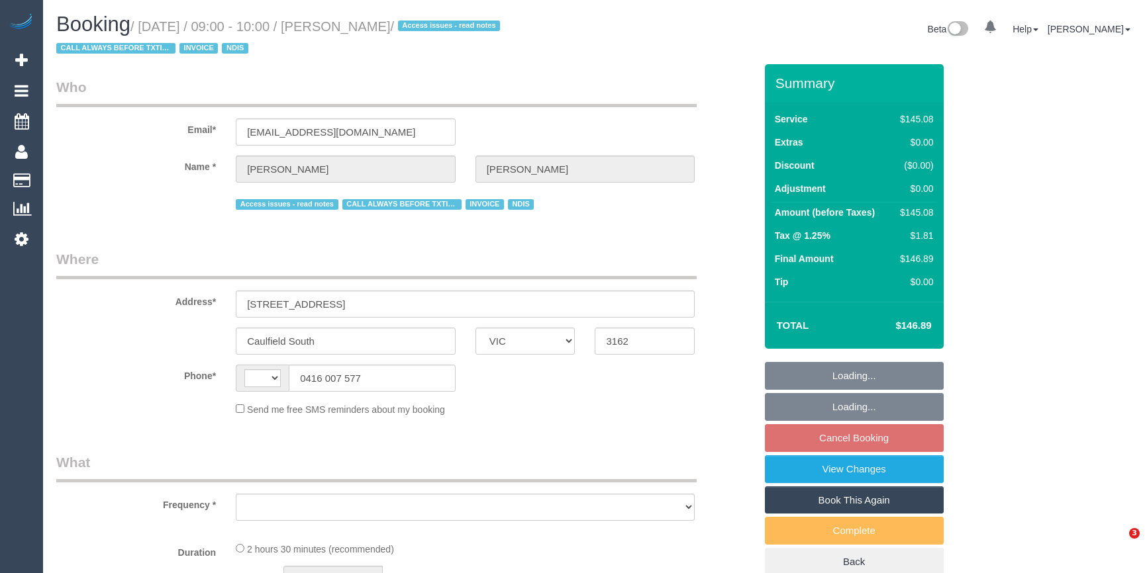
select select "VIC"
select select "string:AU"
select select "object:548"
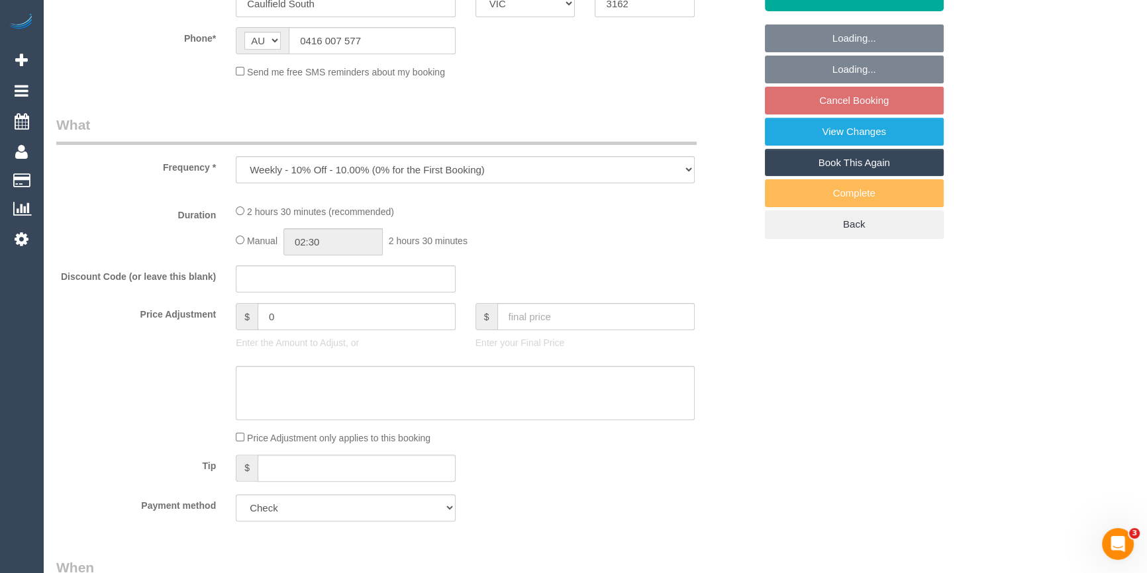
select select "number:27"
select select "number:14"
select select "number:19"
select select "number:25"
select select "number:35"
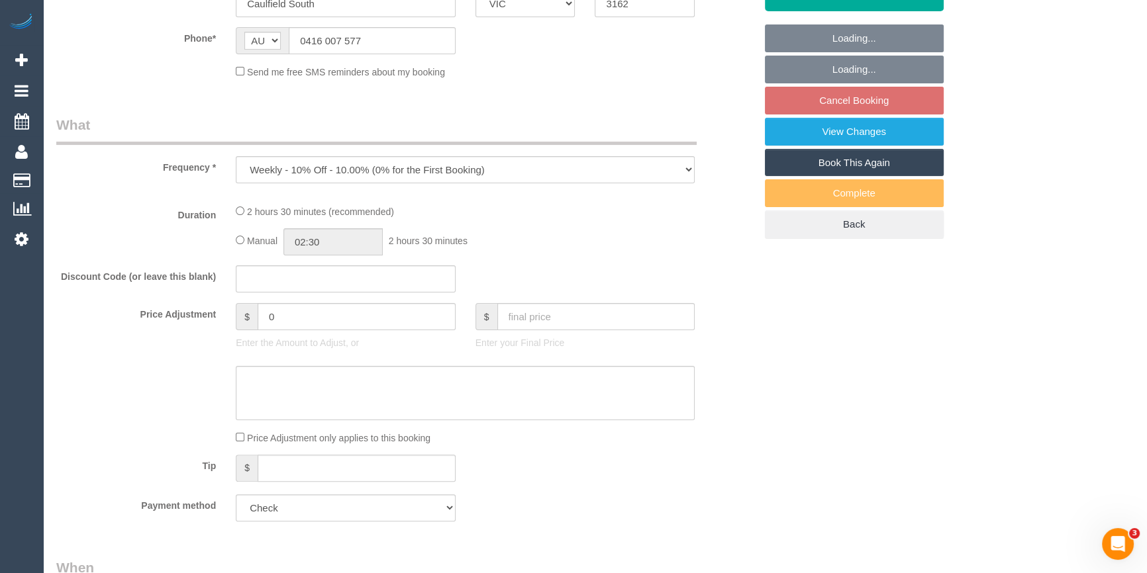
select select "number:13"
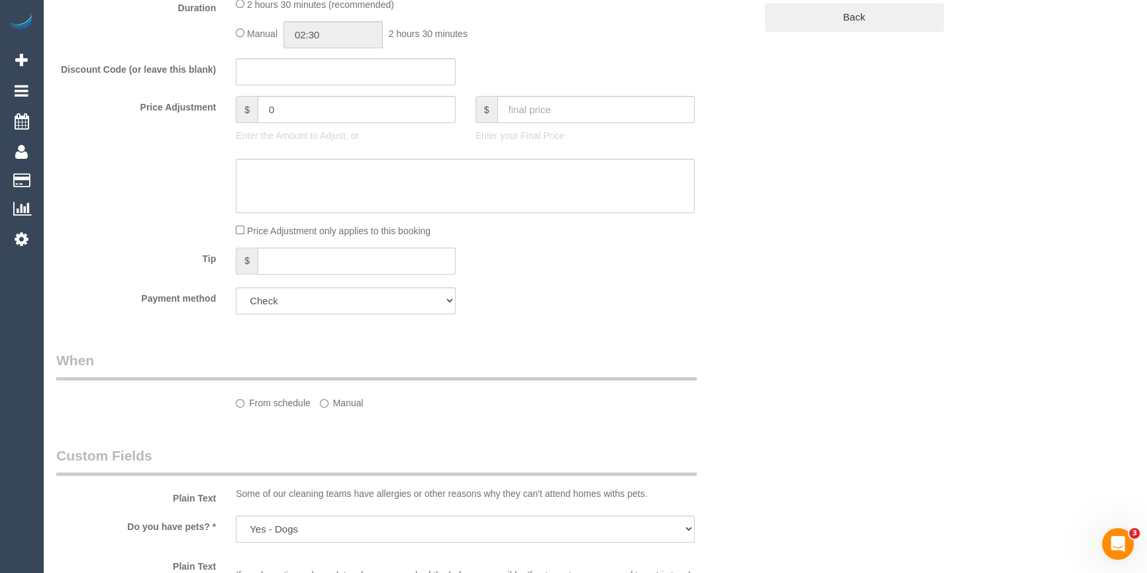
select select "150"
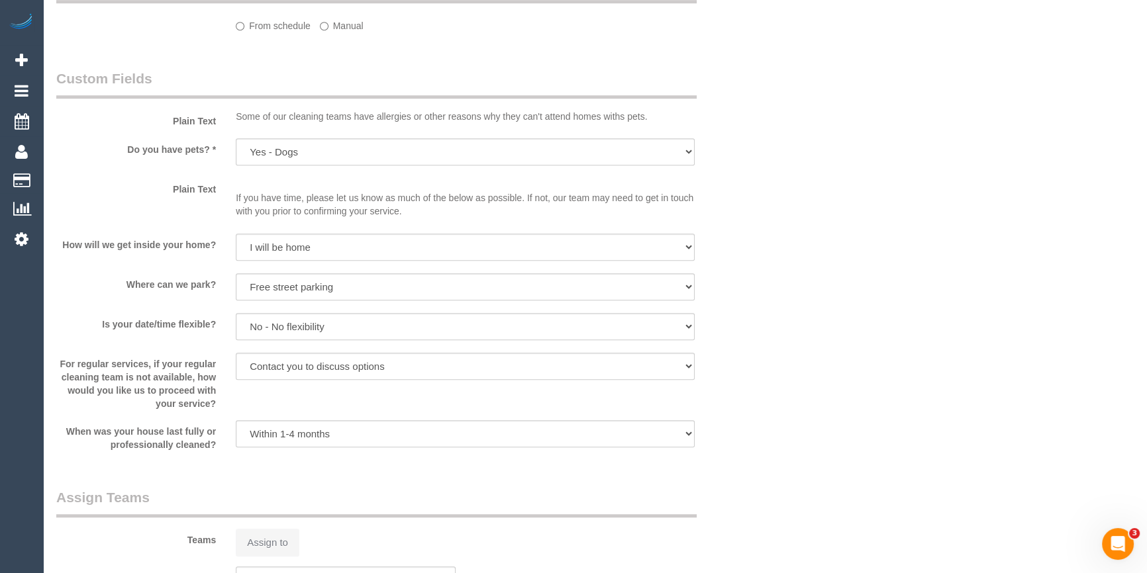
select select "object:1306"
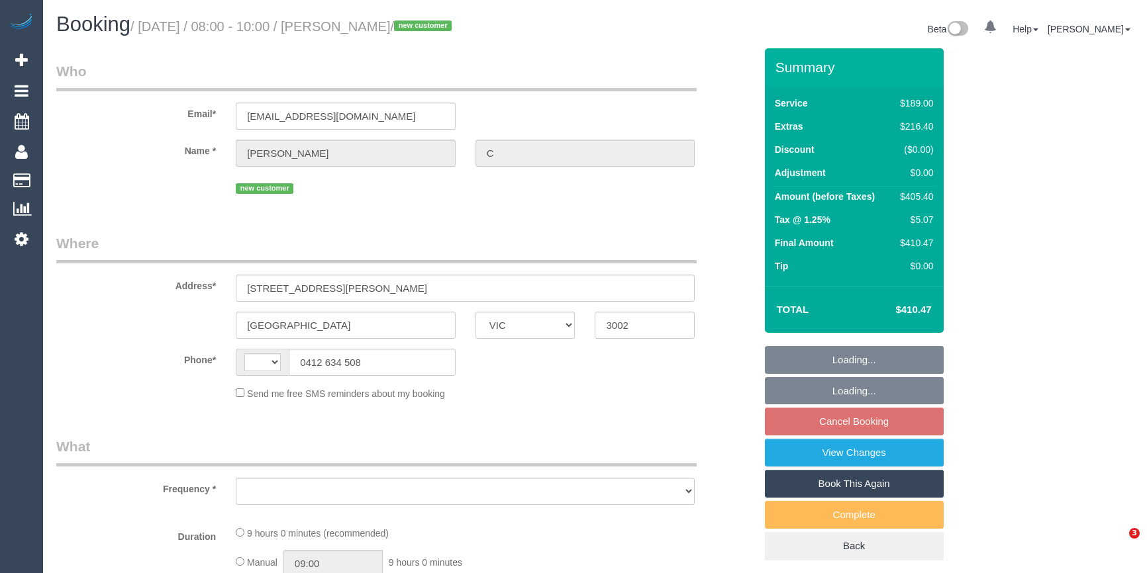
select select "VIC"
select select "string:AU"
select select "object:648"
select select "string:stripe-pm_1RukgY2GScqysDRVVvtP8RBP"
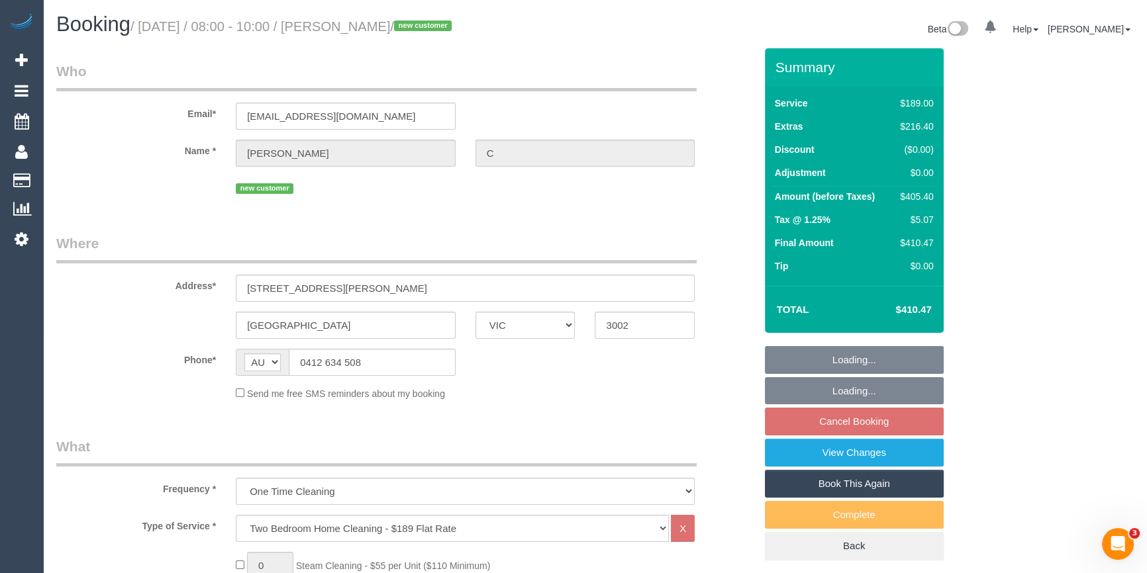
select select "spot1"
select select "number:28"
select select "number:14"
select select "number:19"
select select "number:24"
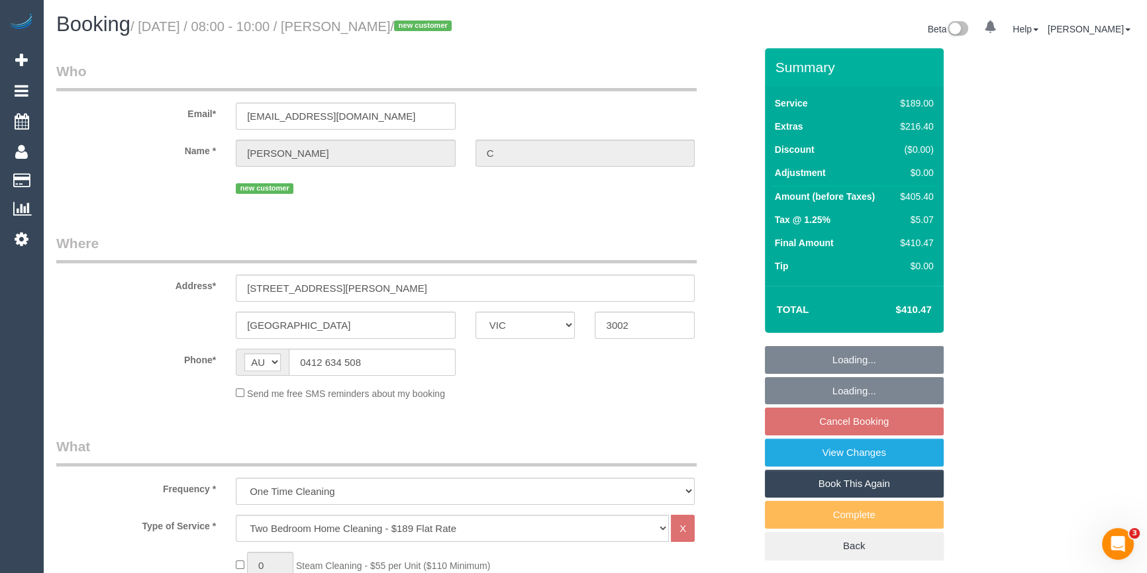
select select "number:26"
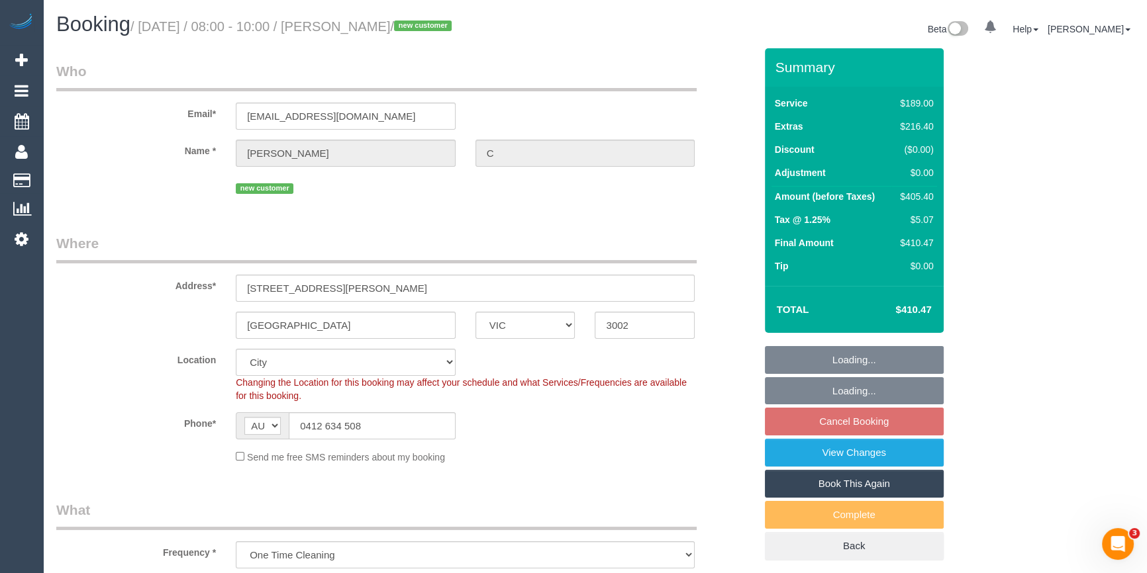
select select "object:806"
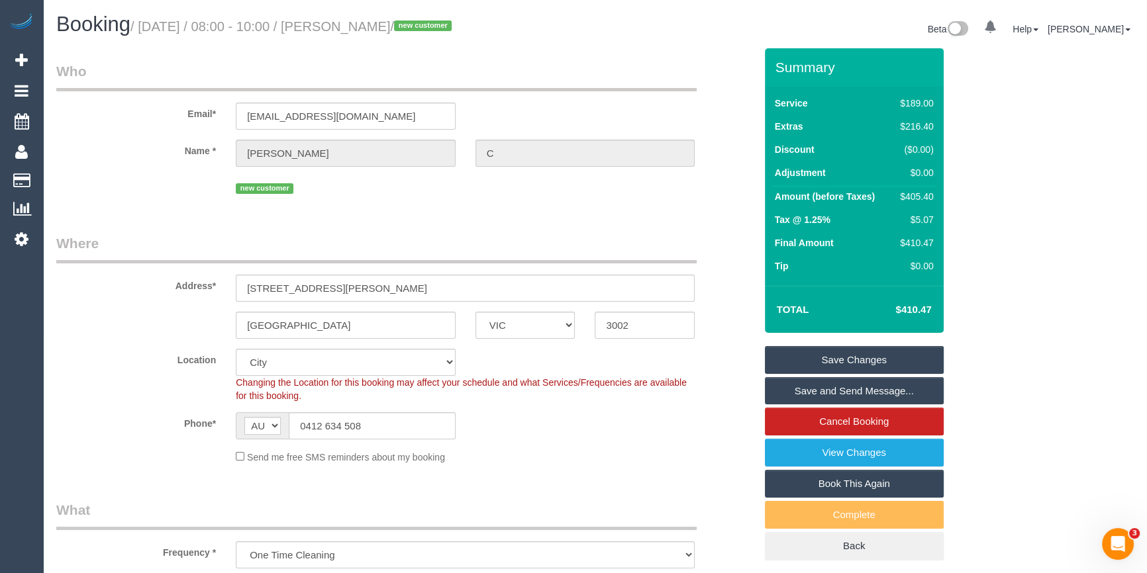
drag, startPoint x: 377, startPoint y: 24, endPoint x: 341, endPoint y: 26, distance: 35.8
click at [341, 26] on small "/ August 13, 2025 / 08:00 - 10:00 / Tim C / new customer" at bounding box center [292, 26] width 325 height 15
copy small "Tim C"
click at [507, 448] on sui-booking-location "Location Office City East (North) East (South) Inner East Inner North (East) In…" at bounding box center [405, 406] width 699 height 115
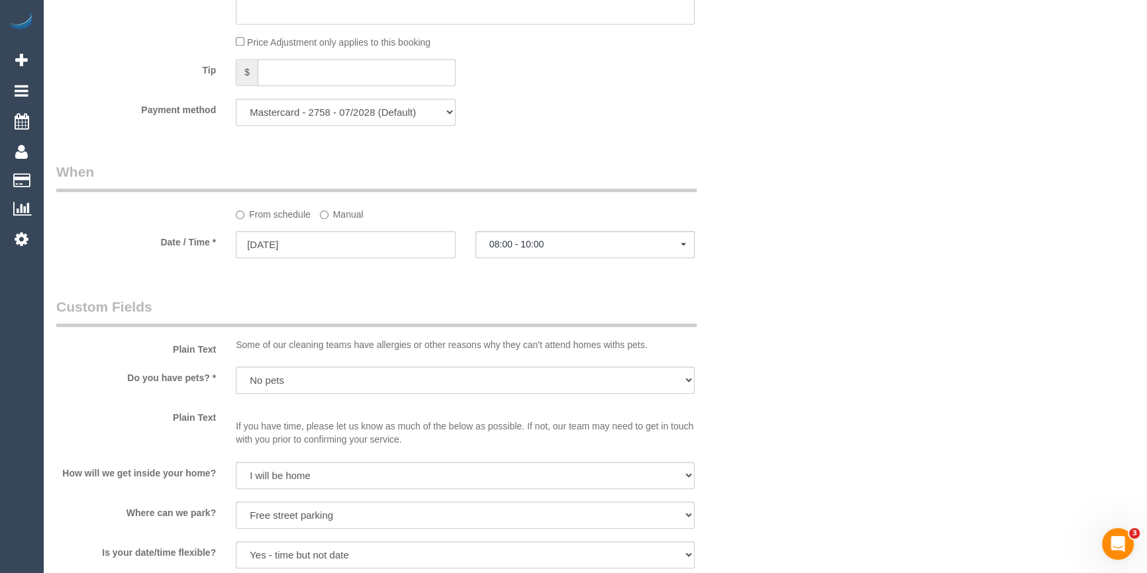
scroll to position [1565, 0]
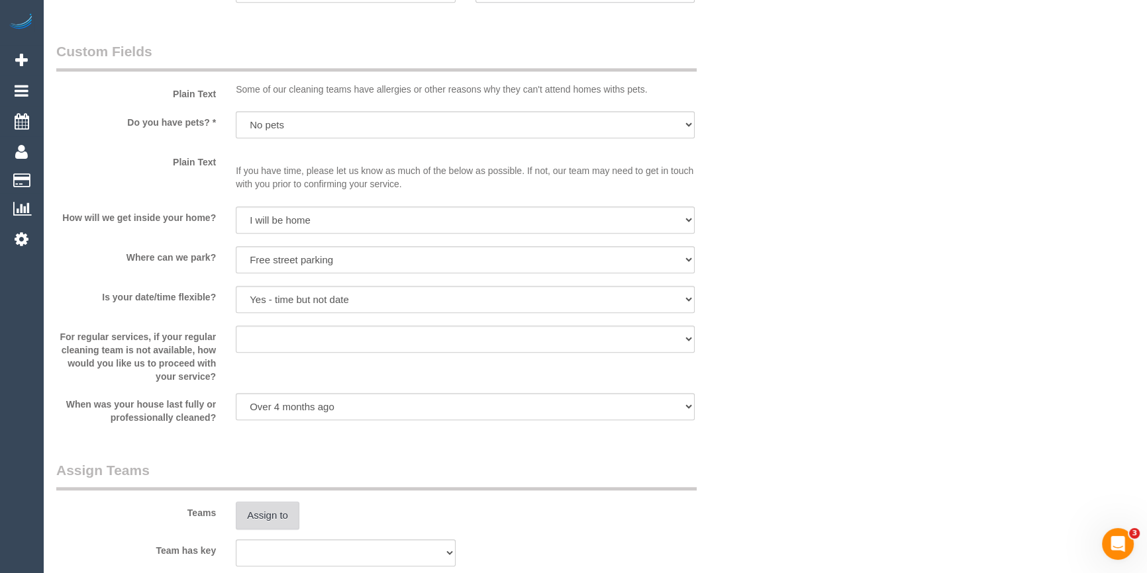
click at [257, 520] on button "Assign to" at bounding box center [268, 516] width 64 height 28
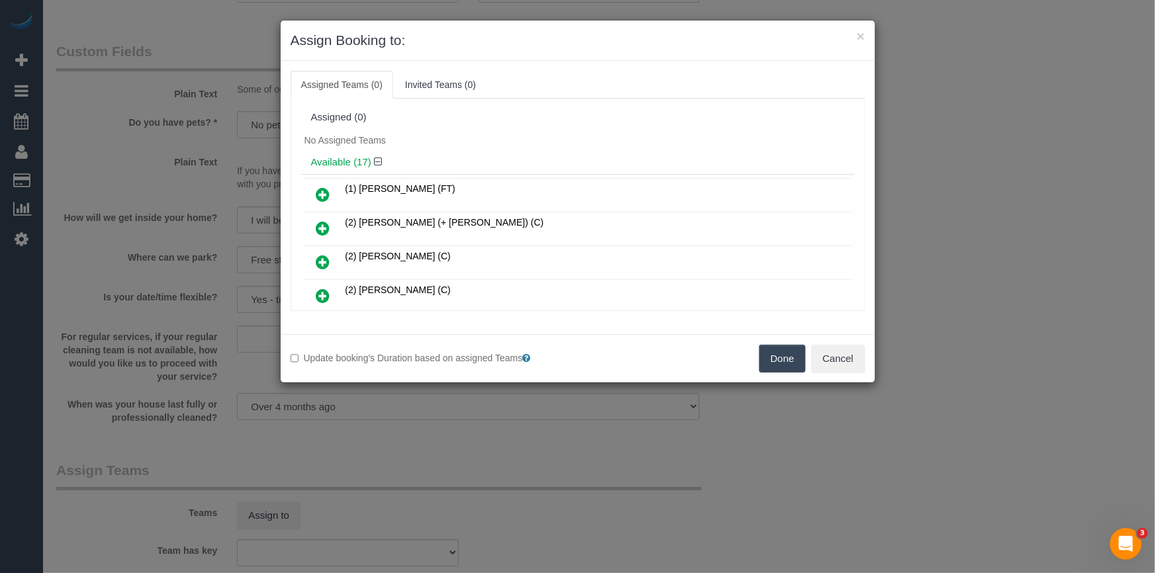
click at [487, 159] on h4 "Available (17)" at bounding box center [578, 162] width 534 height 11
click at [840, 359] on button "Cancel" at bounding box center [839, 359] width 54 height 28
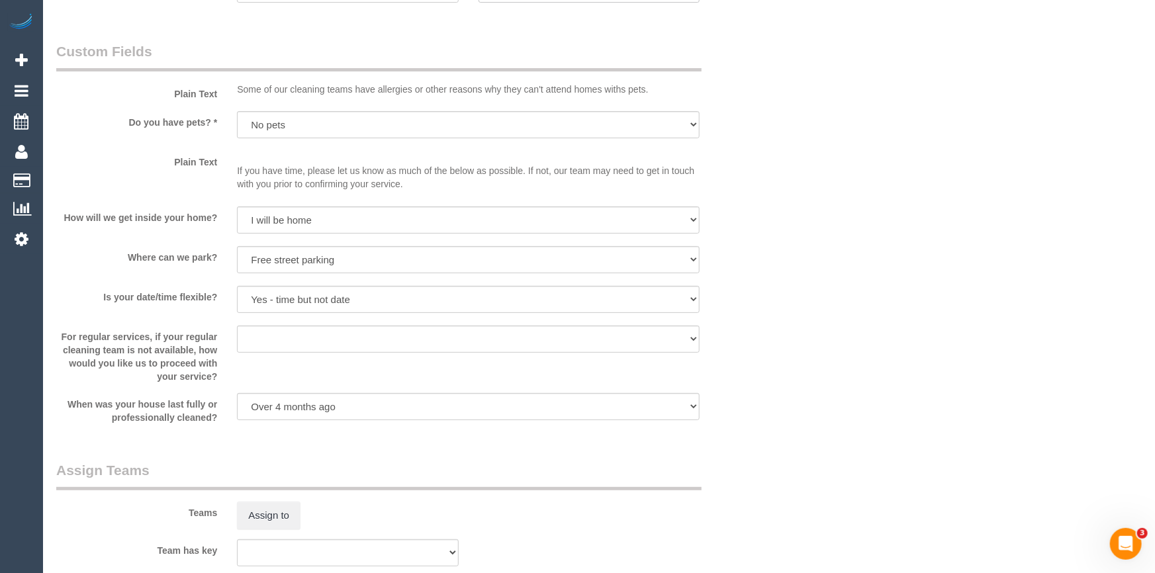
click at [840, 359] on div "× Assign Booking to: Assigned Teams (0) Invited Teams (0) Assigned (0) No Assig…" at bounding box center [577, 286] width 1155 height 573
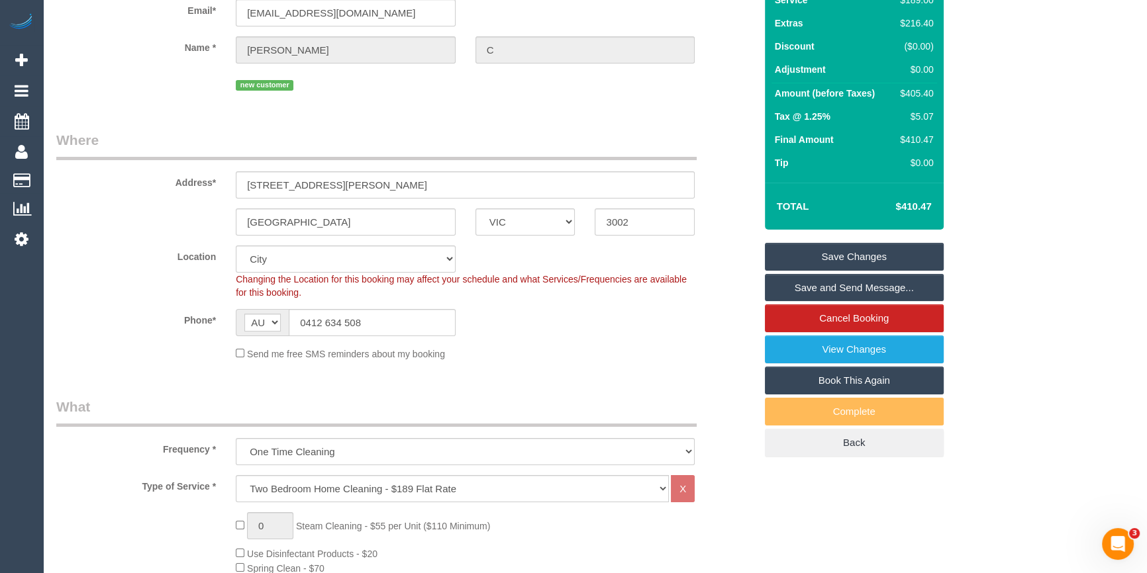
scroll to position [0, 0]
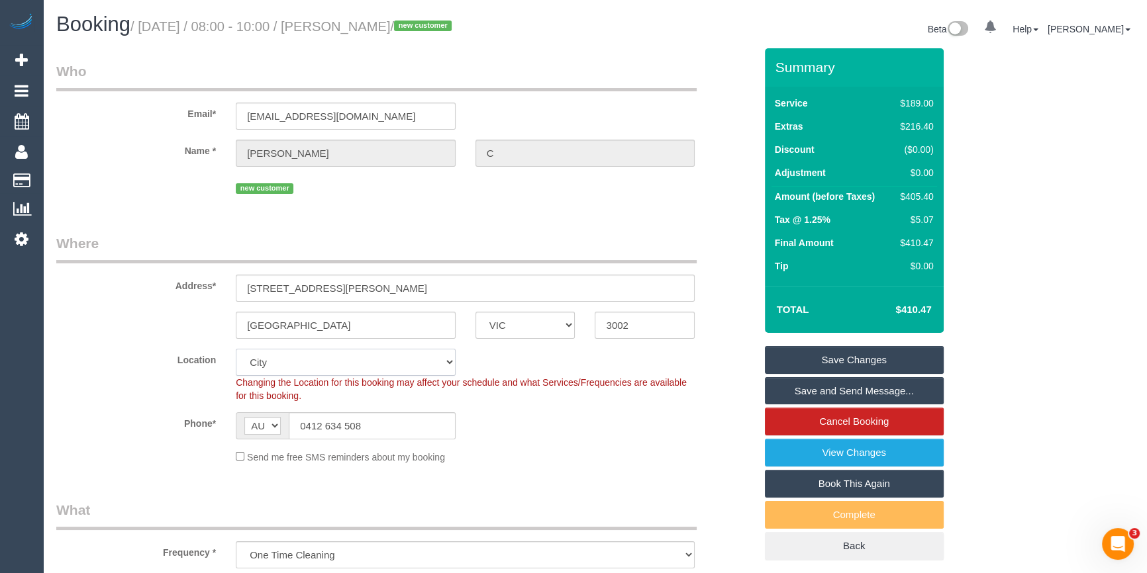
drag, startPoint x: 297, startPoint y: 363, endPoint x: 293, endPoint y: 350, distance: 13.2
click at [297, 363] on select "Office City East (North) East (South) Inner East Inner North (East) Inner North…" at bounding box center [346, 362] width 220 height 27
select select "50"
click at [236, 349] on select "Office City East (North) East (South) Inner East Inner North (East) Inner North…" at bounding box center [346, 362] width 220 height 27
click at [136, 182] on div "new customer" at bounding box center [405, 187] width 718 height 21
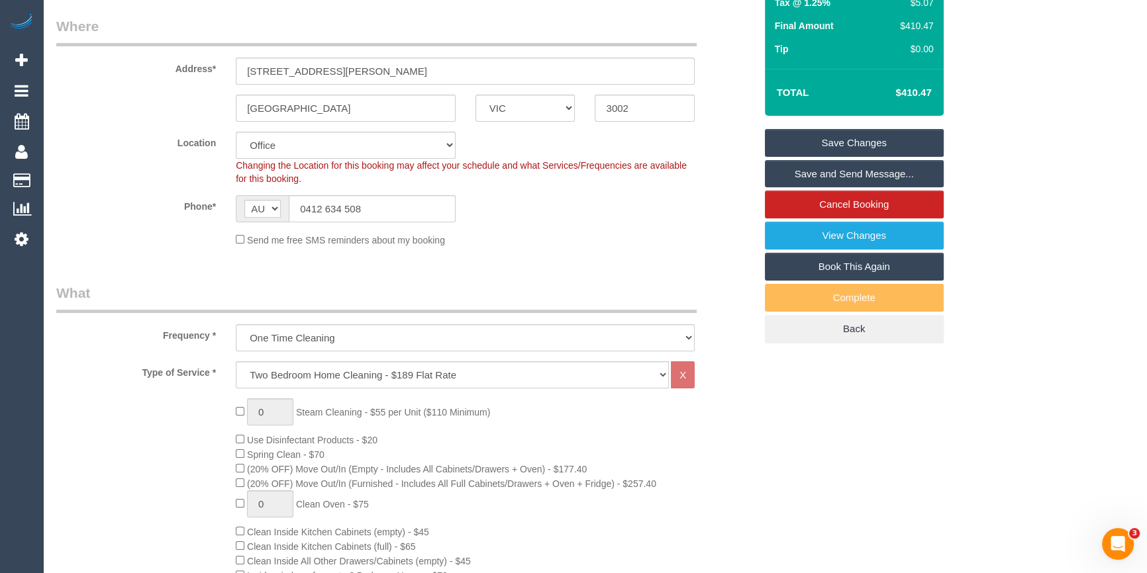
select select "object:2938"
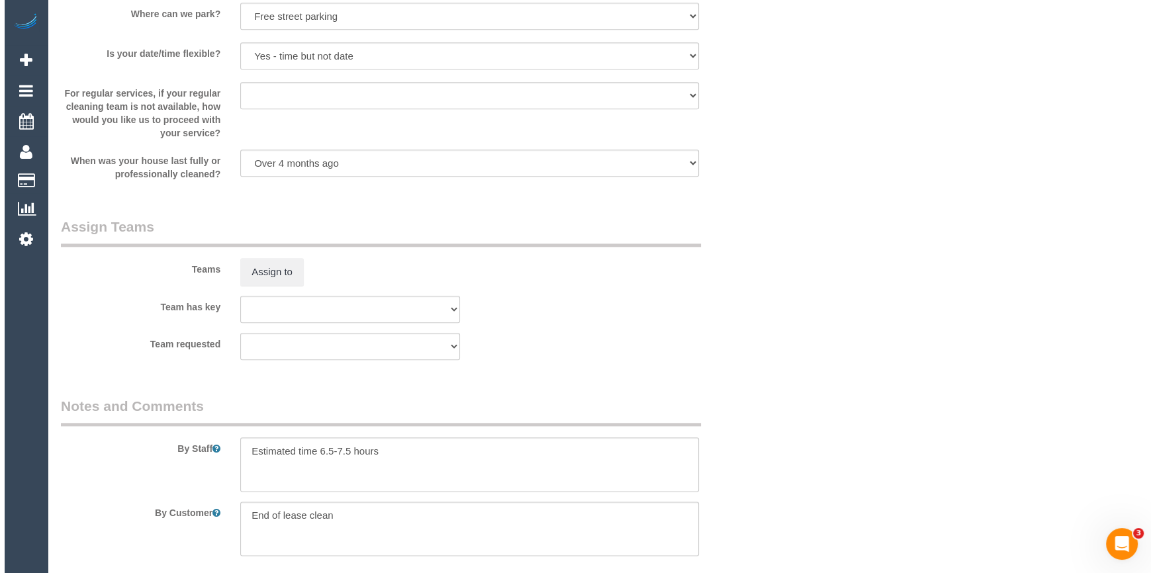
scroll to position [2060, 0]
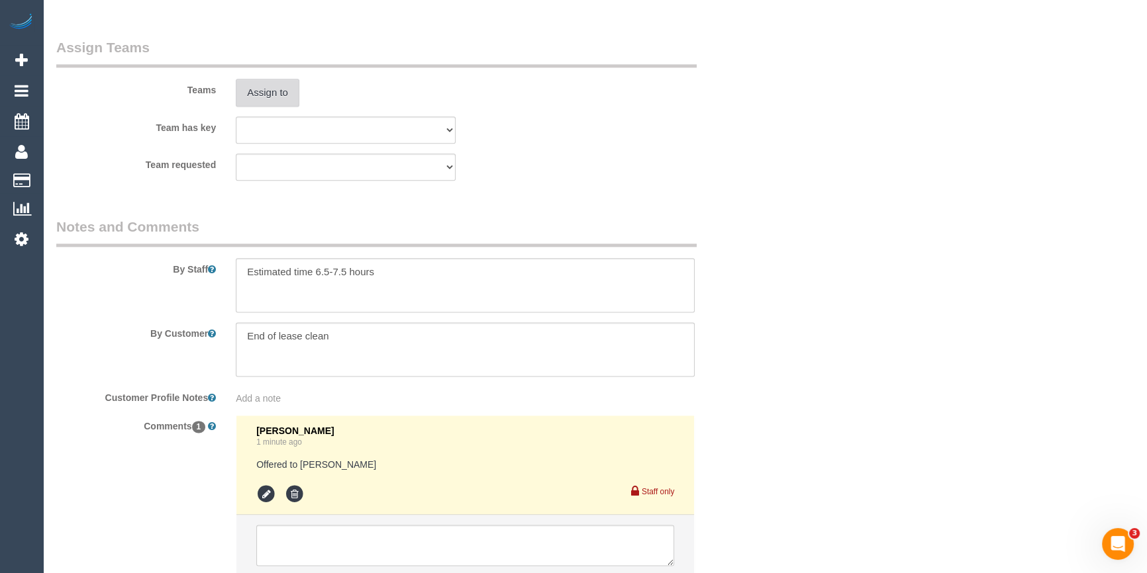
click at [267, 103] on button "Assign to" at bounding box center [268, 93] width 64 height 28
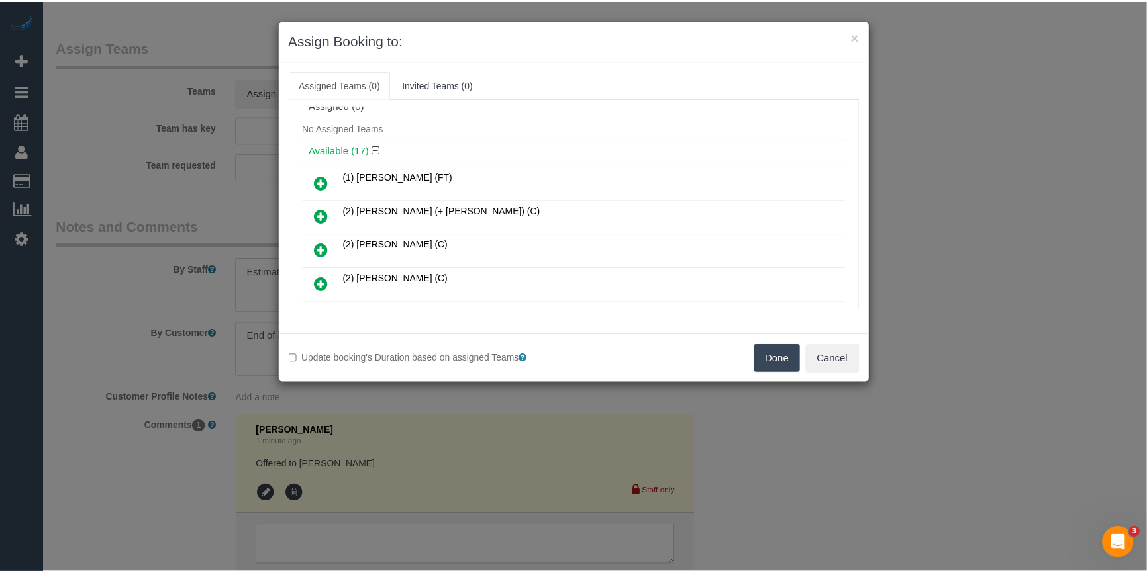
scroll to position [0, 0]
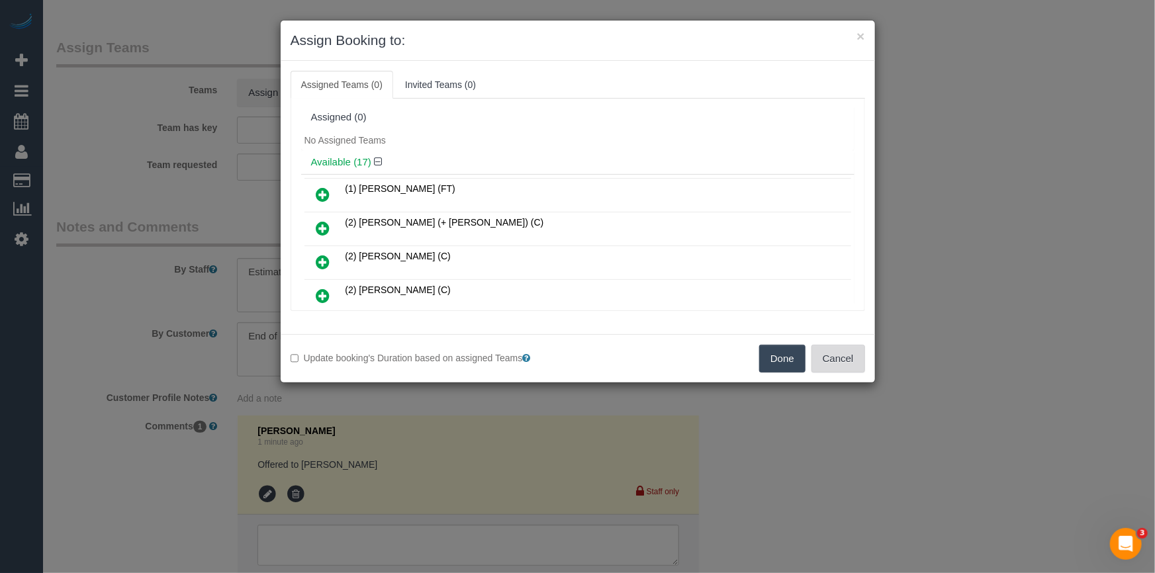
click at [840, 364] on button "Cancel" at bounding box center [839, 359] width 54 height 28
click at [840, 364] on div "× Assign Booking to: Assigned Teams (0) Invited Teams (0) Assigned (0) No Assig…" at bounding box center [577, 286] width 1155 height 573
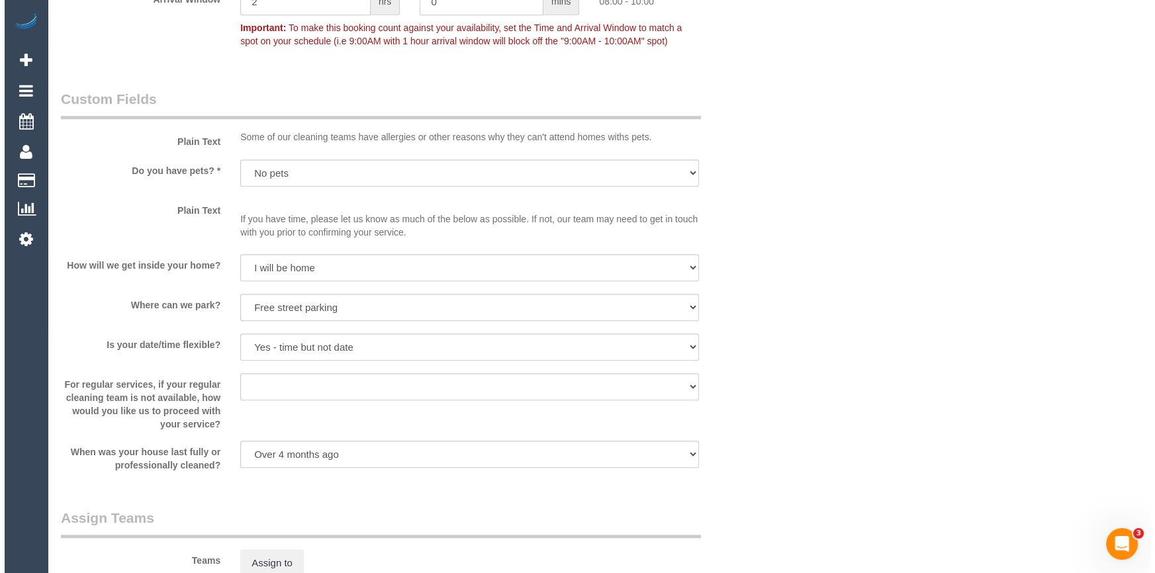
scroll to position [1759, 0]
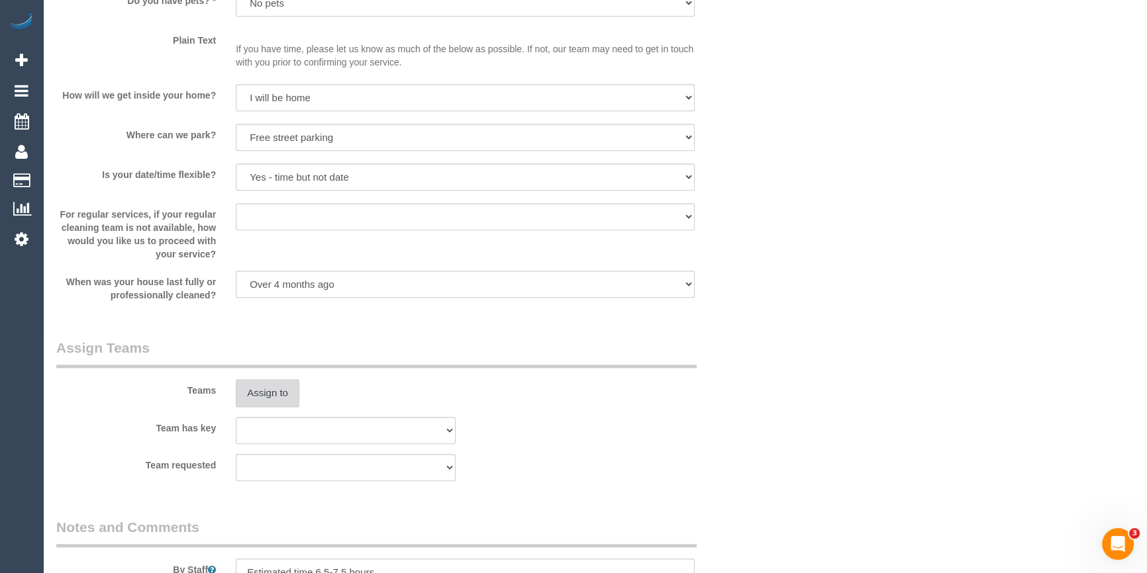
click at [285, 395] on button "Assign to" at bounding box center [268, 393] width 64 height 28
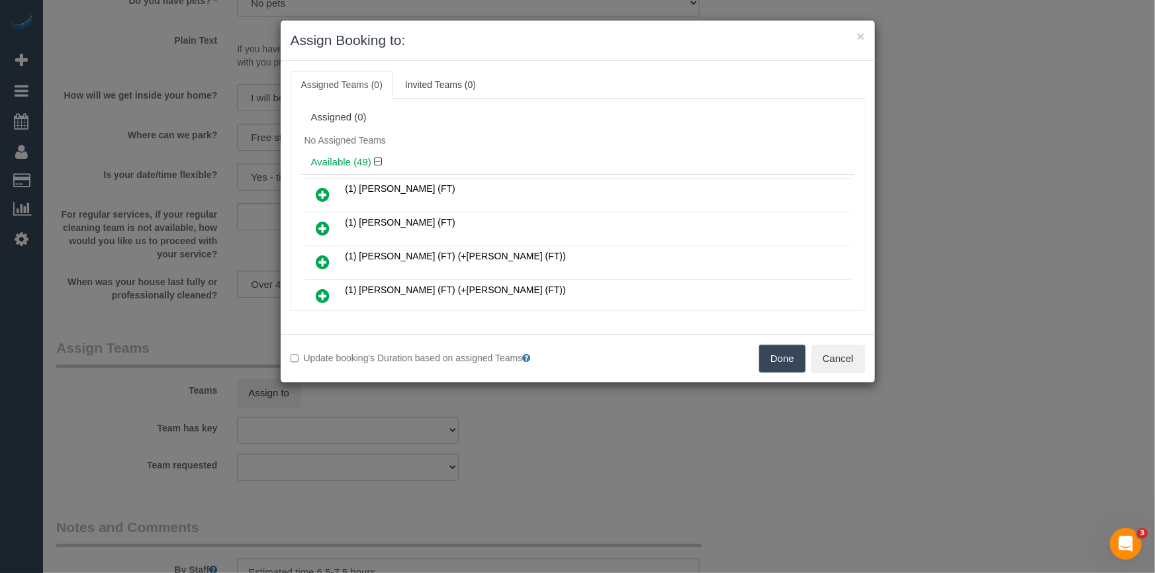
scroll to position [6177, 0]
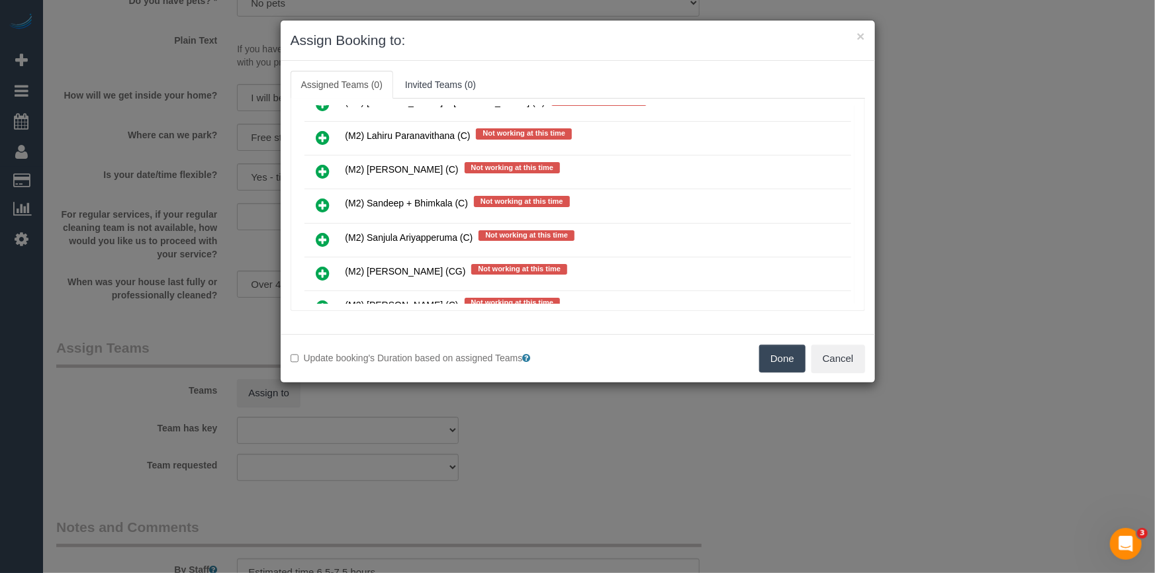
click at [324, 333] on icon at bounding box center [323, 341] width 14 height 16
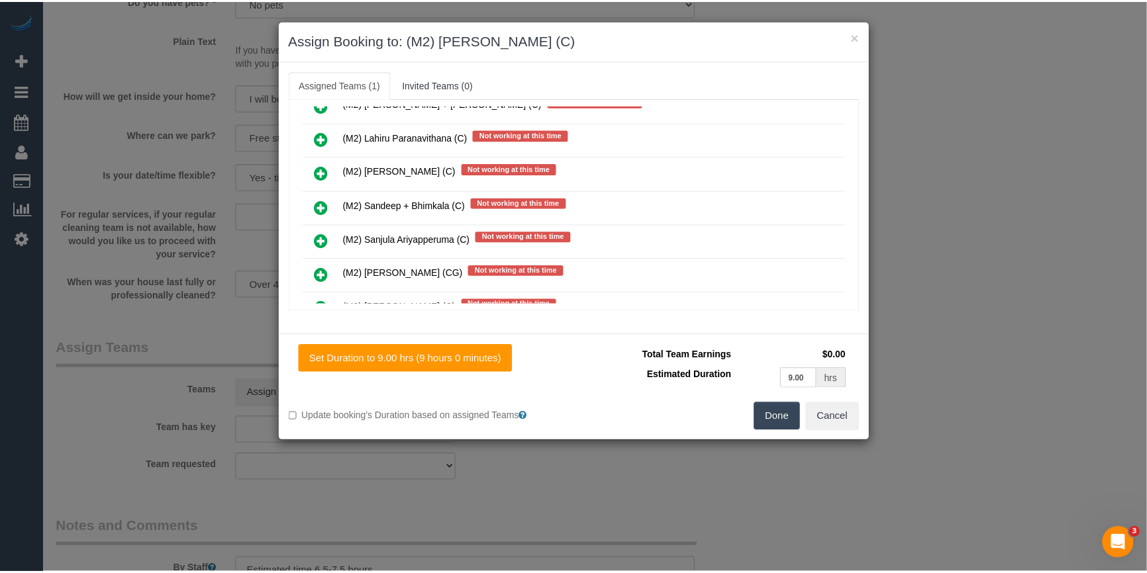
scroll to position [0, 0]
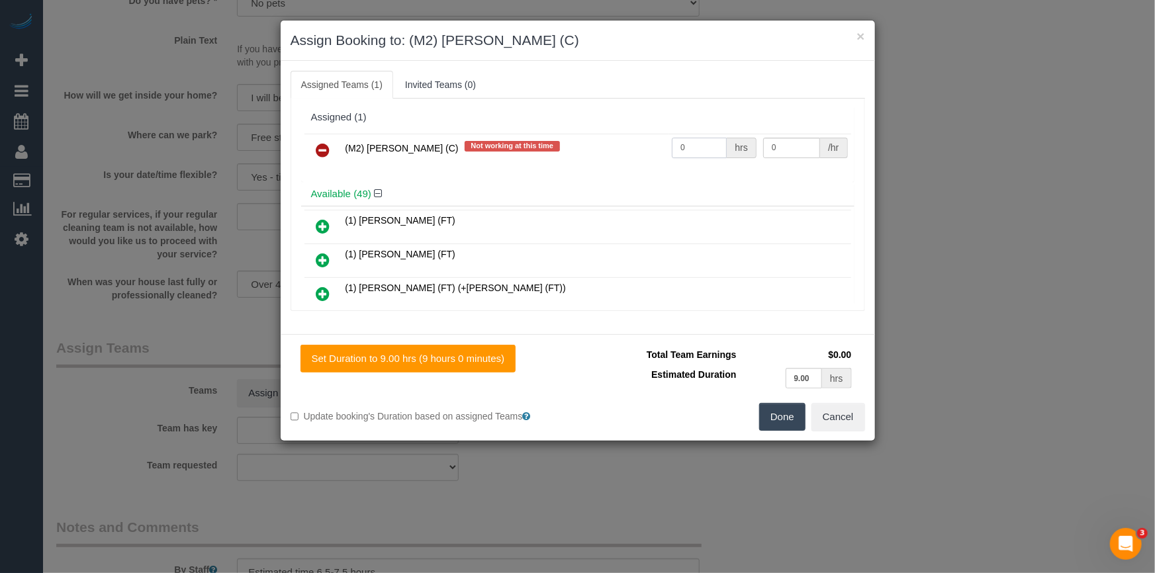
click at [703, 146] on input "0" at bounding box center [699, 148] width 55 height 21
type input "1"
click at [788, 150] on input "0" at bounding box center [791, 148] width 57 height 21
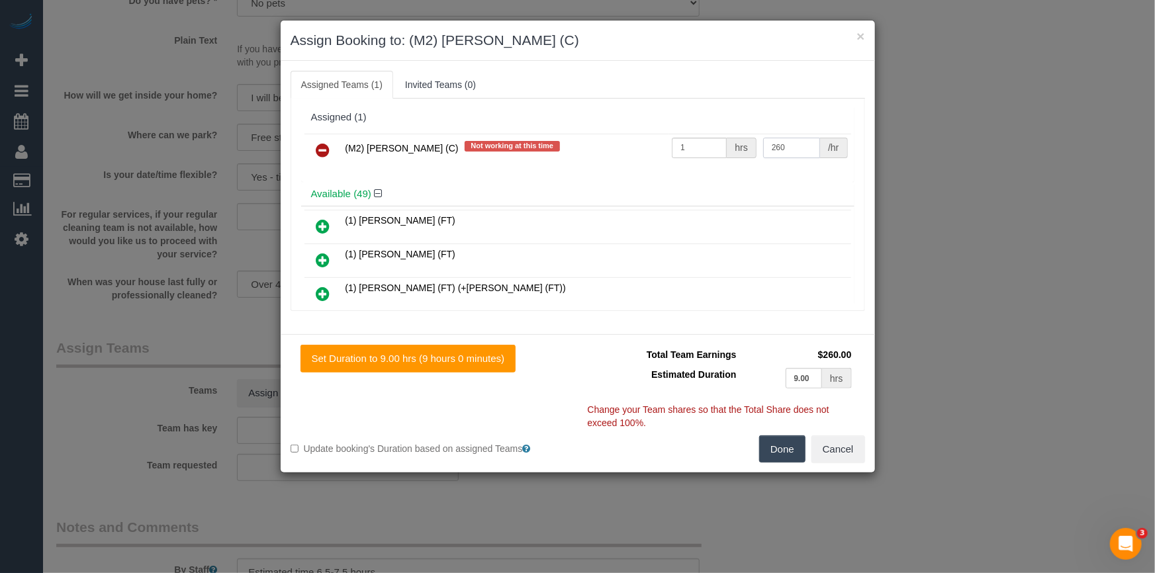
type input "260"
click at [788, 456] on button "Done" at bounding box center [782, 450] width 46 height 28
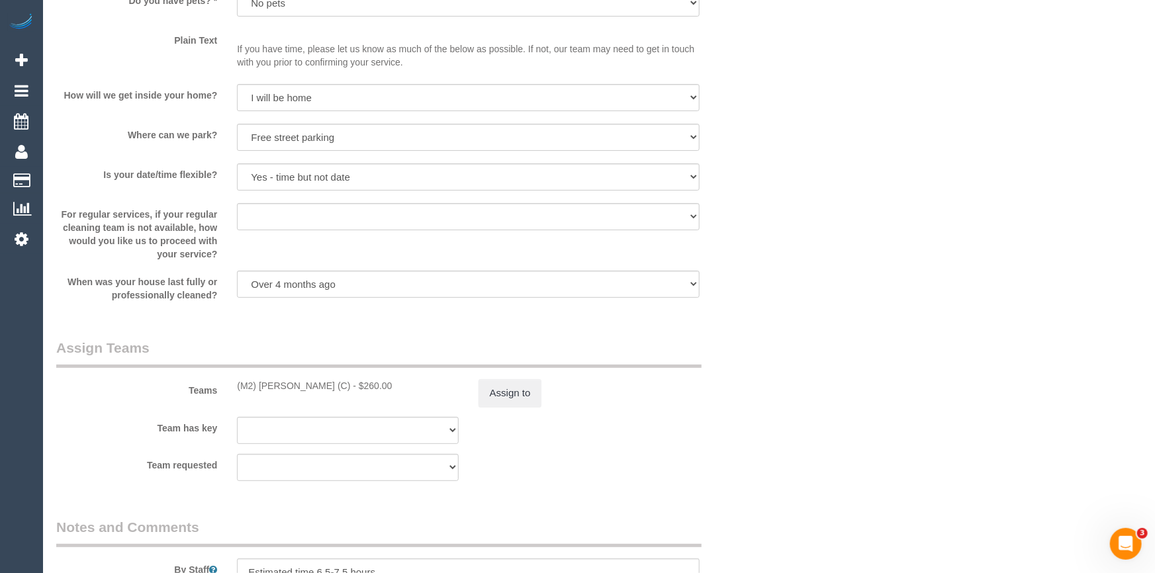
click at [788, 456] on div "× Assign Booking to: (M2) Yann Kotchero (C) Assigned Teams (1) Invited Teams (0…" at bounding box center [577, 286] width 1155 height 573
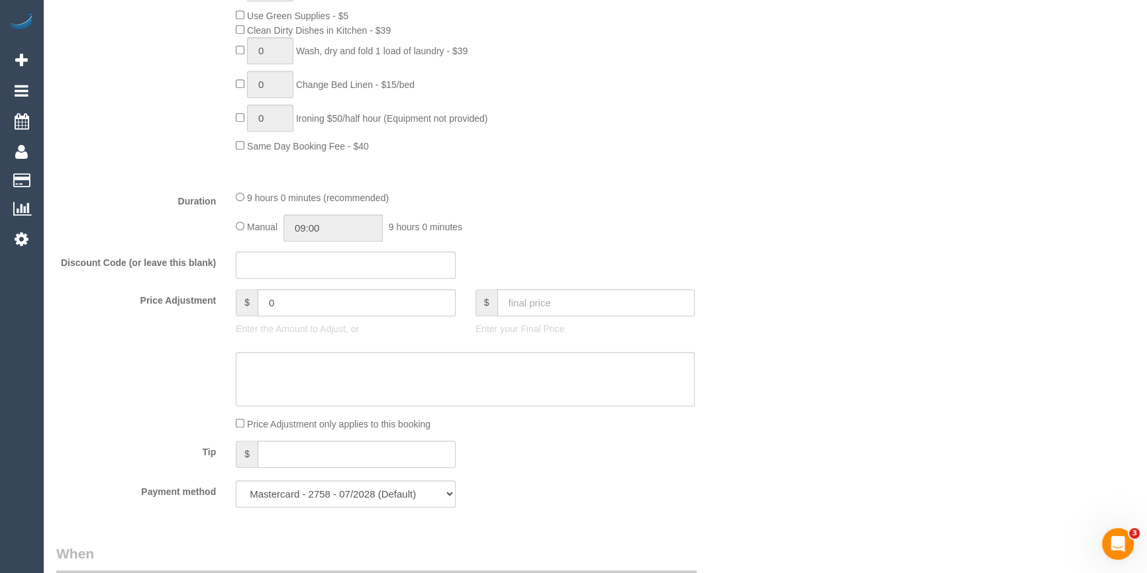
scroll to position [916, 0]
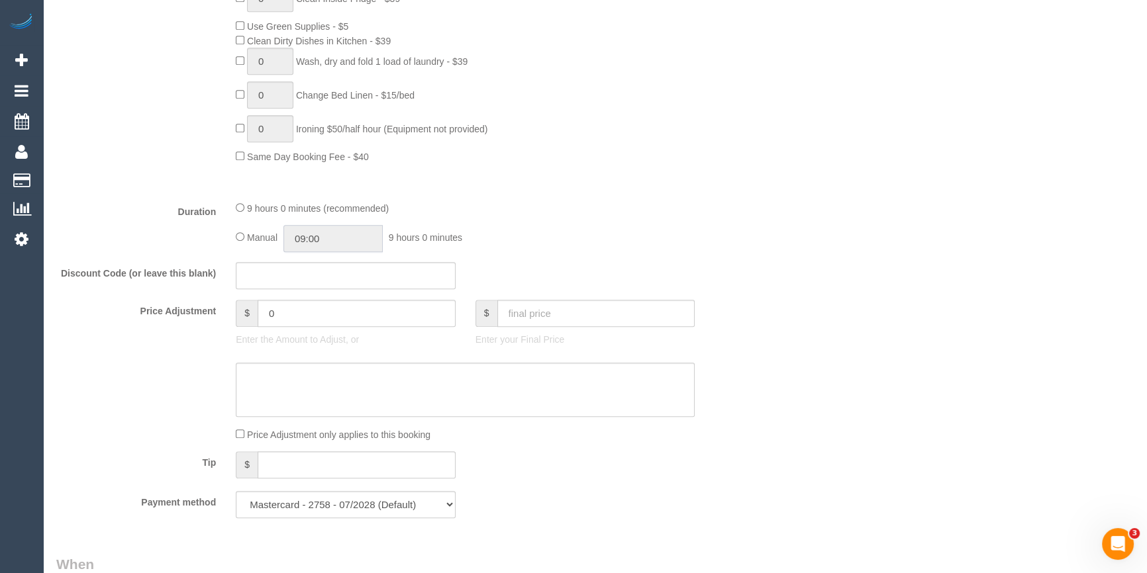
click at [342, 240] on input "09:00" at bounding box center [332, 238] width 99 height 27
click at [348, 257] on div "00:00 00:30 01:00 01:30 02:00 02:30 03:00 03:30 04:00 04:30 05:00 05:30 06:00 0…" at bounding box center [319, 304] width 60 height 99
type input "07:30"
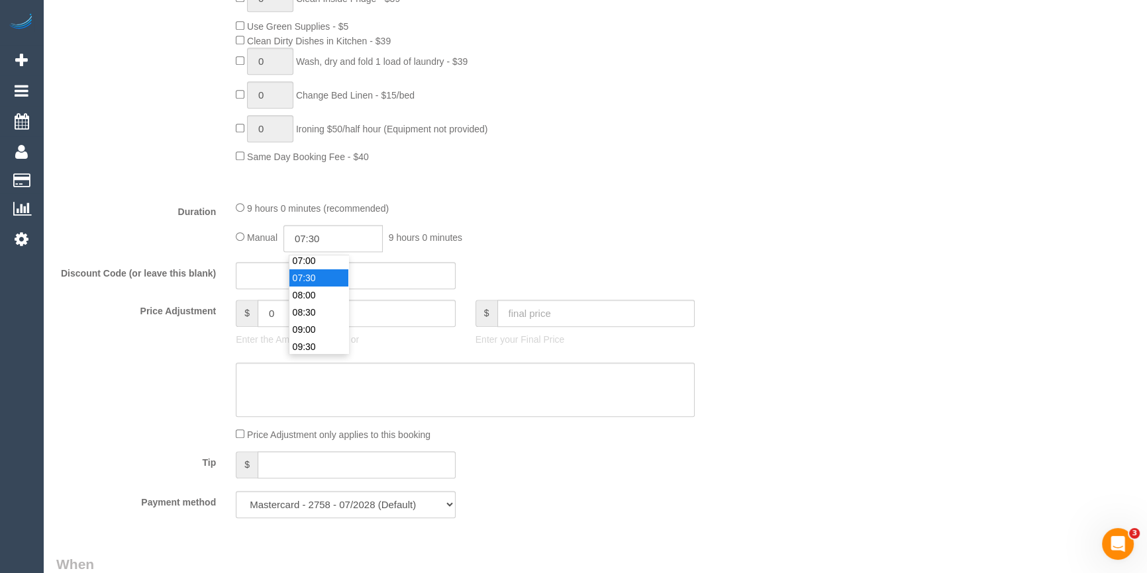
click at [330, 273] on li "07:30" at bounding box center [318, 277] width 59 height 17
drag, startPoint x: 687, startPoint y: 227, endPoint x: 838, endPoint y: 242, distance: 151.7
click at [694, 226] on div "9 hours 0 minutes (recommended) Manual 07:30 7 hours 30 minutes" at bounding box center [465, 227] width 479 height 52
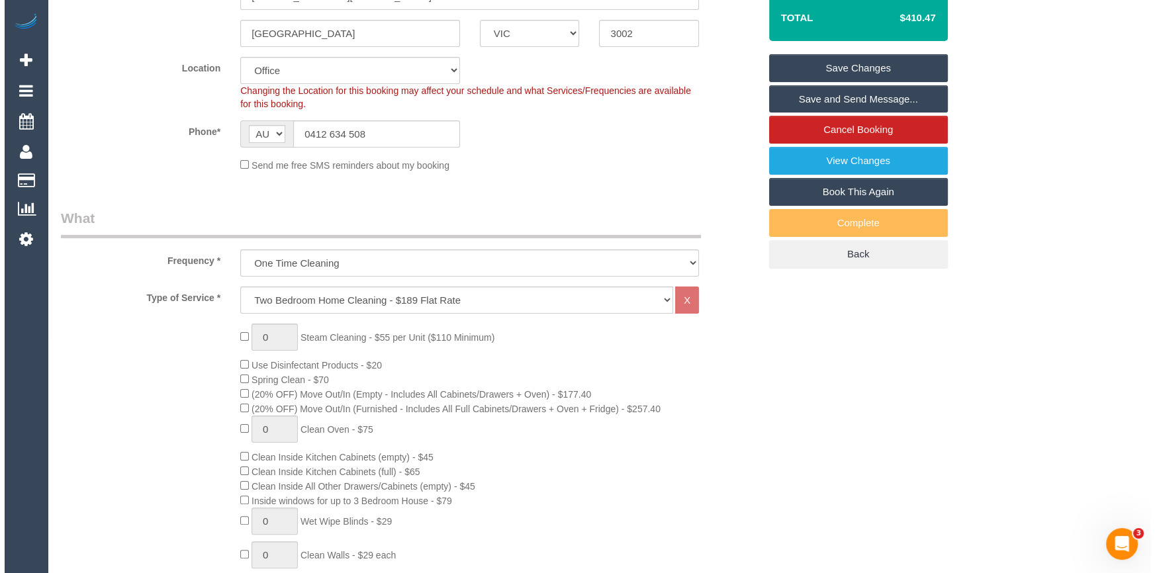
scroll to position [134, 0]
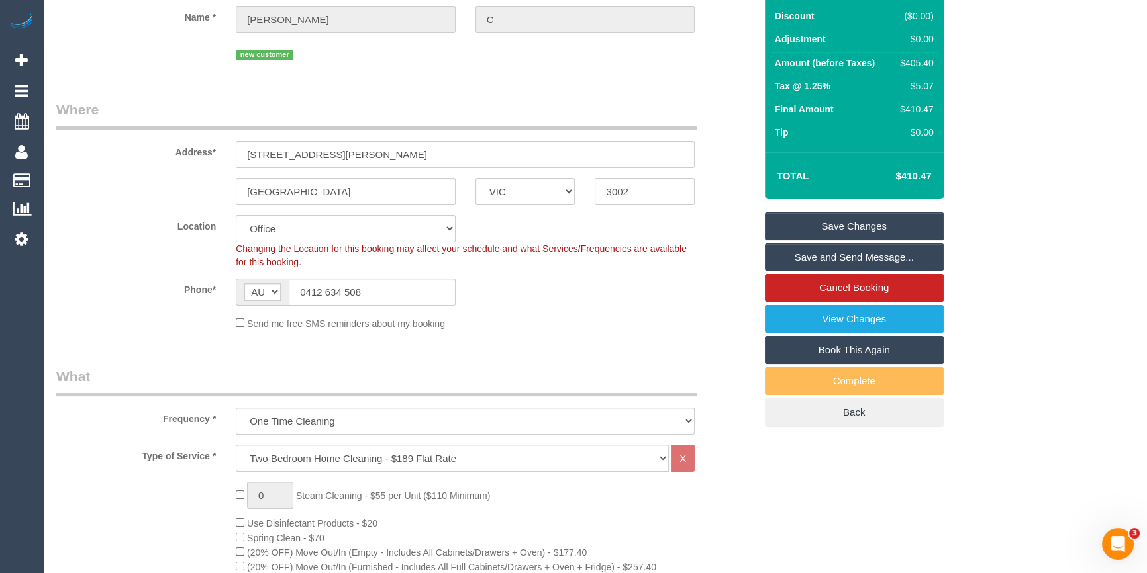
click at [916, 255] on link "Save and Send Message..." at bounding box center [854, 258] width 179 height 28
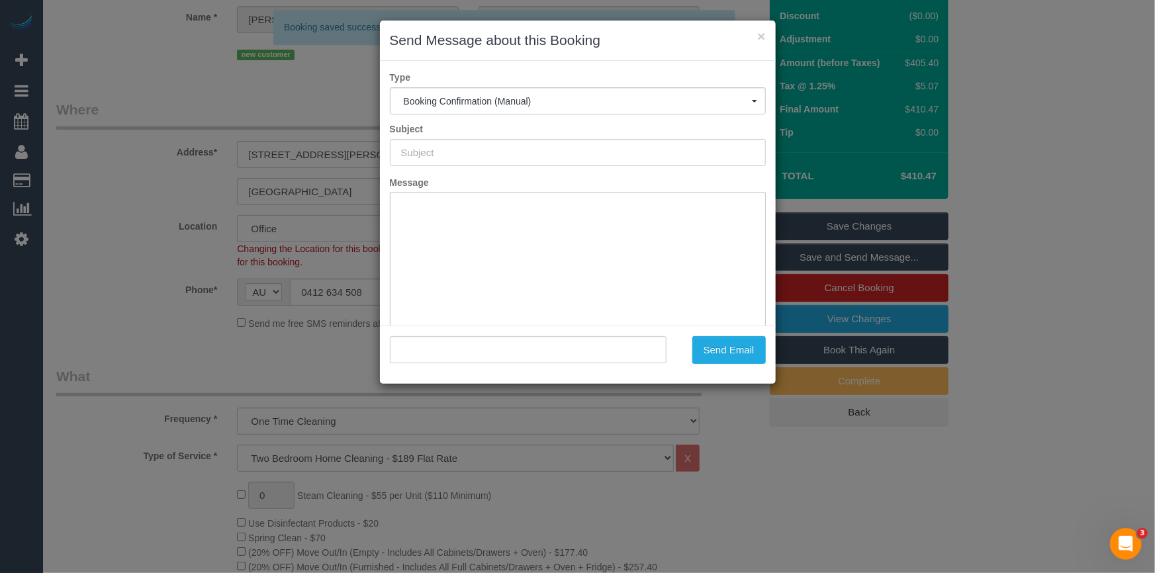
scroll to position [0, 0]
type input "Booking Confirmed"
type input ""Tim C" <cornisht@gmail.com>"
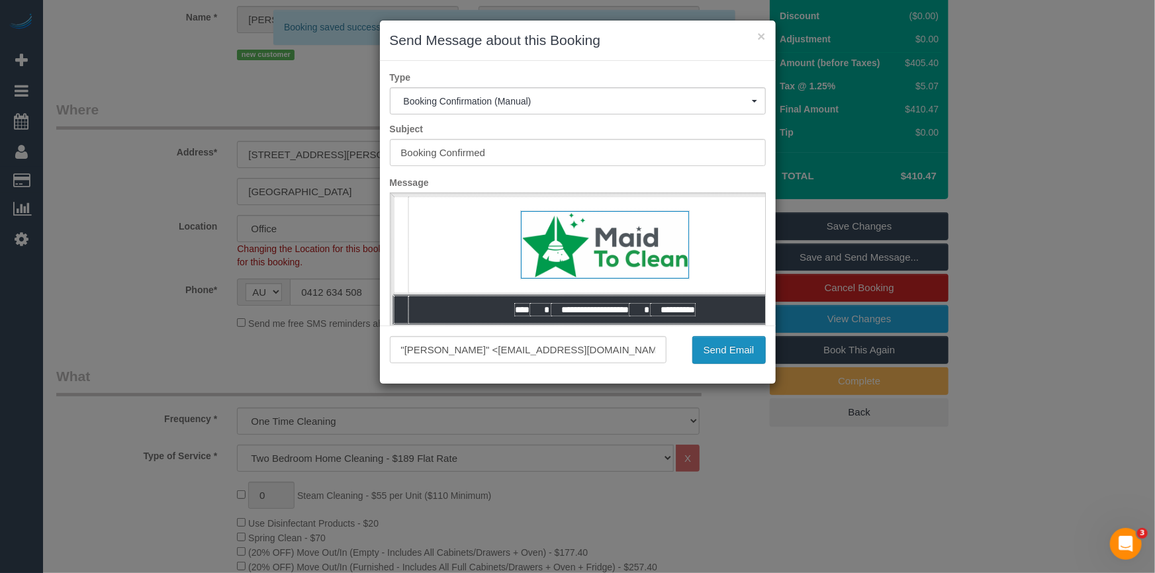
click at [744, 350] on button "Send Email" at bounding box center [729, 350] width 73 height 28
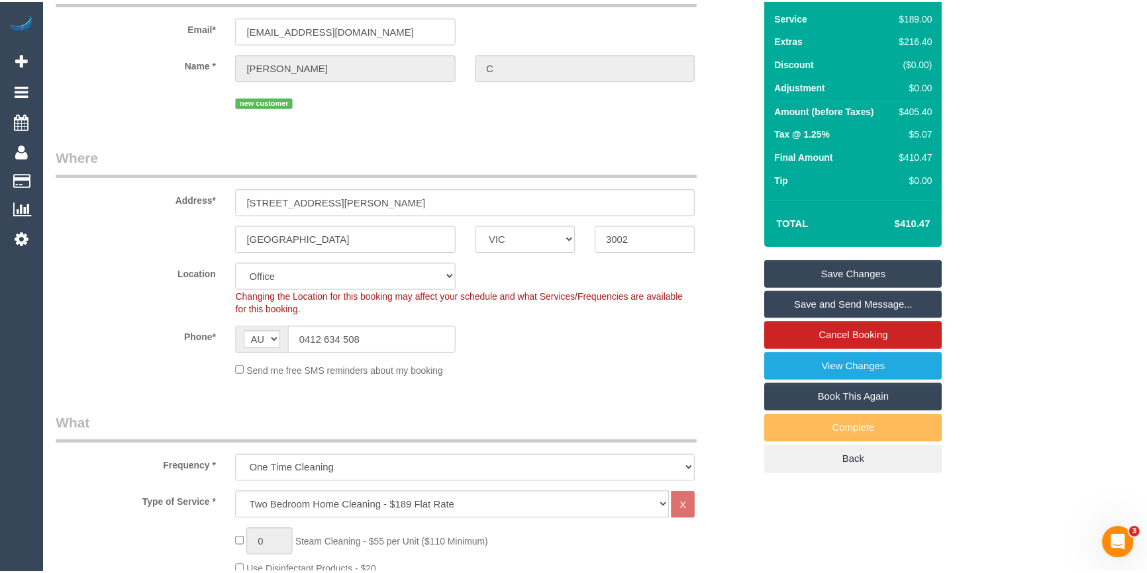
scroll to position [181, 0]
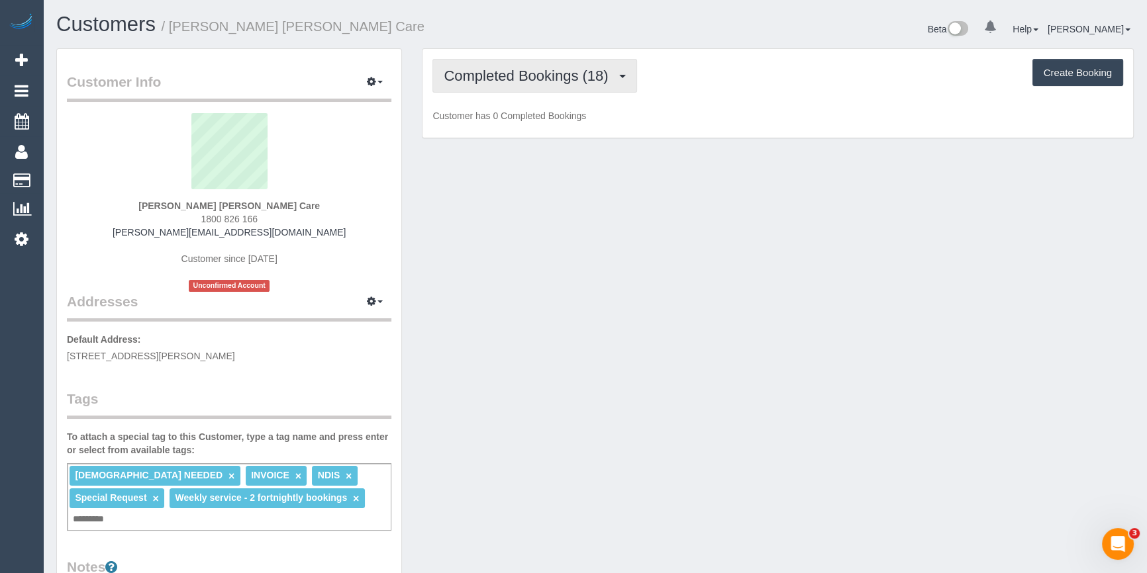
click at [497, 89] on button "Completed Bookings (18)" at bounding box center [534, 76] width 204 height 34
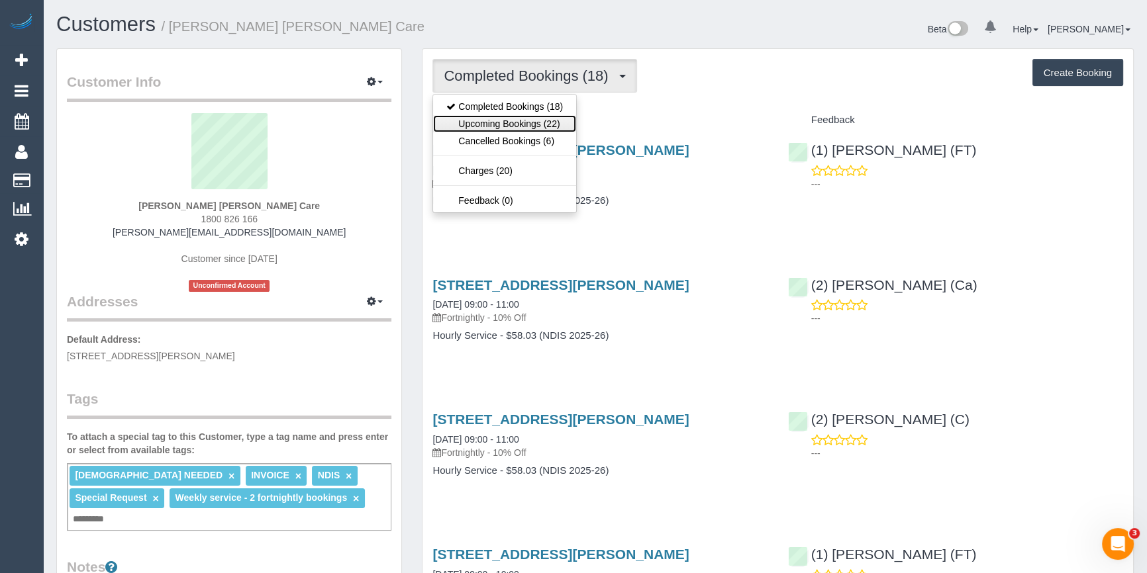
click at [477, 126] on link "Upcoming Bookings (22)" at bounding box center [504, 123] width 143 height 17
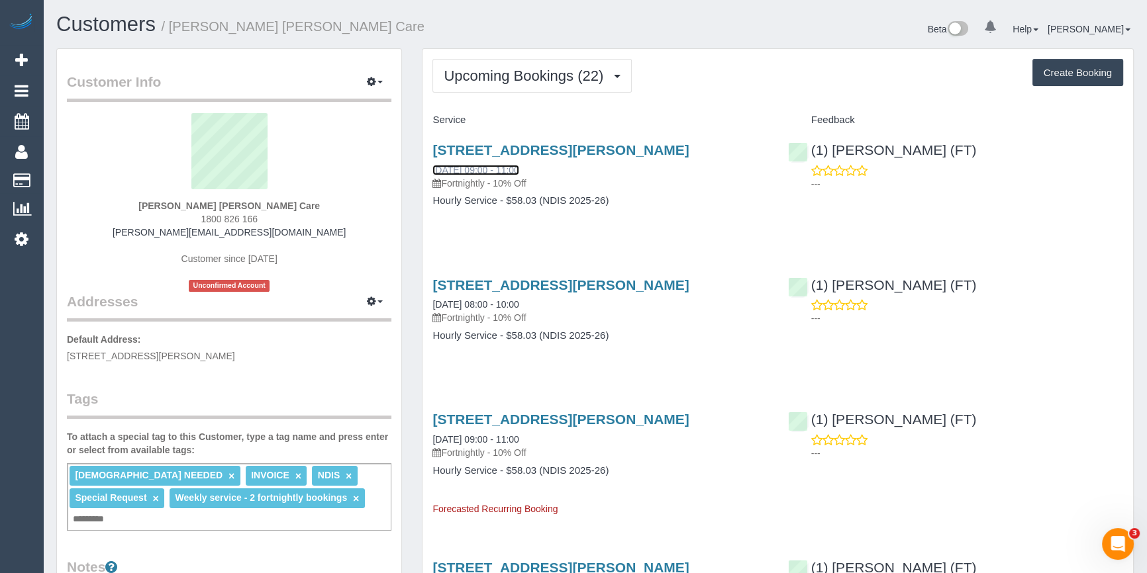
click at [472, 165] on link "[DATE] 09:00 - 11:00" at bounding box center [475, 170] width 86 height 11
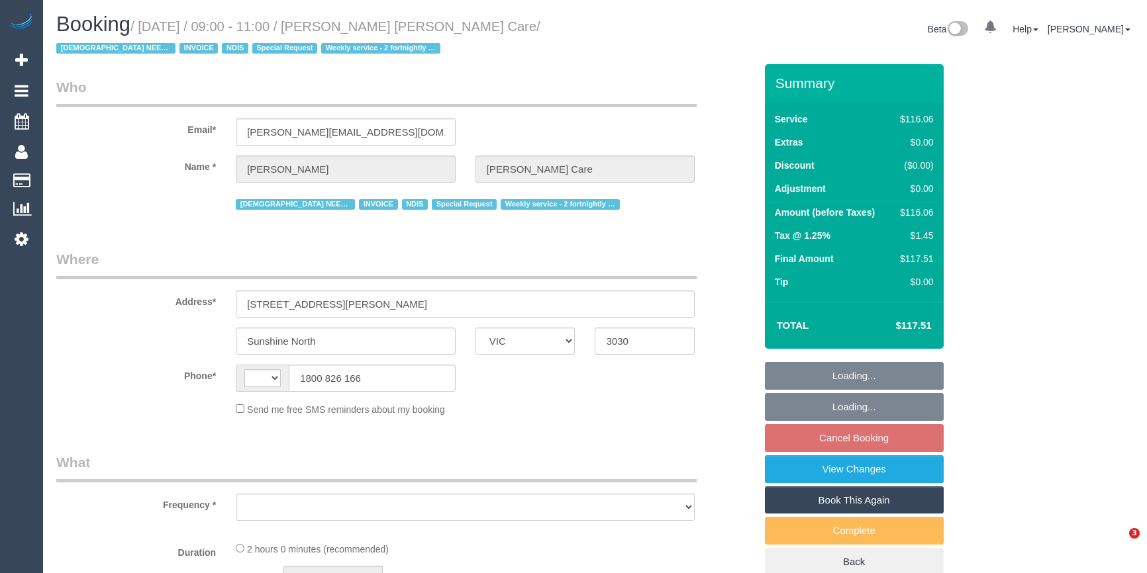
select select "VIC"
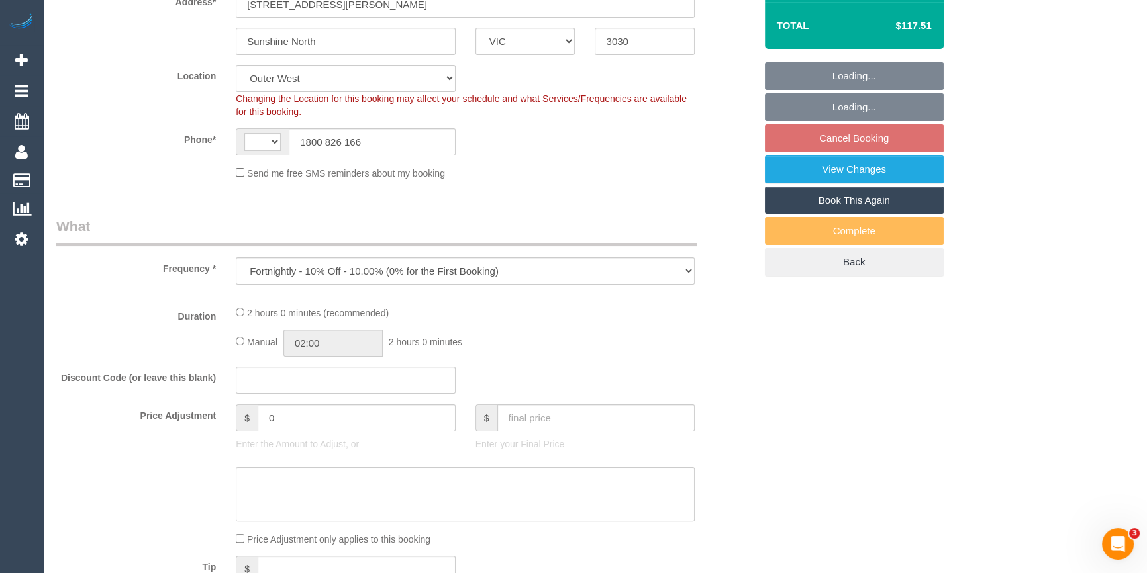
select select "object:544"
select select "string:AU"
select select "number:28"
select select "number:14"
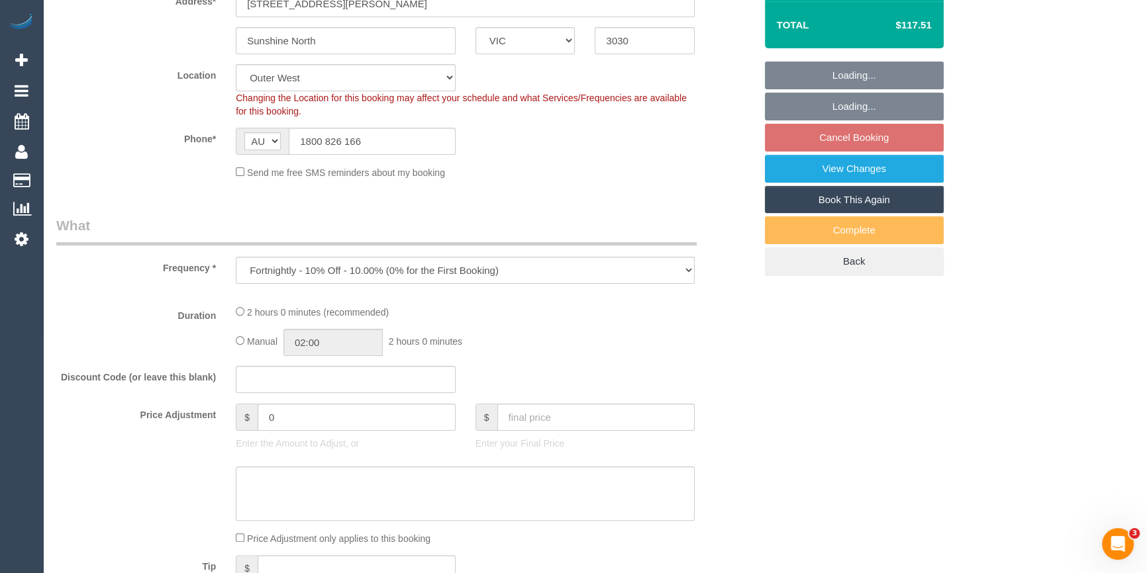
select select "number:19"
select select "number:24"
select select "number:35"
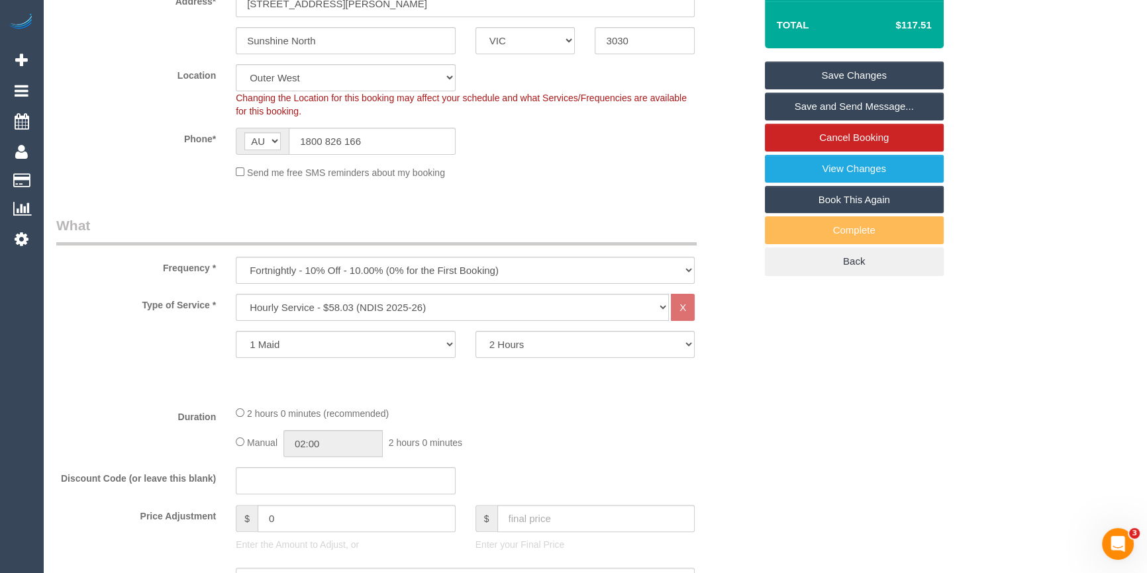
scroll to position [0, 0]
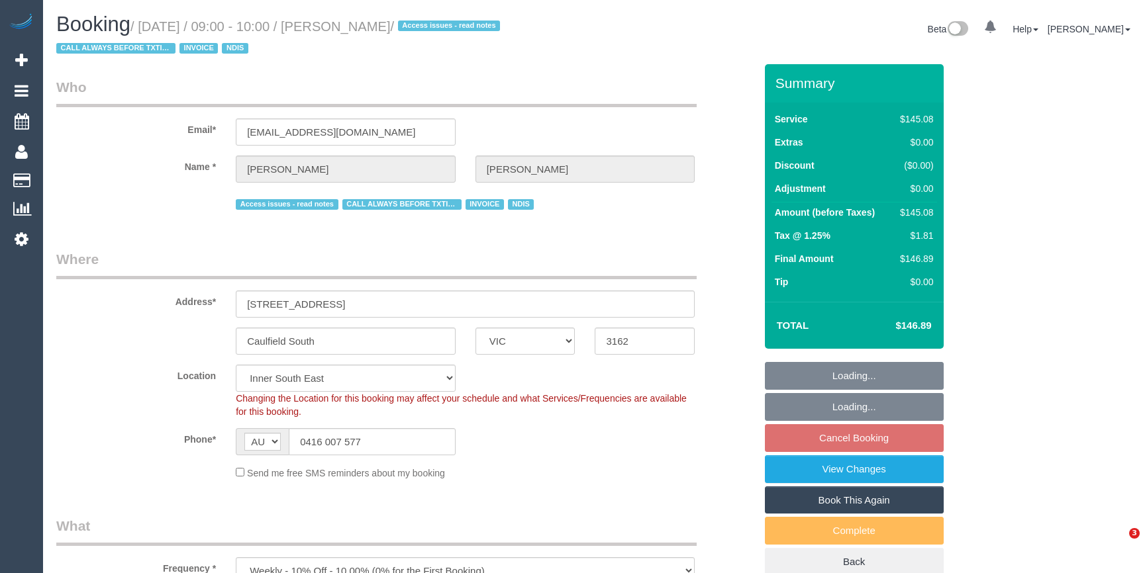
select select "VIC"
select select "150"
select select "number:27"
select select "number:14"
select select "number:19"
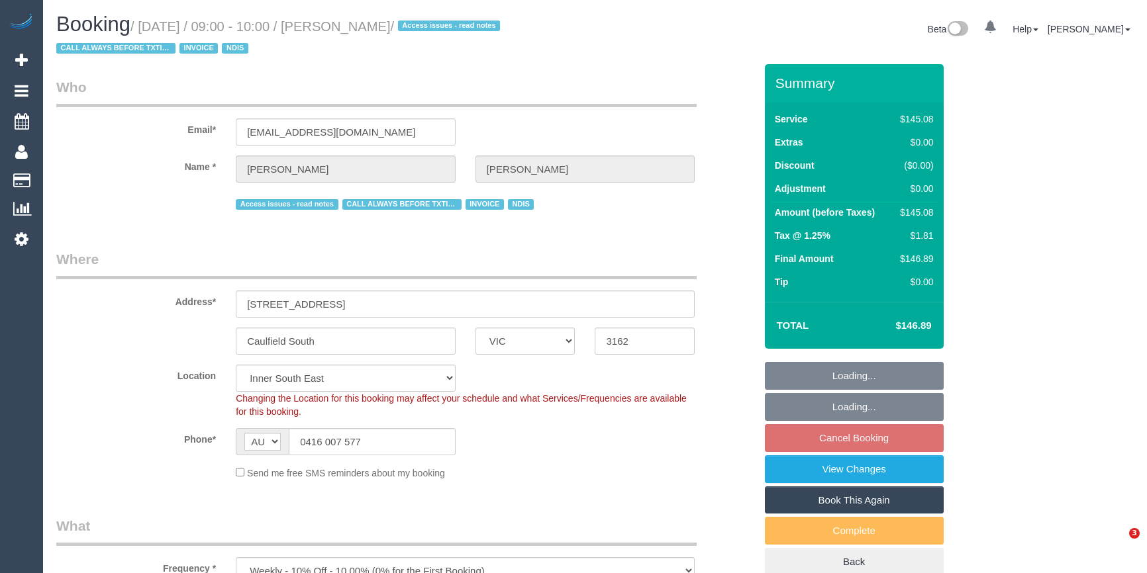
select select "number:25"
select select "number:35"
select select "number:13"
select select "object:1323"
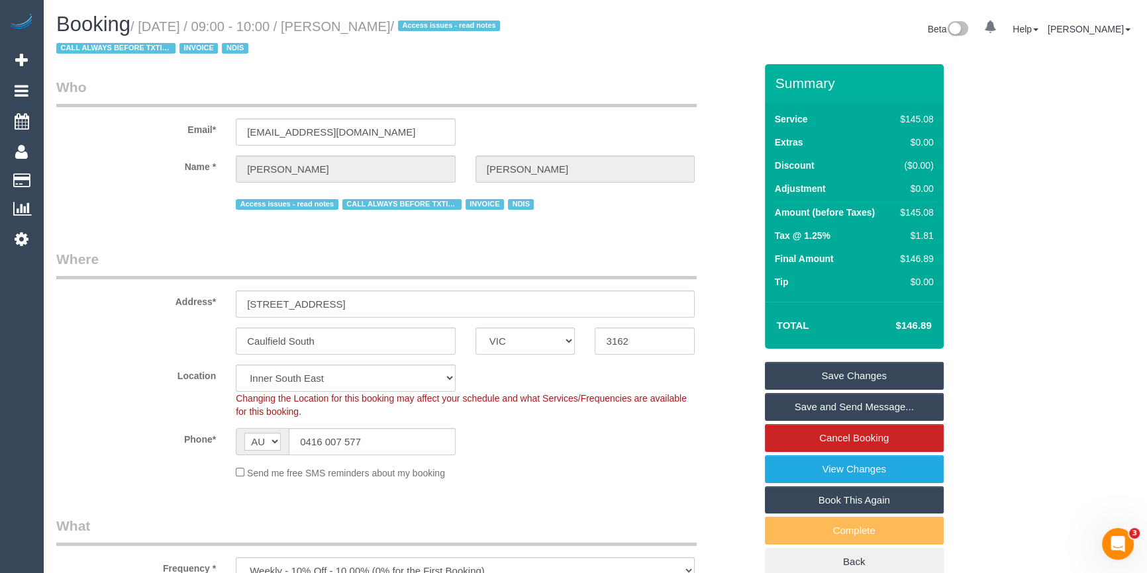
drag, startPoint x: 414, startPoint y: 26, endPoint x: 340, endPoint y: 19, distance: 75.2
click at [340, 19] on h1 "Booking / August 13, 2025 / 09:00 - 10:00 / Sara Mason / Access issues - read n…" at bounding box center [320, 35] width 529 height 45
copy small "Sara Mason"
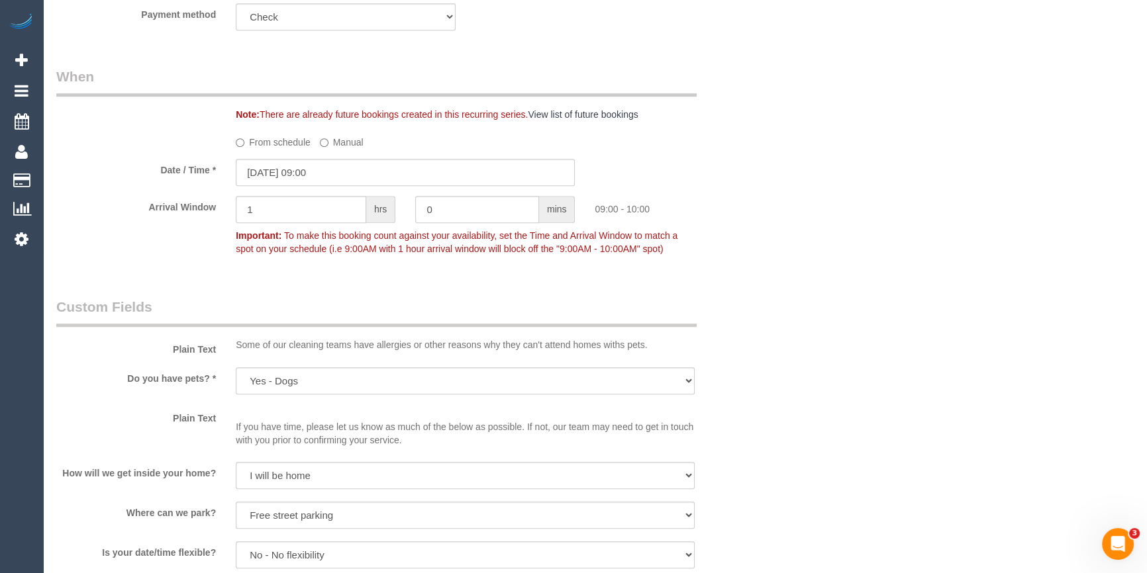
scroll to position [1023, 0]
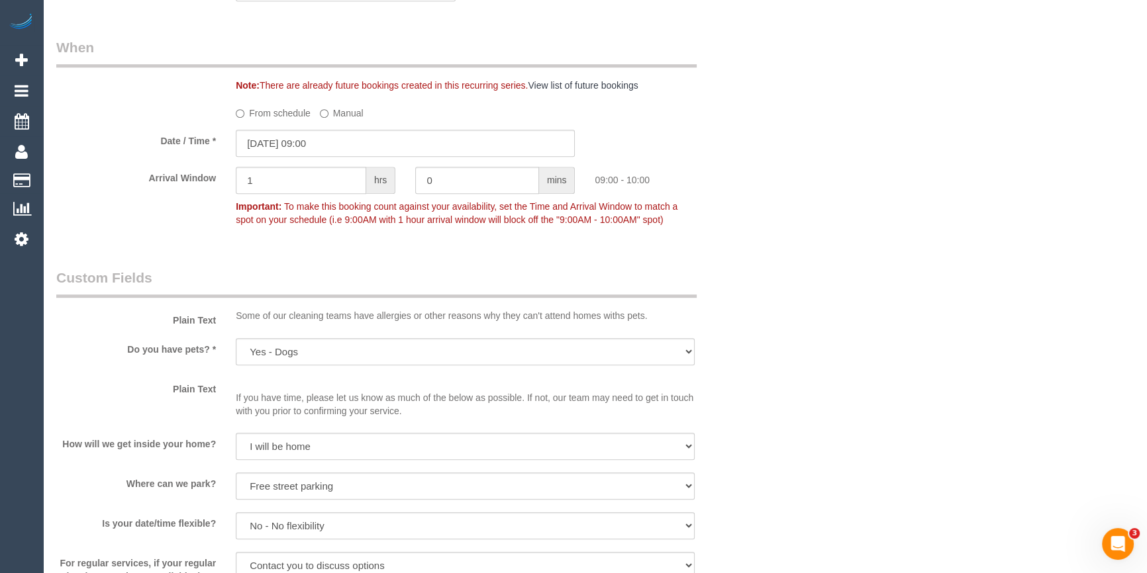
drag, startPoint x: 185, startPoint y: 297, endPoint x: 887, endPoint y: 246, distance: 703.0
click at [887, 246] on div "Who Email* wsconsult@outlook.com.au Name * Sara Mason Access issues - read note…" at bounding box center [594, 446] width 1077 height 2811
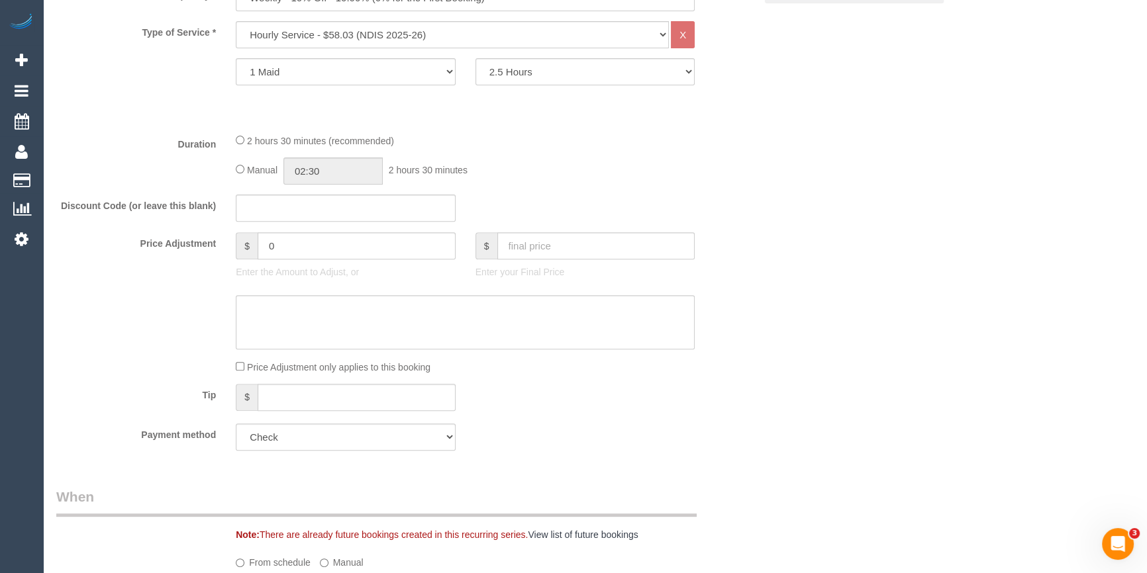
scroll to position [180, 0]
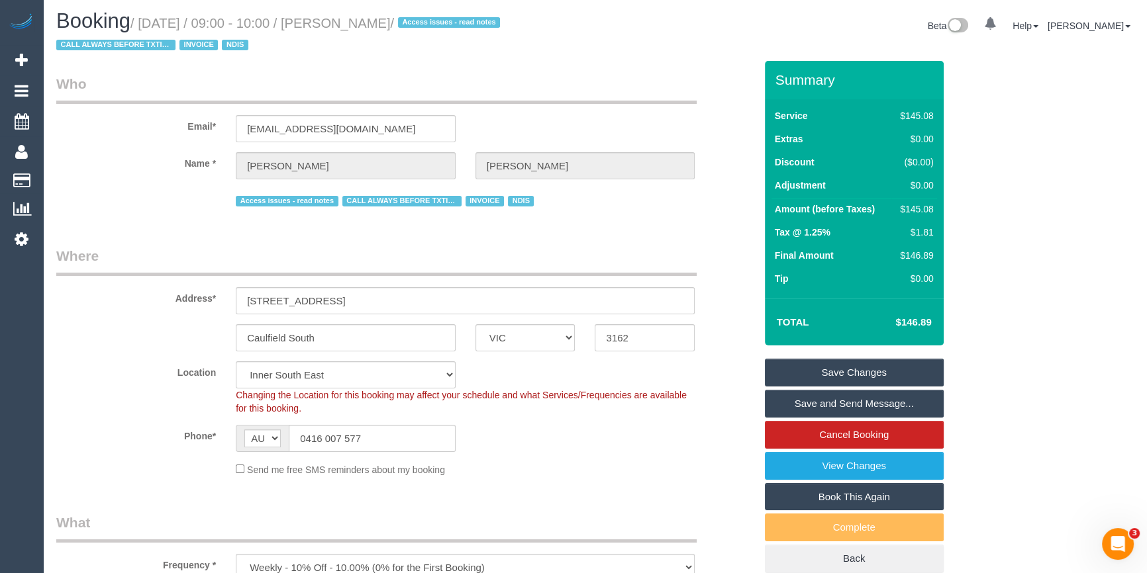
scroll to position [0, 0]
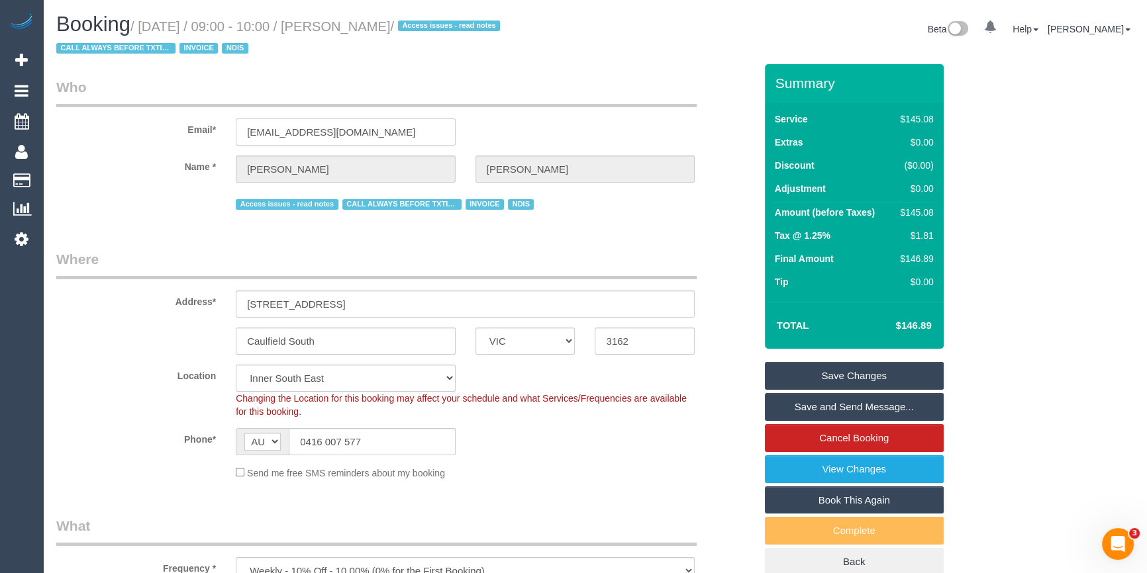
click at [322, 134] on input "wsconsult@outlook.com.au" at bounding box center [346, 132] width 220 height 27
drag, startPoint x: 322, startPoint y: 134, endPoint x: 684, endPoint y: 232, distance: 375.0
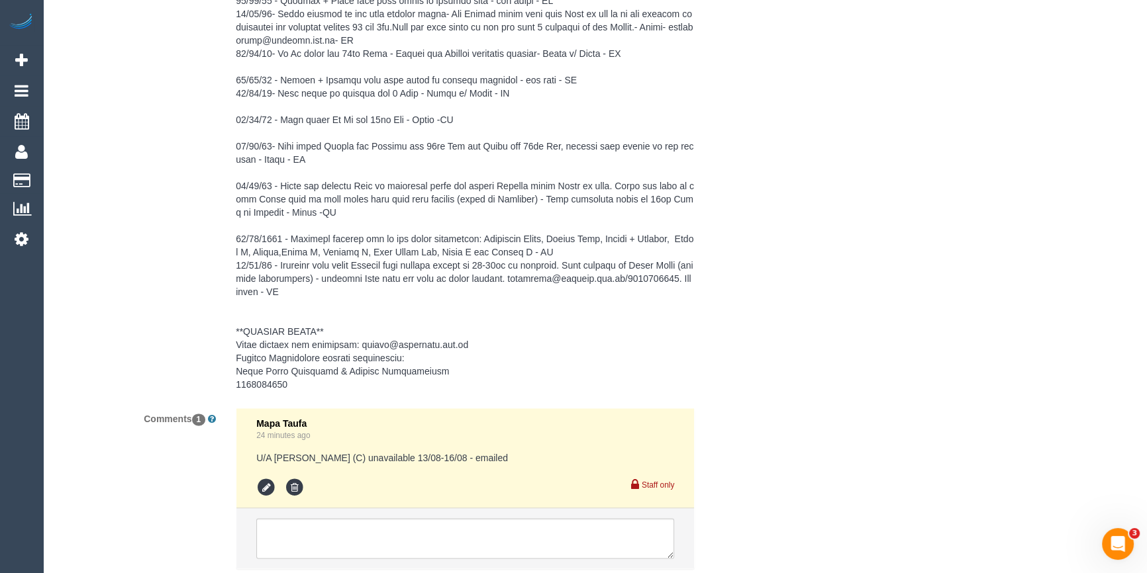
scroll to position [2345, 0]
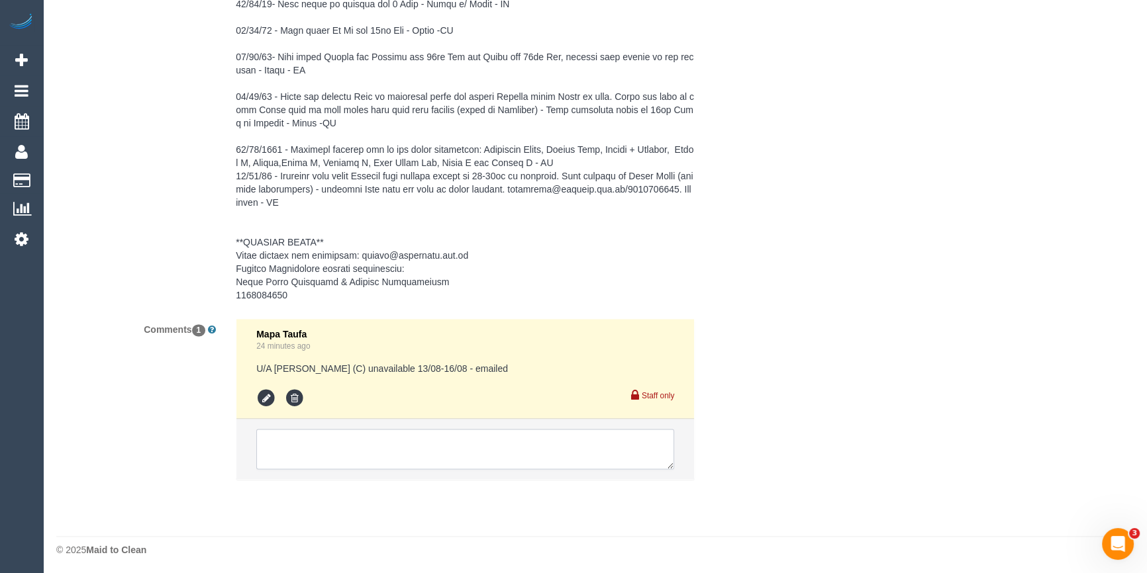
click at [410, 456] on textarea at bounding box center [465, 449] width 418 height 41
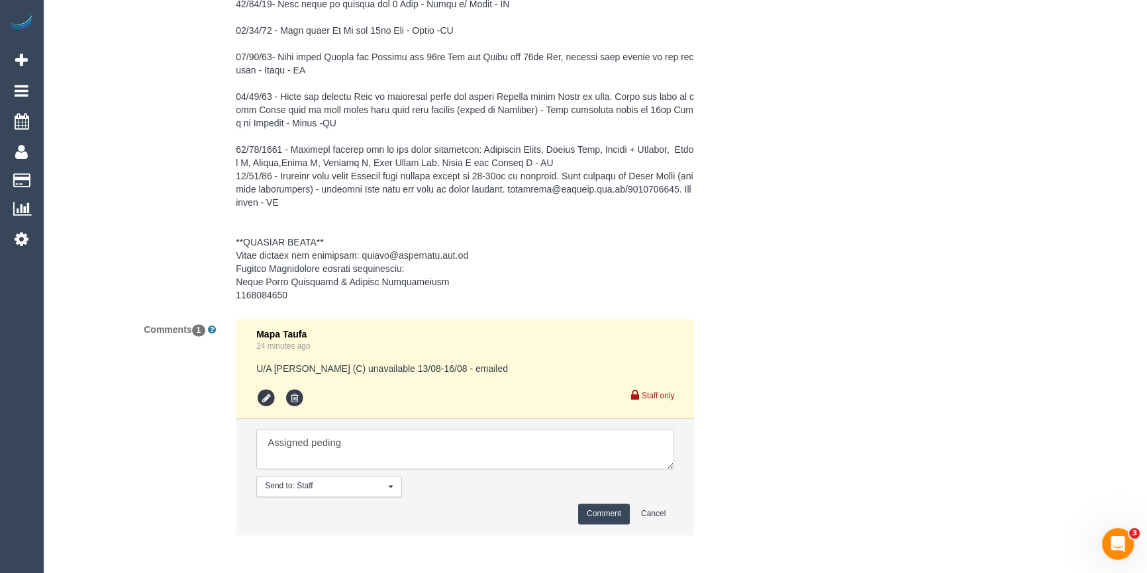
click at [326, 440] on textarea at bounding box center [465, 449] width 418 height 41
click at [483, 447] on textarea at bounding box center [465, 449] width 418 height 41
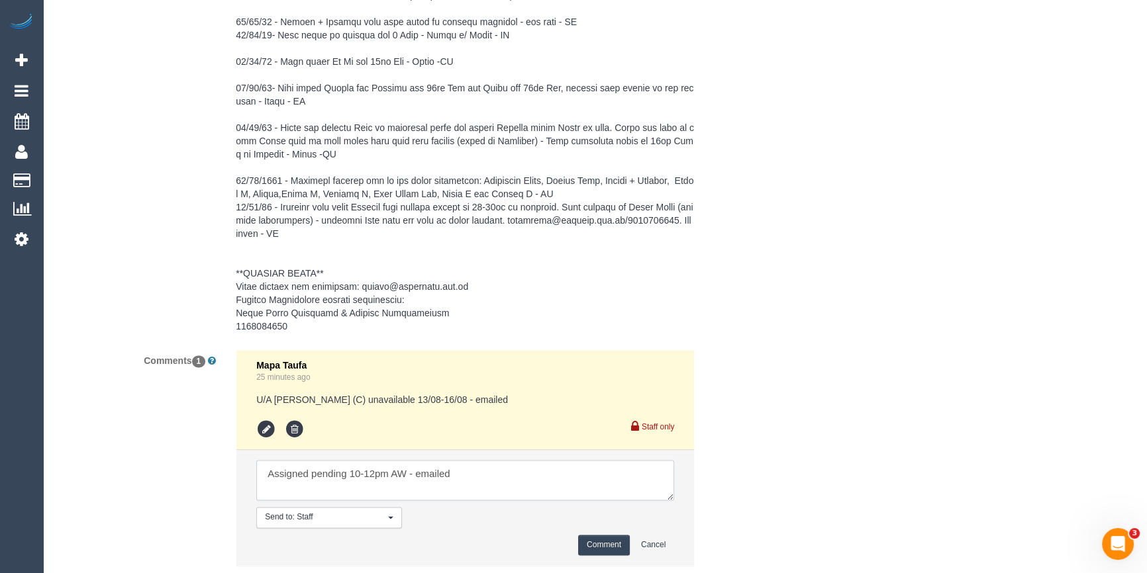
scroll to position [2285, 0]
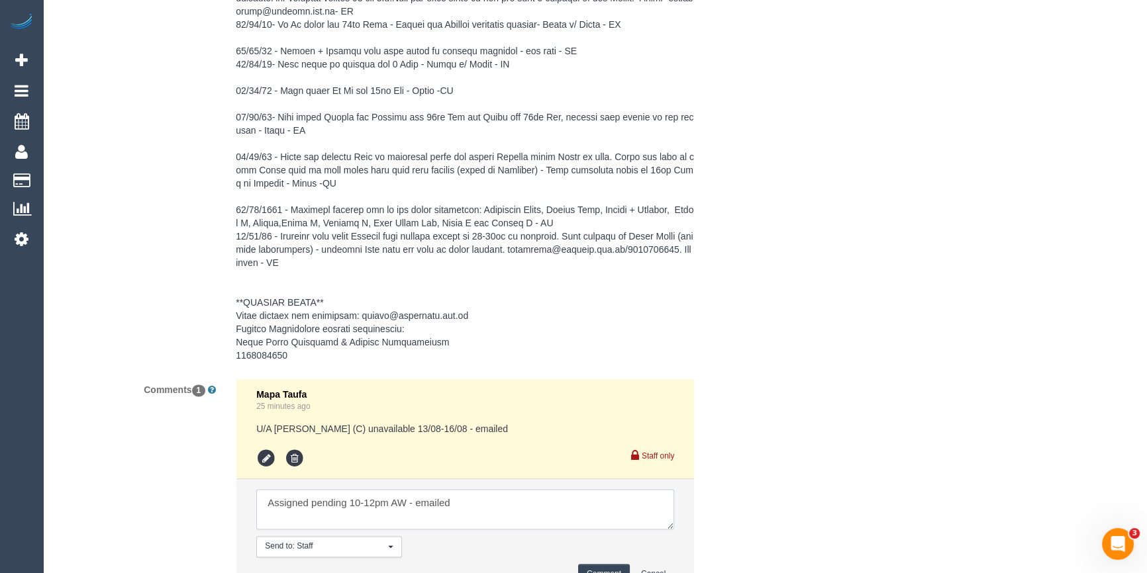
type textarea "Assigned pending 10-12pm AW - emailed"
click at [619, 568] on button "Comment" at bounding box center [604, 574] width 52 height 21
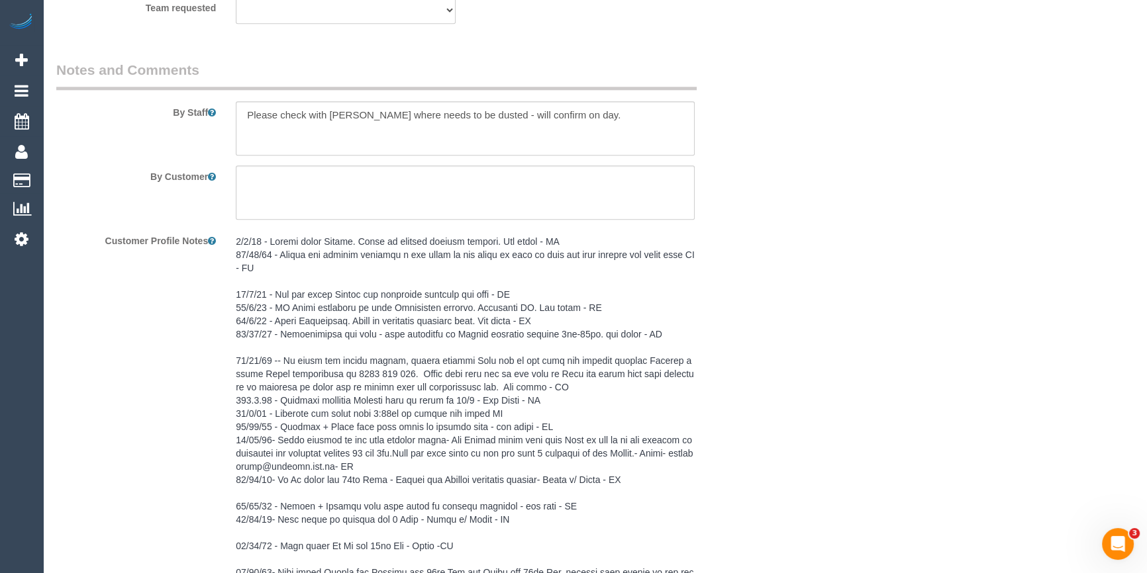
scroll to position [1683, 0]
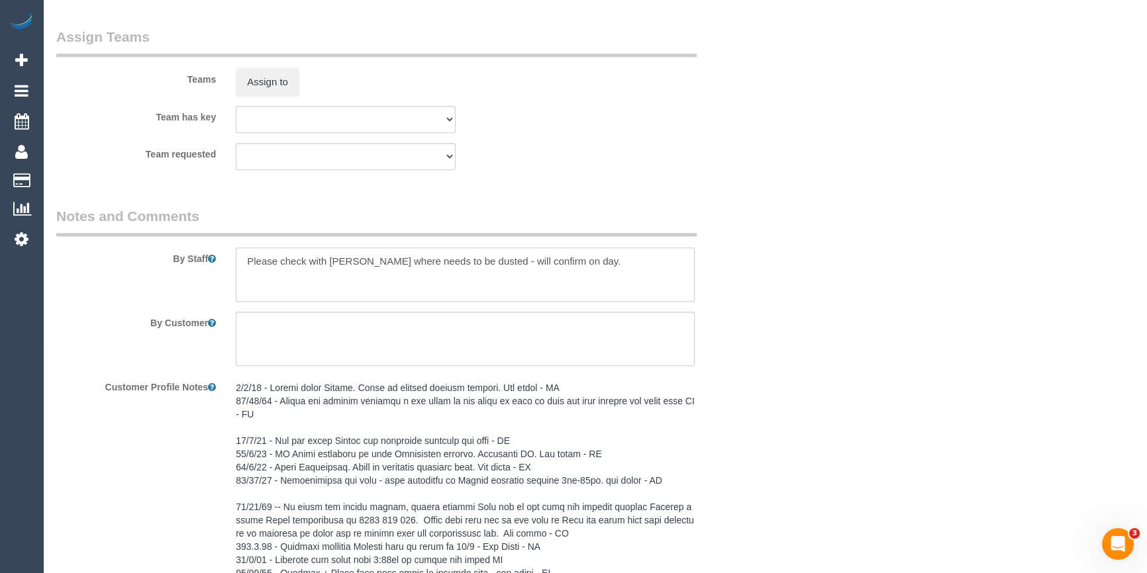
click at [243, 264] on textarea at bounding box center [465, 275] width 459 height 54
type textarea "*cover* Please check with Sara where needs to be dusted - will confirm on day."
click at [689, 126] on div "Team has key (0) Office (1) Debbie Brodjanac (FT) (1) Helen Trickett (FT) (1) J…" at bounding box center [405, 119] width 718 height 27
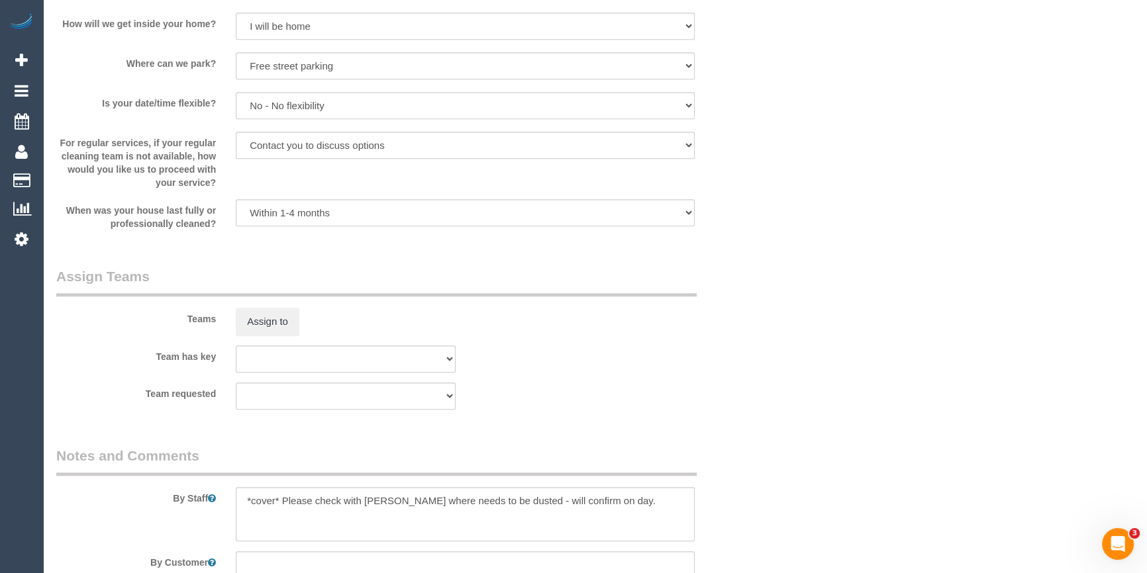
scroll to position [1443, 0]
click at [280, 332] on button "Assign to" at bounding box center [268, 323] width 64 height 28
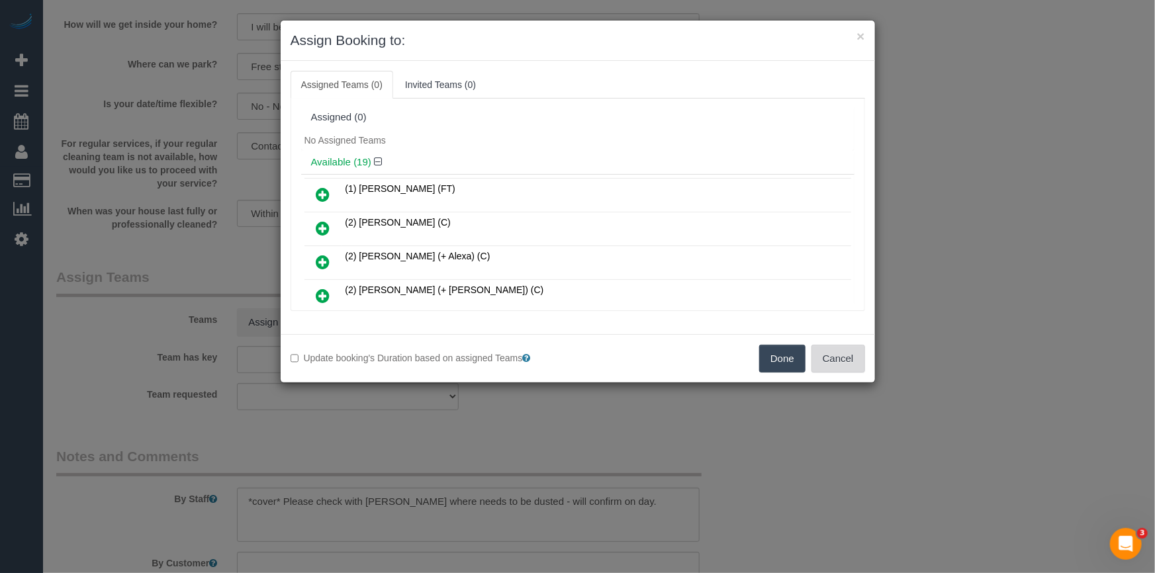
click at [861, 363] on button "Cancel" at bounding box center [839, 359] width 54 height 28
click at [861, 363] on div "× Assign Booking to: Assigned Teams (0) Invited Teams (0) Assigned (0) No Assig…" at bounding box center [577, 286] width 1155 height 573
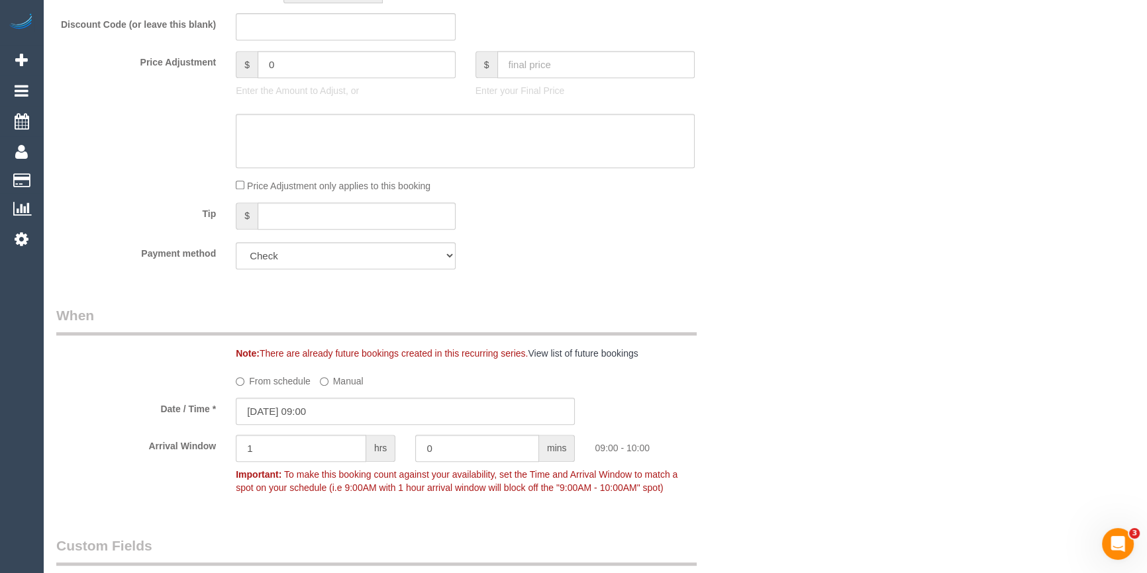
scroll to position [841, 0]
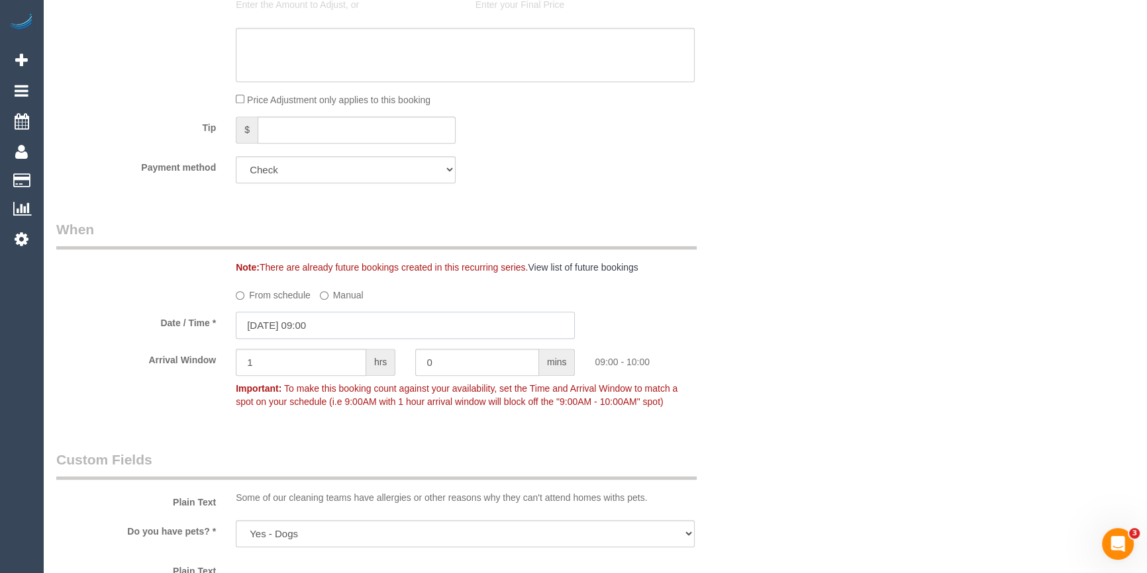
click at [305, 330] on input "13/08/2025 09:00" at bounding box center [405, 325] width 339 height 27
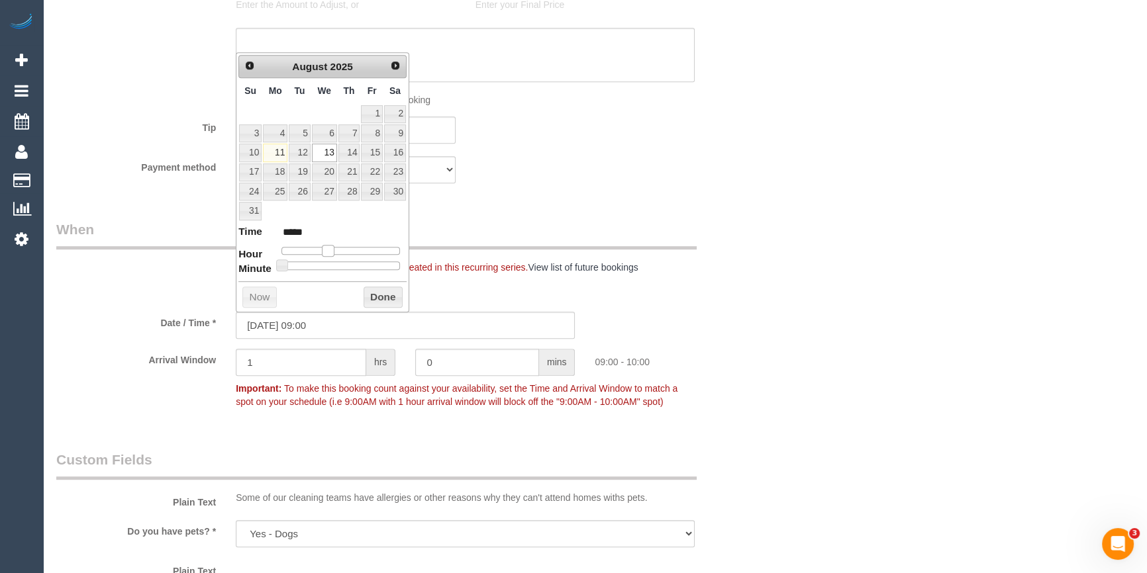
type input "13/08/2025 10:00"
type input "*****"
click at [335, 250] on span at bounding box center [333, 251] width 12 height 12
click at [370, 294] on button "Done" at bounding box center [382, 297] width 39 height 21
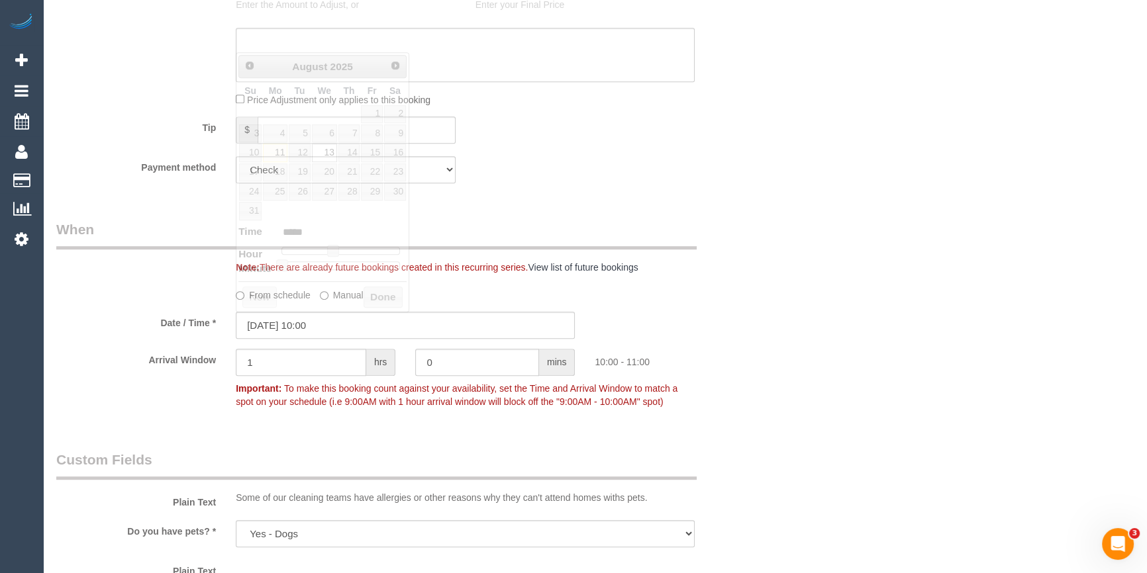
click at [626, 297] on div "From schedule Manual" at bounding box center [465, 293] width 479 height 18
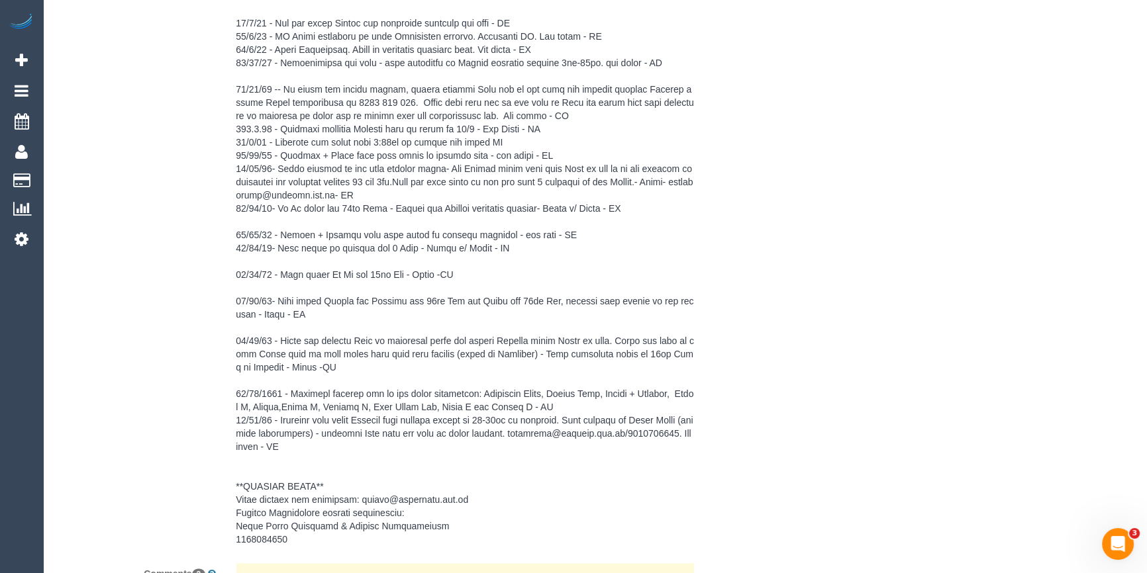
scroll to position [2445, 0]
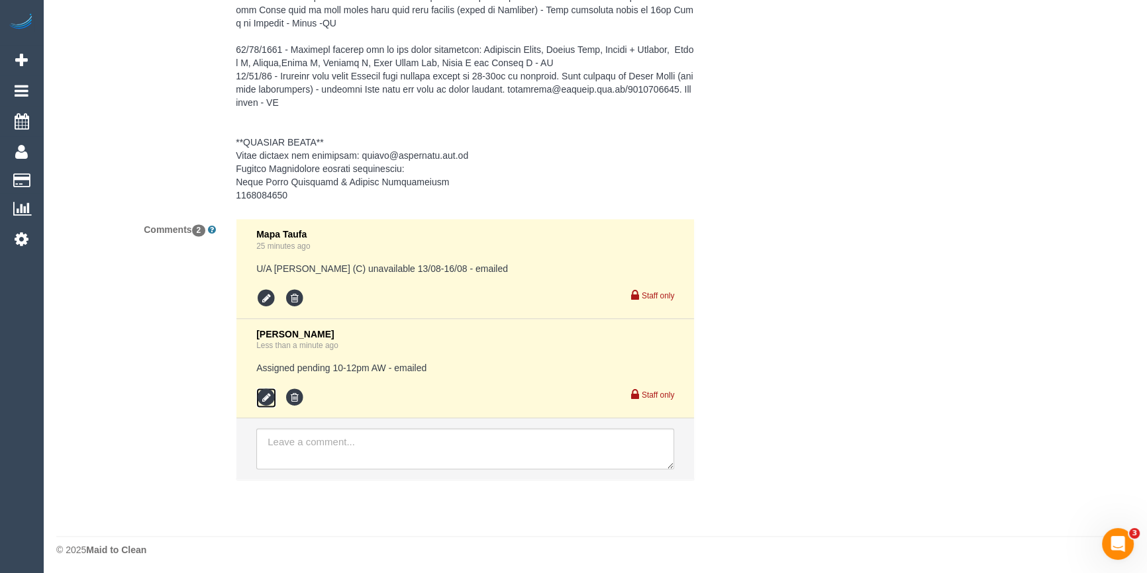
click at [262, 389] on icon at bounding box center [266, 398] width 20 height 20
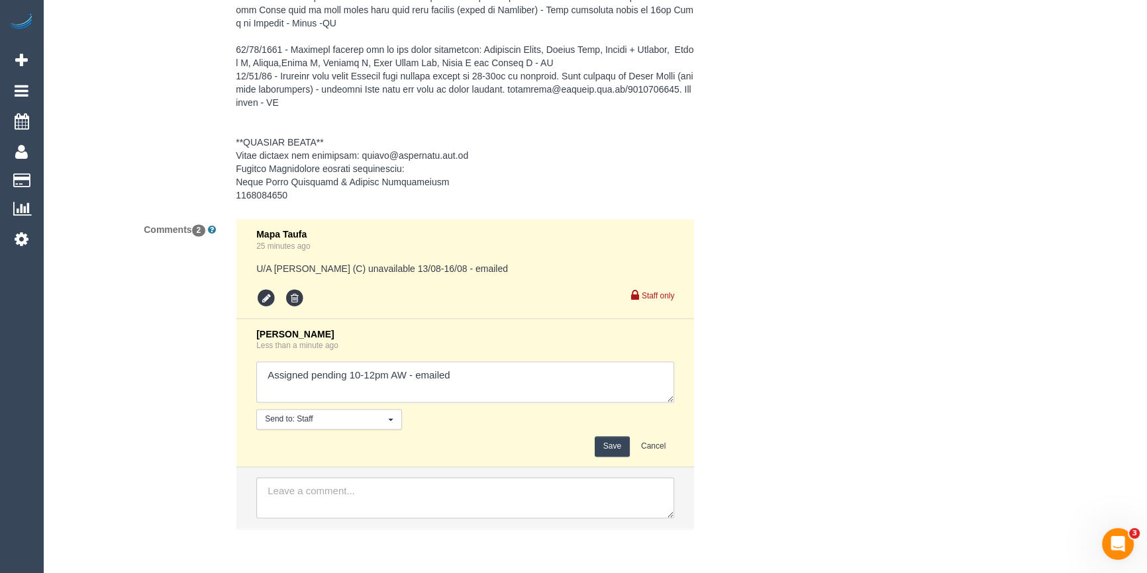
click at [372, 368] on textarea at bounding box center [465, 382] width 418 height 41
type textarea "Assigned pending 10-11am AW - emailed"
drag, startPoint x: 602, startPoint y: 442, endPoint x: 815, endPoint y: 369, distance: 225.5
click at [602, 442] on button "Save" at bounding box center [612, 446] width 35 height 21
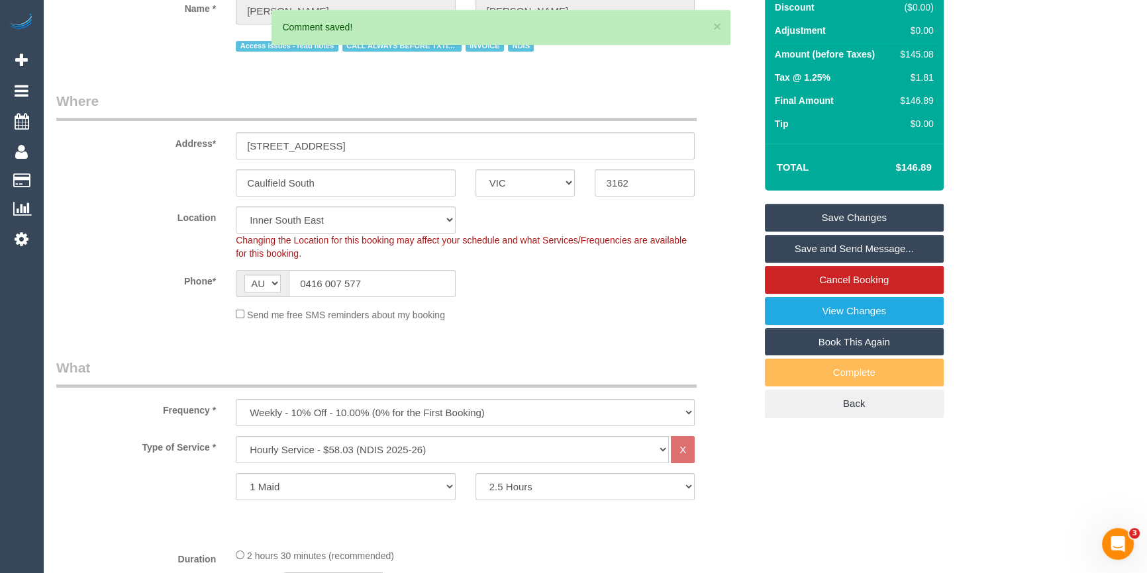
scroll to position [0, 0]
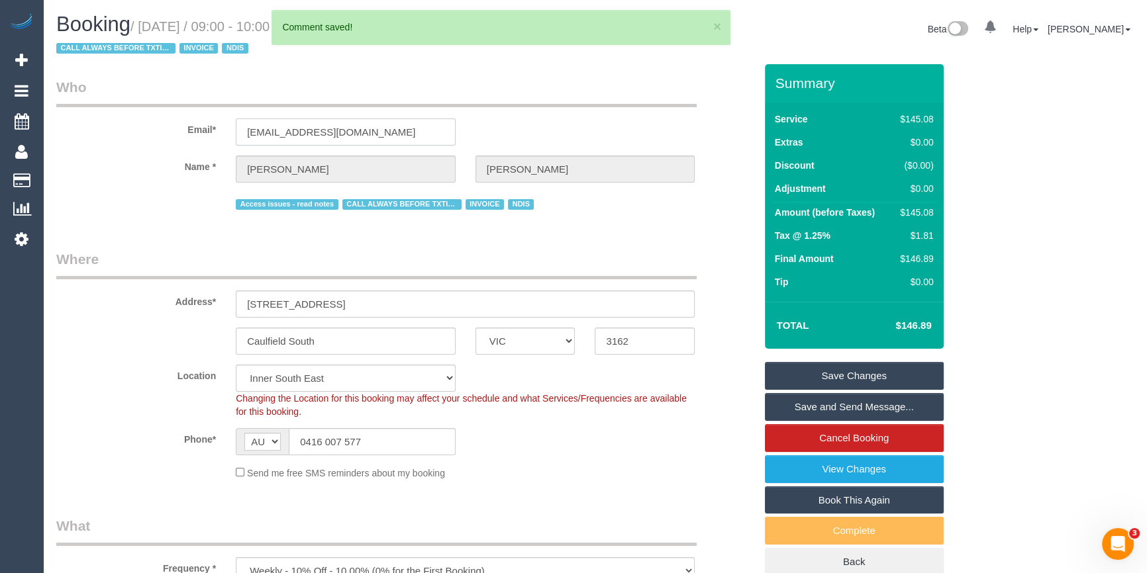
click at [350, 137] on input "wsconsult@outlook.com.au" at bounding box center [346, 132] width 220 height 27
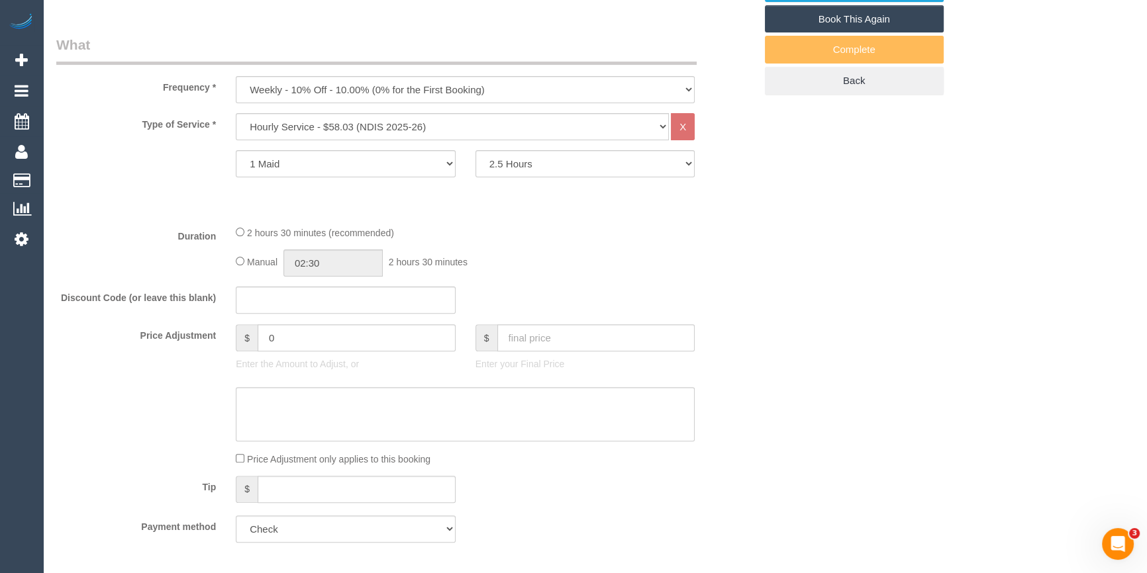
scroll to position [60, 0]
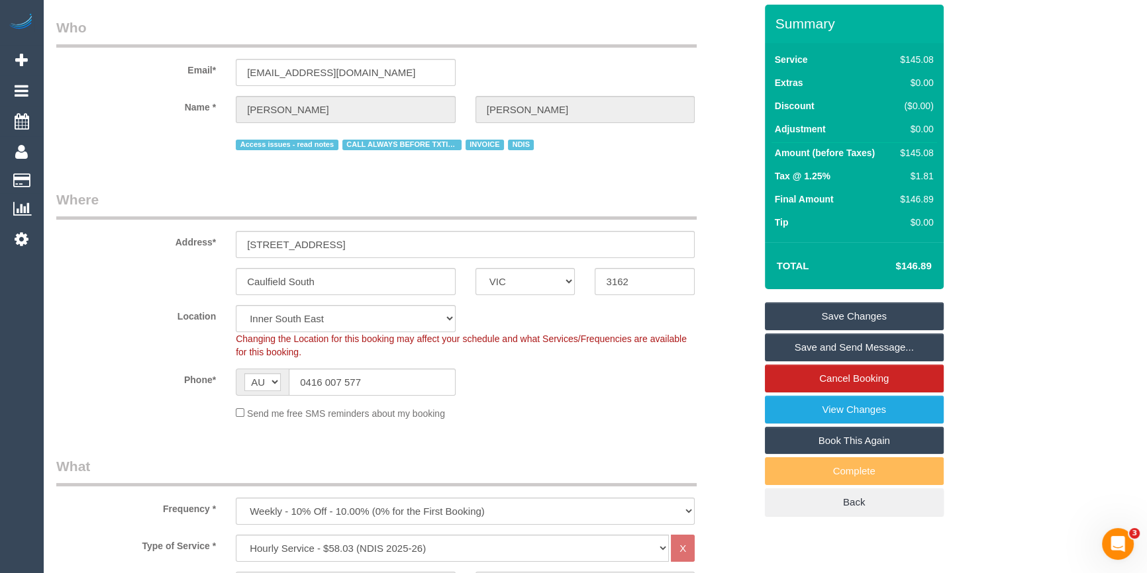
click at [364, 75] on input "wsconsult@outlook.com.au" at bounding box center [346, 72] width 220 height 27
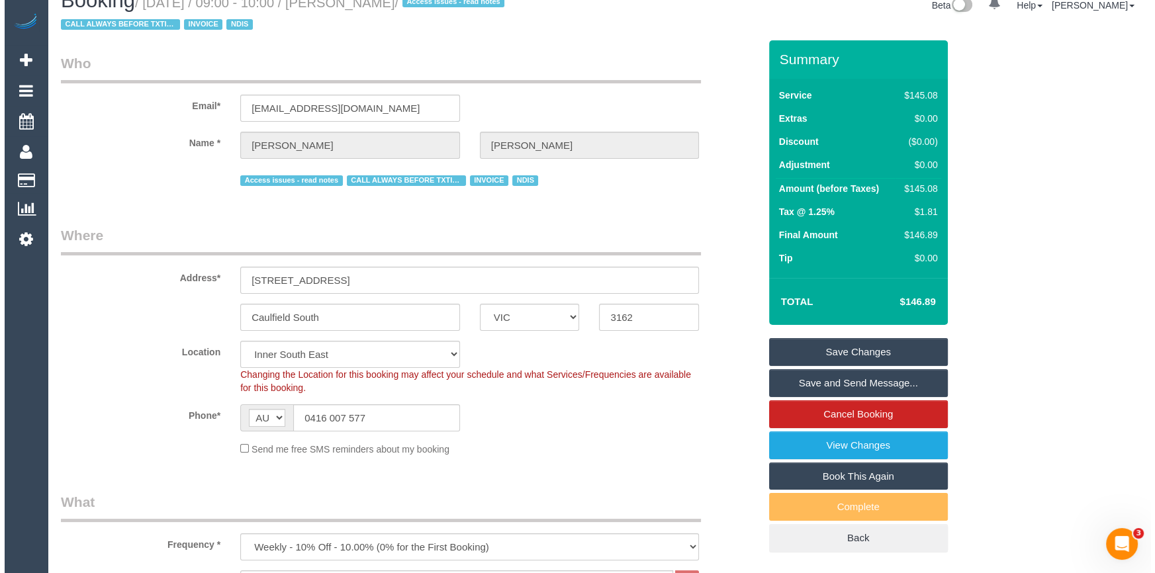
scroll to position [0, 0]
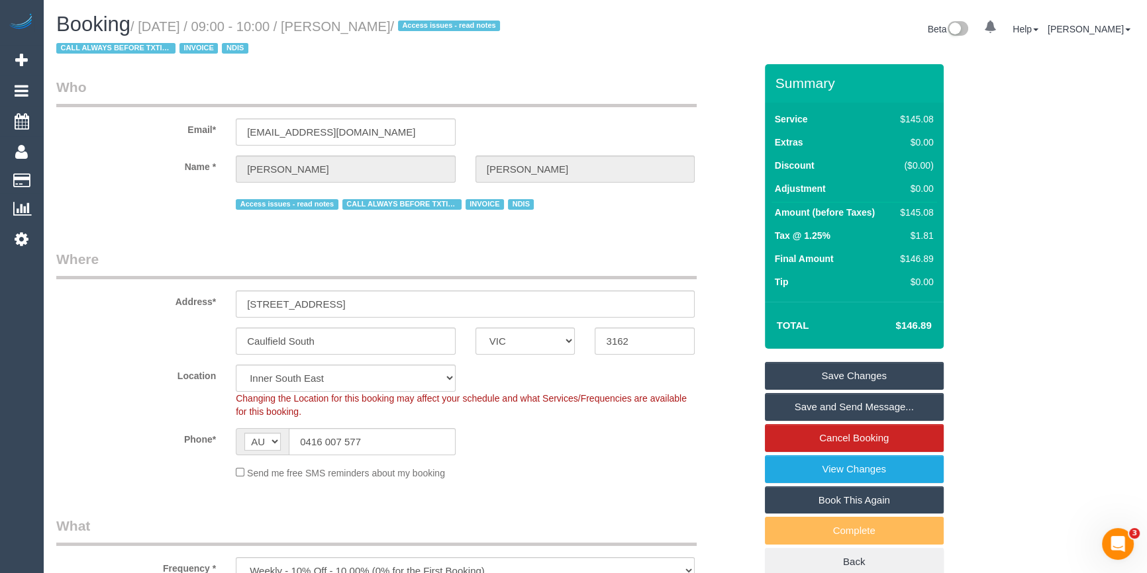
click at [849, 375] on link "Save Changes" at bounding box center [854, 376] width 179 height 28
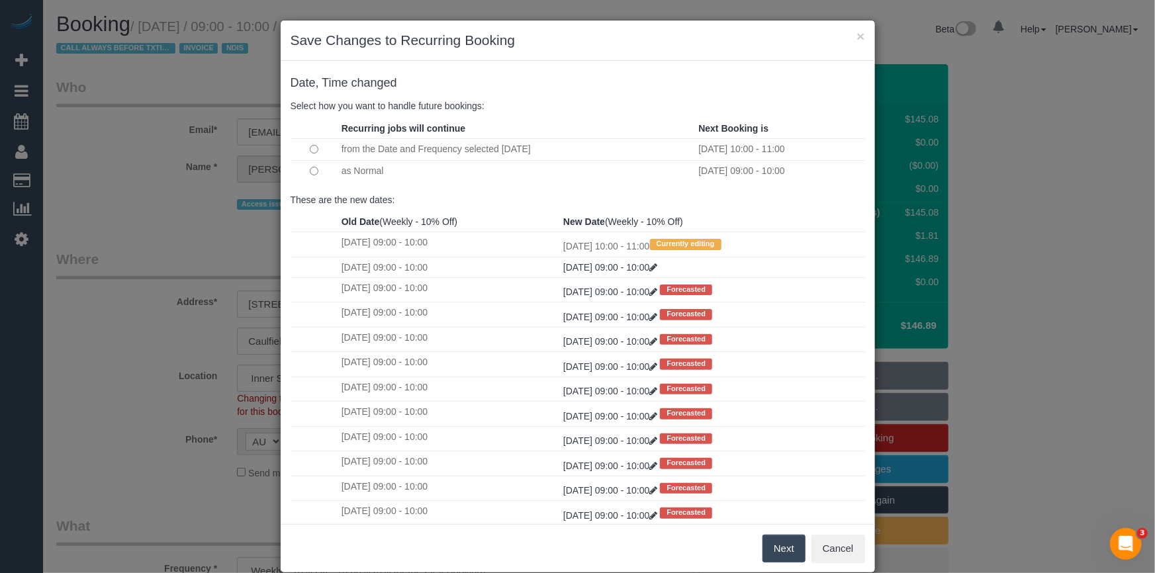
click at [783, 549] on button "Next" at bounding box center [784, 549] width 43 height 28
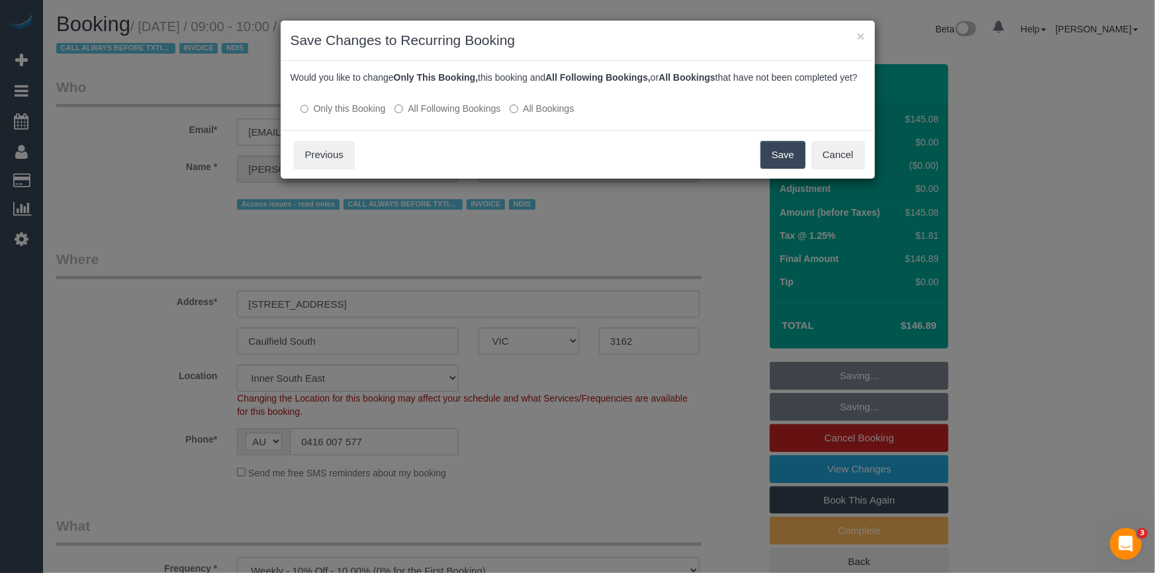
click at [770, 169] on button "Save" at bounding box center [783, 155] width 45 height 28
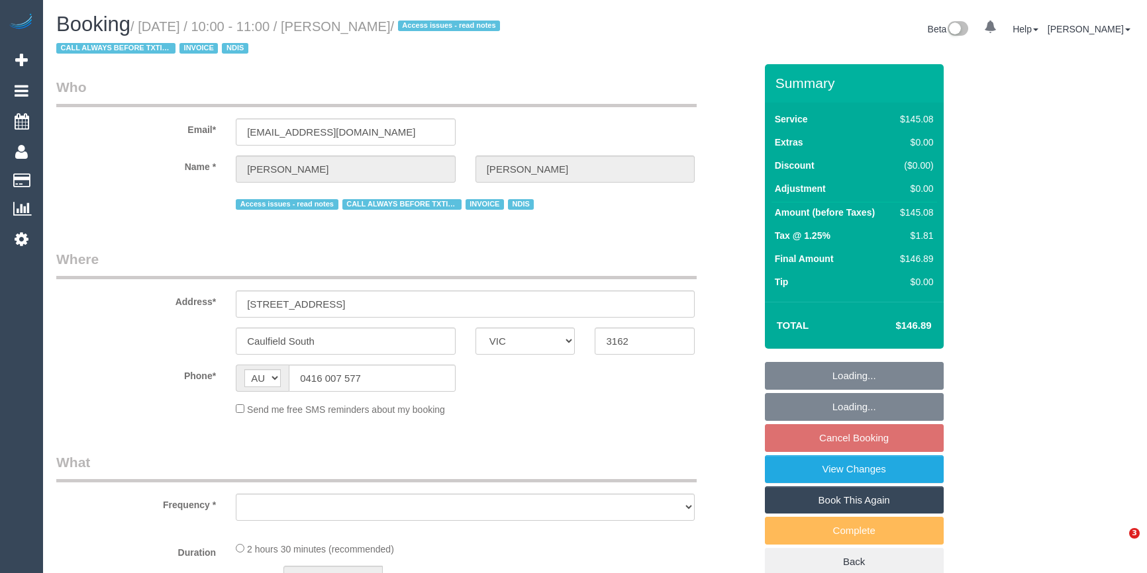
select select "VIC"
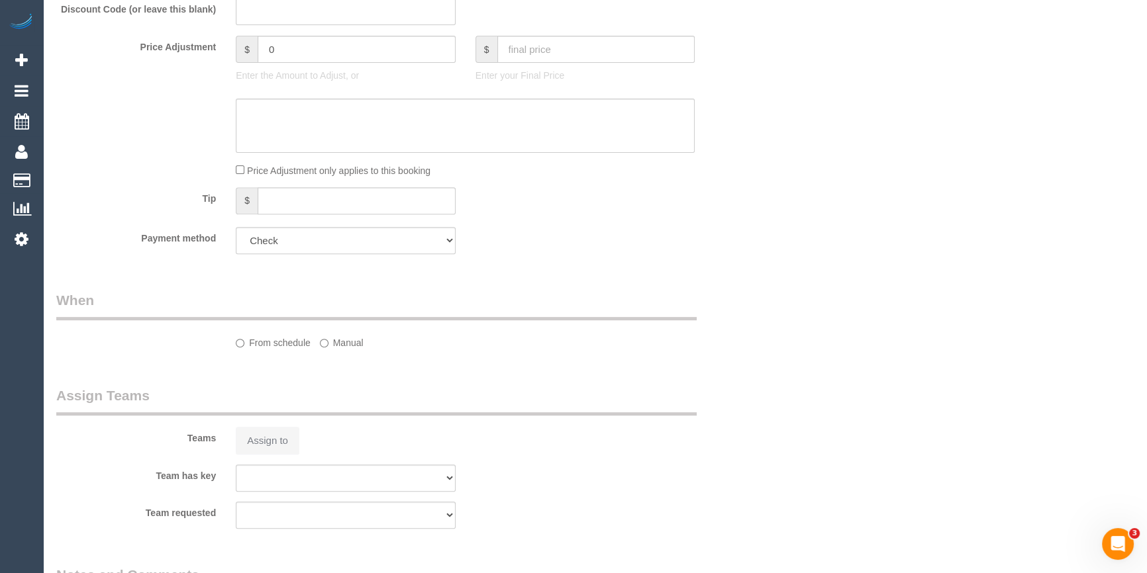
select select "object:1341"
select select "150"
select select "number:27"
select select "number:14"
select select "number:19"
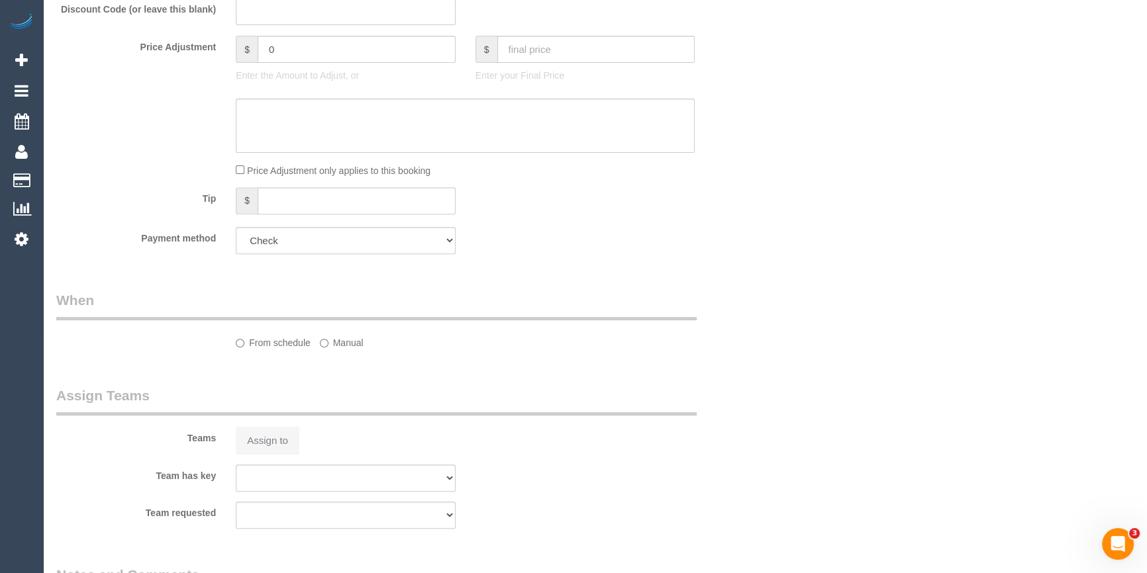
select select "number:25"
select select "number:35"
select select "number:13"
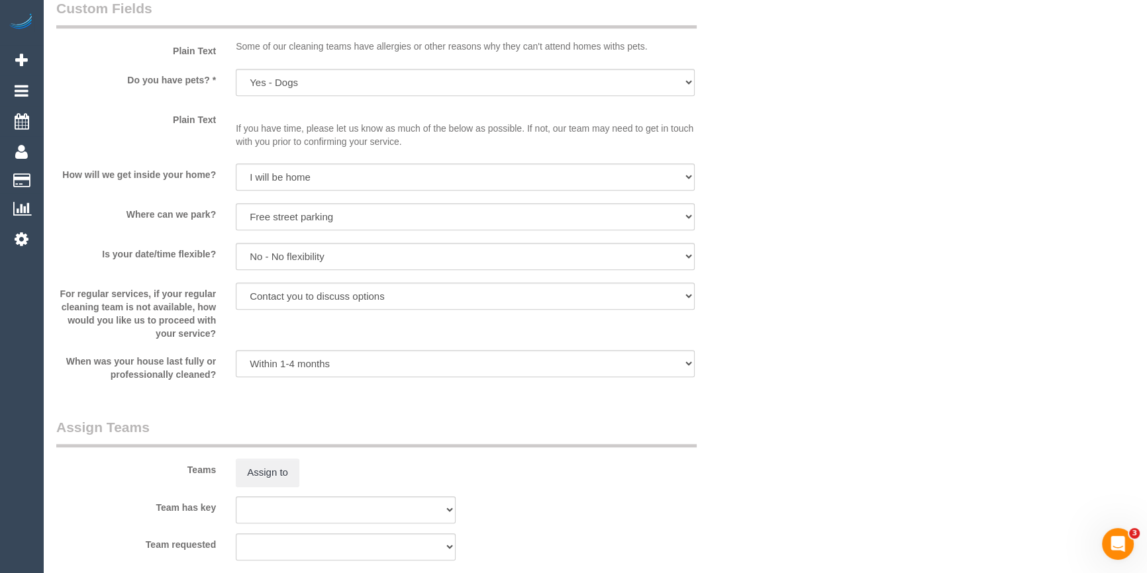
scroll to position [1471, 0]
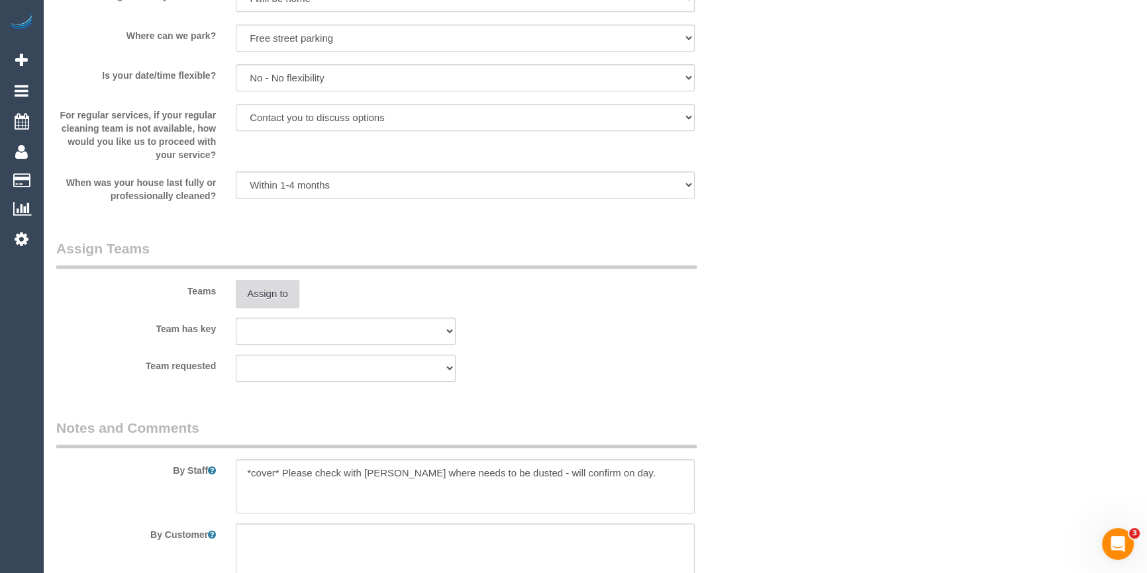
click at [266, 293] on button "Assign to" at bounding box center [268, 294] width 64 height 28
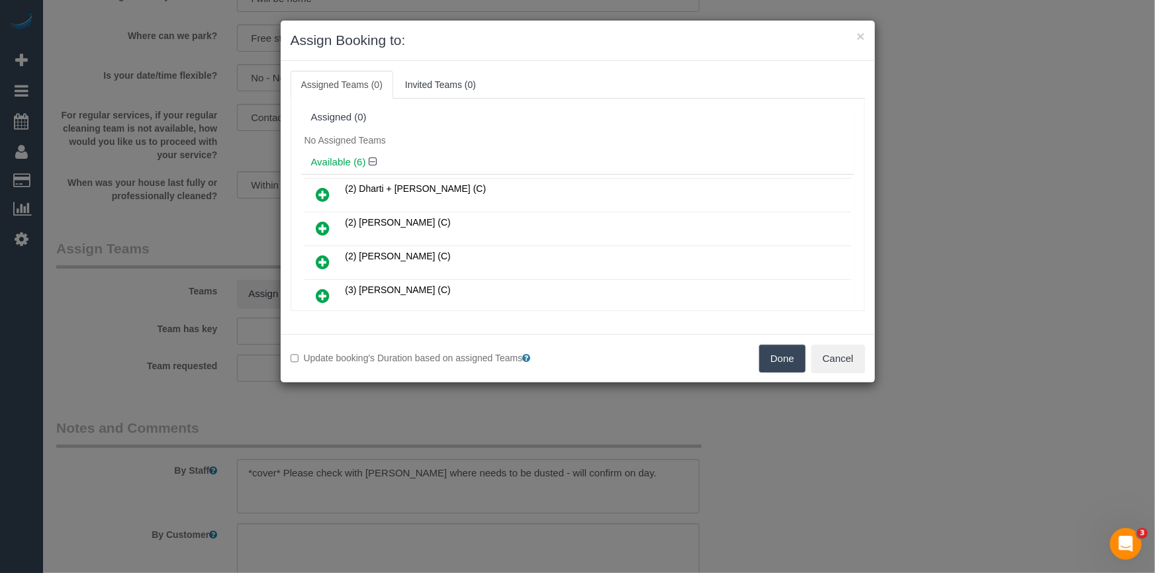
click at [536, 132] on div "No Assigned Teams" at bounding box center [578, 140] width 554 height 20
click at [315, 291] on link at bounding box center [323, 296] width 31 height 26
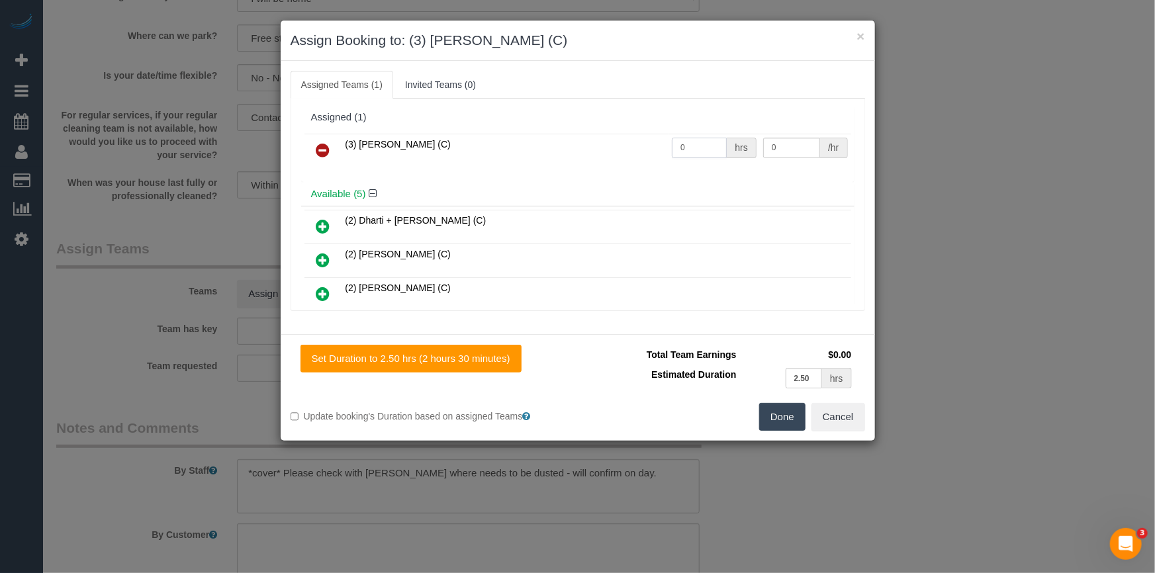
click at [720, 150] on input "0" at bounding box center [699, 148] width 55 height 21
type input "2.5"
click at [797, 154] on input "0" at bounding box center [791, 148] width 57 height 21
type input "35"
click at [788, 414] on button "Done" at bounding box center [782, 417] width 46 height 28
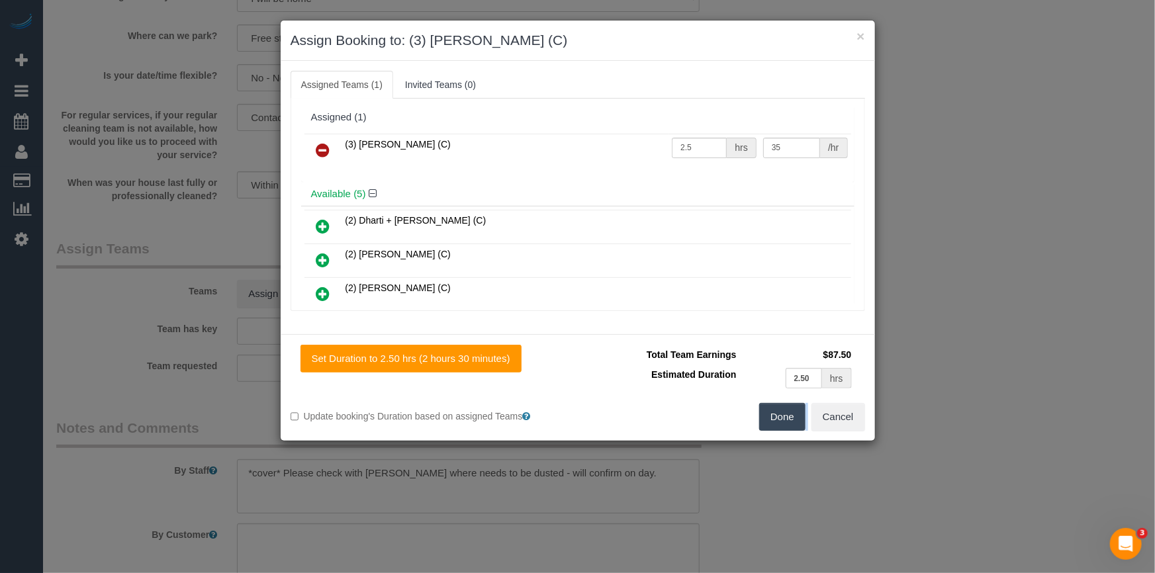
click at [788, 414] on div "× Assign Booking to: (3) Anjana Thejan (C) Assigned Teams (1) Invited Teams (0)…" at bounding box center [577, 286] width 1155 height 573
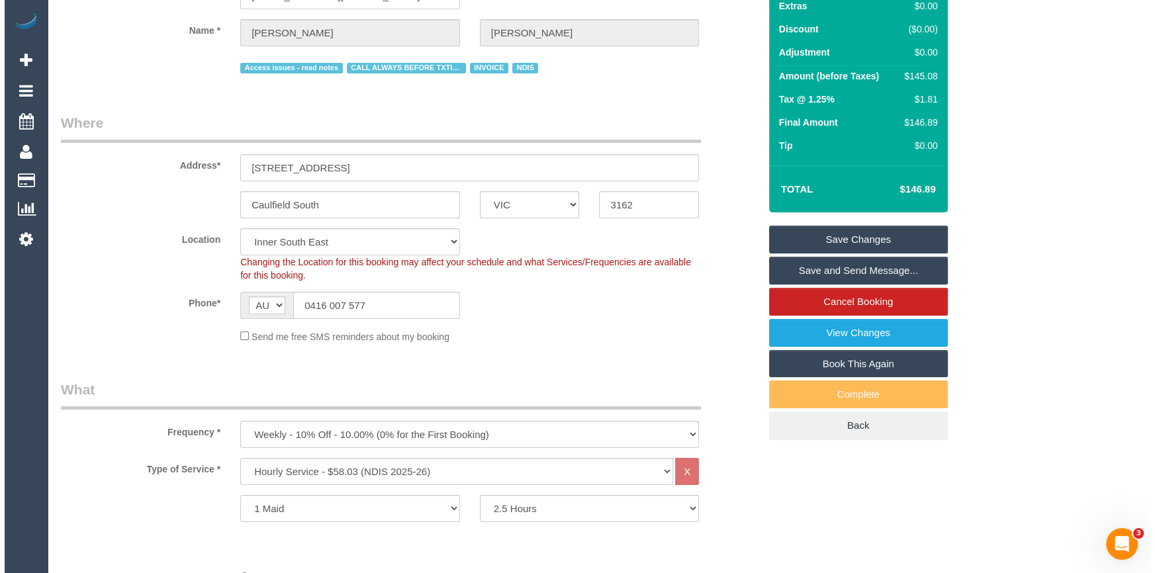
scroll to position [0, 0]
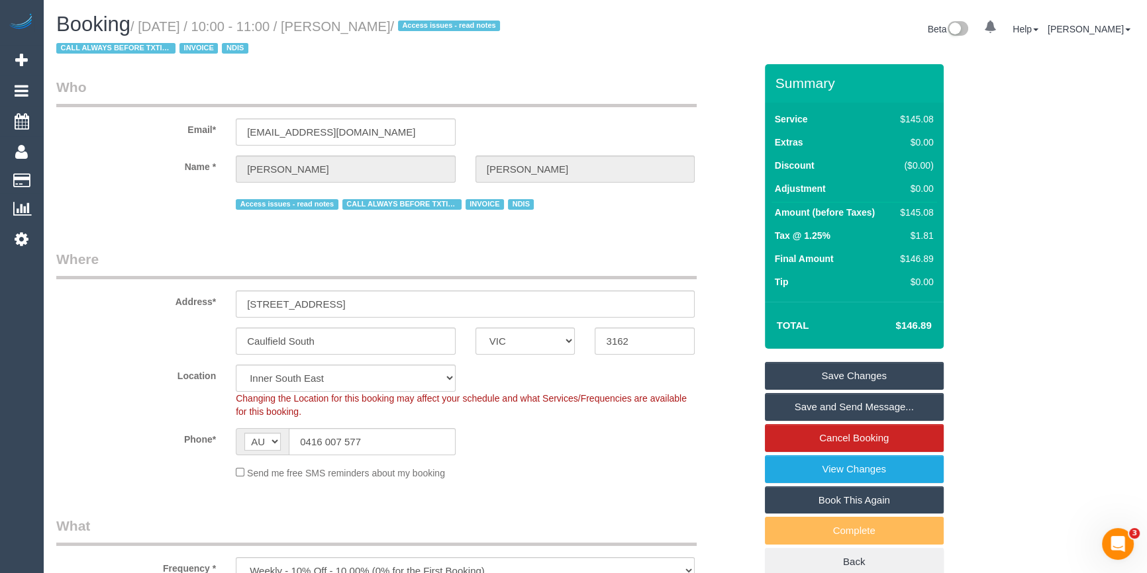
click at [821, 377] on link "Save Changes" at bounding box center [854, 376] width 179 height 28
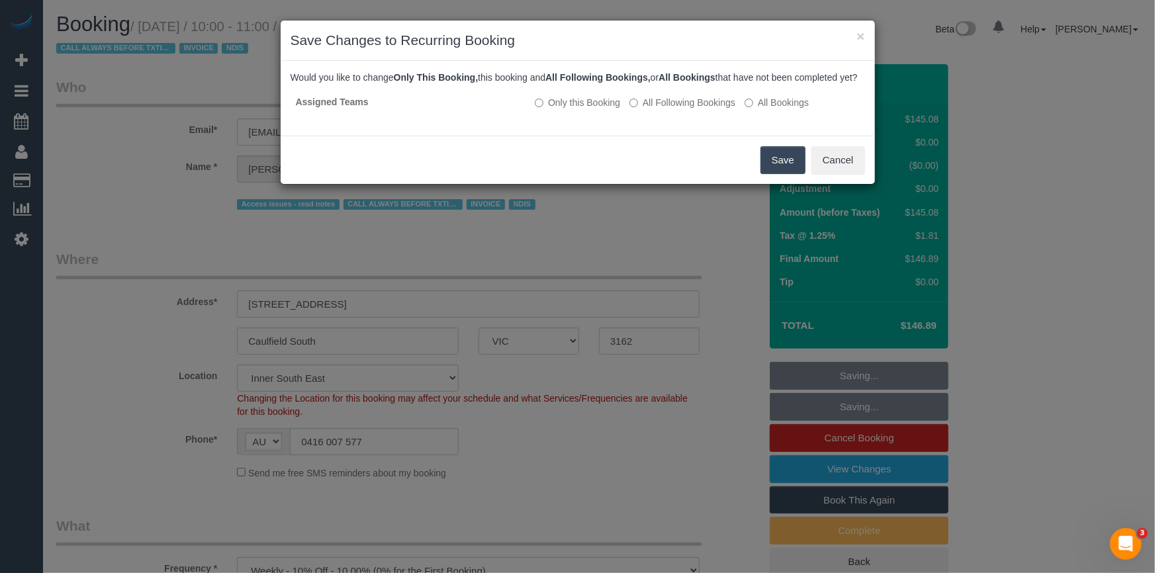
click at [781, 172] on button "Save" at bounding box center [783, 160] width 45 height 28
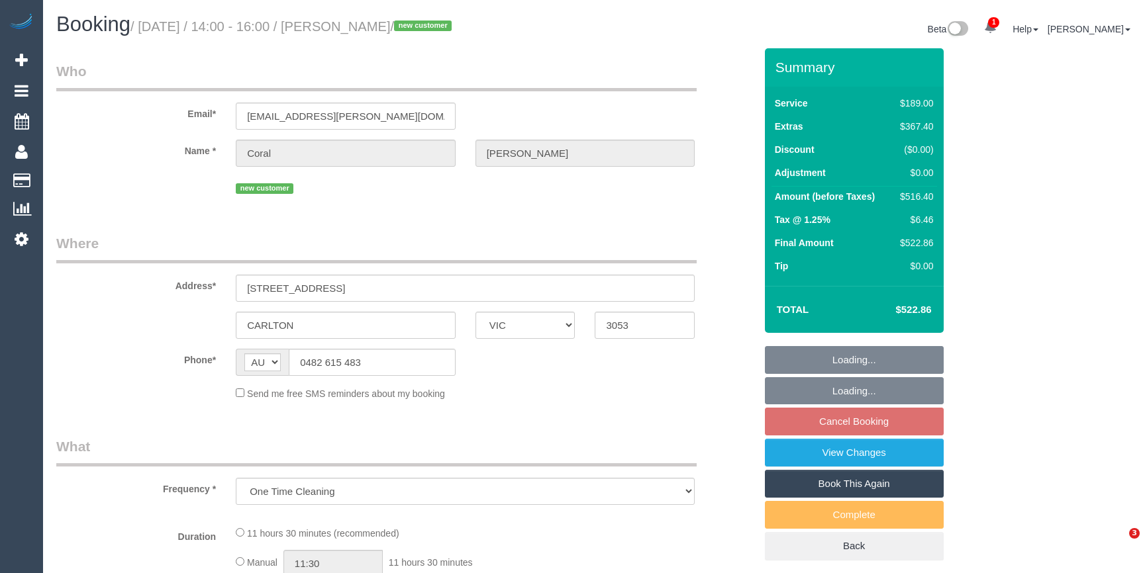
select select "VIC"
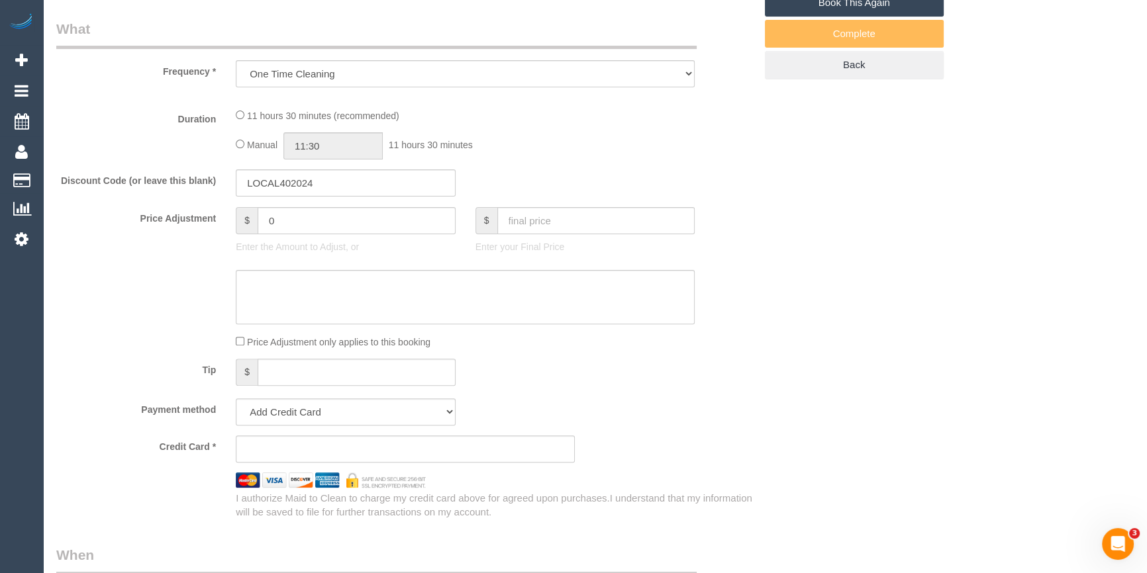
select select "object:547"
select select "spot5"
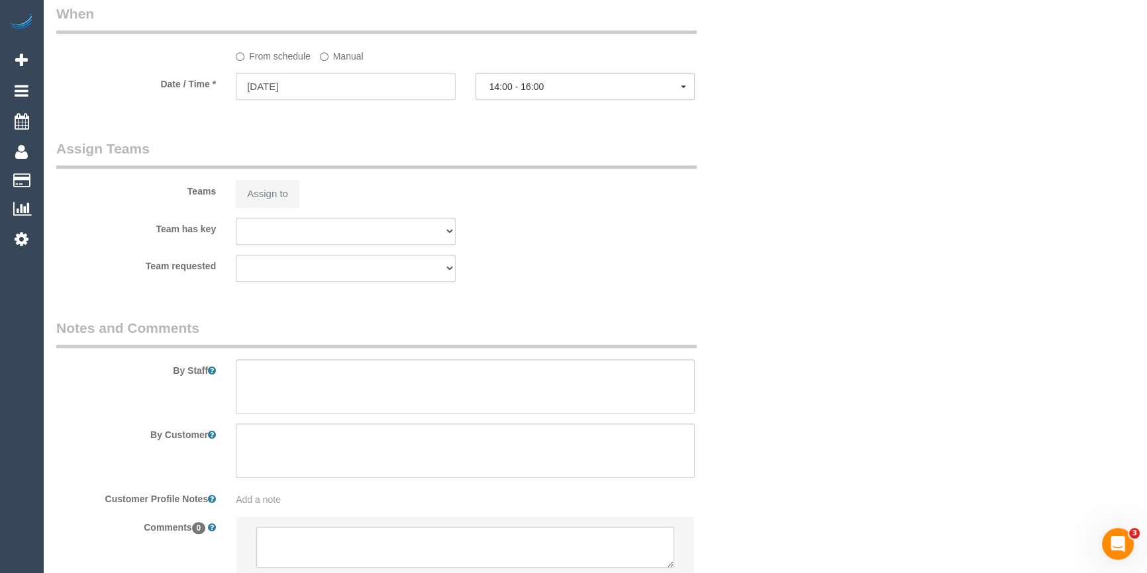
select select "string:stripe-pm_1Ru5uc2GScqysDRV6bX6Viyu"
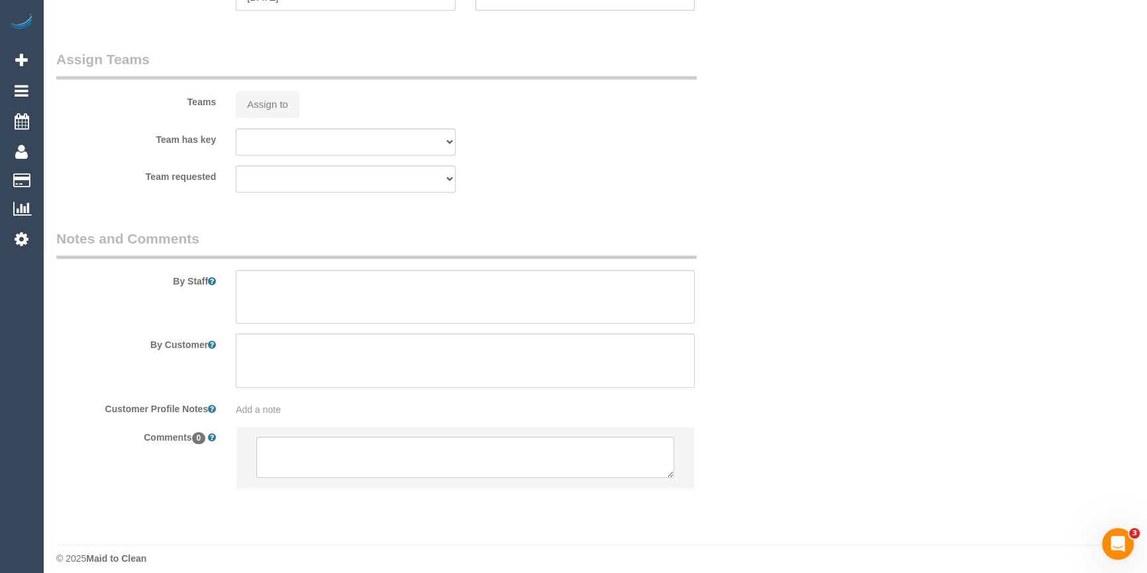
select select "number:28"
select select "number:14"
select select "number:18"
select select "number:22"
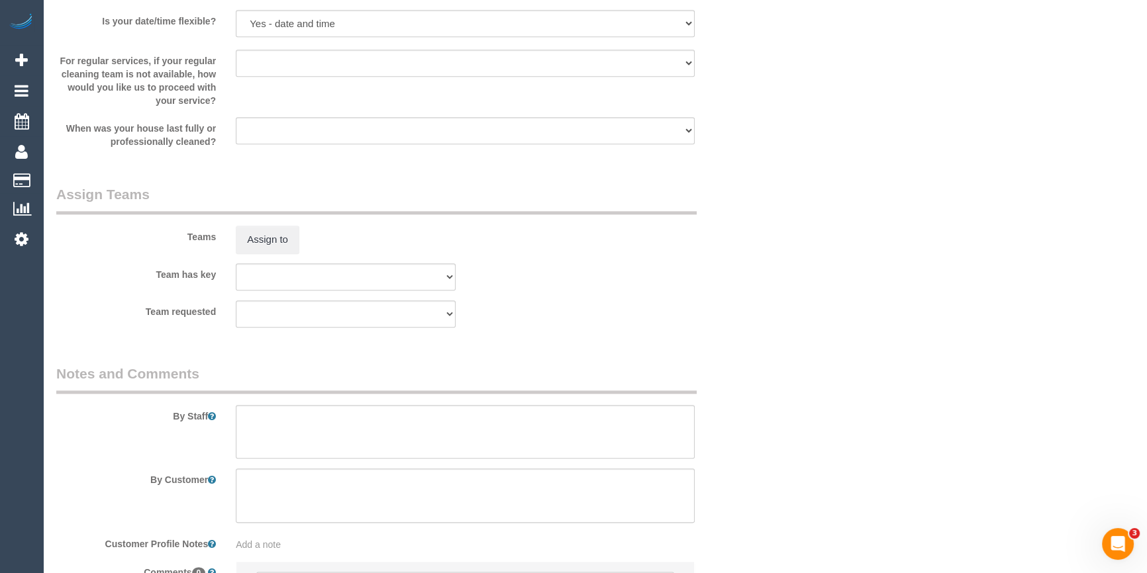
scroll to position [1986, 0]
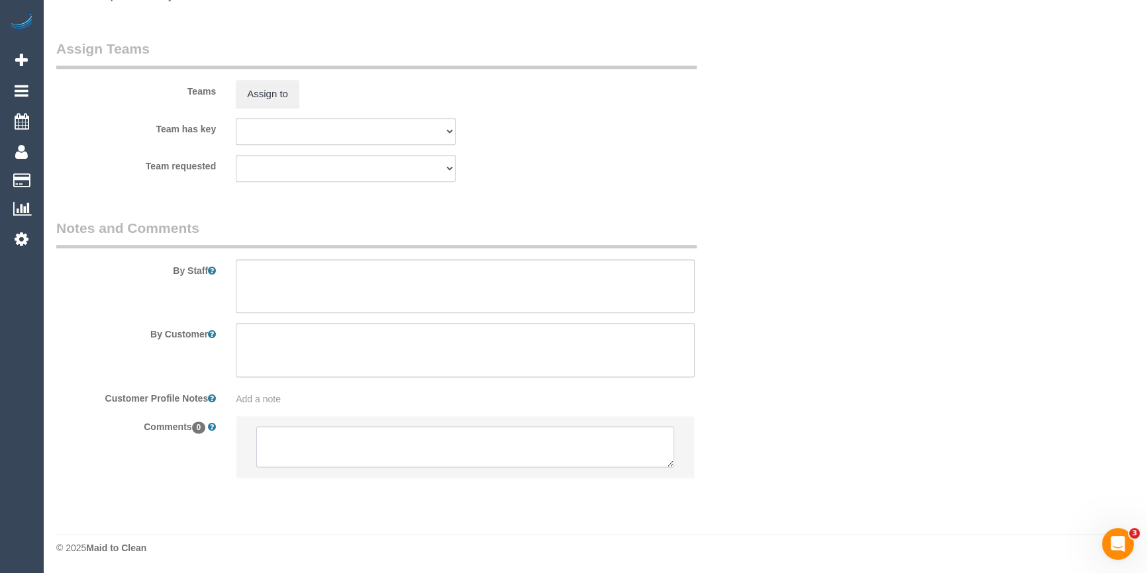
click at [300, 456] on textarea at bounding box center [465, 446] width 418 height 41
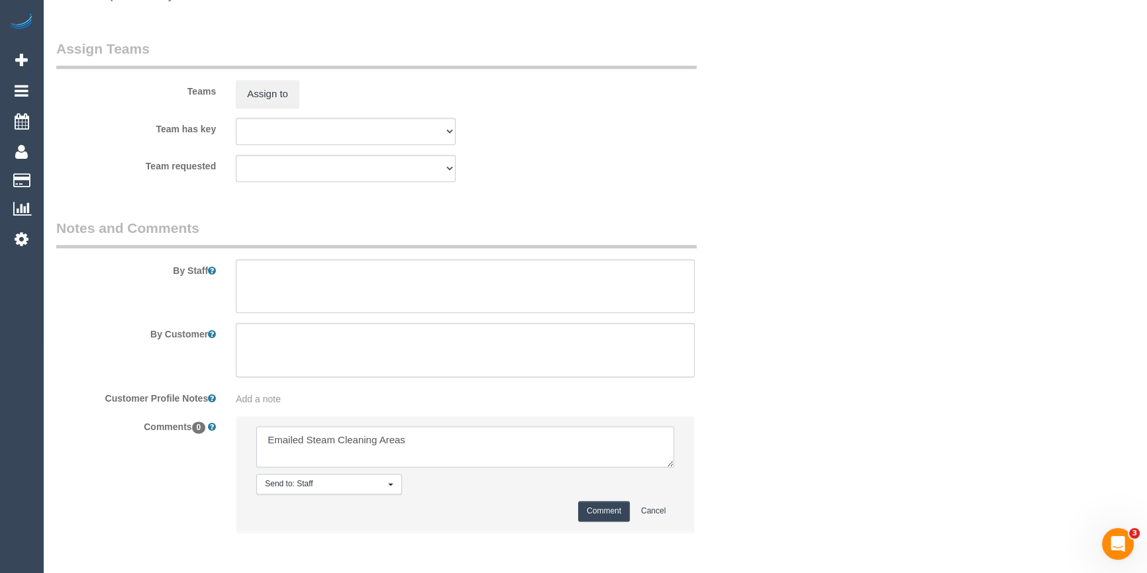
type textarea "Emailed Steam Cleaning Areas"
drag, startPoint x: 607, startPoint y: 519, endPoint x: 808, endPoint y: 466, distance: 207.5
click at [606, 519] on button "Comment" at bounding box center [604, 511] width 52 height 21
drag, startPoint x: 808, startPoint y: 466, endPoint x: 747, endPoint y: 428, distance: 71.7
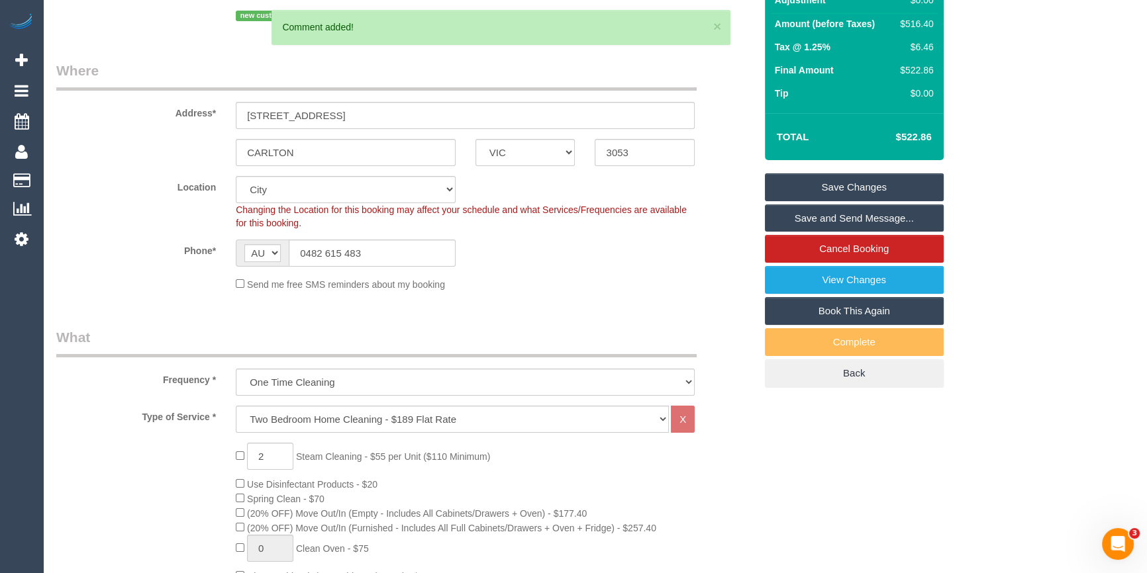
scroll to position [0, 0]
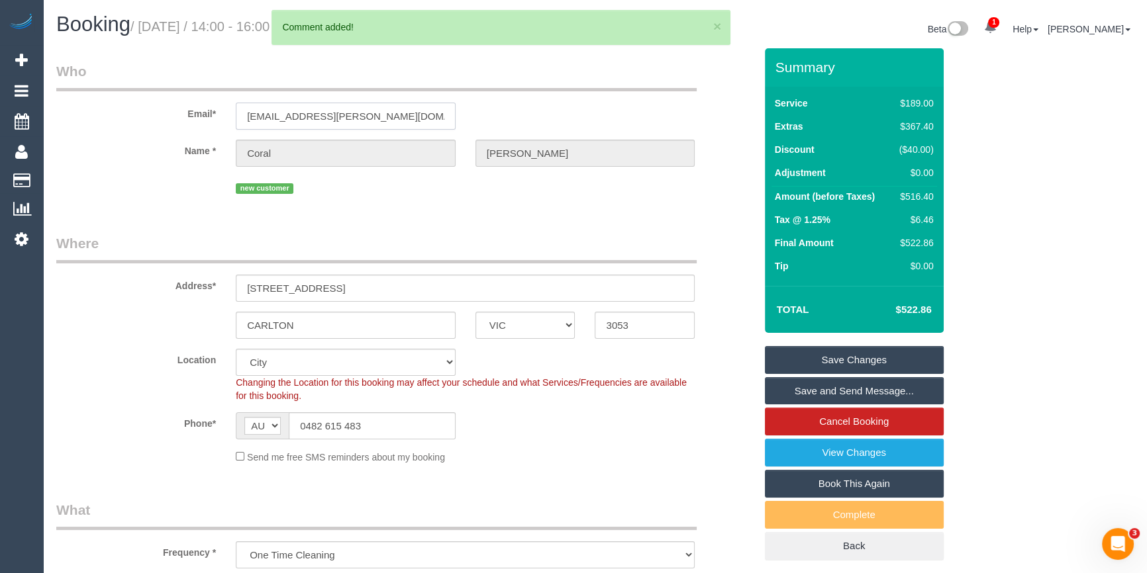
click at [313, 121] on input "[EMAIL_ADDRESS][PERSON_NAME][DOMAIN_NAME]" at bounding box center [346, 116] width 220 height 27
click at [311, 121] on input "[EMAIL_ADDRESS][PERSON_NAME][DOMAIN_NAME]" at bounding box center [346, 116] width 220 height 27
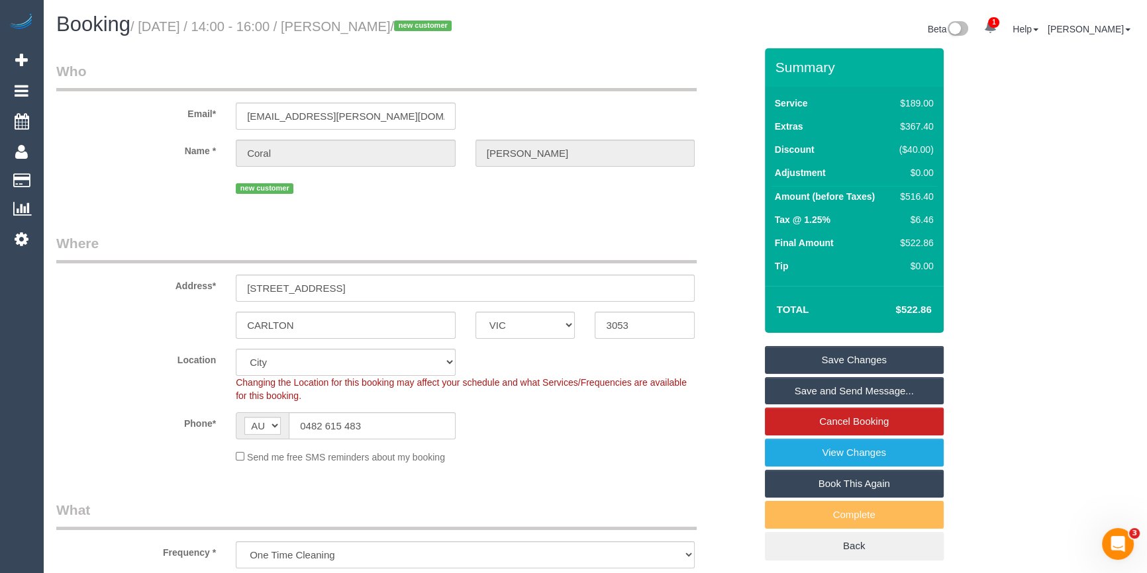
click at [887, 360] on link "Save Changes" at bounding box center [854, 360] width 179 height 28
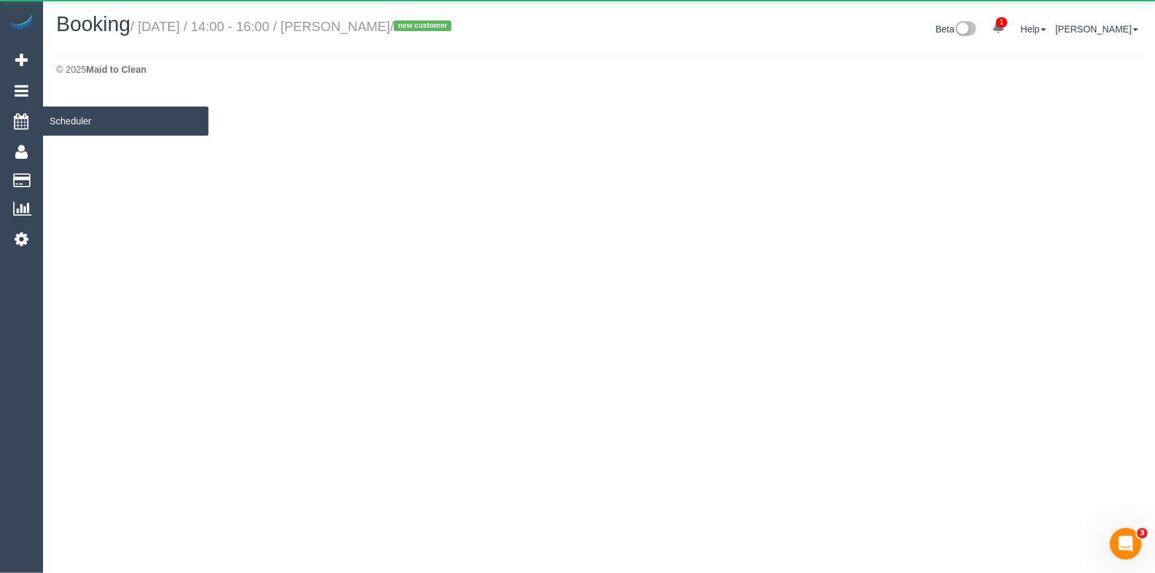
select select "VIC"
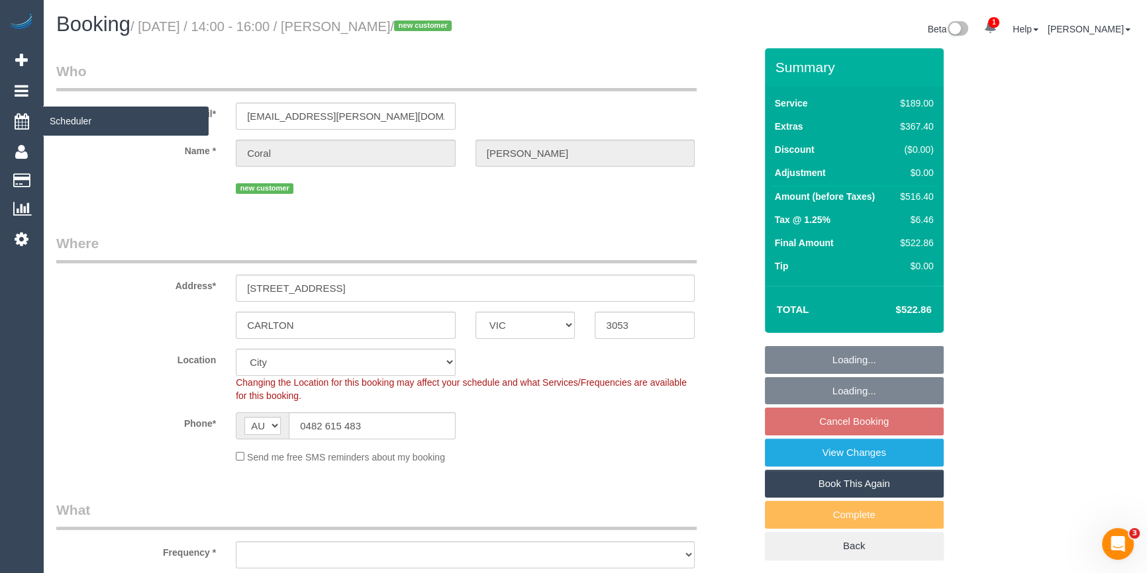
select select "string:stripe-pm_1Ru5uc2GScqysDRV6bX6Viyu"
select select "object:2828"
select select "spot26"
select select "number:28"
select select "number:14"
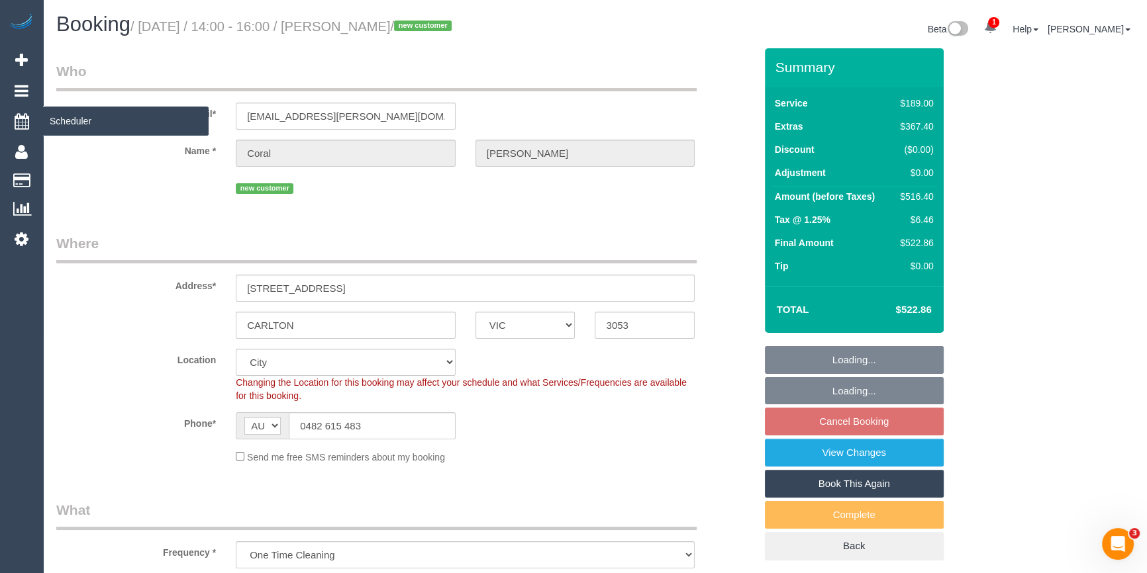
select select "number:18"
select select "number:22"
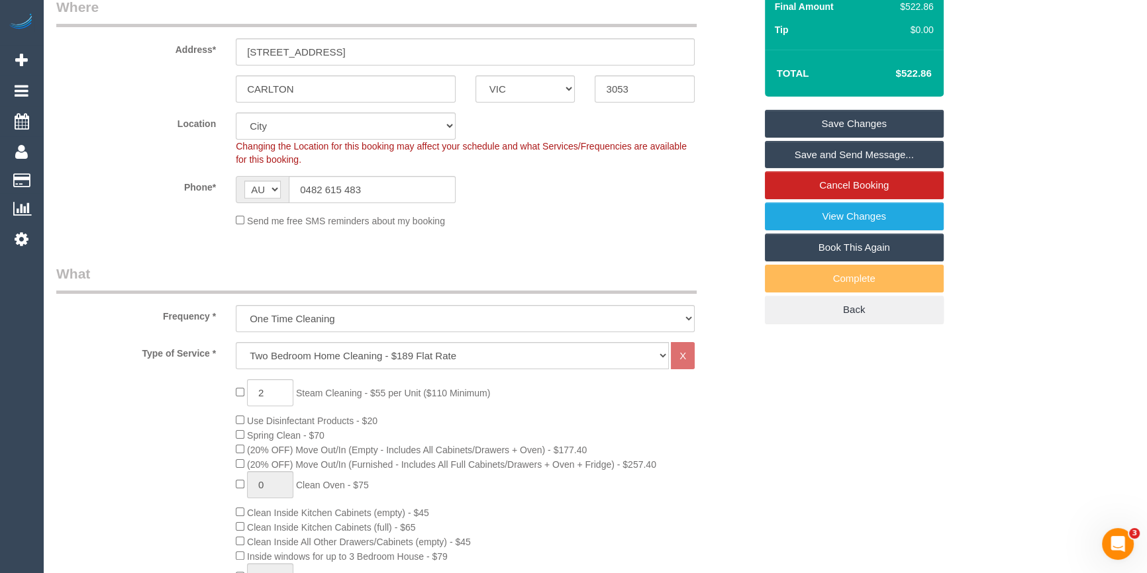
scroll to position [221, 0]
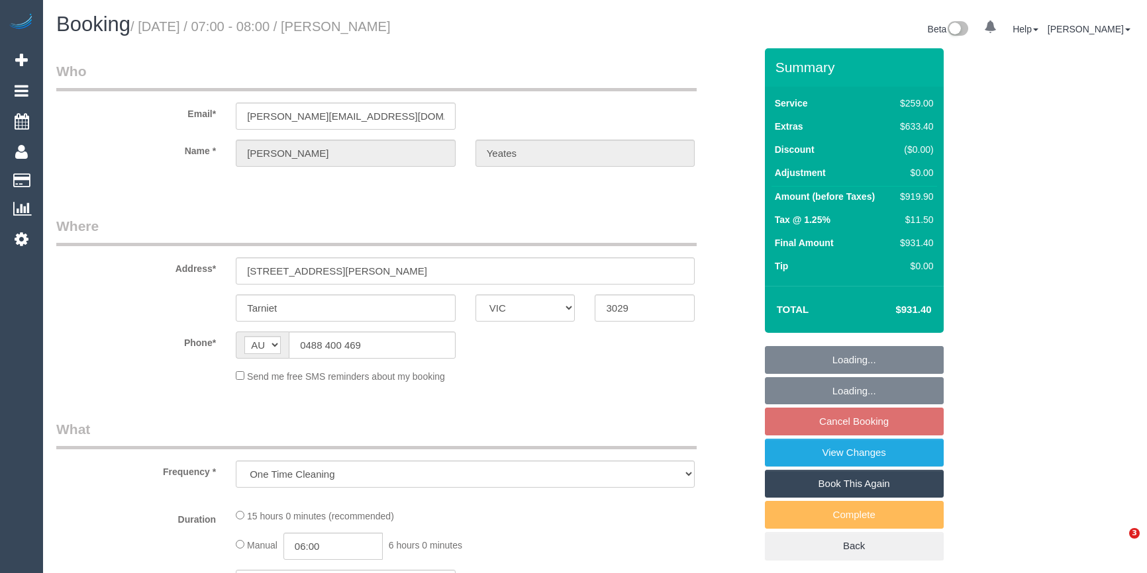
select select "VIC"
select select "string:stripe-pm_1RjTva2GScqysDRVpG0cuTFh"
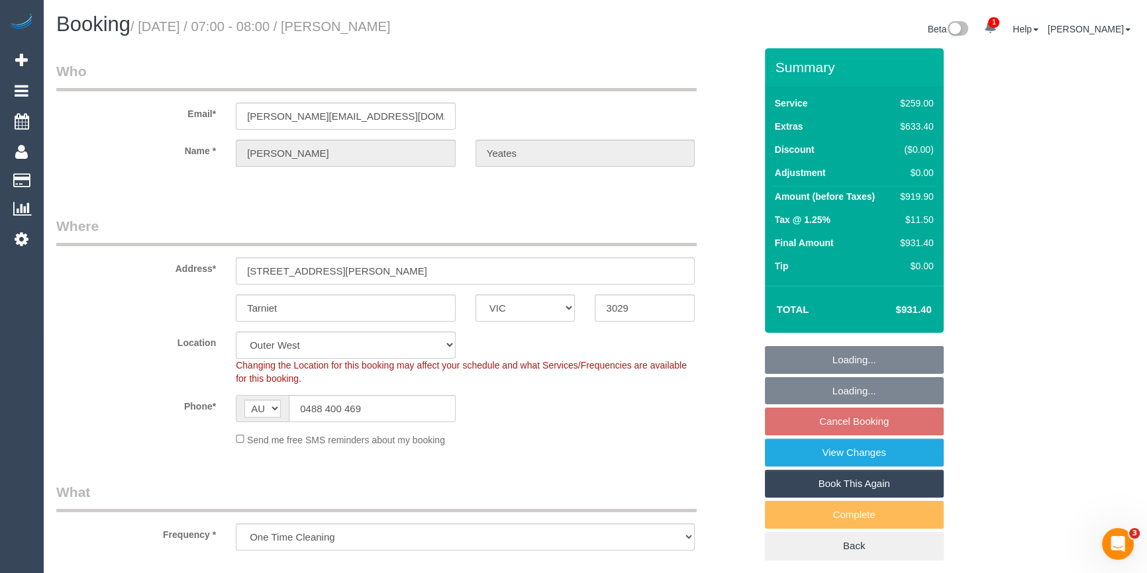
select select "object:726"
select select "number:28"
select select "number:15"
select select "number:19"
select select "number:25"
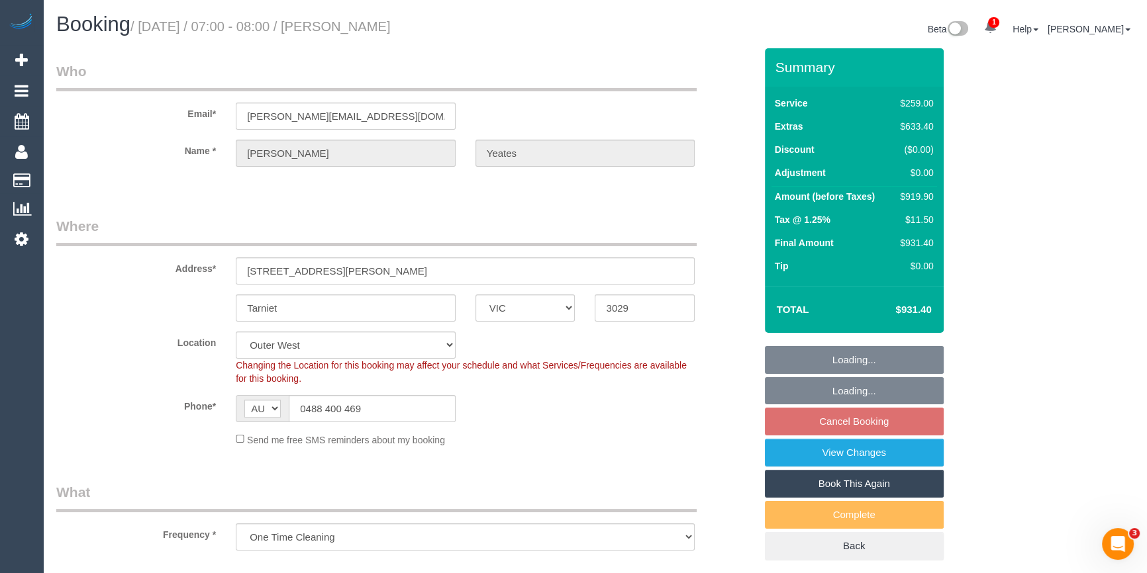
select select "spot1"
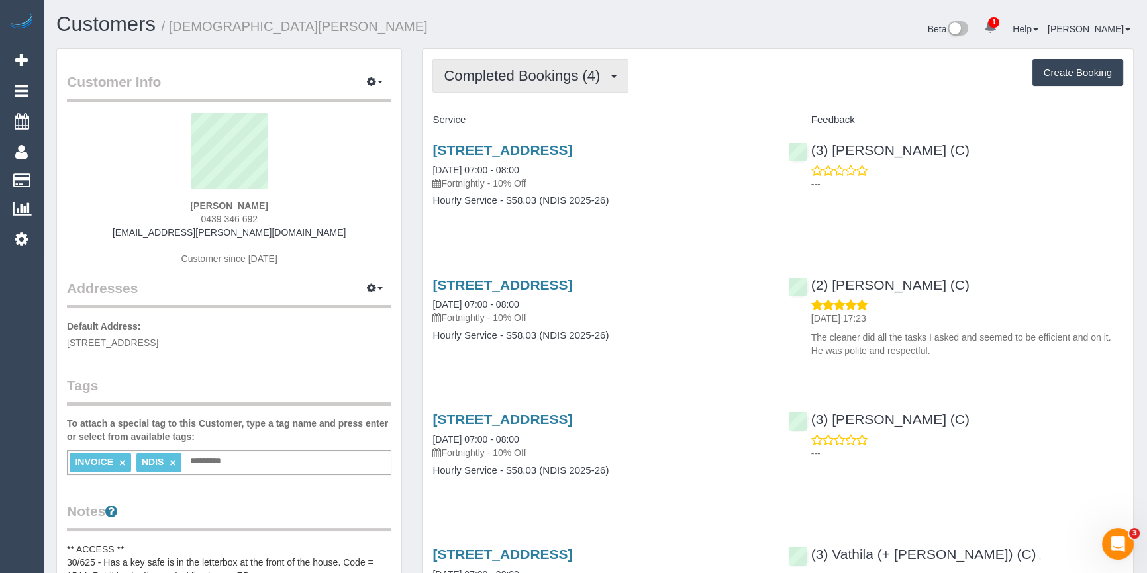
click at [536, 83] on button "Completed Bookings (4)" at bounding box center [530, 76] width 196 height 34
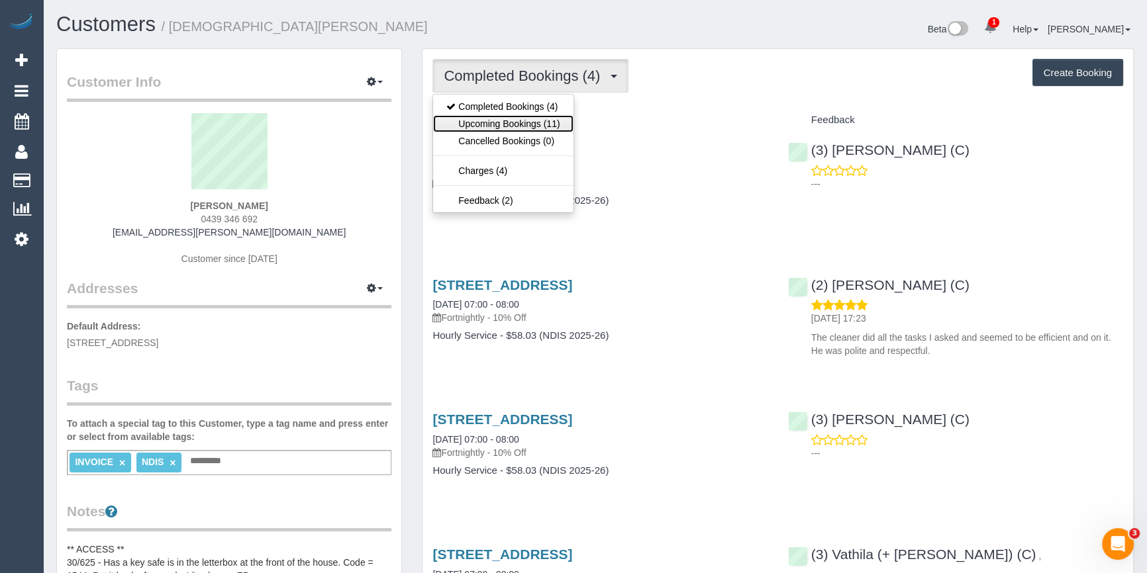
click at [497, 121] on link "Upcoming Bookings (11)" at bounding box center [503, 123] width 140 height 17
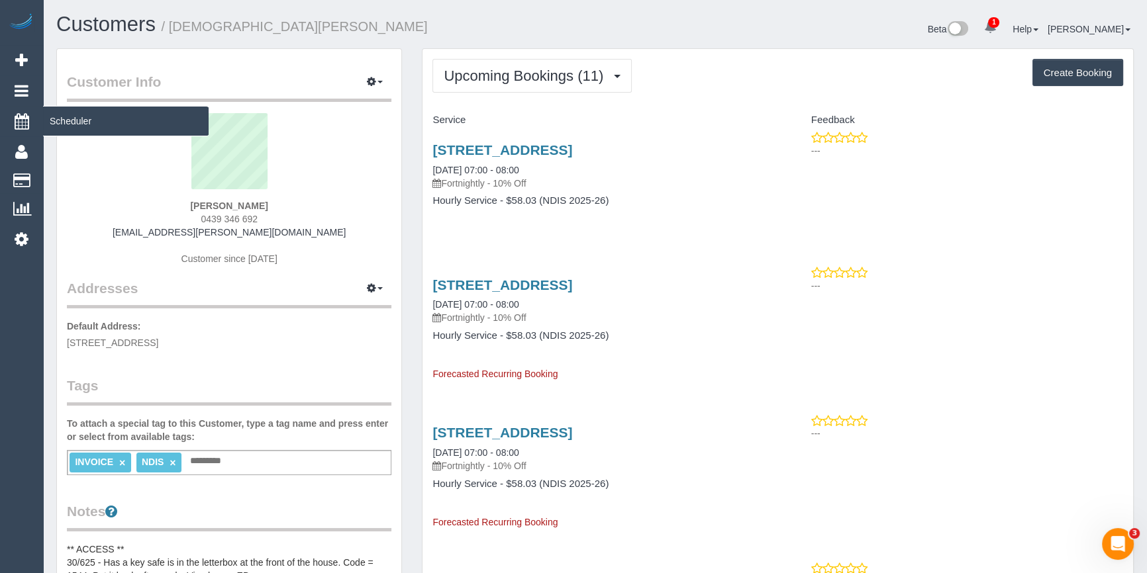
drag, startPoint x: 77, startPoint y: 119, endPoint x: 7, endPoint y: 109, distance: 71.5
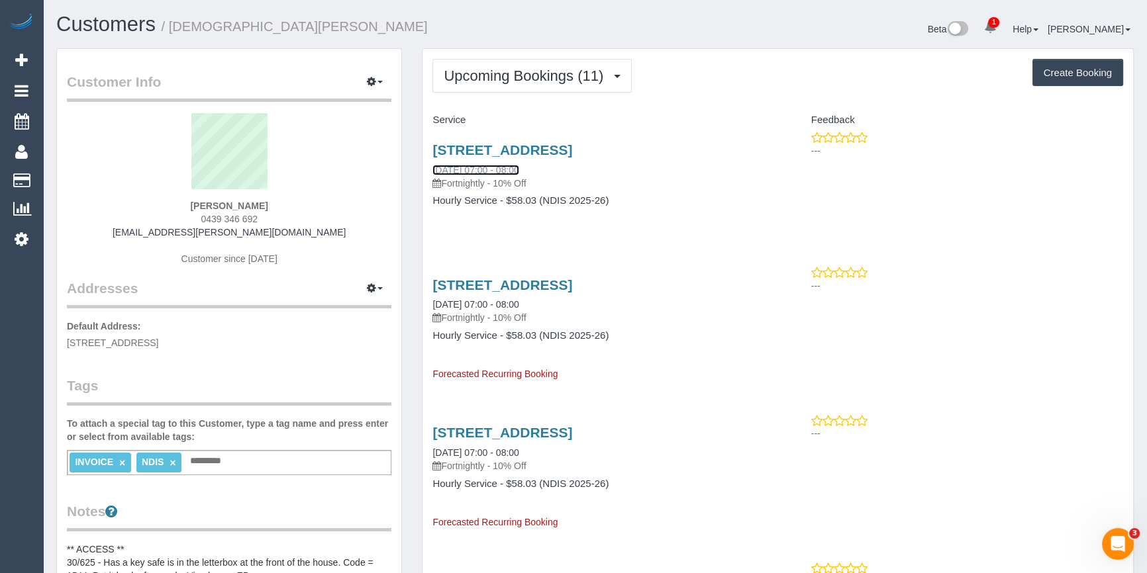
click at [518, 172] on link "[DATE] 07:00 - 08:00" at bounding box center [475, 170] width 86 height 11
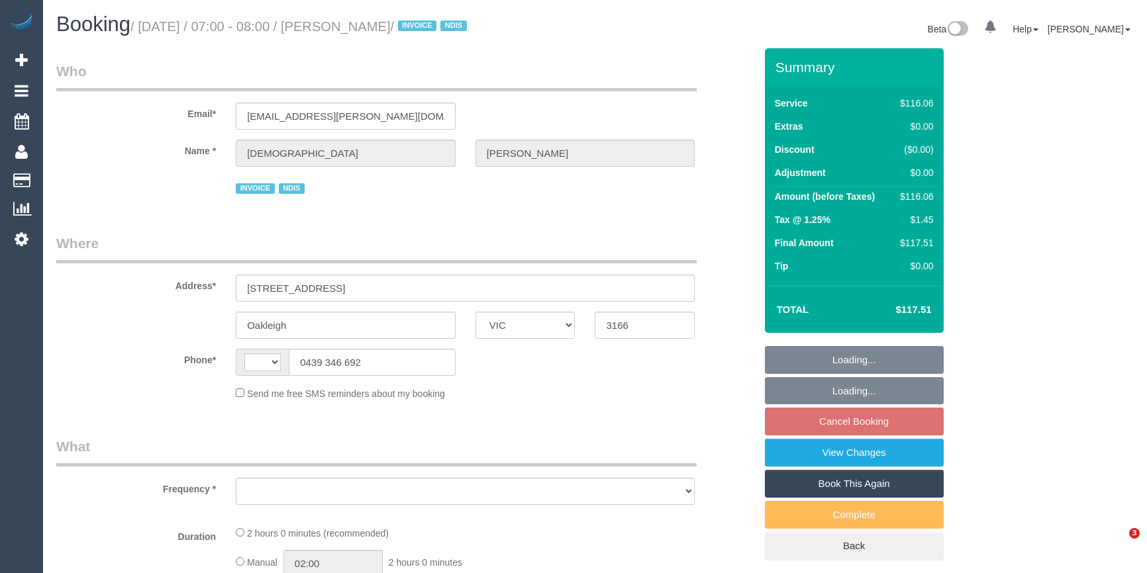
select select "VIC"
select select "string:AU"
select select "object:549"
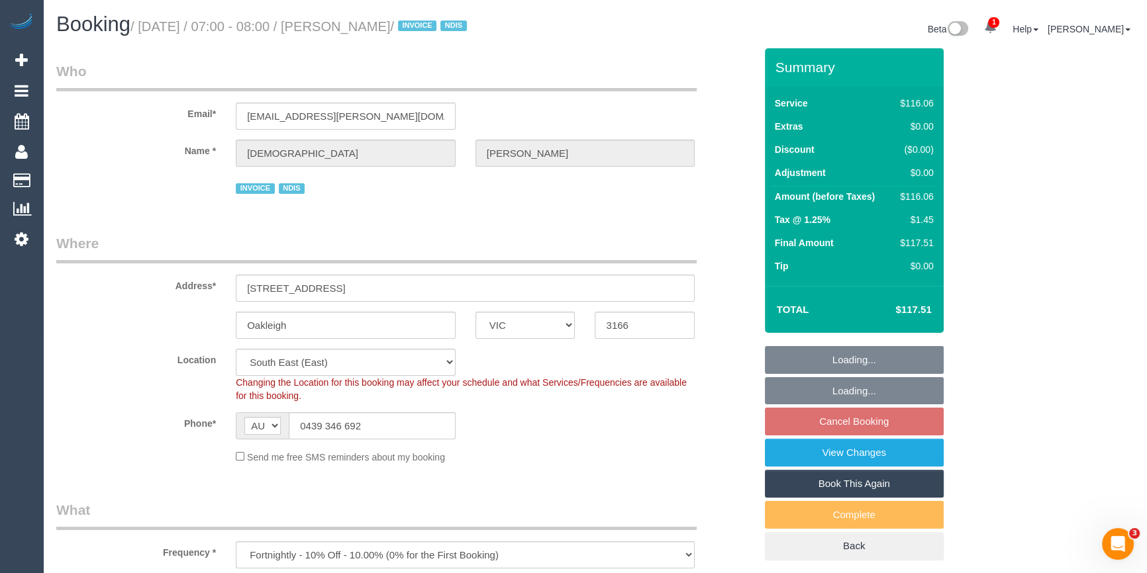
select select "number:27"
select select "number:14"
select select "number:19"
select select "number:36"
select select "object:1247"
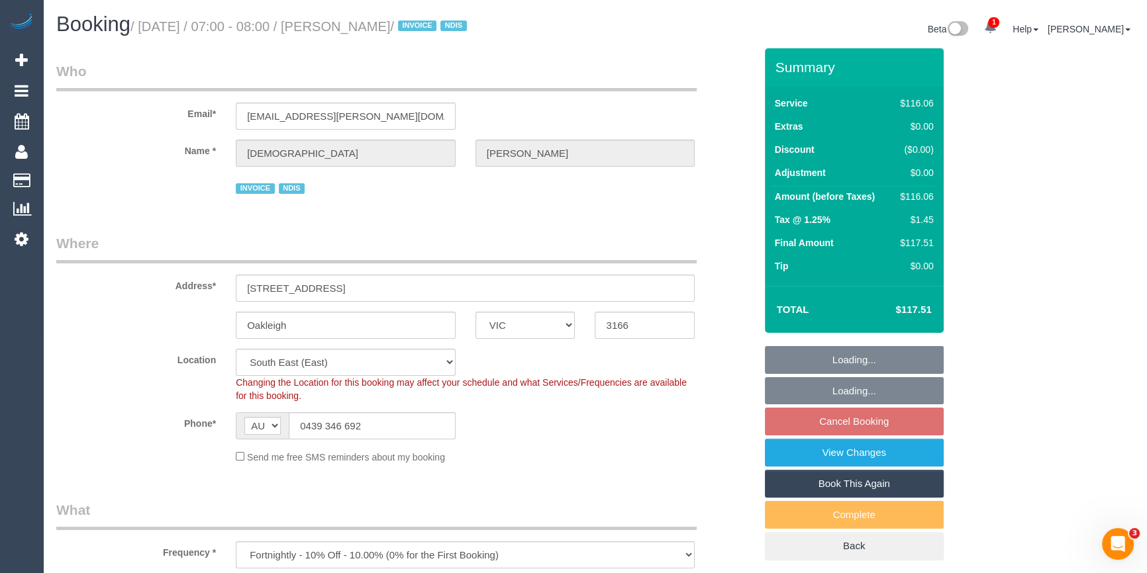
select select "spot1"
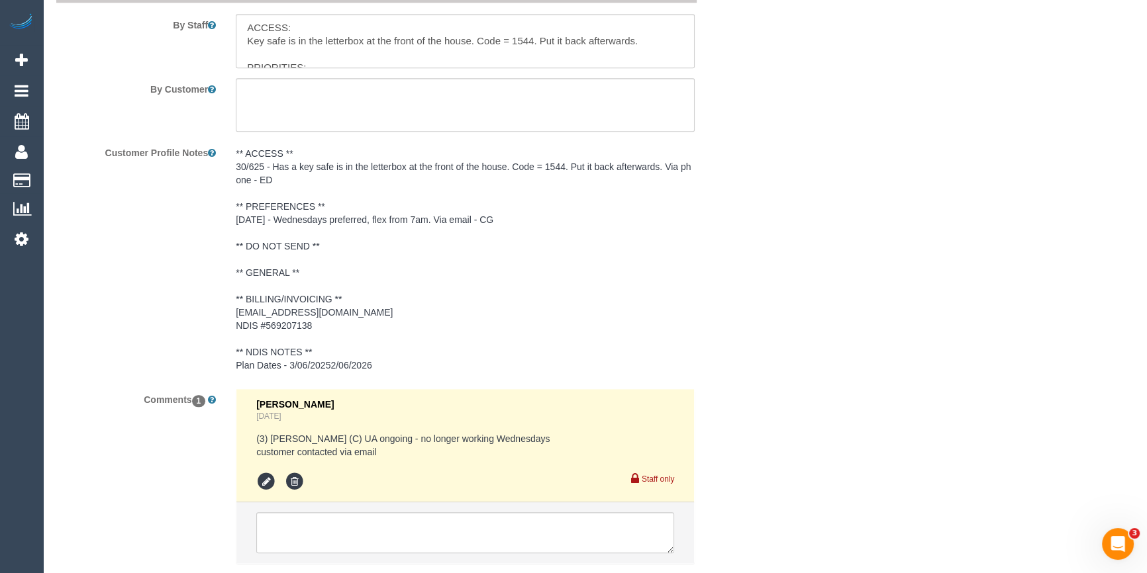
scroll to position [1889, 0]
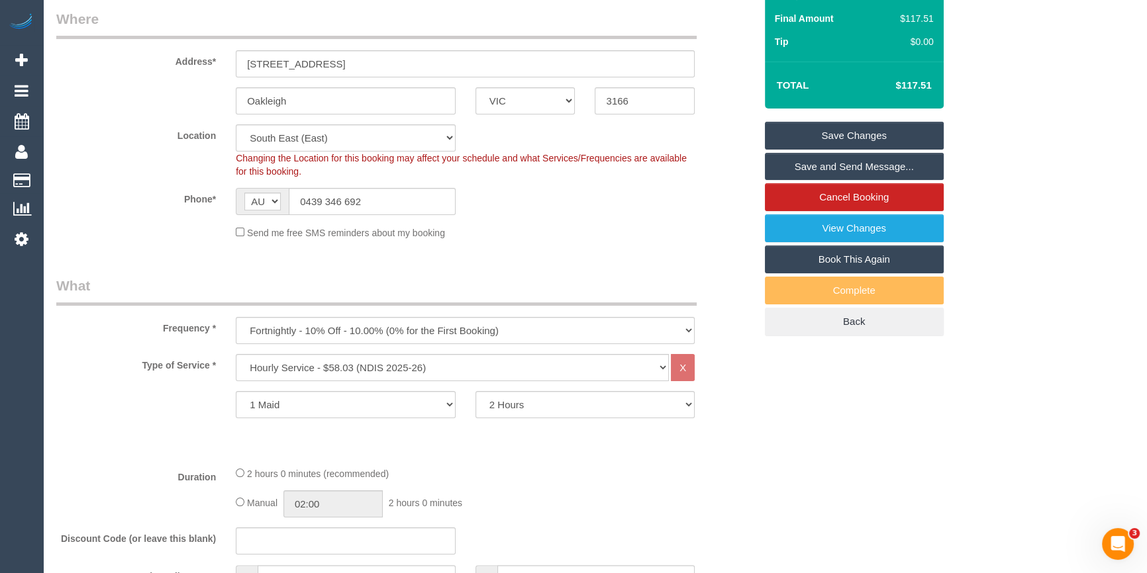
scroll to position [0, 0]
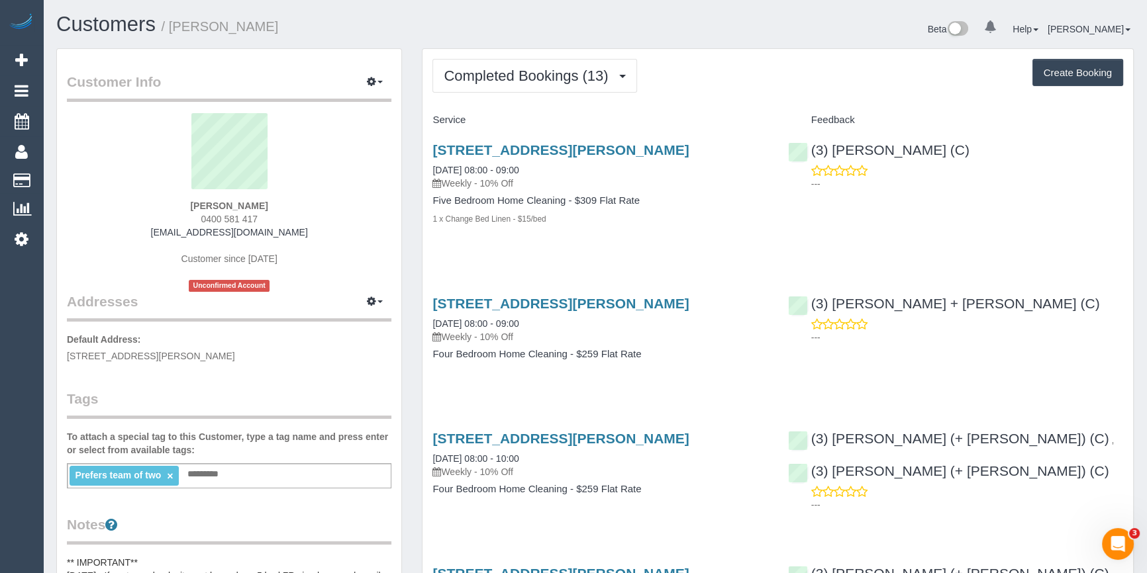
scroll to position [60, 0]
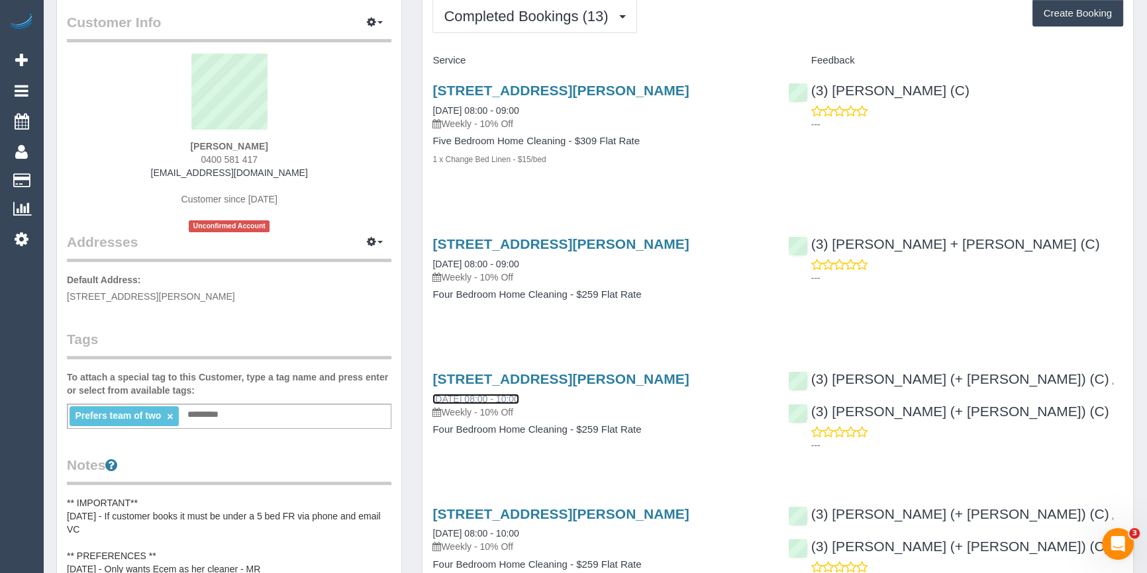
click at [503, 397] on link "[DATE] 08:00 - 10:00" at bounding box center [475, 399] width 86 height 11
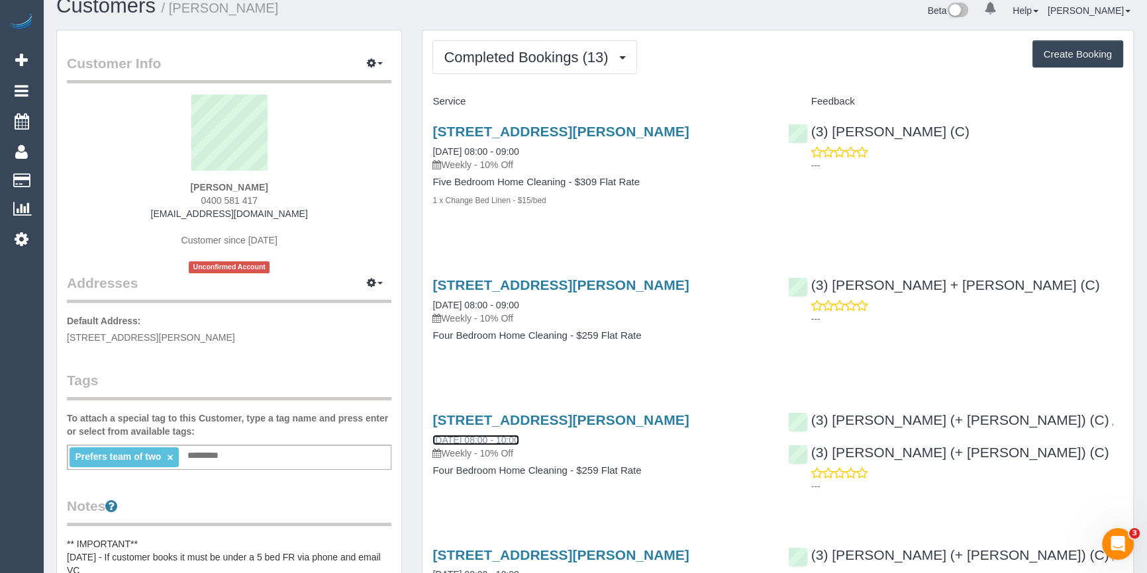
scroll to position [0, 0]
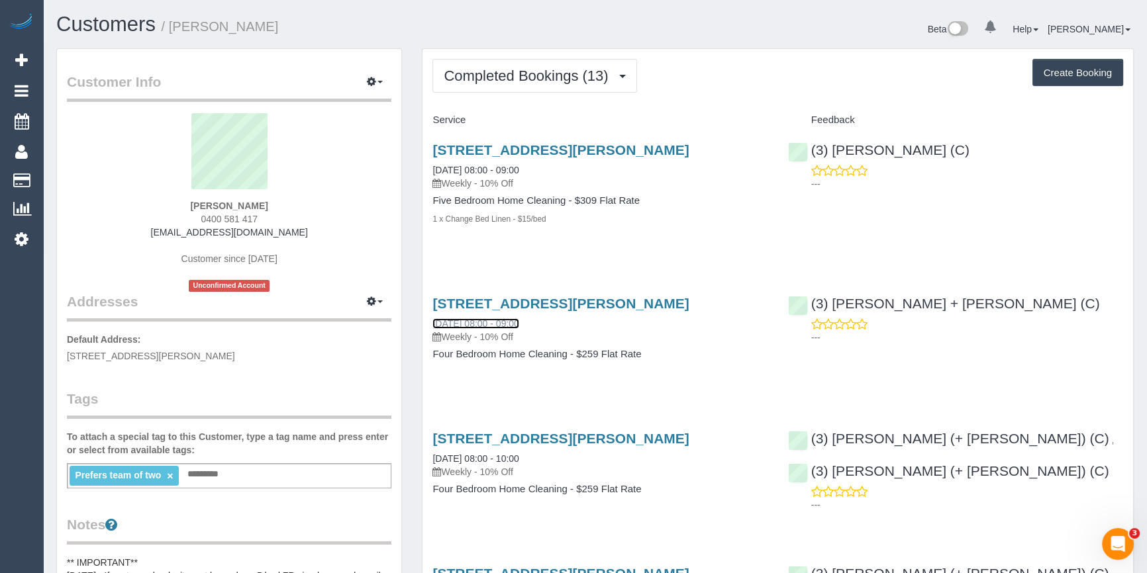
click at [483, 321] on link "02/08/2025 08:00 - 09:00" at bounding box center [475, 323] width 86 height 11
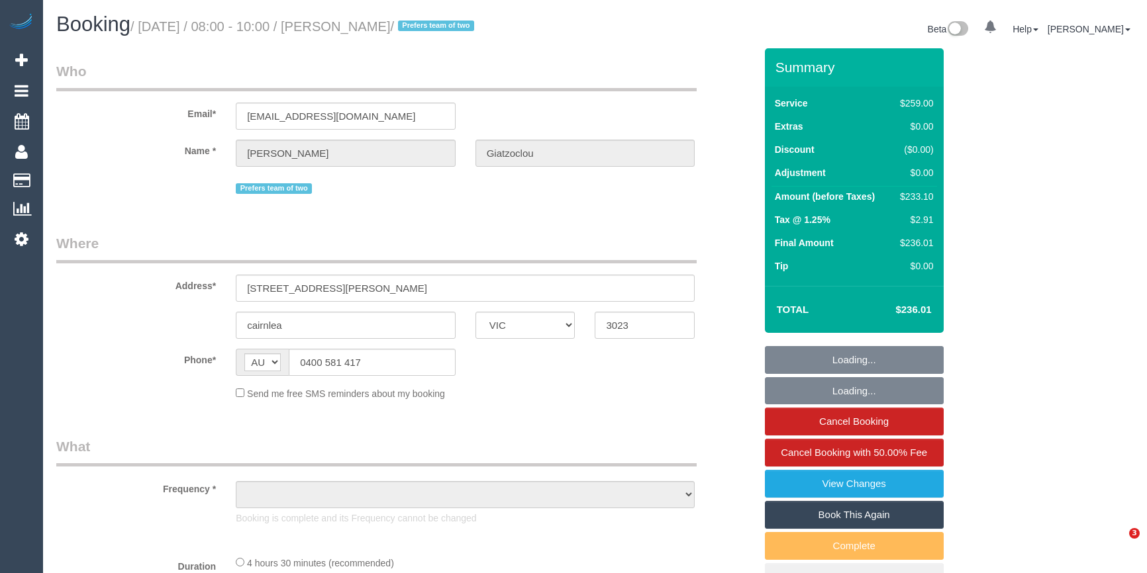
select select "VIC"
select select "number:27"
select select "number:14"
select select "number:19"
select select "number:22"
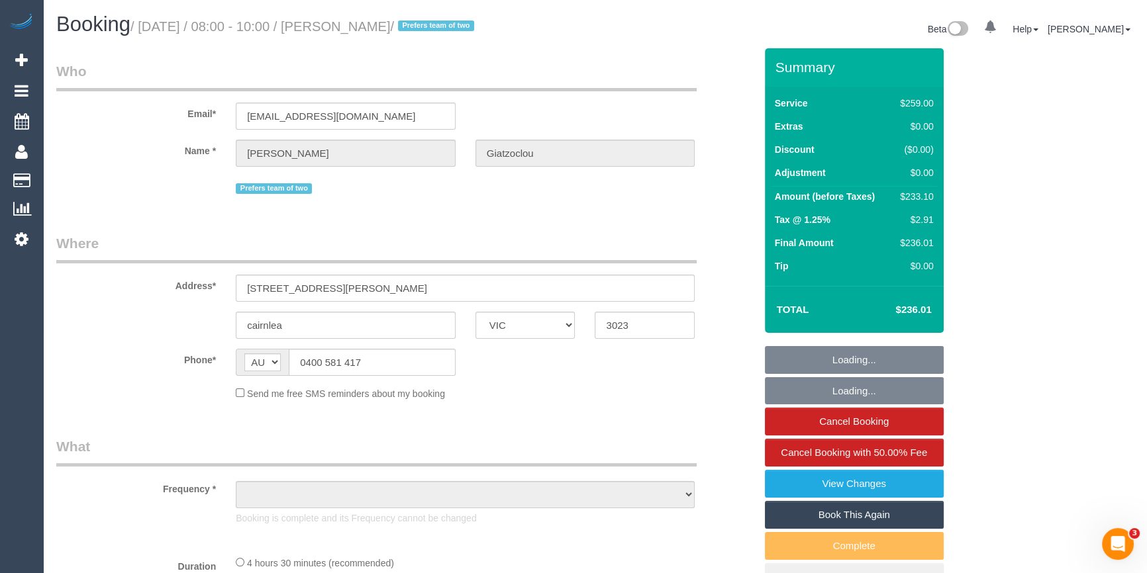
select select "string:stripe-pm_1RMhsC2GScqysDRVgXYX7W3d"
select select "object:1283"
select select "spot1"
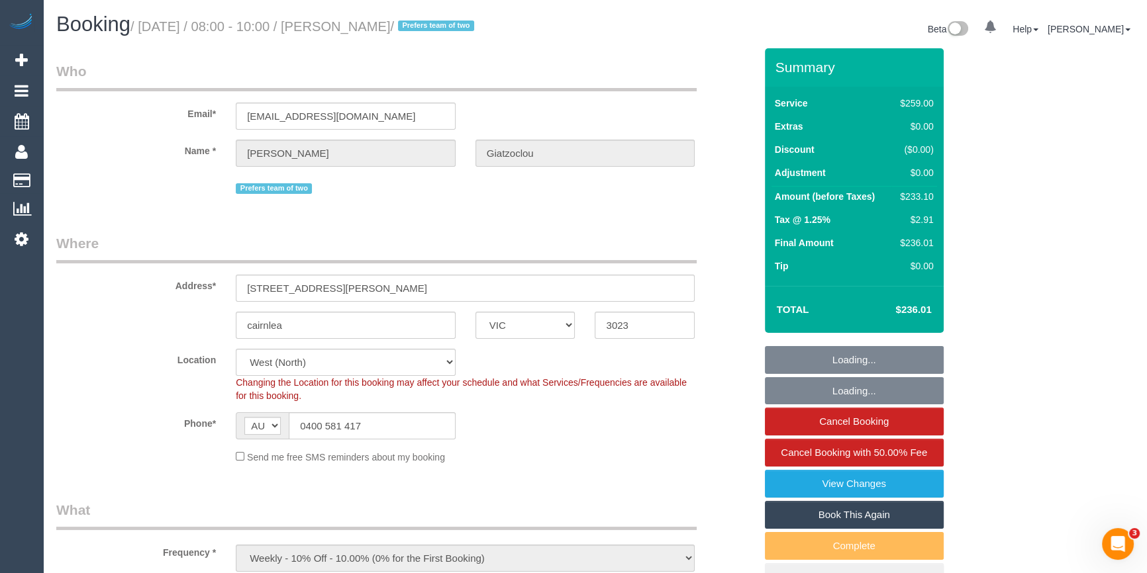
select select "object:1389"
select select "spot6"
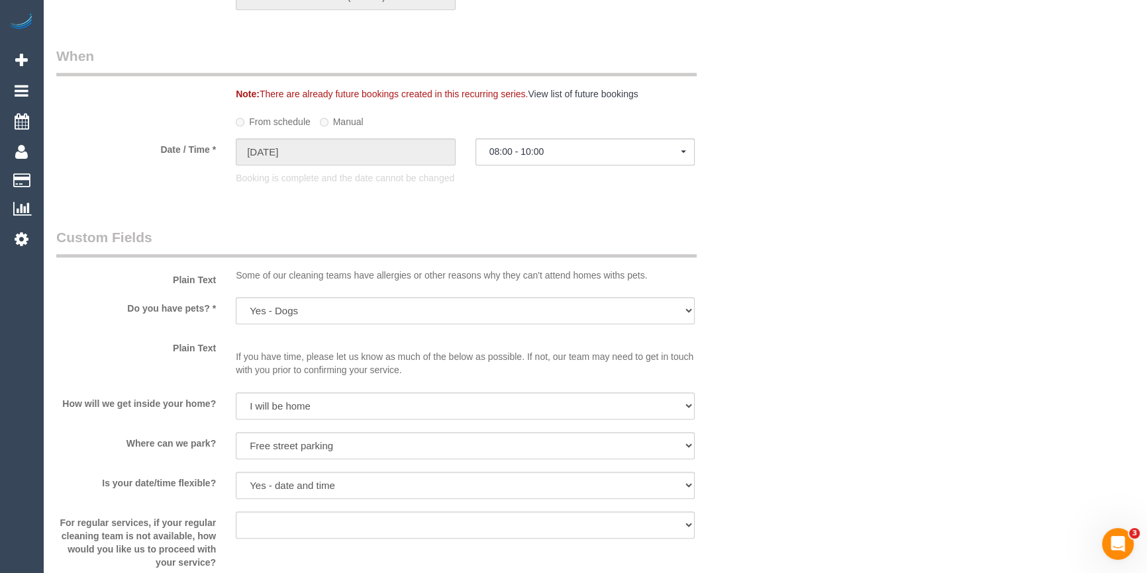
scroll to position [1685, 0]
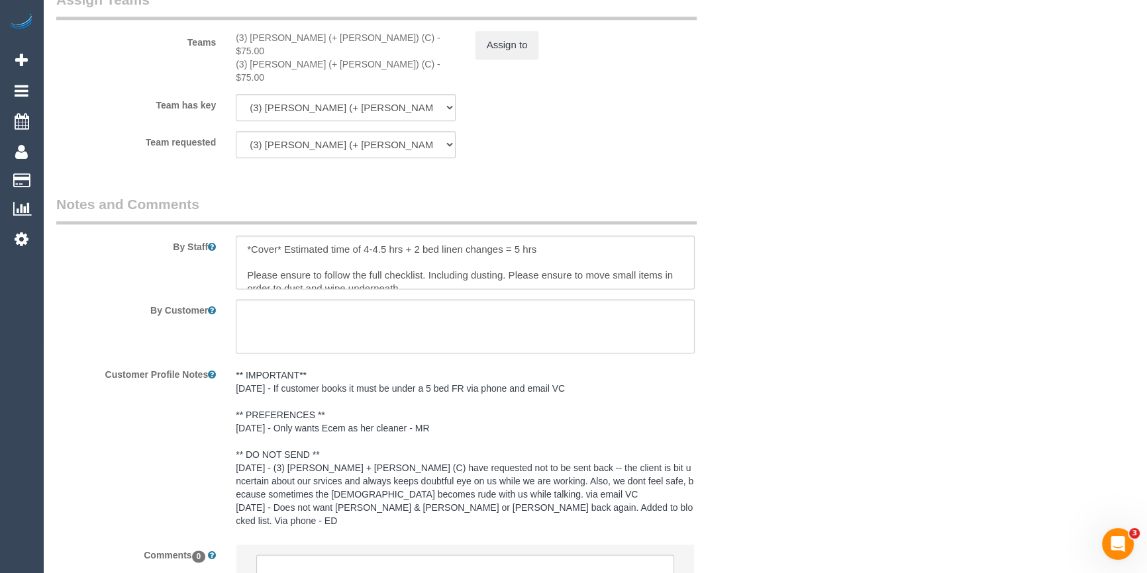
scroll to position [2203, 0]
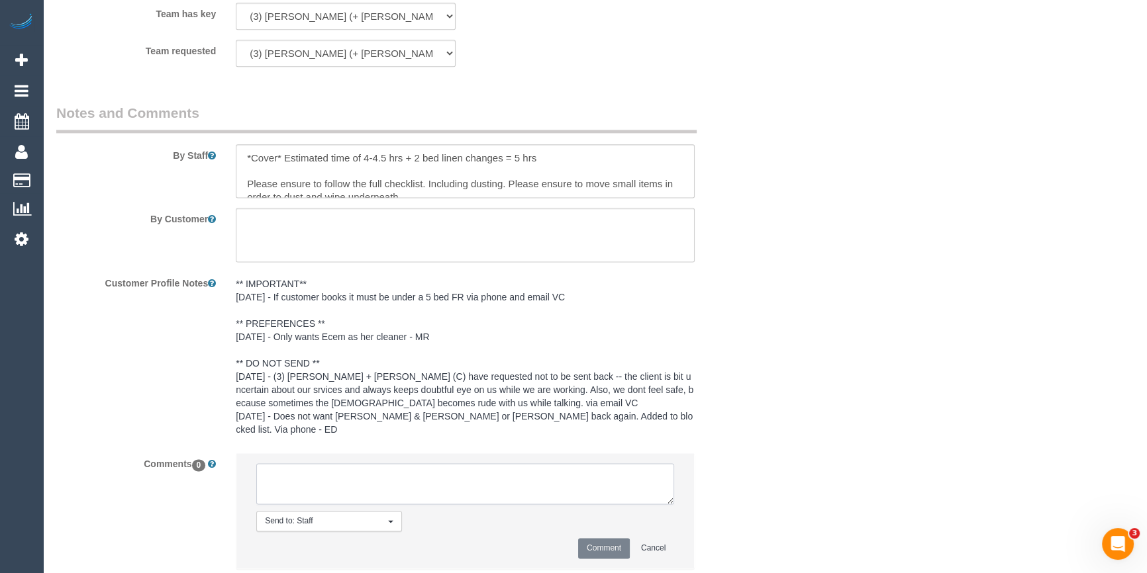
click at [316, 463] on textarea at bounding box center [465, 483] width 418 height 41
type textarea "p"
click at [389, 463] on textarea at bounding box center [465, 483] width 418 height 41
type textarea "Offered to Ahmedi + Mukthar - pending"
click at [608, 538] on button "Comment" at bounding box center [604, 548] width 52 height 21
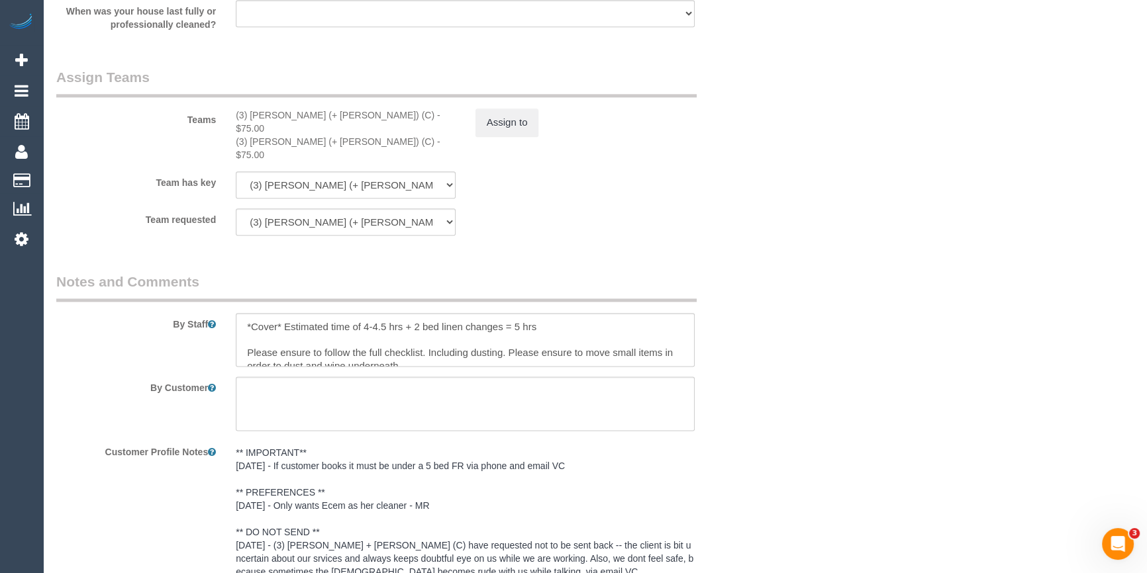
scroll to position [1781, 0]
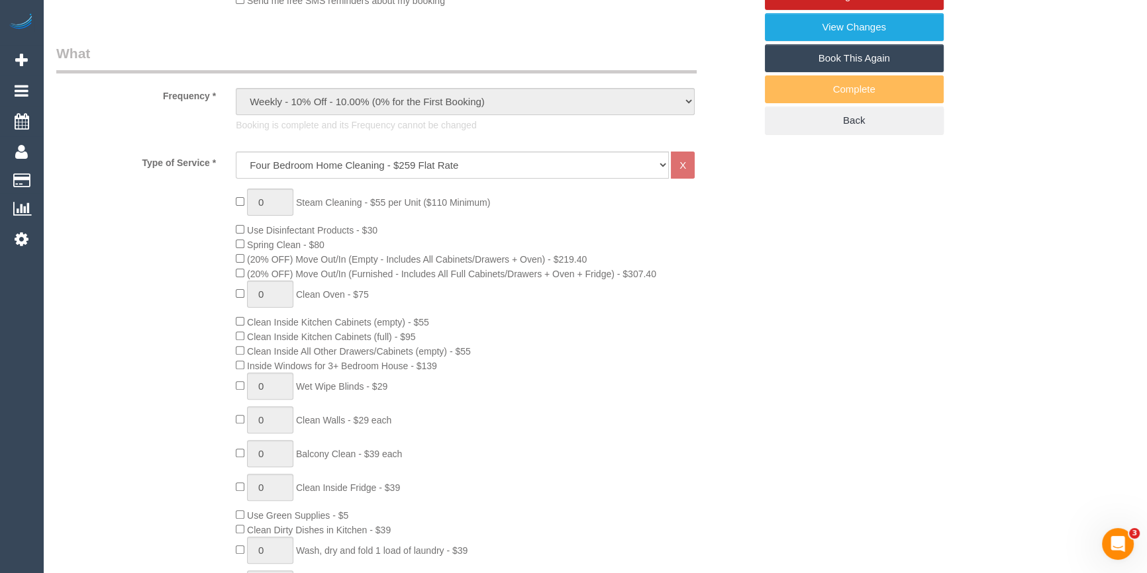
scroll to position [0, 0]
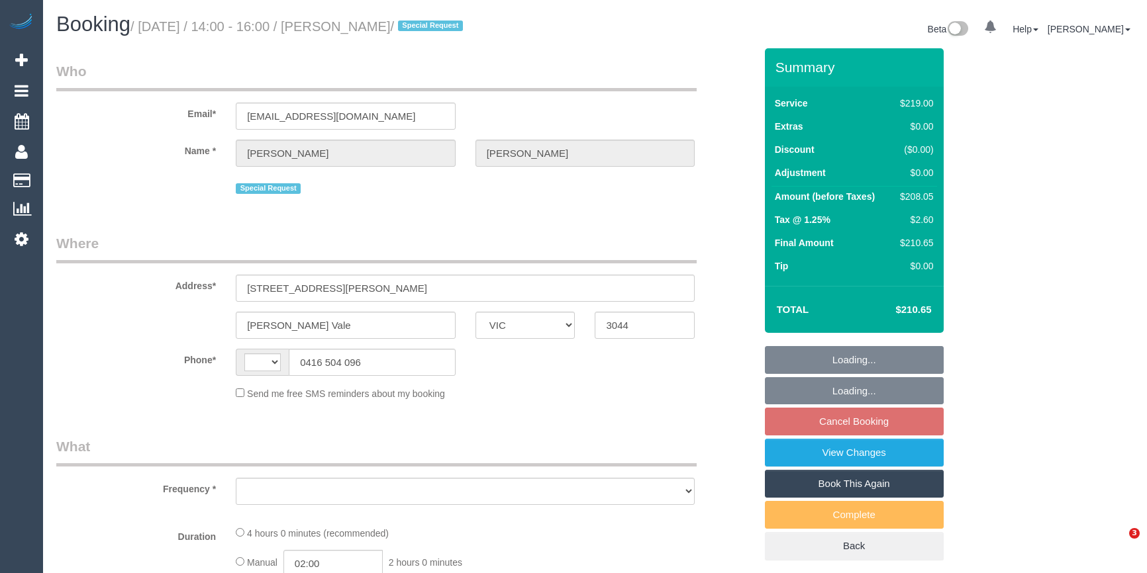
select select "VIC"
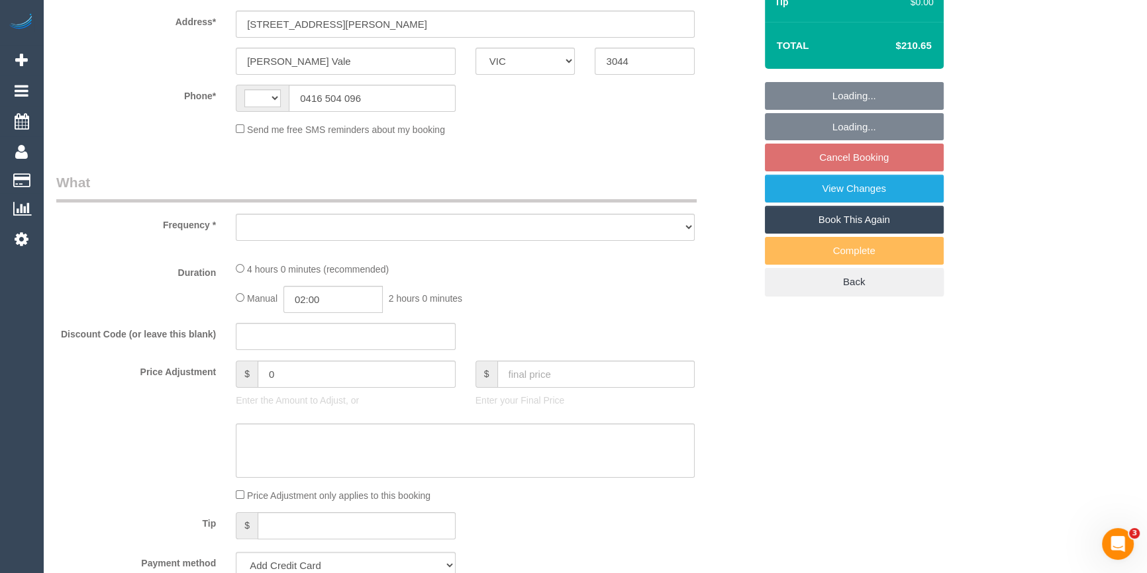
select select "object:294"
select select "number:29"
select select "number:14"
select select "number:19"
select select "number:25"
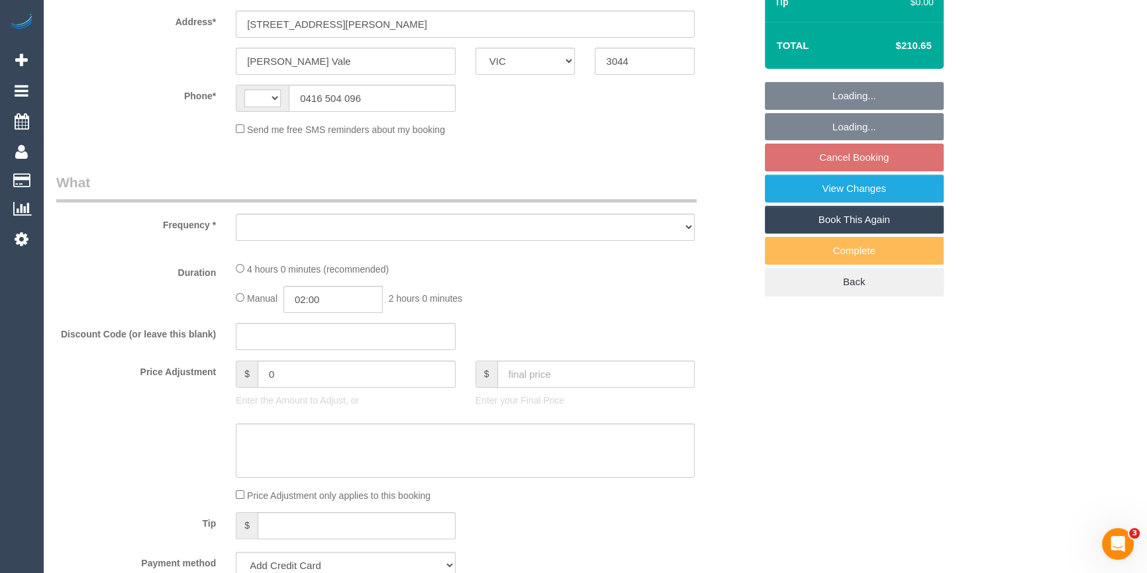
select select "number:33"
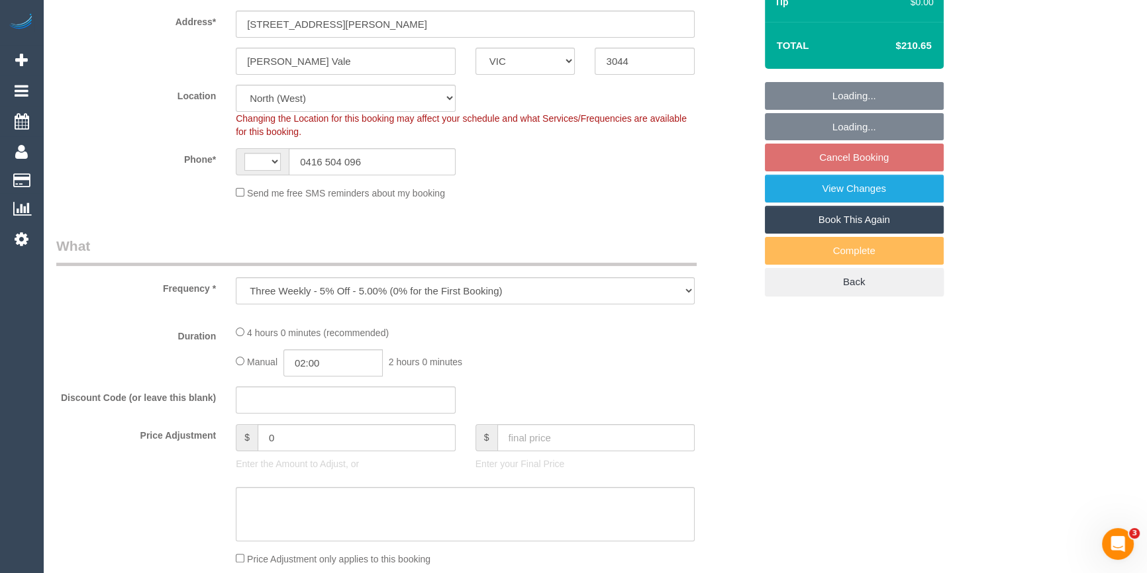
select select "string:stripe-pm_1Qhlb12GScqysDRVJbUSMyOt"
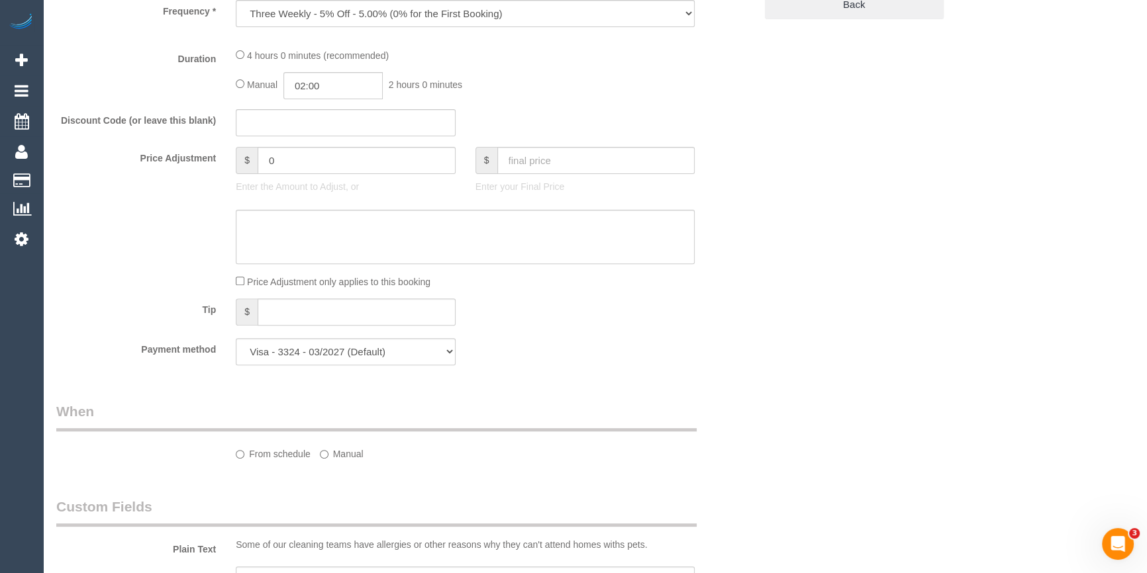
select select "object:790"
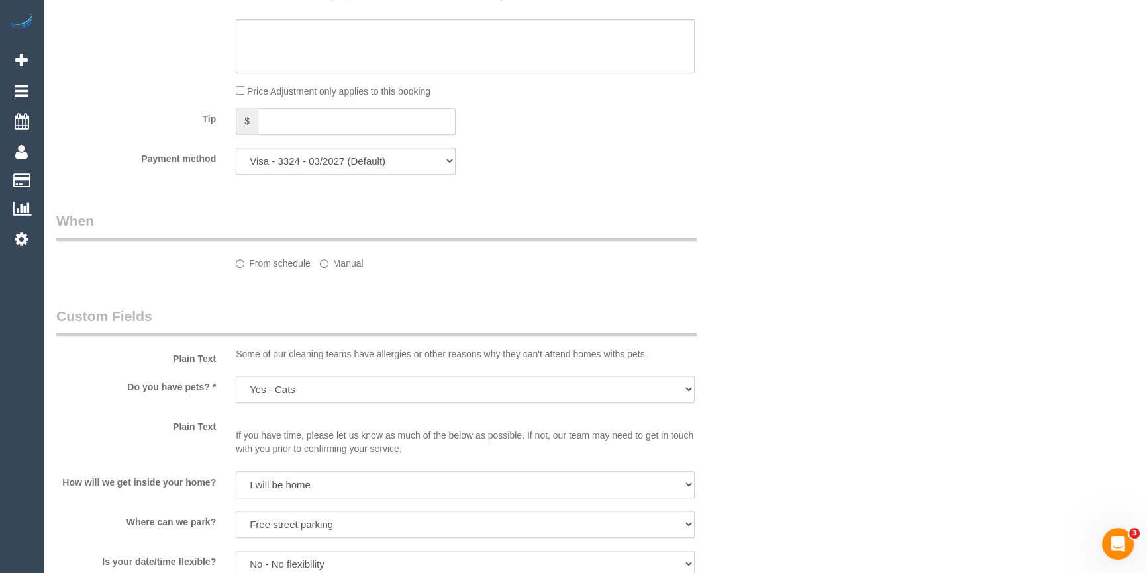
select select "string:AU"
select select "spot5"
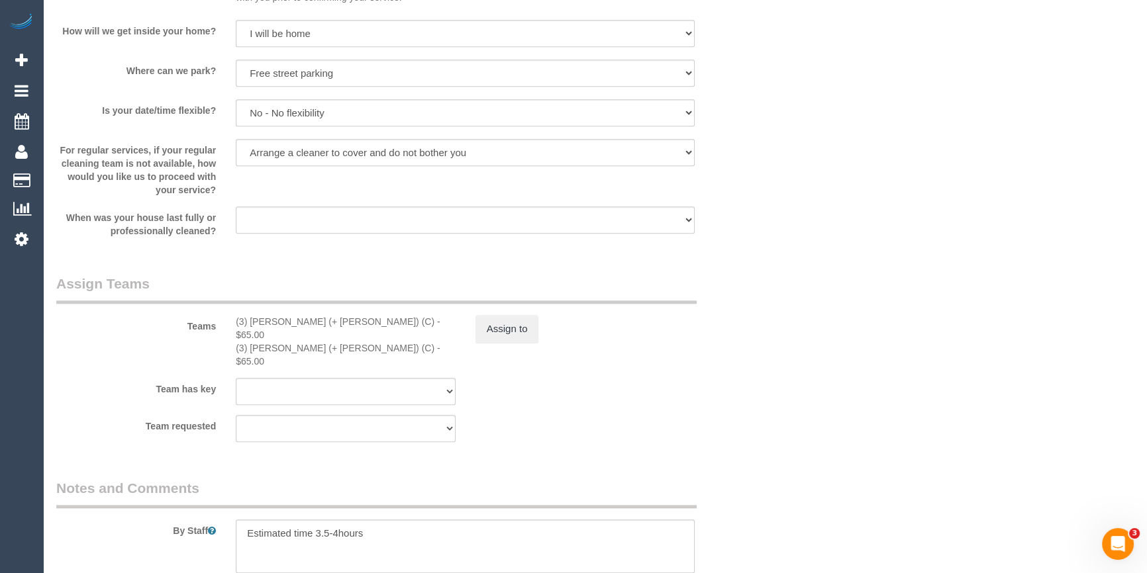
scroll to position [1866, 0]
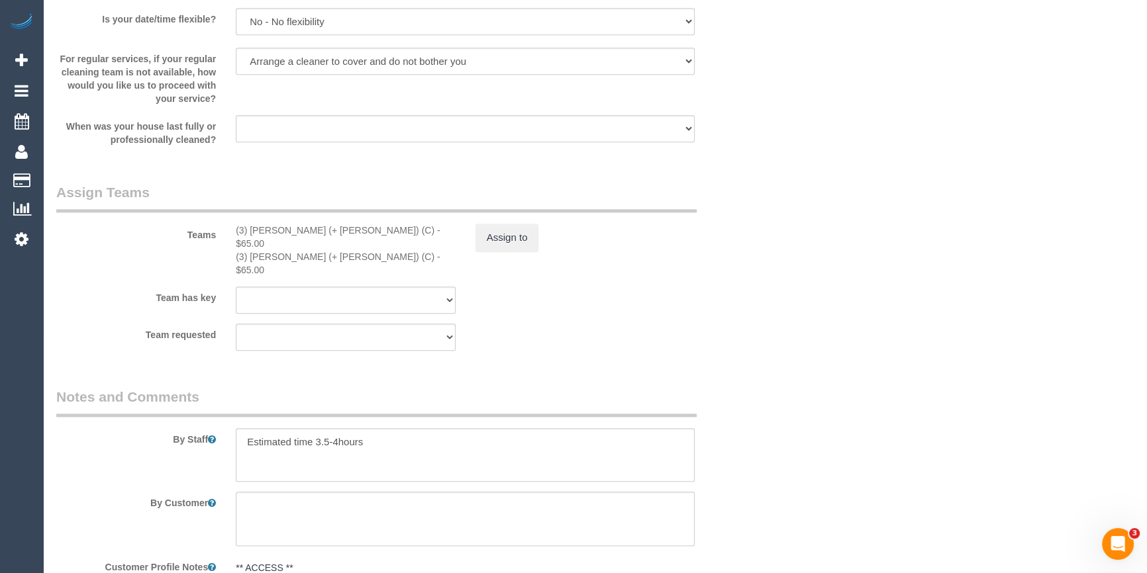
click at [320, 232] on div "(3) [PERSON_NAME] (+ [PERSON_NAME]) (C) - $65.00" at bounding box center [346, 237] width 220 height 26
drag, startPoint x: 307, startPoint y: 234, endPoint x: 249, endPoint y: 234, distance: 57.6
click at [249, 234] on div "(3) [PERSON_NAME] (+ [PERSON_NAME]) (C) - $65.00" at bounding box center [346, 237] width 220 height 26
copy div "[PERSON_NAME] (+ [PERSON_NAME]"
click at [761, 245] on div "Teams (3) [PERSON_NAME] (+ [PERSON_NAME]) (C) - $65.00 (3) [PERSON_NAME] (+ [PE…" at bounding box center [405, 230] width 718 height 94
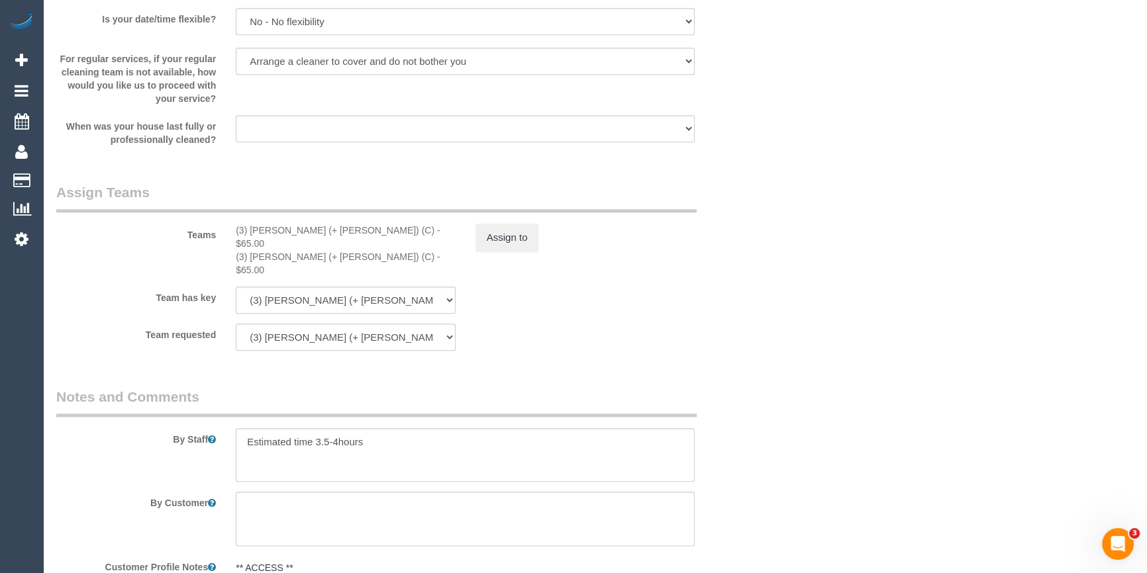
scroll to position [2190, 0]
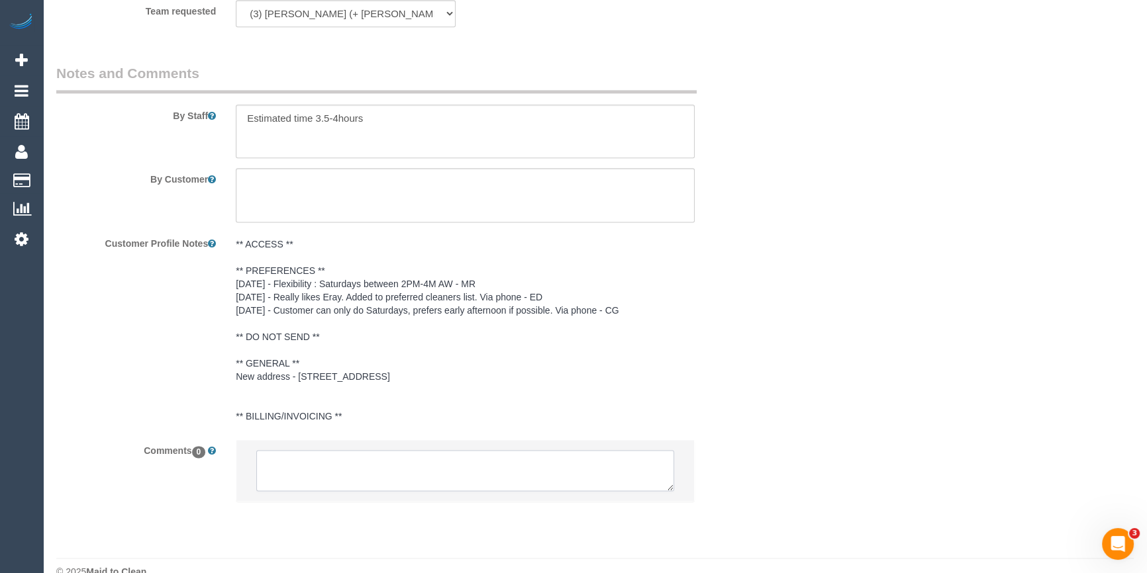
click at [305, 450] on textarea at bounding box center [465, 470] width 418 height 41
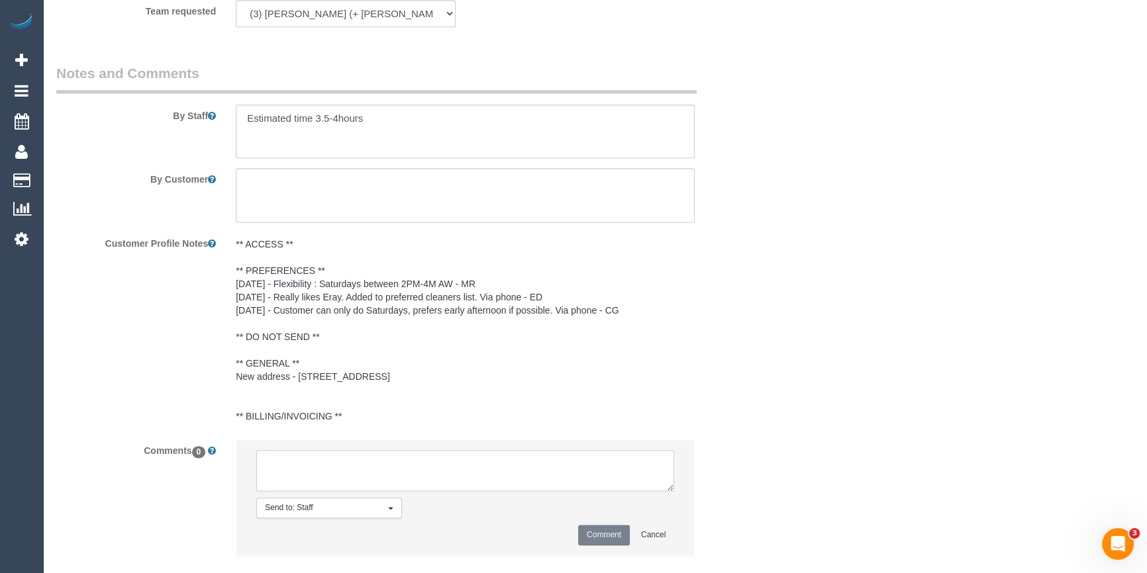
paste textarea "Arifin (+ Fatema"
click at [291, 450] on textarea at bounding box center [465, 470] width 418 height 41
click at [297, 450] on textarea at bounding box center [465, 470] width 418 height 41
click at [490, 450] on textarea at bounding box center [465, 470] width 418 height 41
type textarea "Arifin + Fatema U/A - assigned to HP team"
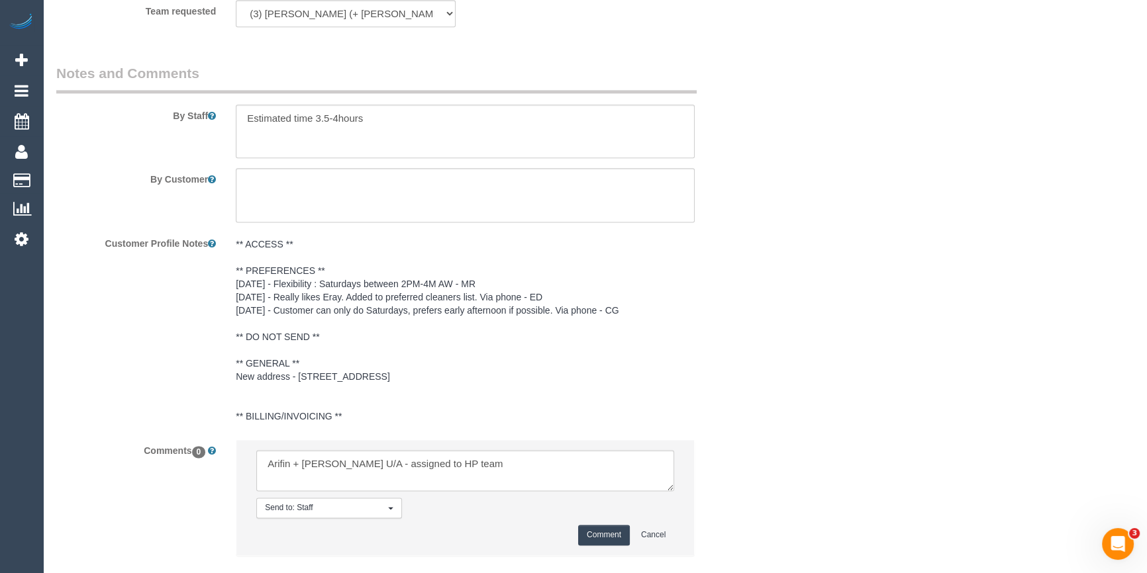
click at [624, 525] on button "Comment" at bounding box center [604, 535] width 52 height 21
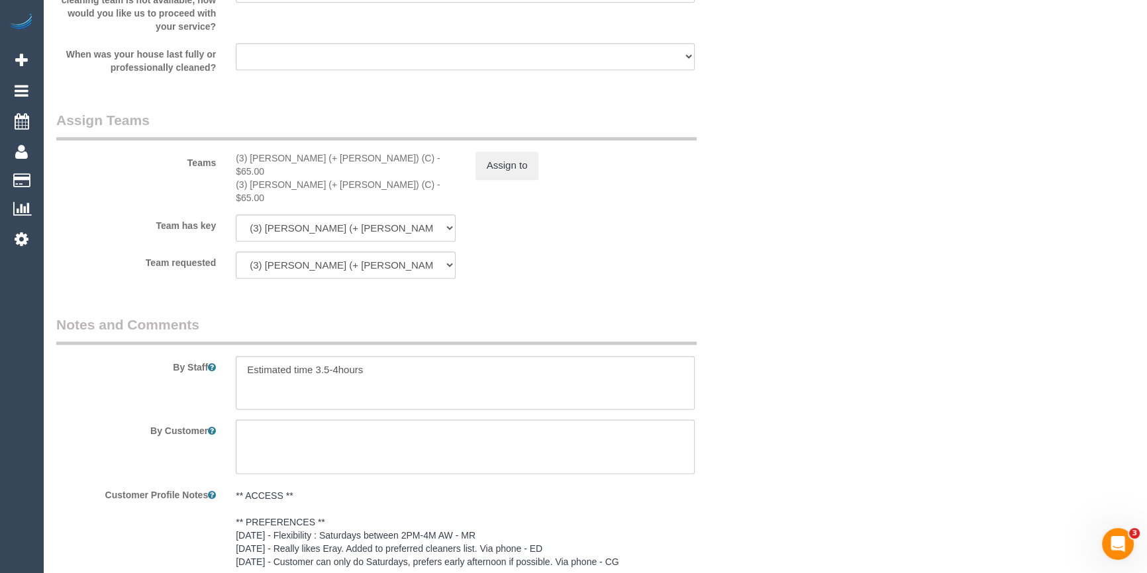
scroll to position [1708, 0]
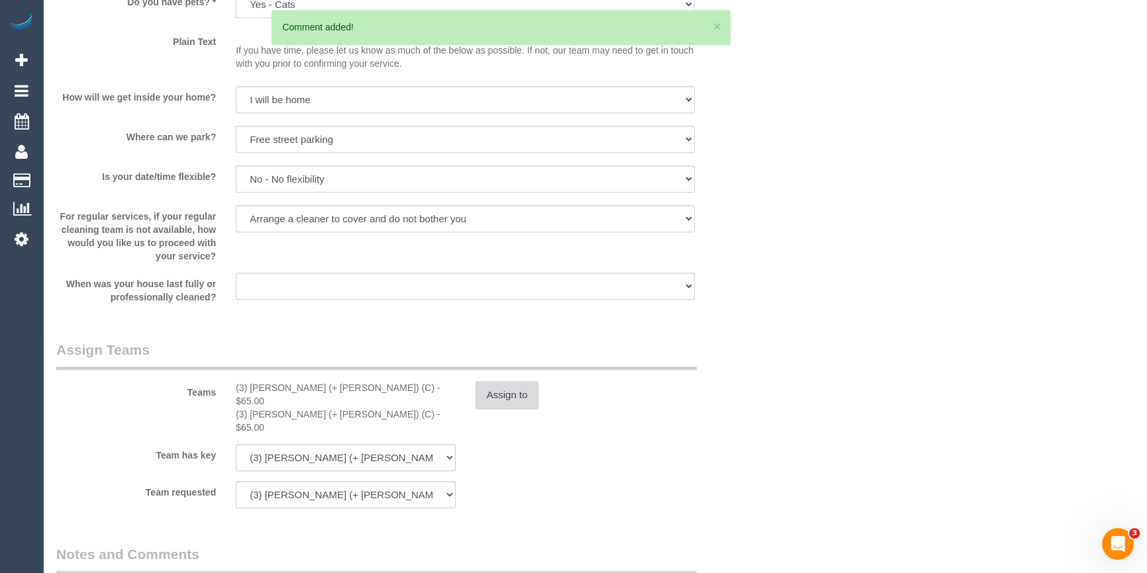
click at [526, 385] on button "Assign to" at bounding box center [507, 395] width 64 height 28
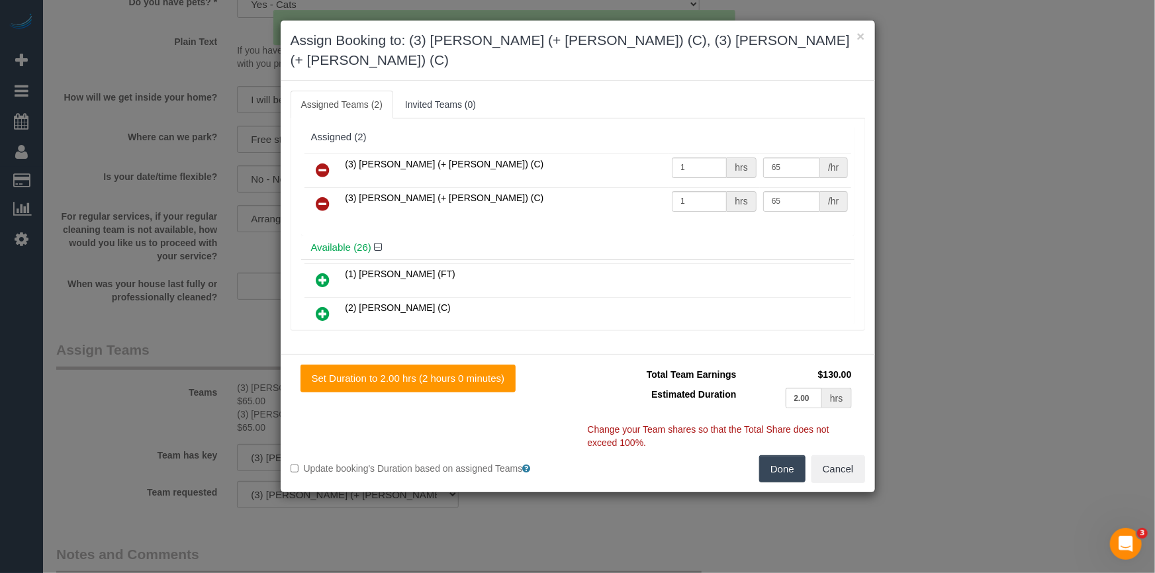
click at [325, 162] on icon at bounding box center [323, 170] width 14 height 16
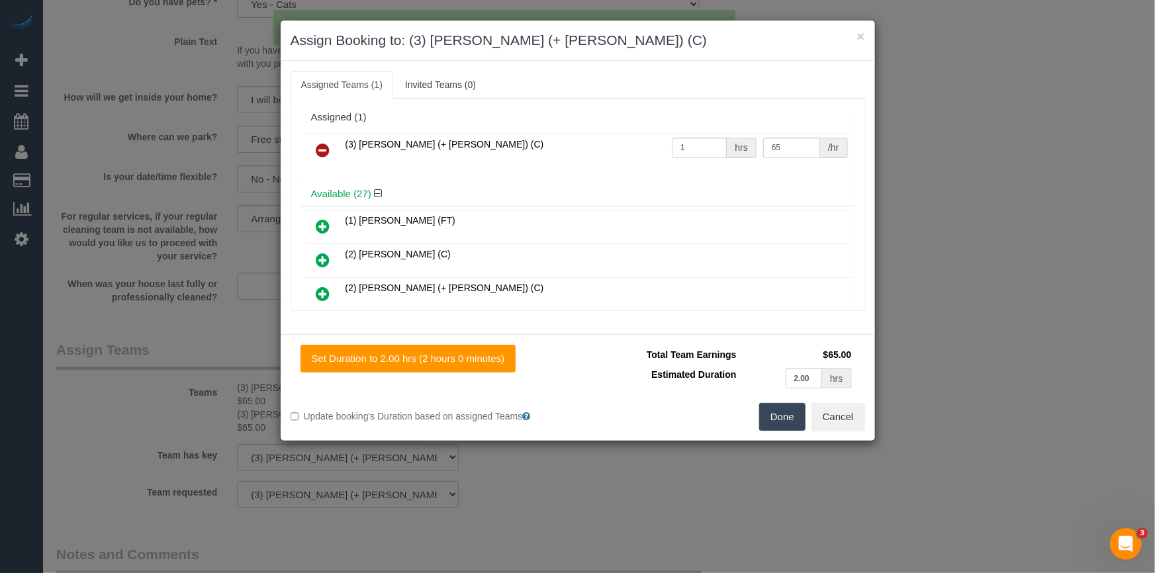
click at [320, 148] on icon at bounding box center [323, 150] width 14 height 16
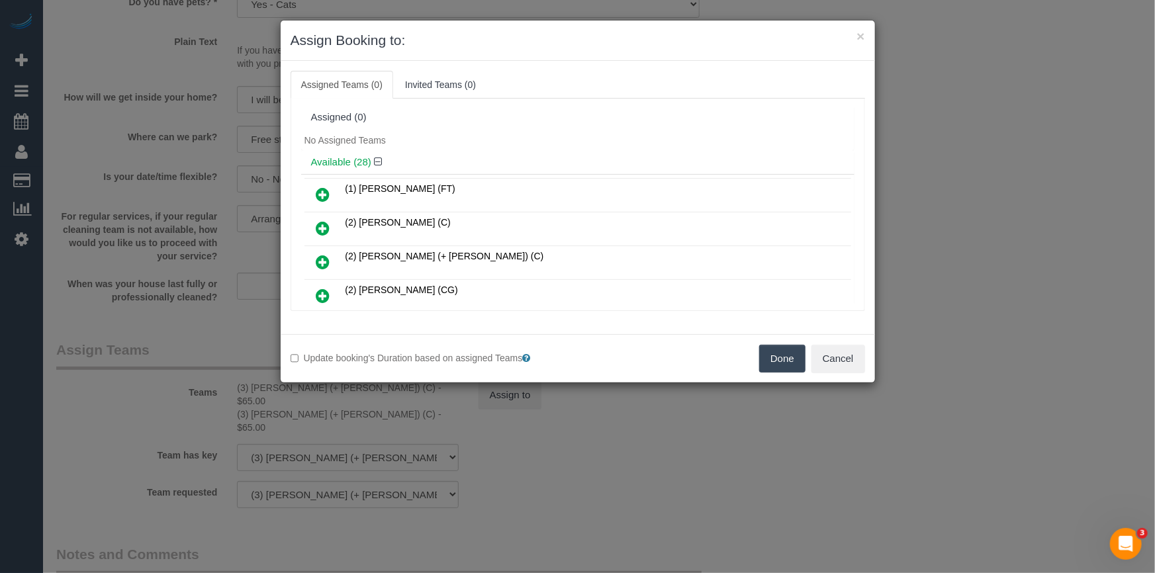
click at [790, 362] on button "Done" at bounding box center [782, 359] width 46 height 28
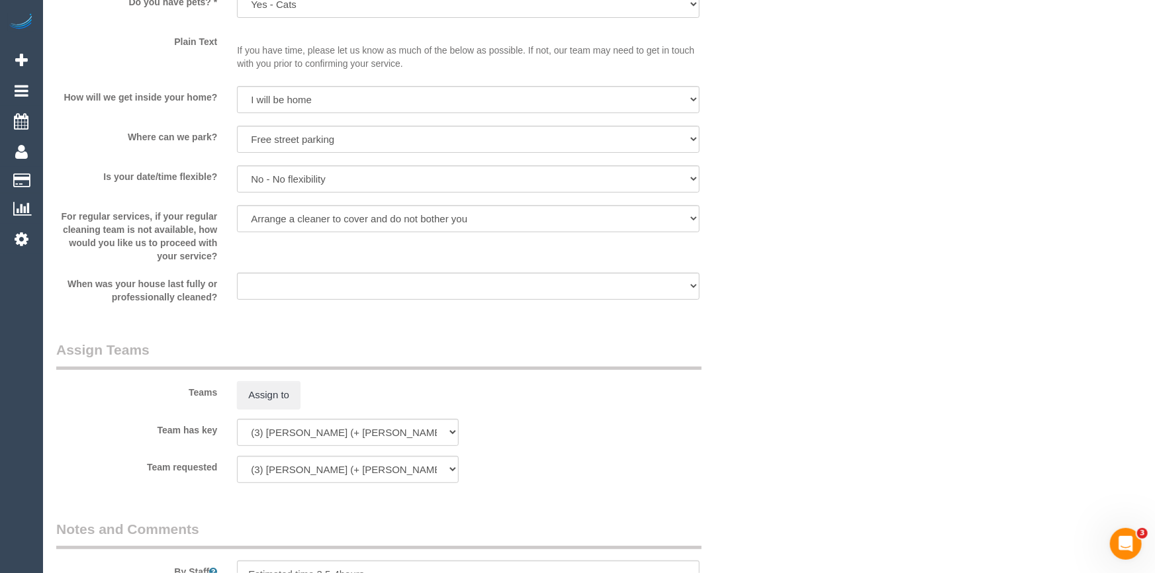
click at [790, 362] on div "× Assign Booking to: Assigned Teams (0) Invited Teams (0) Assigned (0) No Assig…" at bounding box center [577, 286] width 1155 height 573
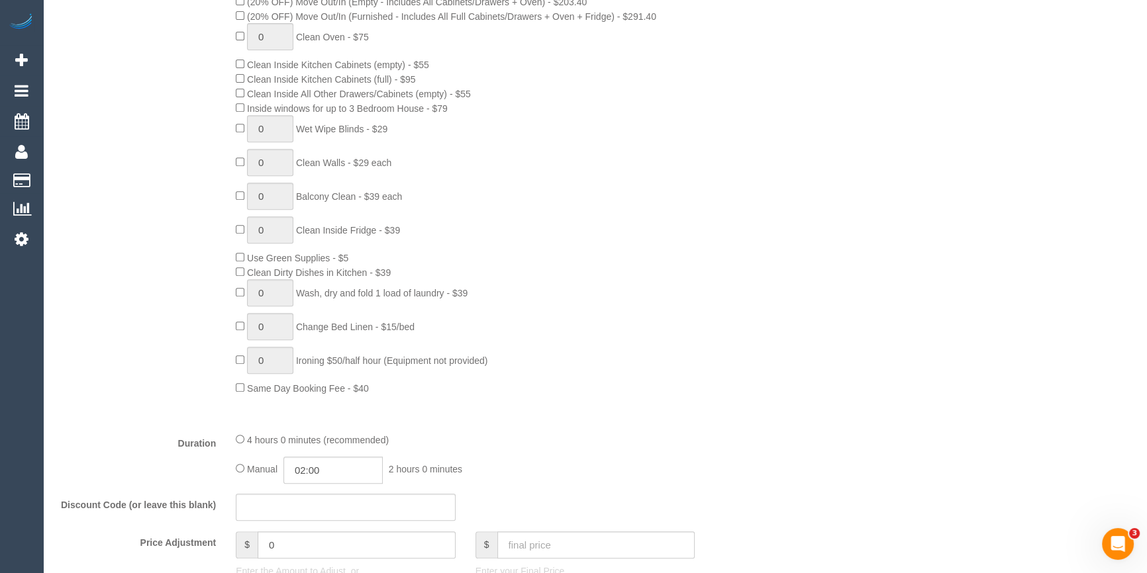
click at [746, 412] on div "Type of Service * Hourly Service - $70/h Hourly Service - $65/h Hourly Service …" at bounding box center [405, 158] width 699 height 528
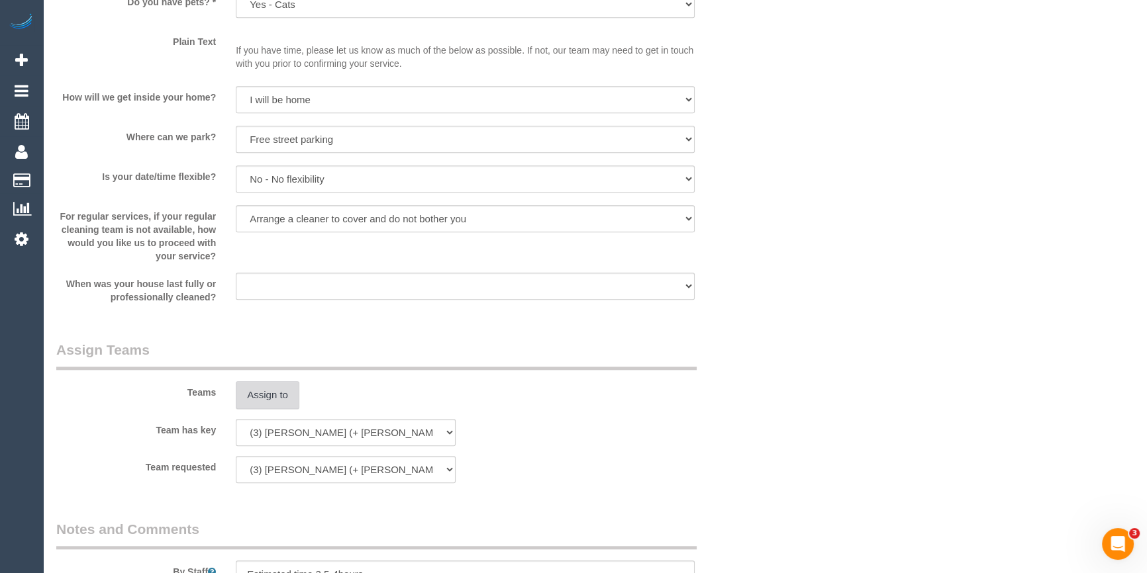
click at [280, 395] on button "Assign to" at bounding box center [268, 395] width 64 height 28
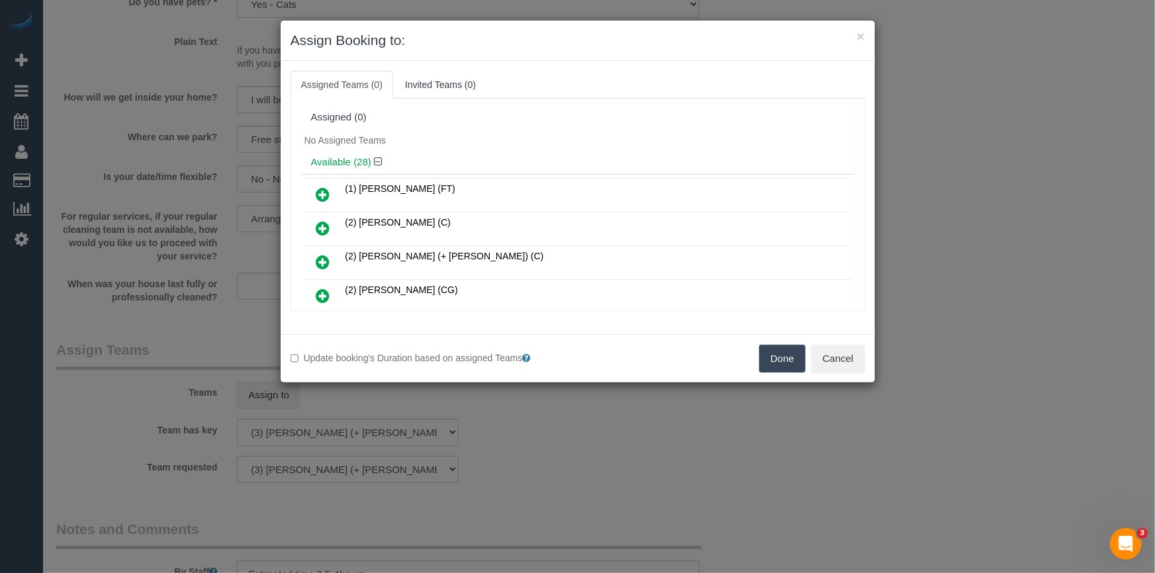
click at [324, 259] on icon at bounding box center [323, 262] width 14 height 16
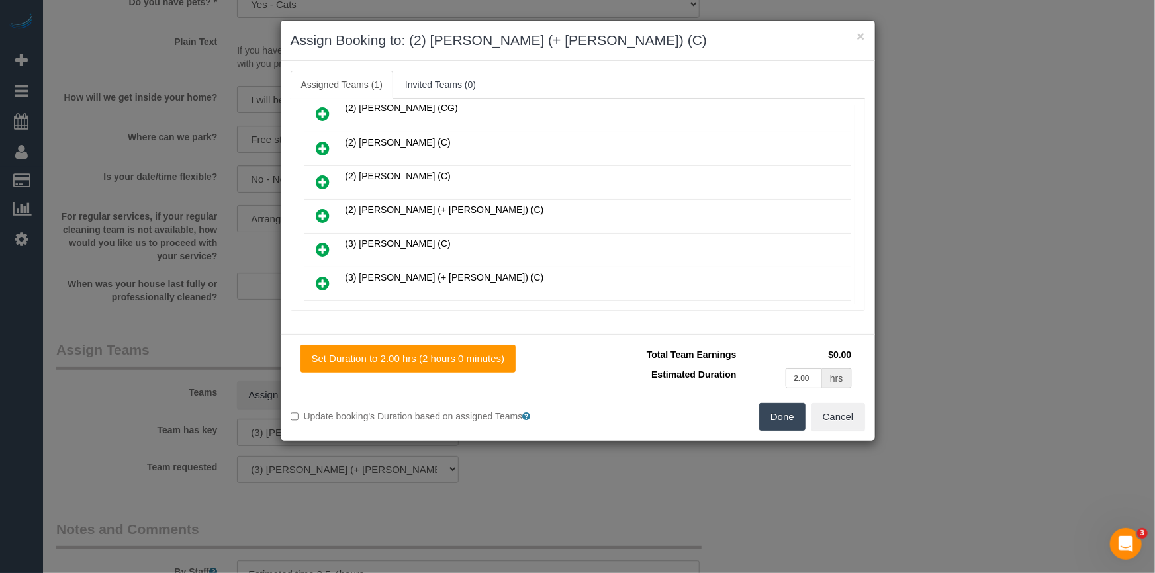
click at [316, 210] on link at bounding box center [323, 216] width 31 height 26
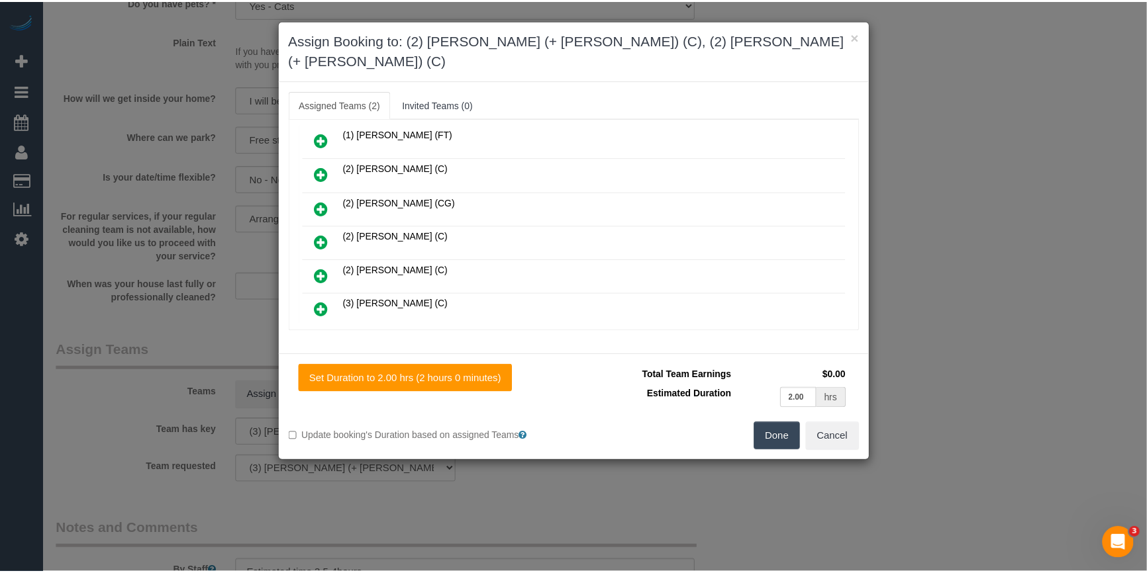
scroll to position [0, 0]
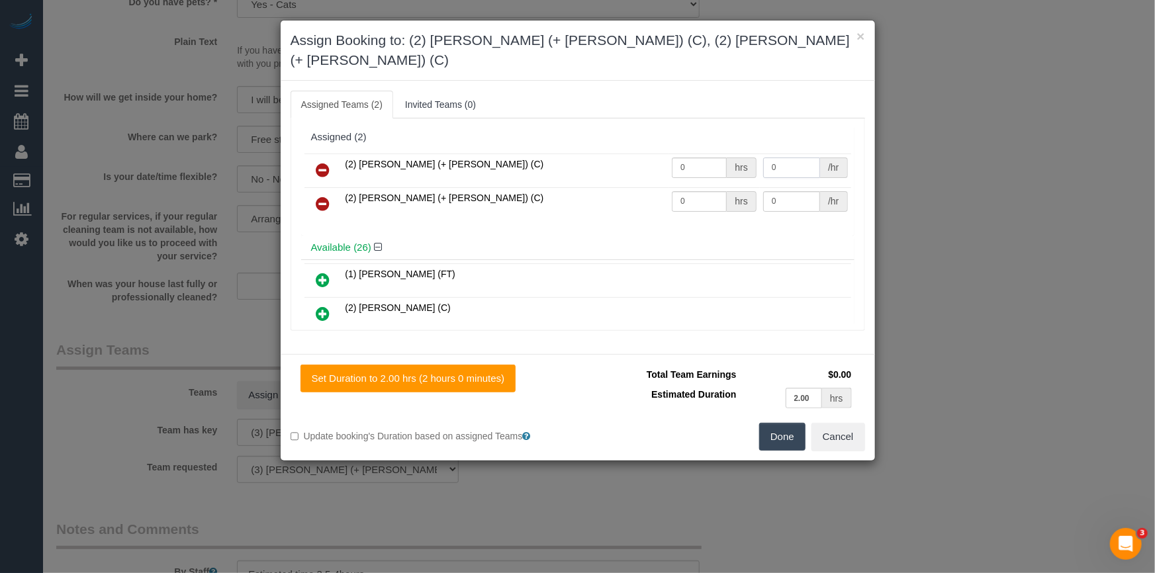
click at [782, 158] on input "0" at bounding box center [791, 168] width 57 height 21
type input "65"
click at [801, 191] on input "0" at bounding box center [791, 201] width 57 height 21
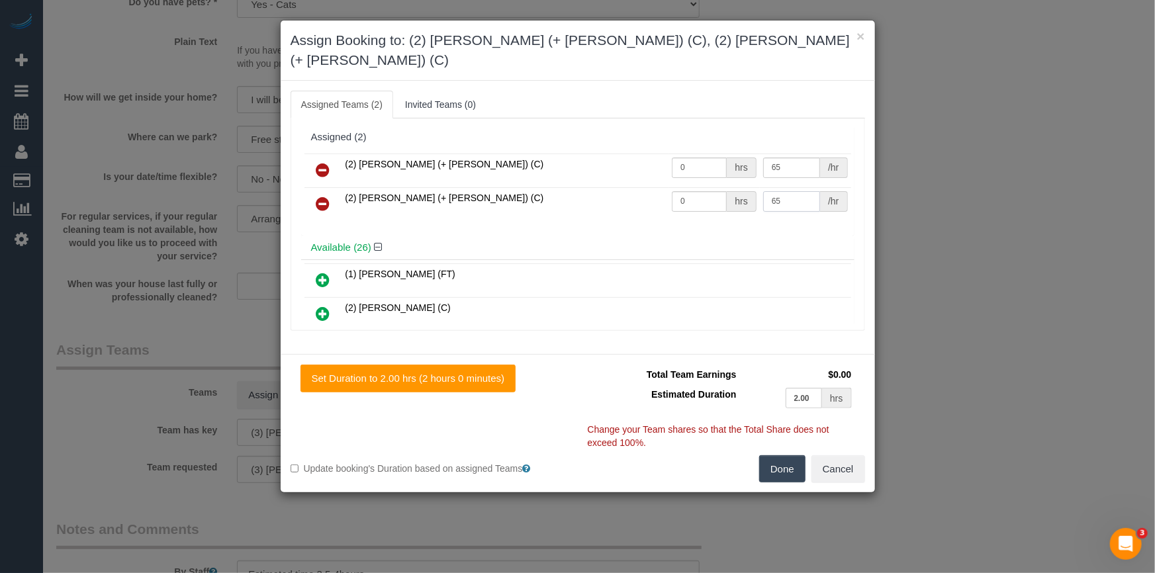
type input "65"
click at [691, 158] on input "0" at bounding box center [699, 168] width 55 height 21
type input "1"
click at [693, 191] on input "0" at bounding box center [699, 201] width 55 height 21
type input "1"
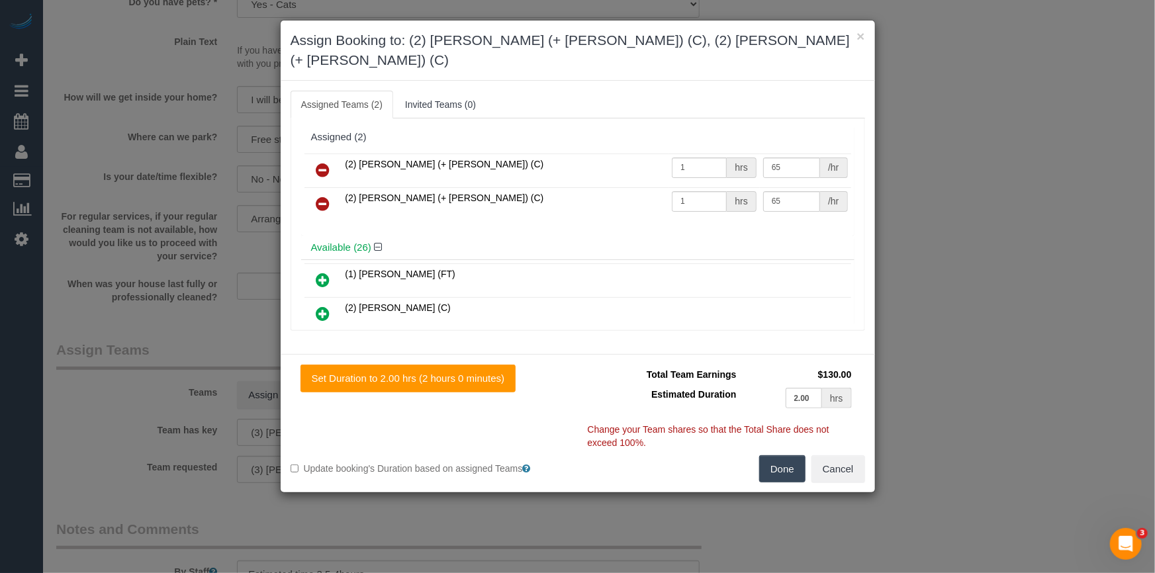
click at [777, 456] on button "Done" at bounding box center [782, 470] width 46 height 28
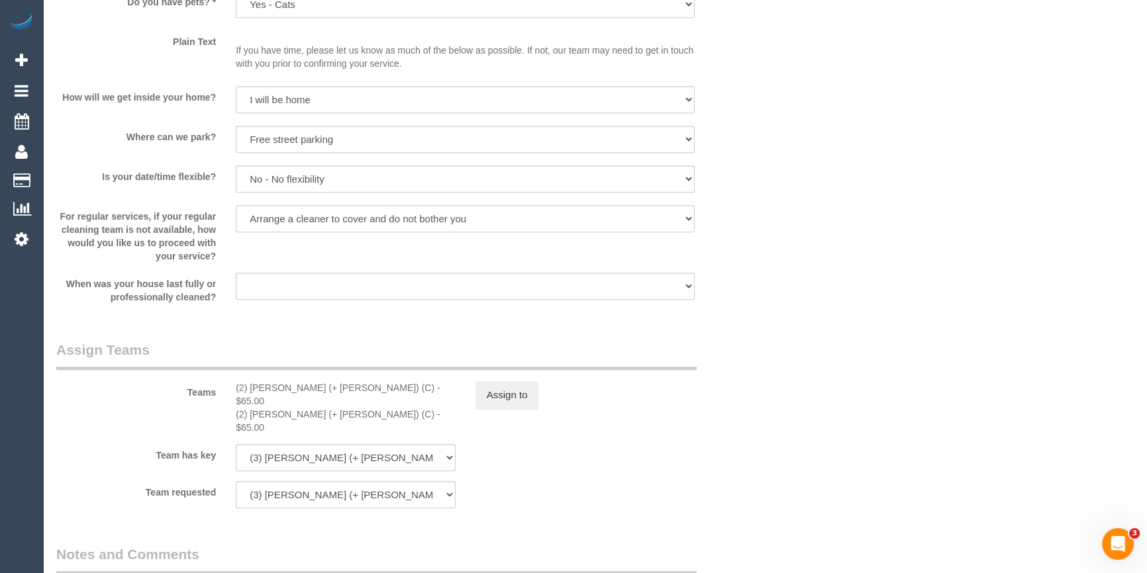
click at [870, 407] on div "× Assign Booking to: (2) Chirag (+ Shachi) (C), (2) Shachi (+ Chirag) (C) Assig…" at bounding box center [573, 286] width 1147 height 573
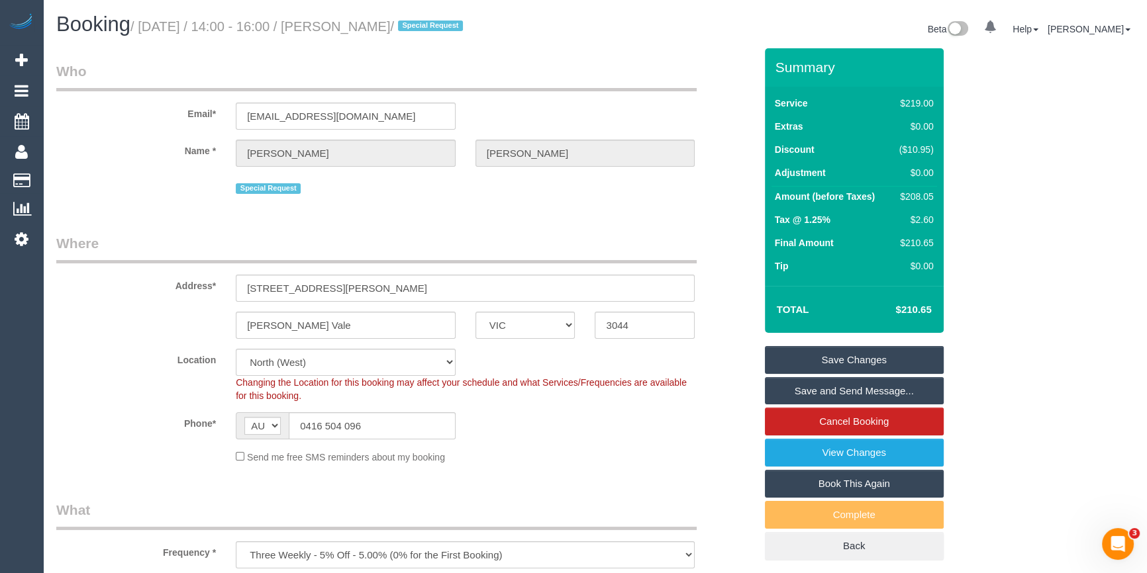
click at [896, 363] on link "Save Changes" at bounding box center [854, 360] width 179 height 28
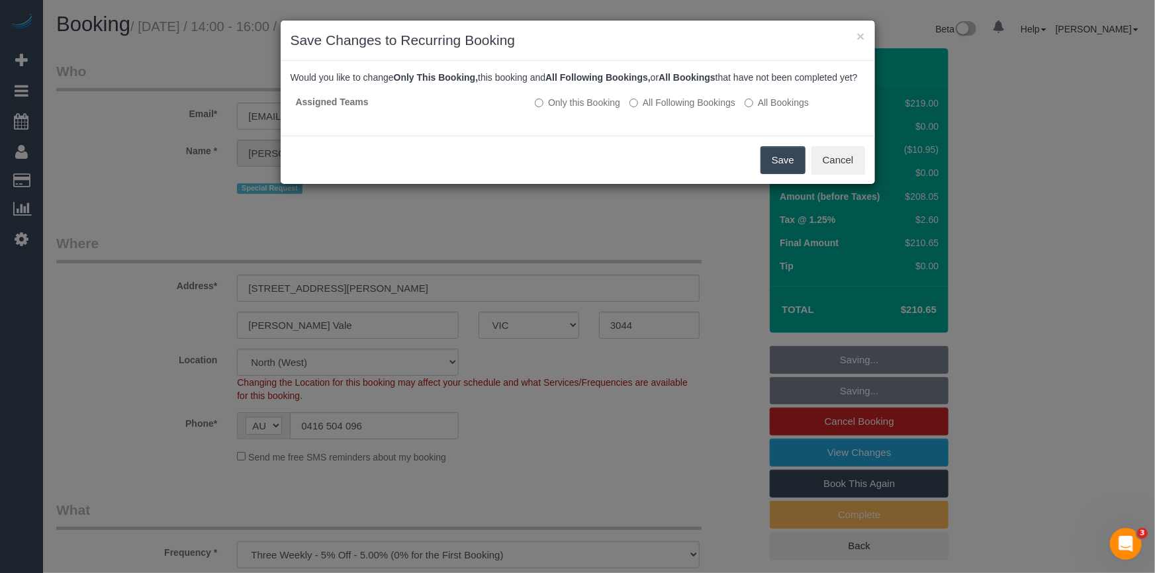
click at [781, 174] on button "Save" at bounding box center [783, 160] width 45 height 28
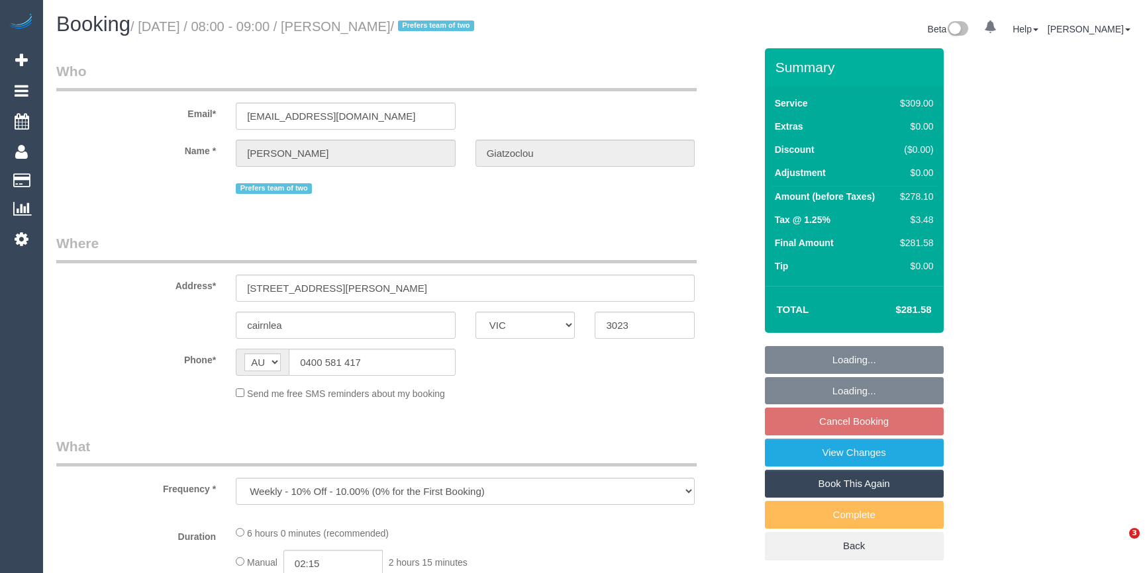
select select "VIC"
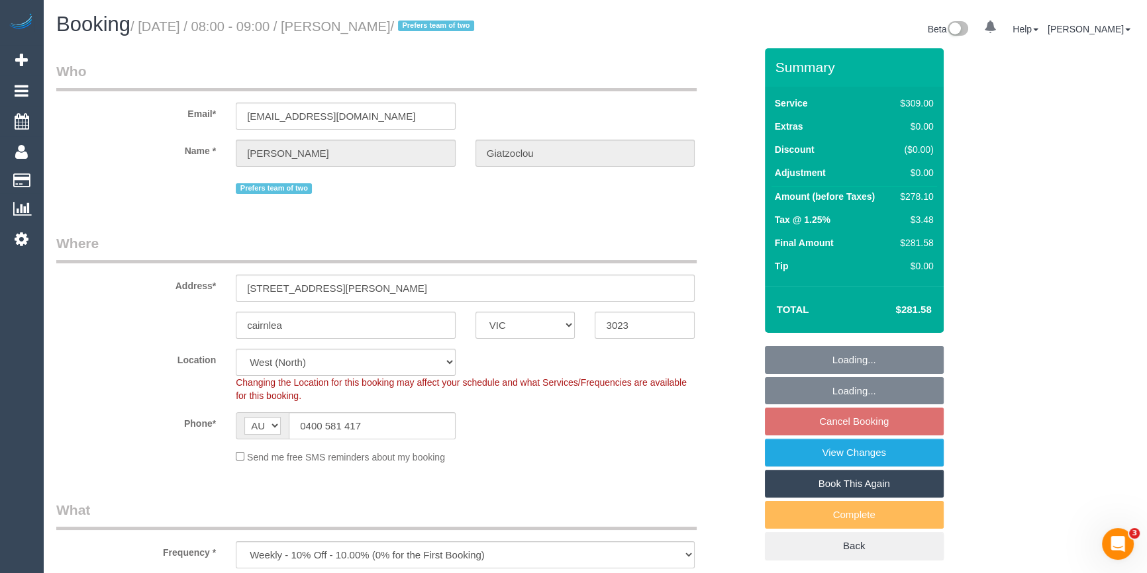
select select "object:648"
select select "string:stripe-pm_1RMhsC2GScqysDRVgXYX7W3d"
select select "number:27"
select select "number:14"
select select "number:19"
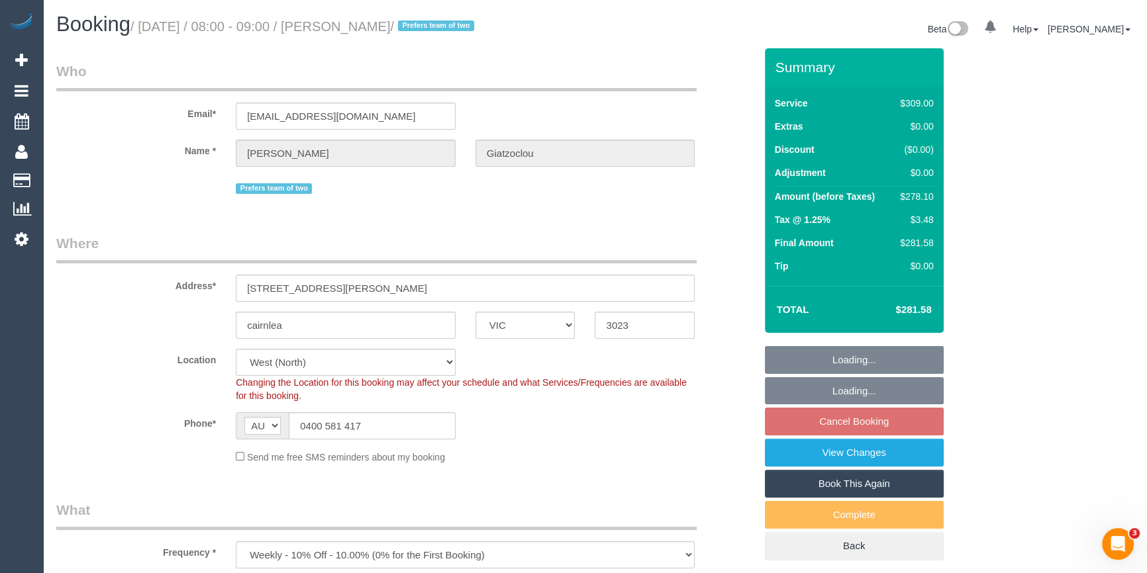
select select "number:22"
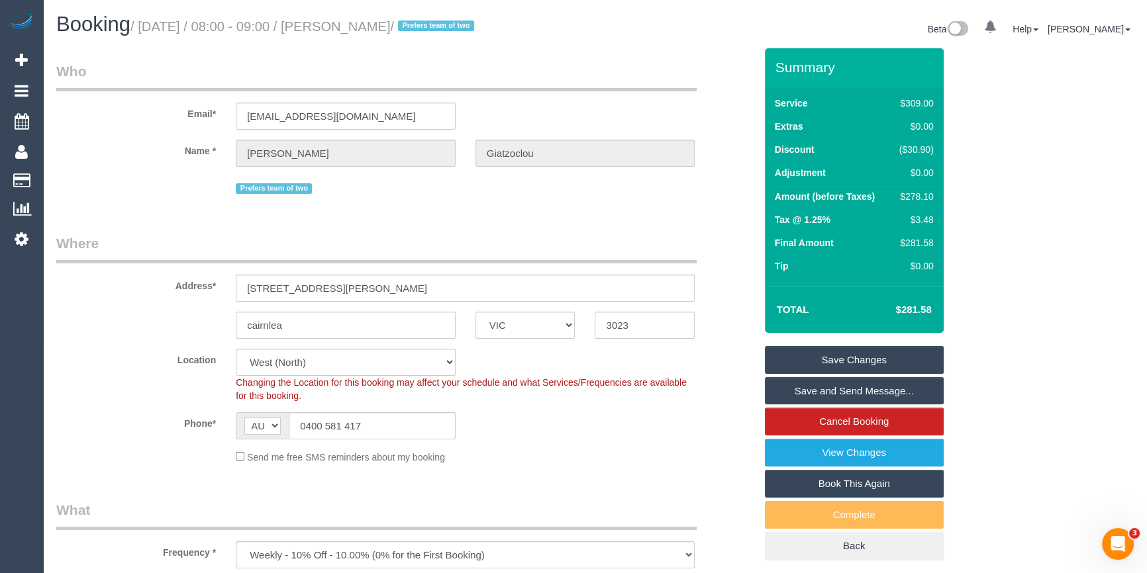
click at [733, 256] on div "Address* [STREET_ADDRESS][PERSON_NAME]" at bounding box center [405, 268] width 718 height 68
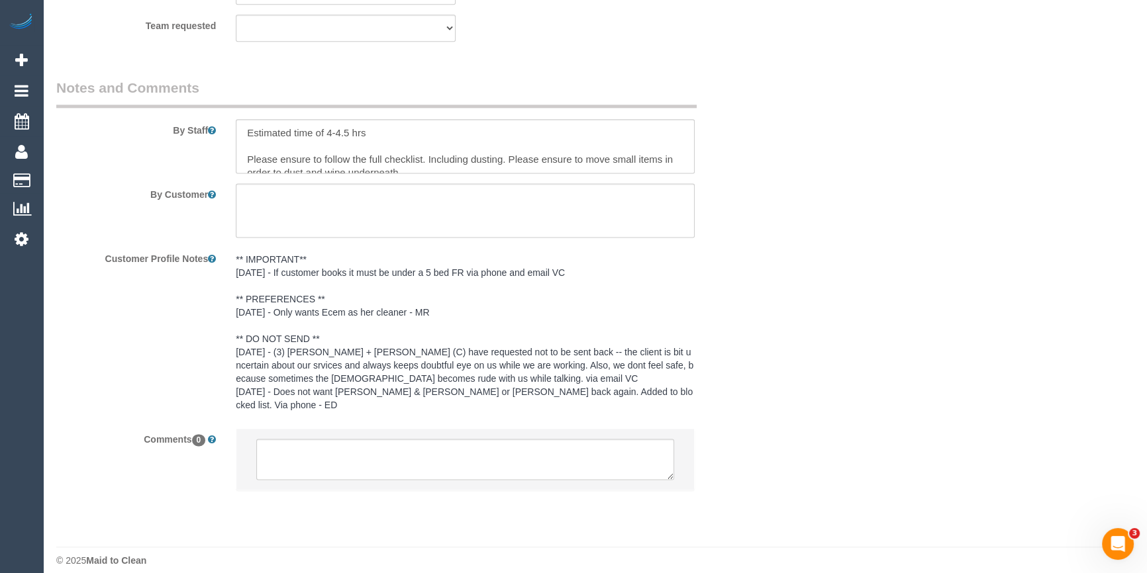
scroll to position [1778, 0]
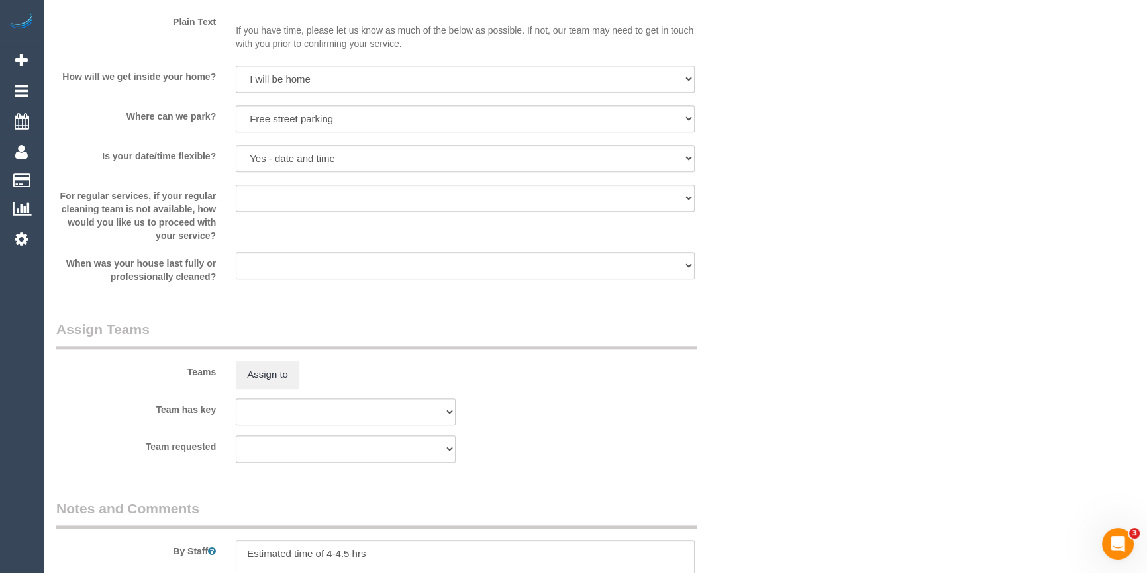
click at [728, 369] on div "Teams Assign to" at bounding box center [405, 354] width 718 height 69
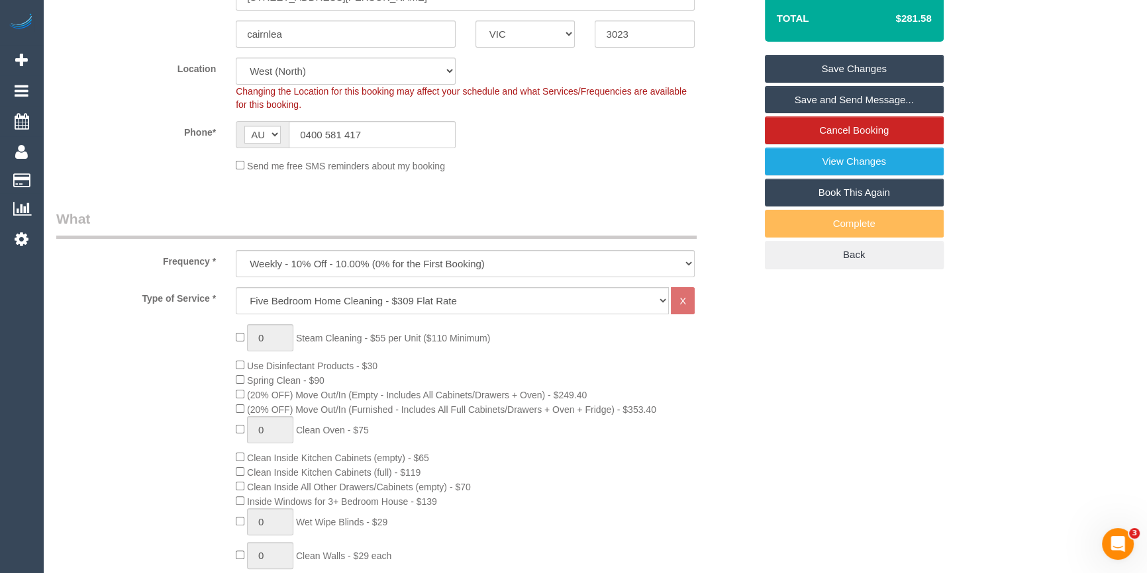
scroll to position [32, 0]
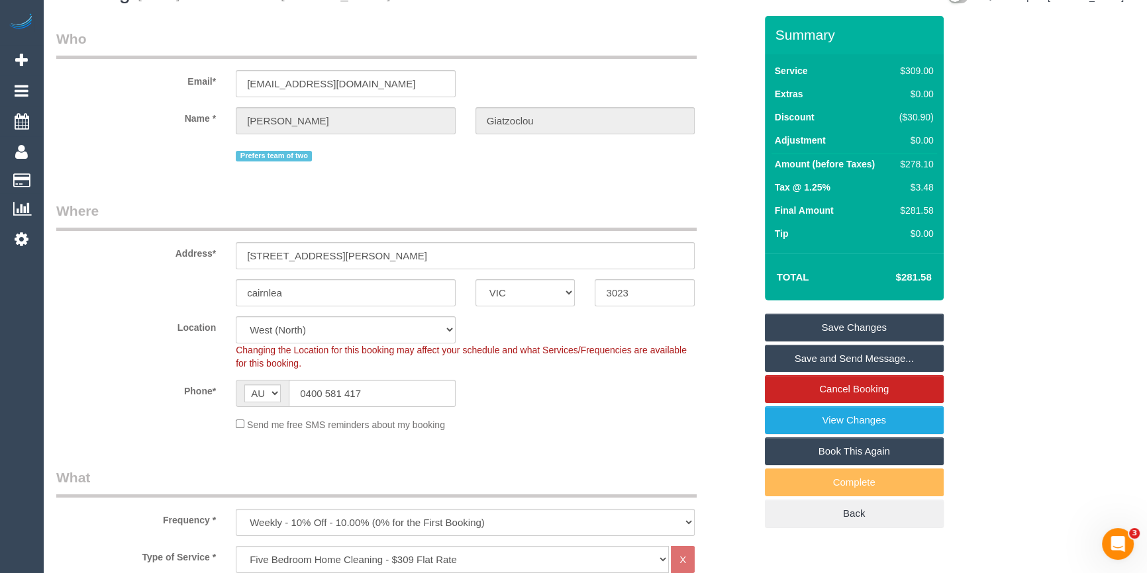
click at [911, 163] on div "$278.10" at bounding box center [914, 164] width 40 height 13
copy div "278.10"
click at [974, 166] on div "Summary Service $309.00 Extras $0.00 Discount ($30.90) Adjustment $0.00 Amount …" at bounding box center [889, 285] width 269 height 539
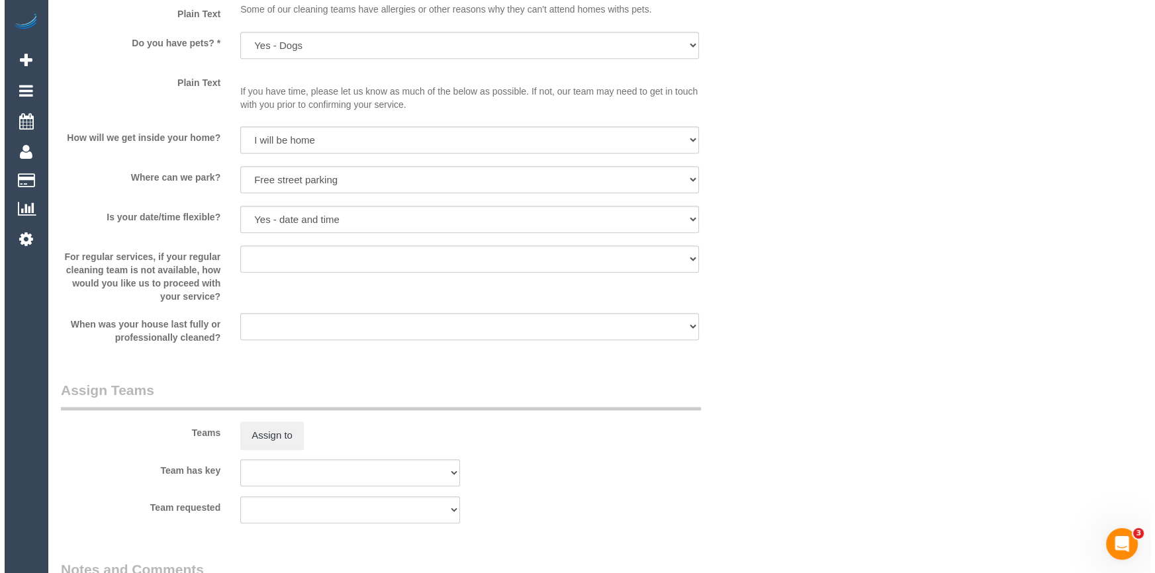
scroll to position [1717, 0]
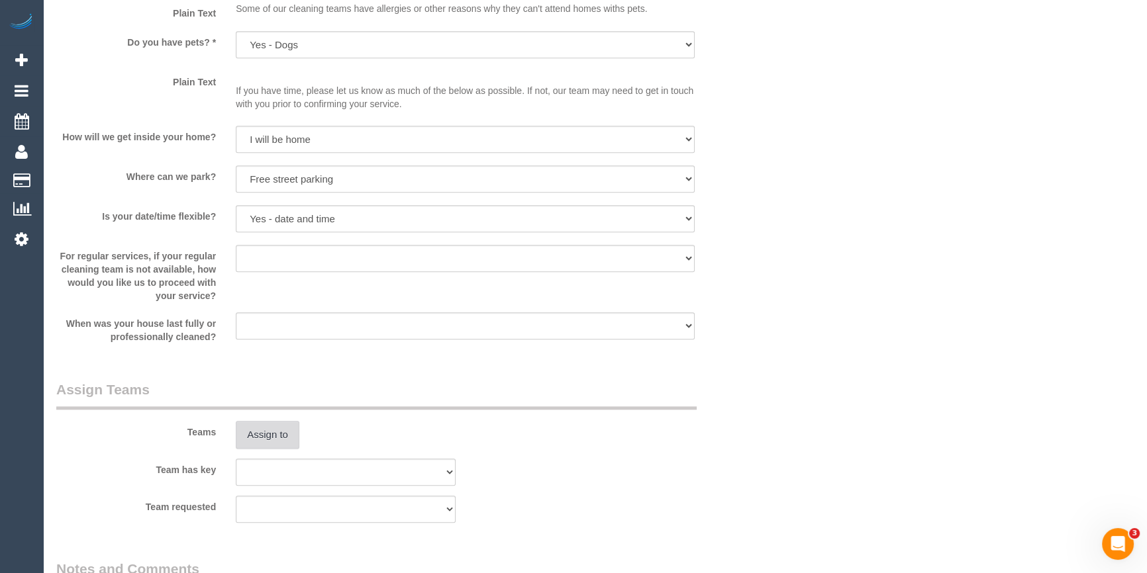
click at [267, 444] on button "Assign to" at bounding box center [268, 435] width 64 height 28
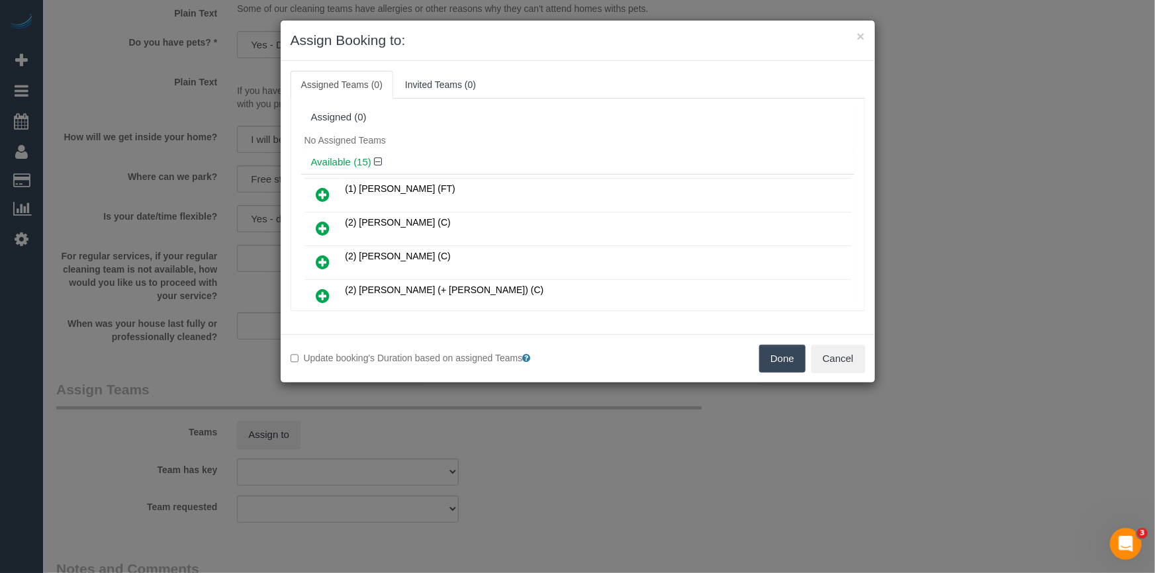
click at [484, 124] on div "Assigned (0)" at bounding box center [578, 117] width 554 height 25
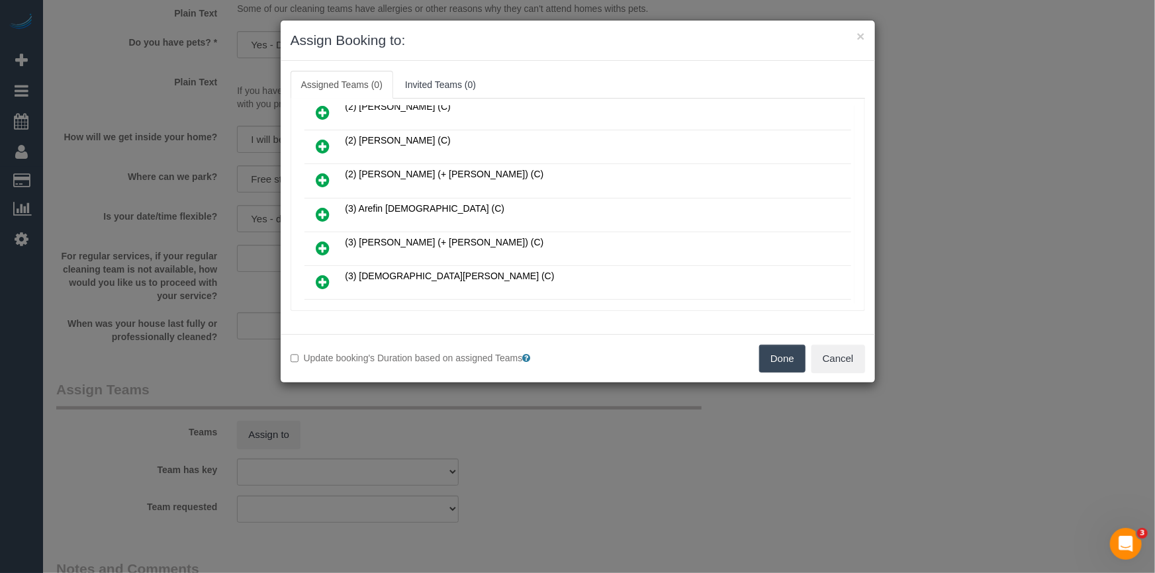
click at [319, 240] on icon at bounding box center [323, 248] width 14 height 16
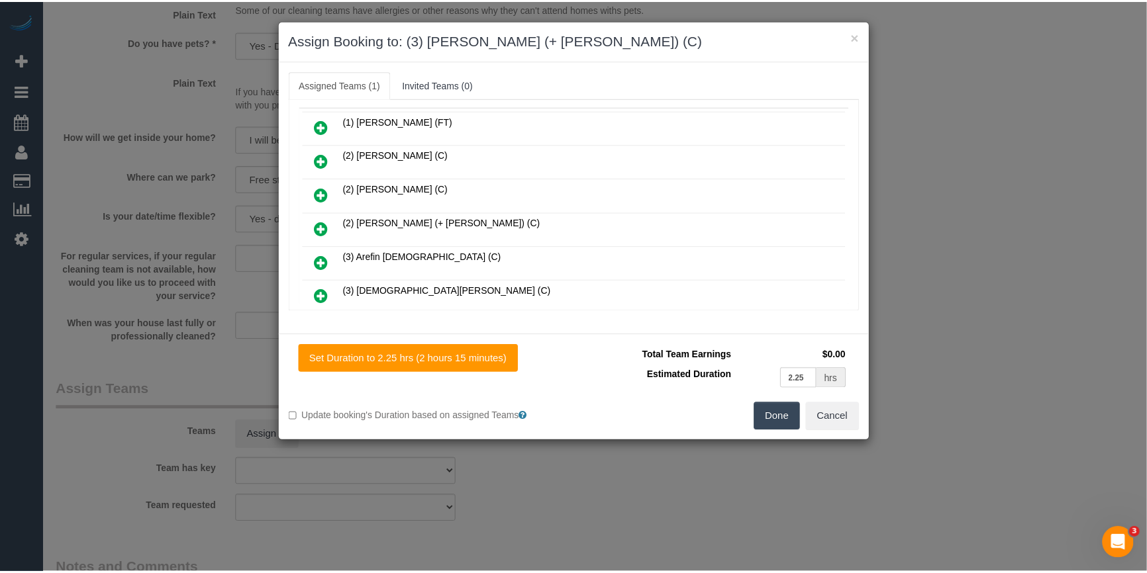
scroll to position [0, 0]
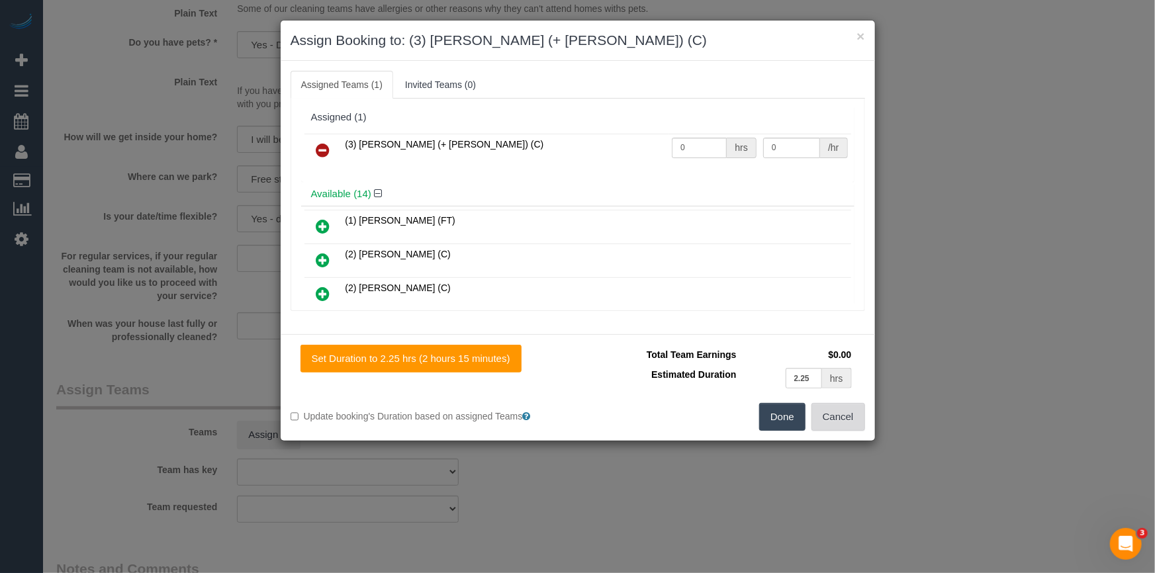
click at [846, 412] on button "Cancel" at bounding box center [839, 417] width 54 height 28
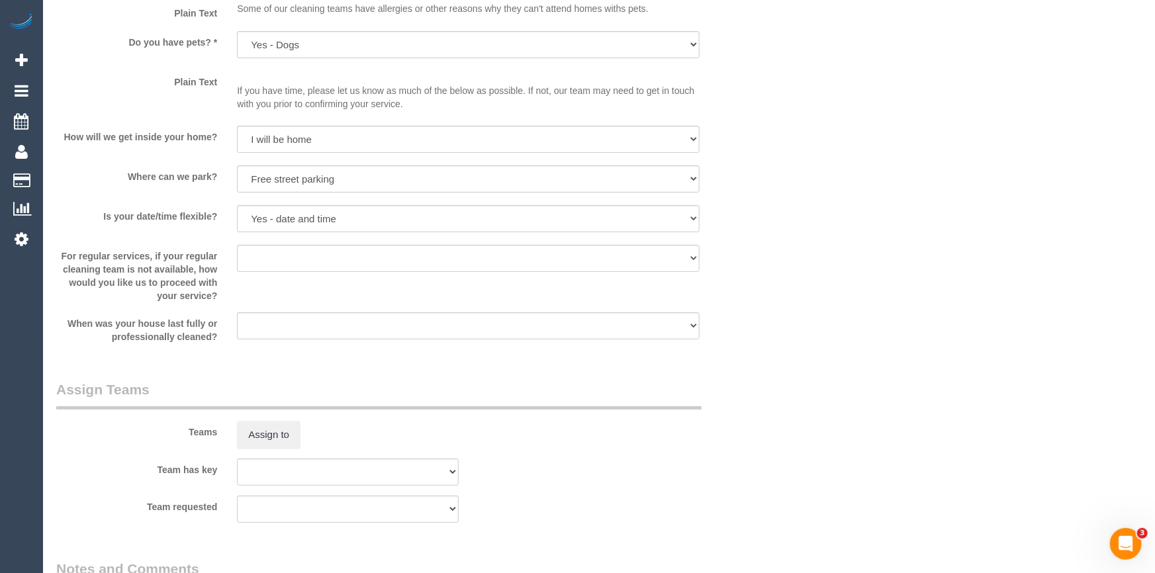
click at [846, 412] on div "× Assign Booking to: (3) [PERSON_NAME] (+ [PERSON_NAME]) (C) Assigned Teams (1)…" at bounding box center [577, 286] width 1155 height 573
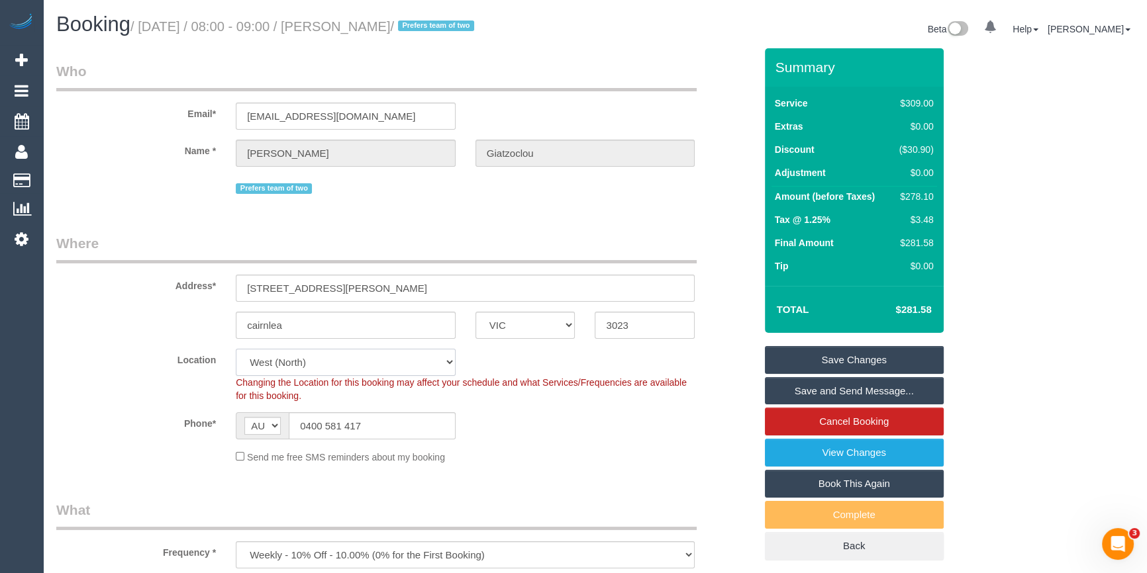
drag, startPoint x: 282, startPoint y: 363, endPoint x: 286, endPoint y: 349, distance: 15.1
click at [282, 363] on select "Office [GEOGRAPHIC_DATA] (North) East (South) [GEOGRAPHIC_DATA] (East) [GEOGRAP…" at bounding box center [346, 362] width 220 height 27
select select "50"
click at [236, 349] on select "Office City East (North) East (South) Inner East Inner North (East) Inner North…" at bounding box center [346, 362] width 220 height 27
click at [174, 248] on legend "Where" at bounding box center [376, 249] width 640 height 30
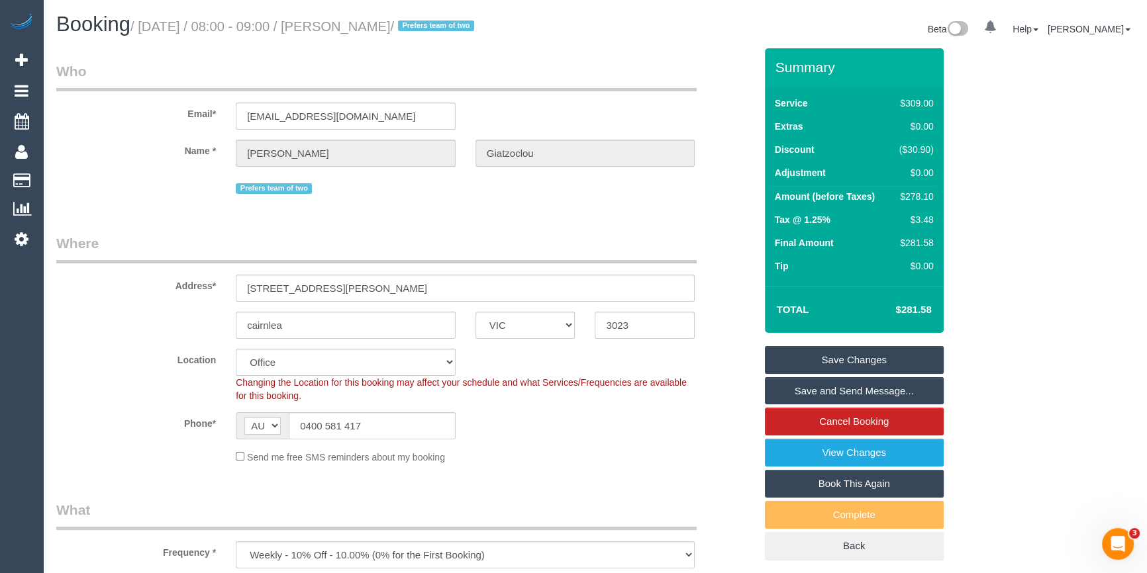
select select "object:4019"
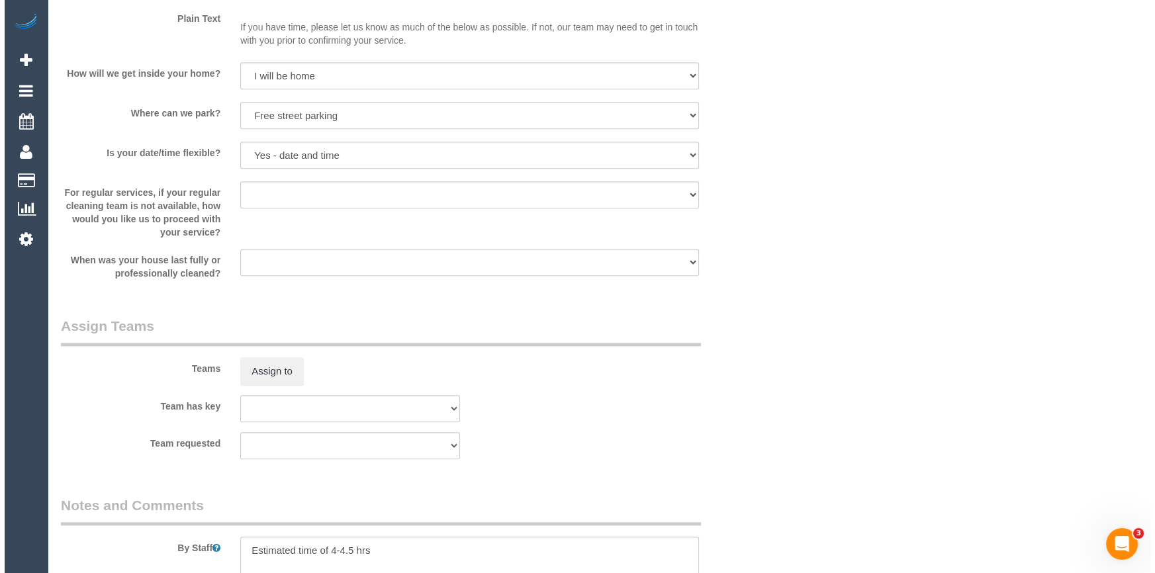
scroll to position [1986, 0]
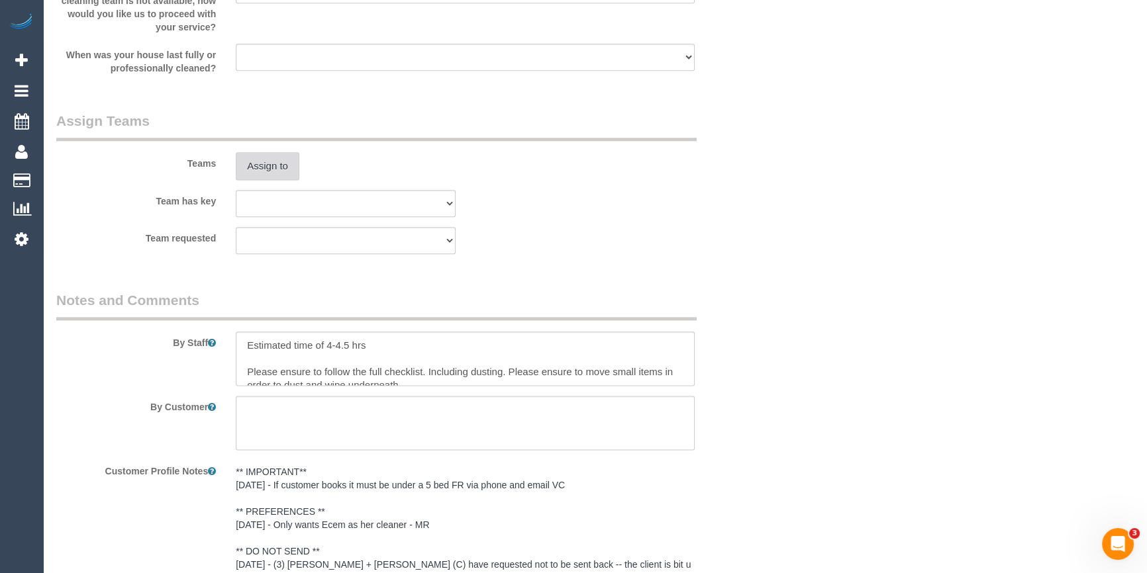
click at [260, 164] on button "Assign to" at bounding box center [268, 166] width 64 height 28
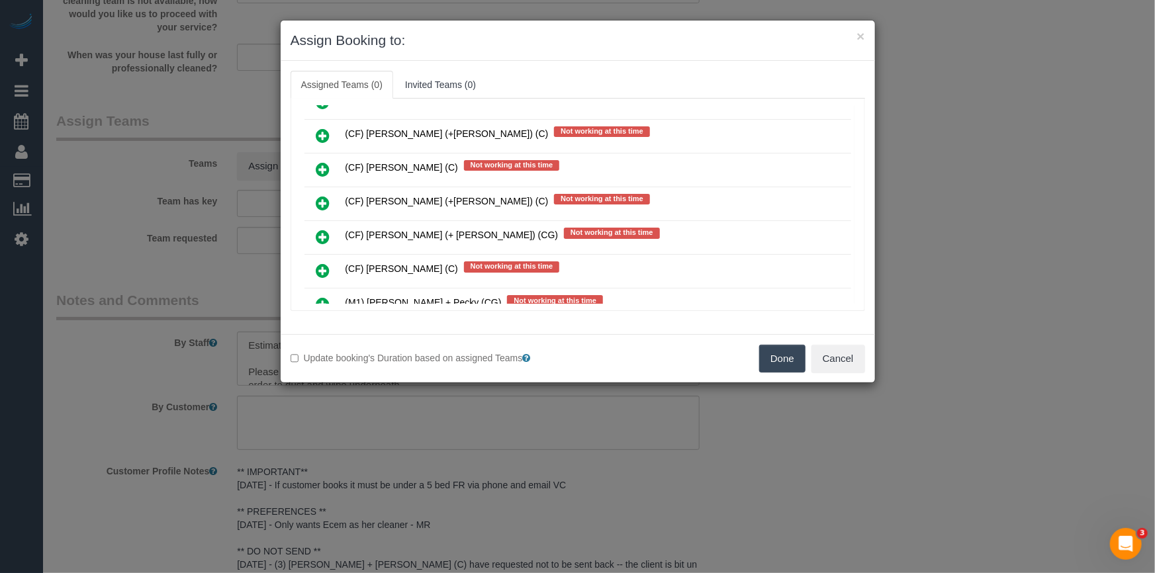
scroll to position [6541, 0]
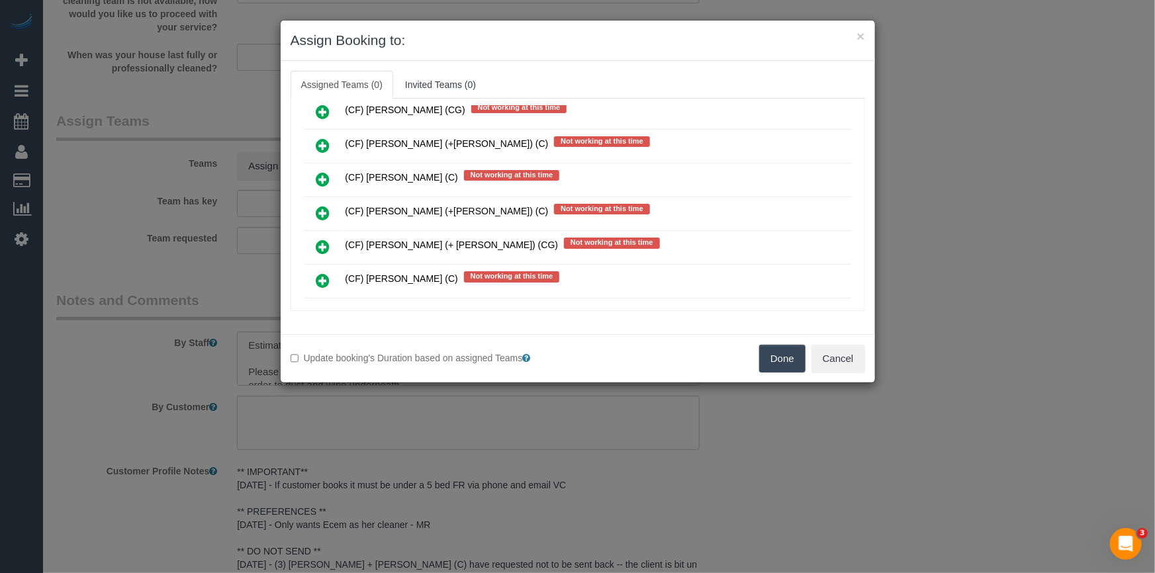
click at [710, 58] on div "× Assign Booking to:" at bounding box center [578, 41] width 595 height 40
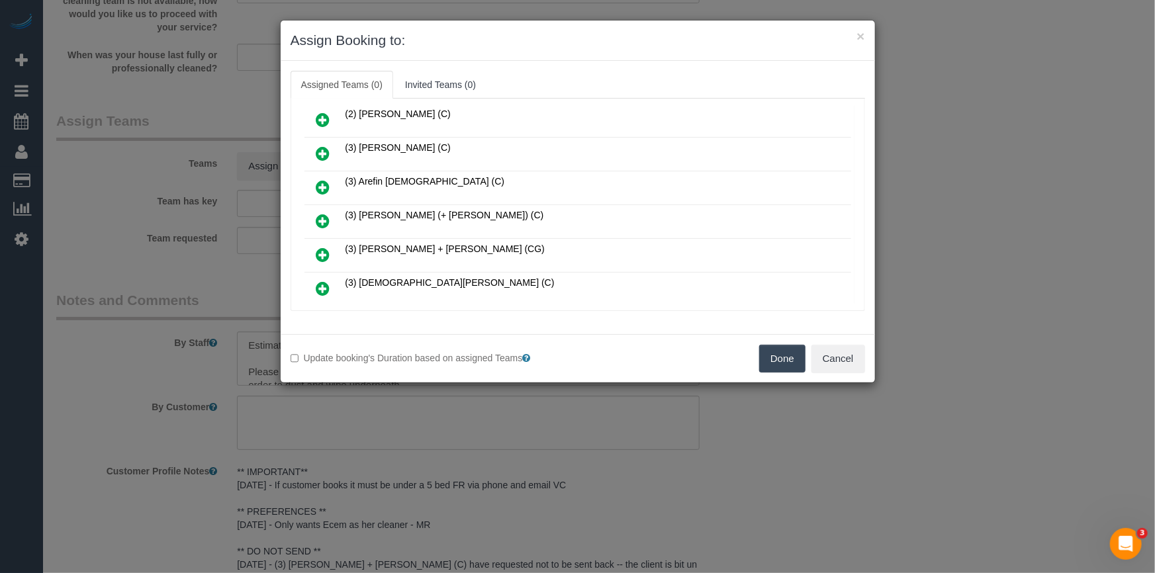
click at [317, 213] on icon at bounding box center [323, 221] width 14 height 16
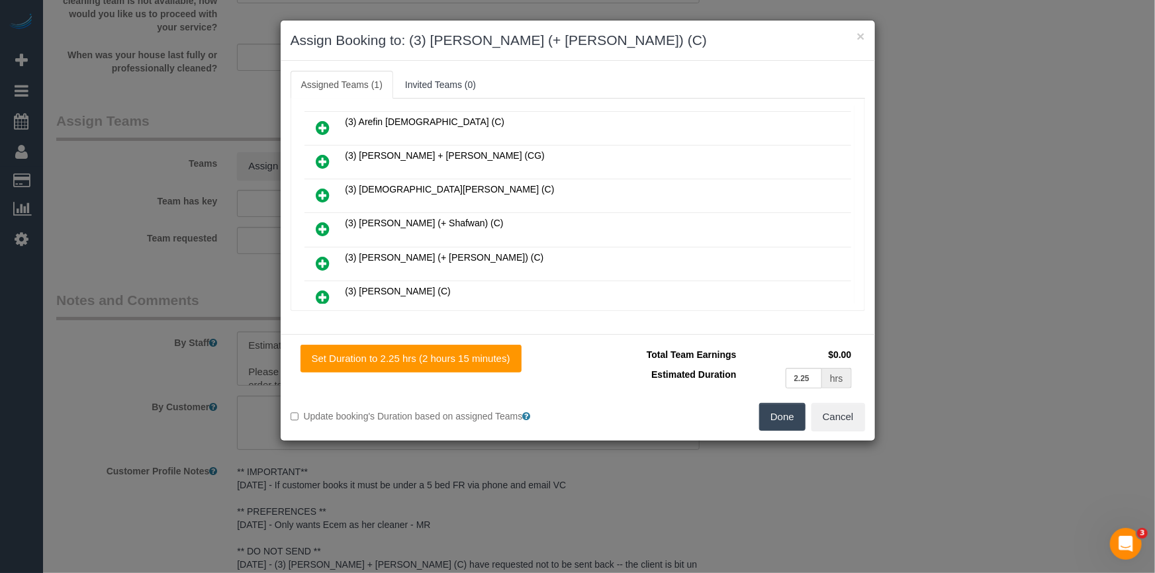
click at [315, 251] on link at bounding box center [323, 264] width 31 height 26
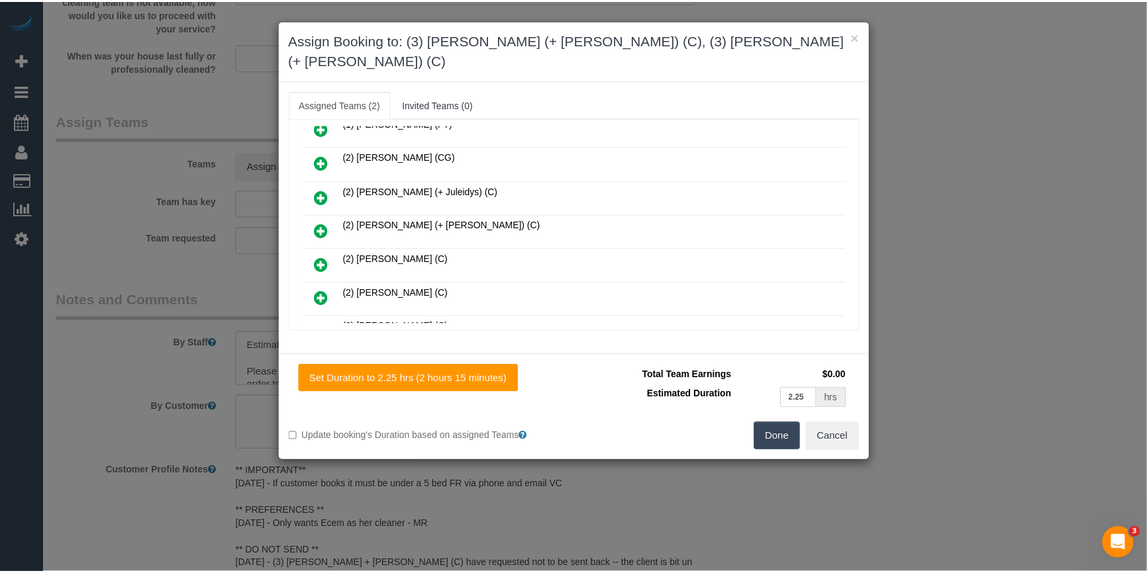
scroll to position [0, 0]
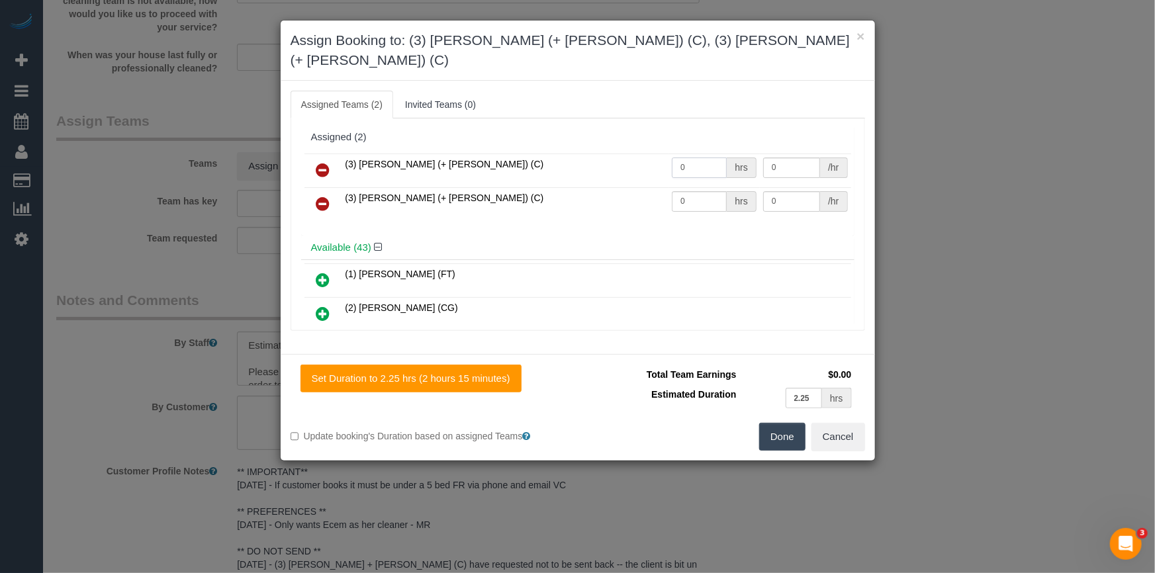
click at [702, 158] on input "0" at bounding box center [699, 168] width 55 height 21
type input "1"
click at [714, 191] on input "0" at bounding box center [699, 201] width 55 height 21
type input "1"
click at [781, 158] on input "0" at bounding box center [791, 168] width 57 height 21
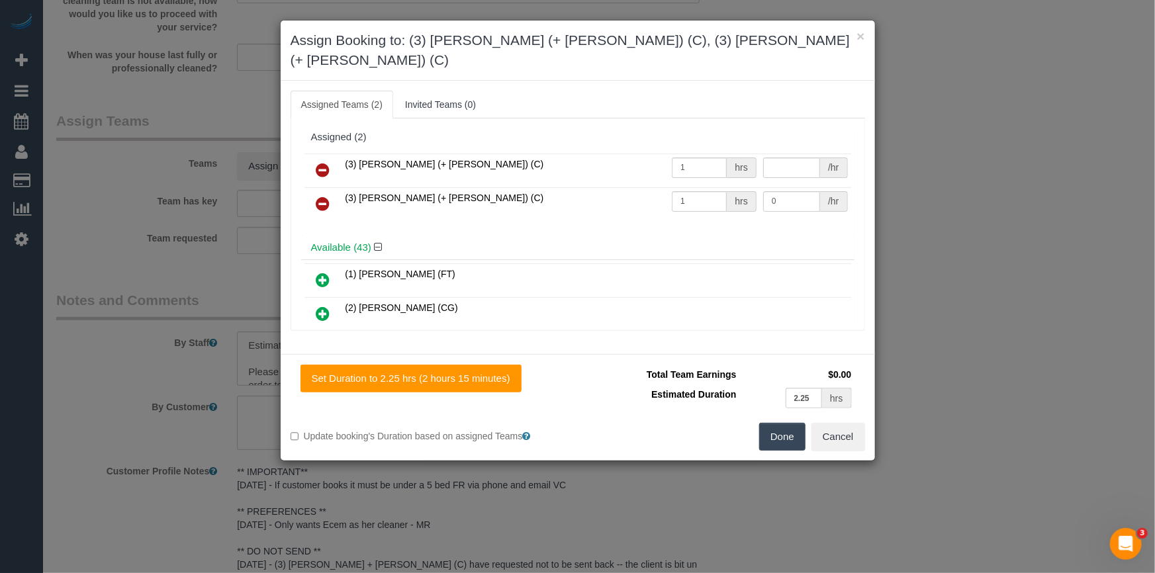
type input "0"
click at [781, 154] on td "0 /hr" at bounding box center [805, 171] width 91 height 34
click at [808, 158] on input "0" at bounding box center [791, 168] width 57 height 21
type input "75"
click at [779, 191] on input "0" at bounding box center [791, 201] width 57 height 21
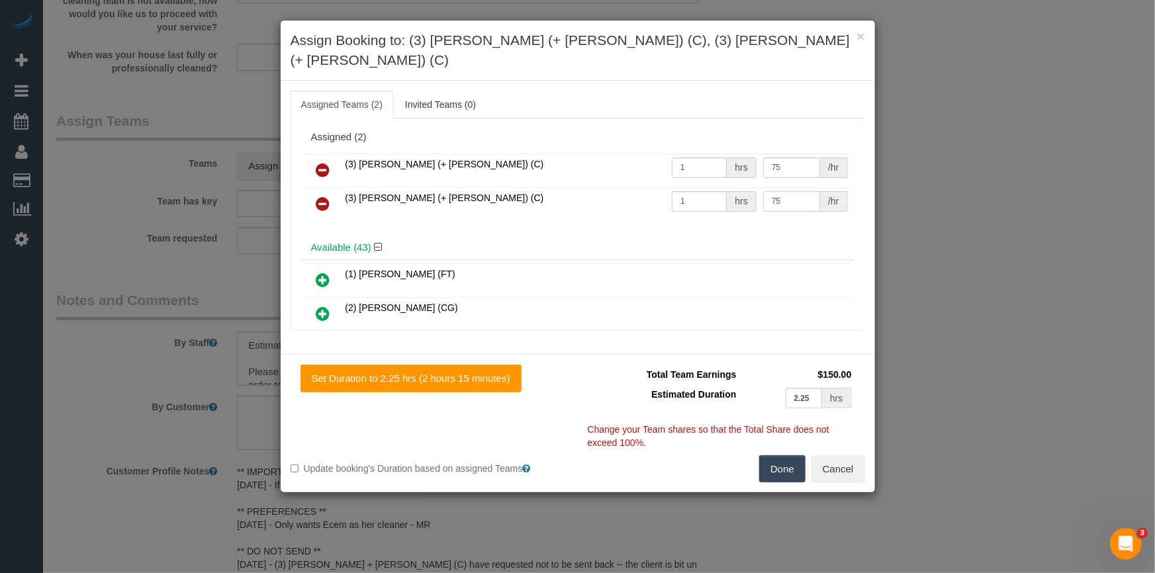
type input "75"
click at [775, 456] on button "Done" at bounding box center [782, 470] width 46 height 28
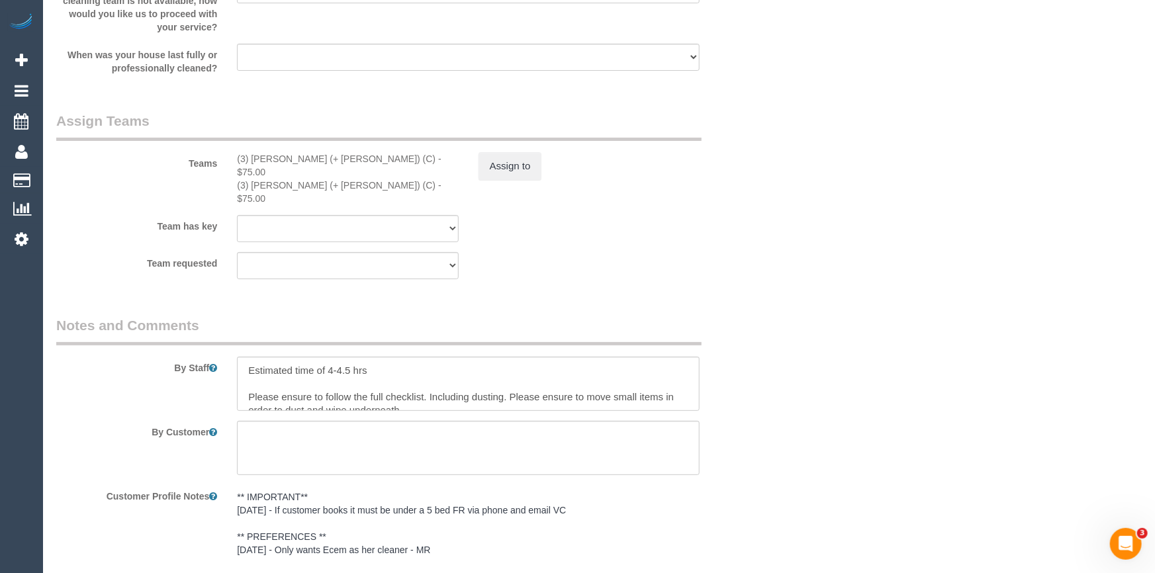
click at [775, 444] on div "× Assign Booking to: (3) Arifin (+ Fatema) (C), (3) Fatema (+ Arifin) (C) Assig…" at bounding box center [577, 286] width 1155 height 573
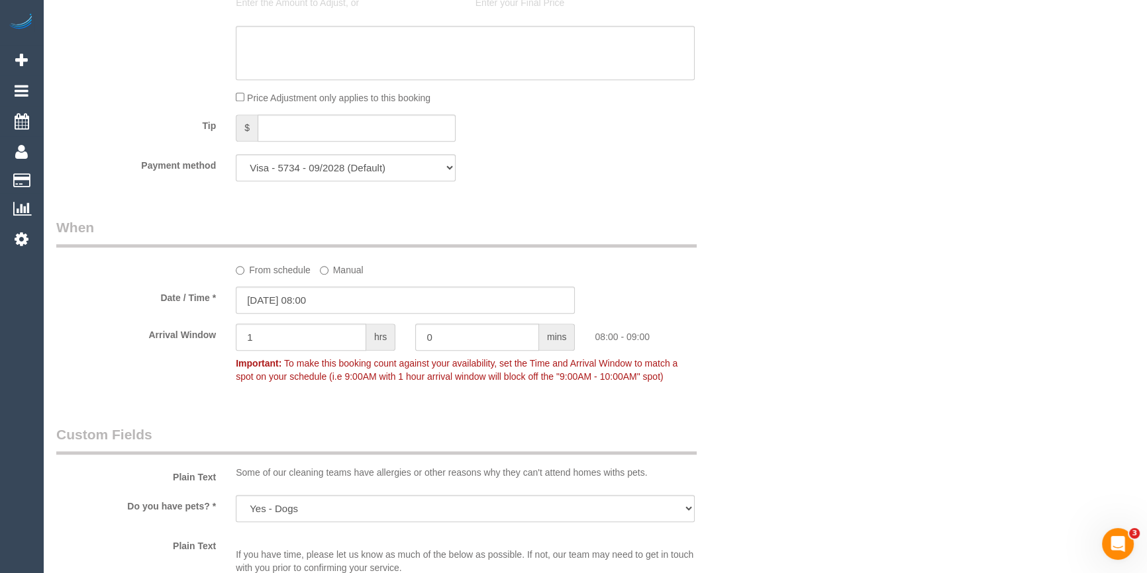
scroll to position [963, 0]
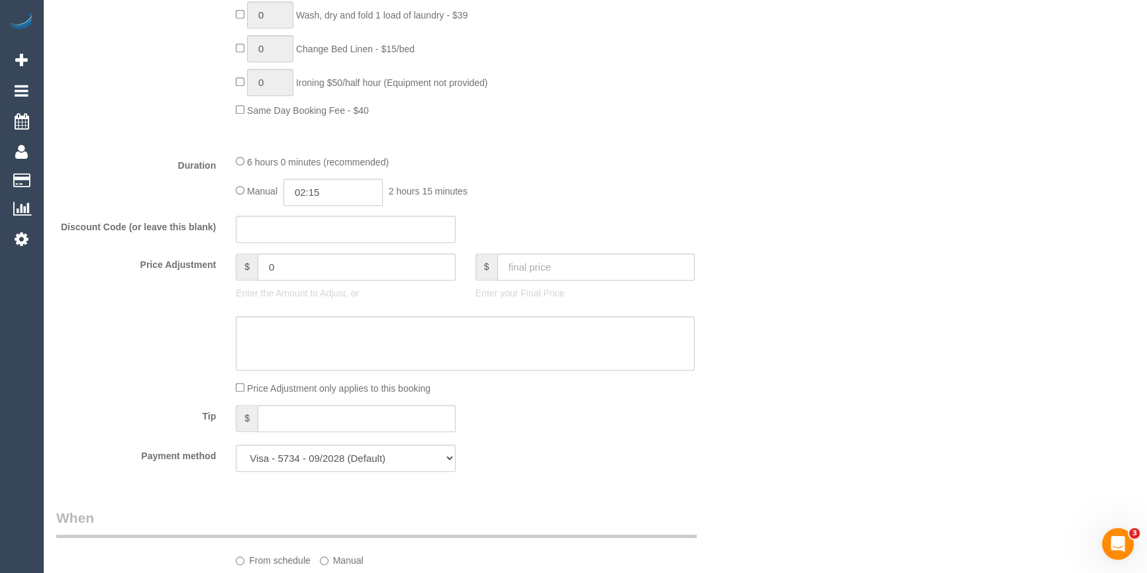
click at [908, 156] on div "Who Email* diannegiat@gmail.com Name * Dianne Giatzoclou Prefers team of two Wh…" at bounding box center [594, 444] width 1077 height 2716
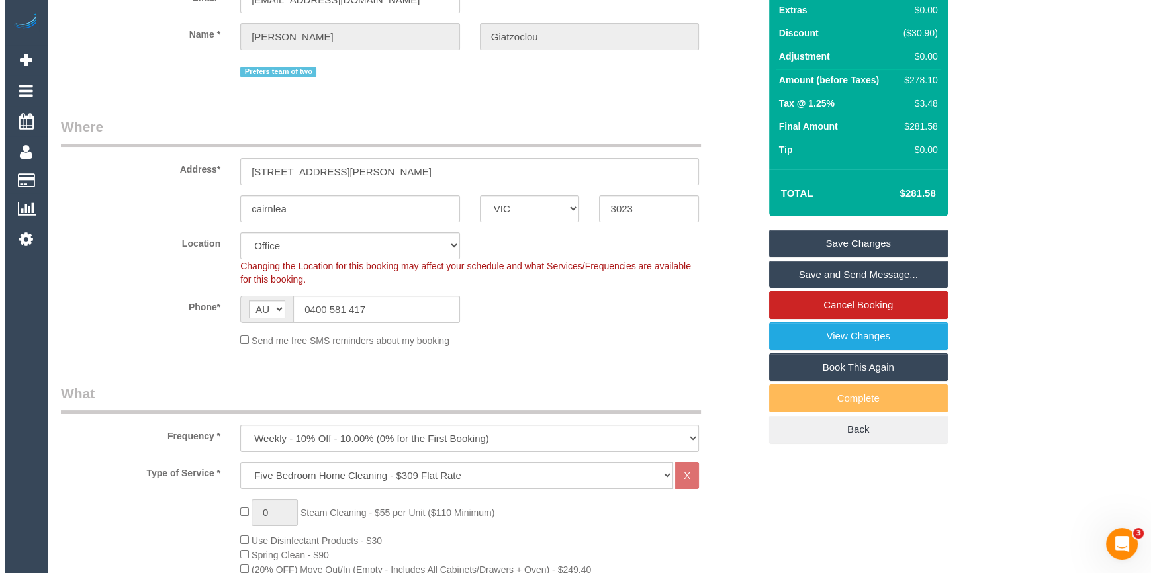
scroll to position [0, 0]
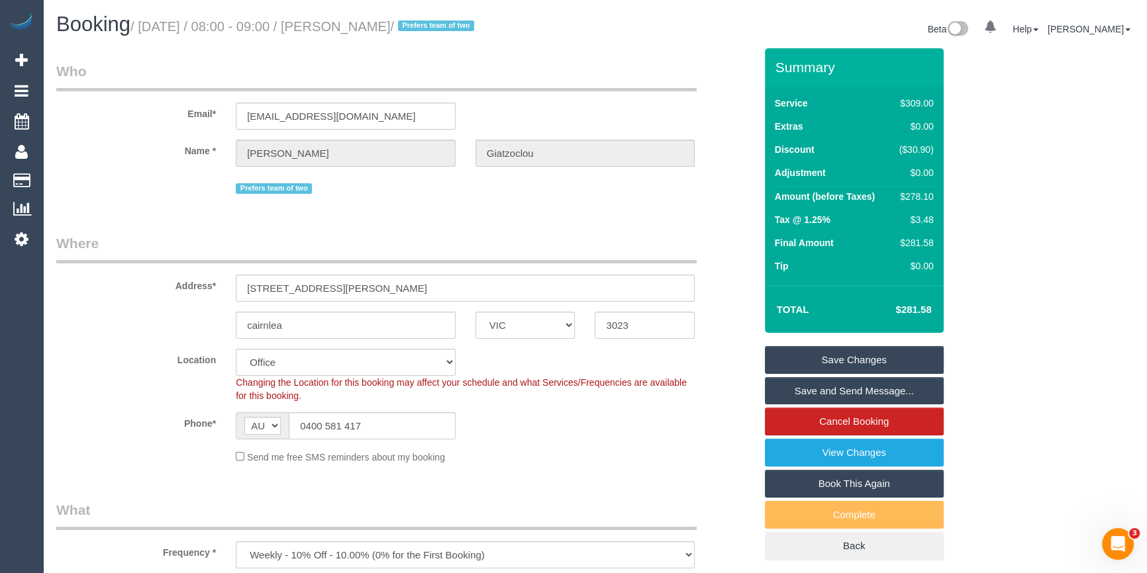
click at [882, 385] on link "Save and Send Message..." at bounding box center [854, 391] width 179 height 28
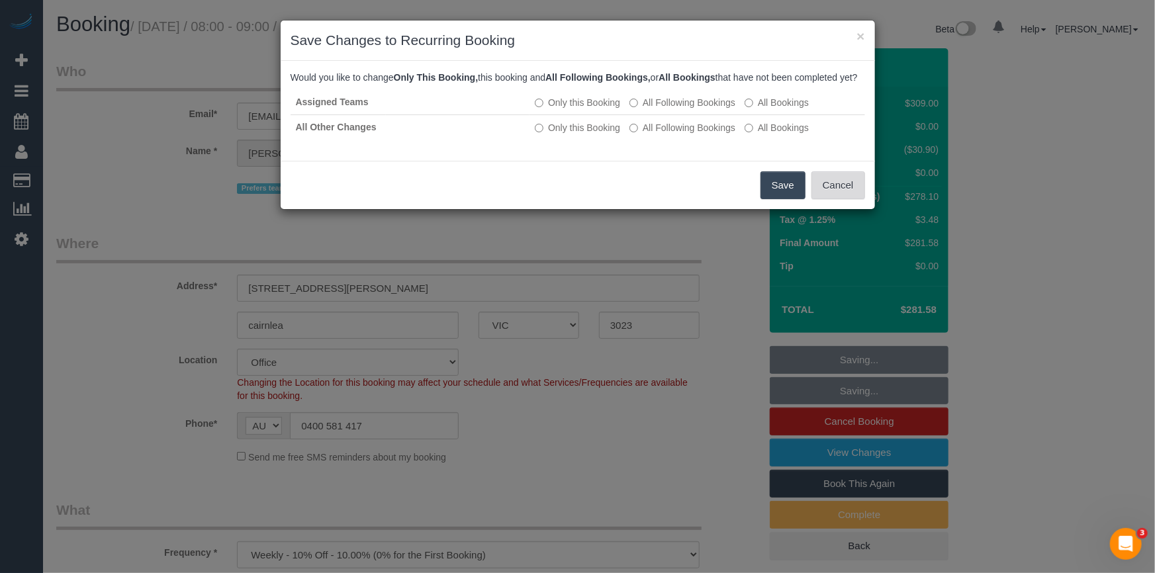
drag, startPoint x: 847, startPoint y: 207, endPoint x: 305, endPoint y: 211, distance: 542.3
click at [845, 199] on button "Cancel" at bounding box center [839, 185] width 54 height 28
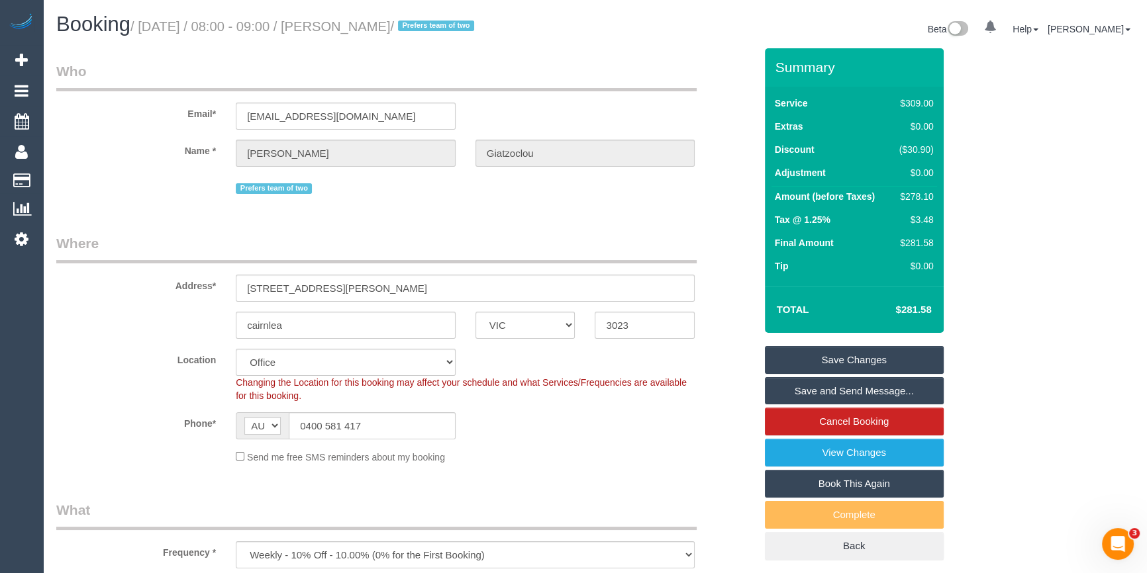
click at [722, 430] on div "Phone* AF AL DZ AD AO AI AQ AG AR AM AW AU AT AZ BS BH BD BB BY BE BZ BJ BM BT …" at bounding box center [405, 425] width 718 height 27
click at [857, 397] on link "Save and Send Message..." at bounding box center [854, 391] width 179 height 28
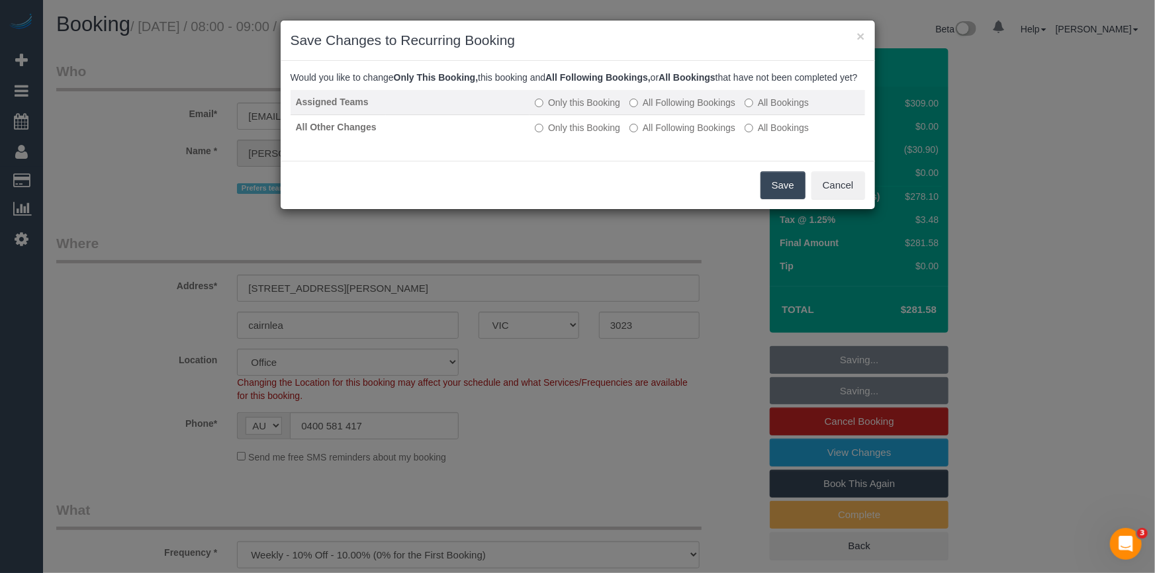
click at [696, 109] on label "All Following Bookings" at bounding box center [683, 102] width 106 height 13
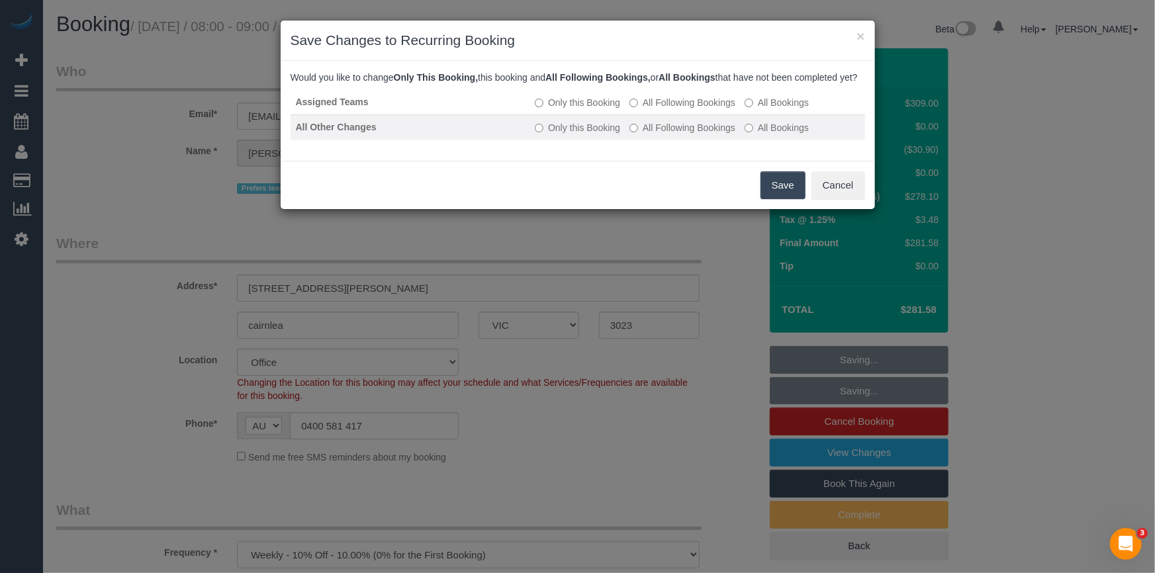
click at [699, 134] on label "All Following Bookings" at bounding box center [683, 127] width 106 height 13
click at [791, 199] on button "Save" at bounding box center [783, 185] width 45 height 28
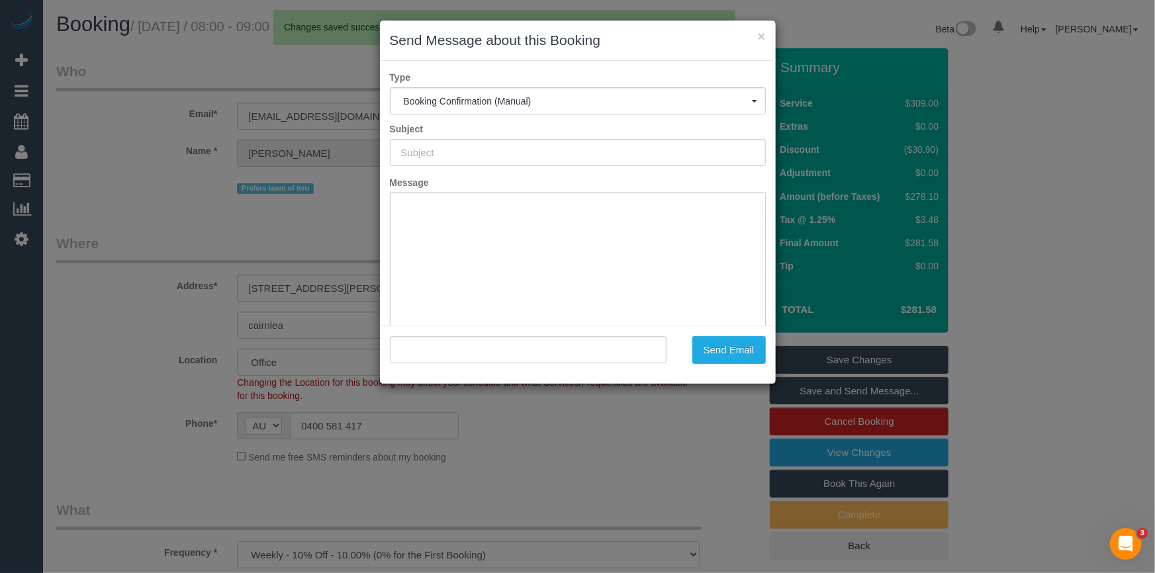
type input "Booking Confirmed"
type input ""Dianne Giatzoclou" <diannegiat@gmail.com>"
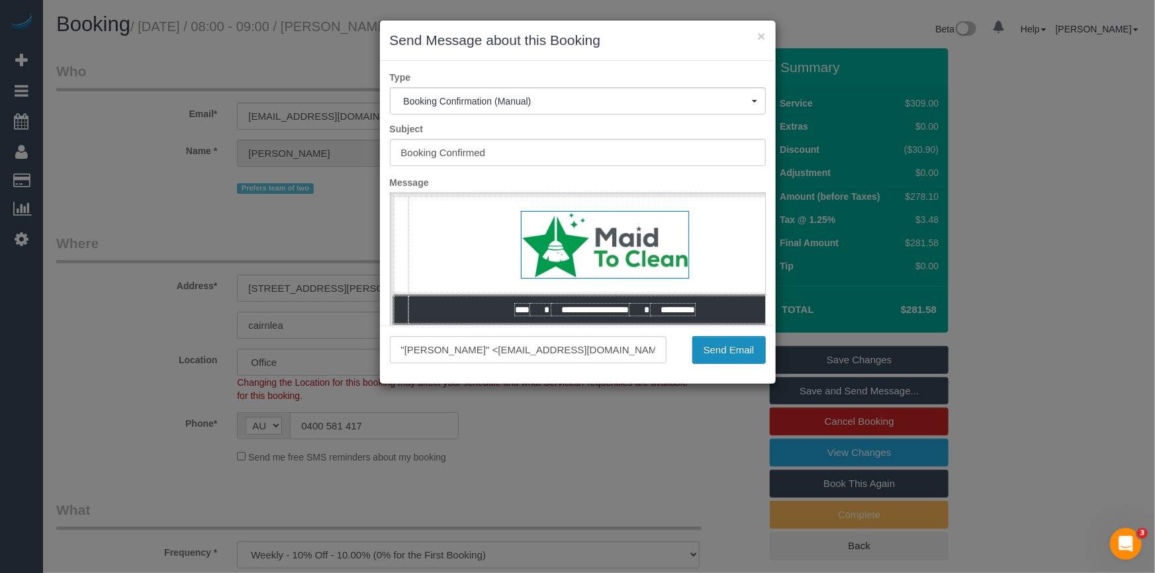
click at [740, 351] on button "Send Email" at bounding box center [729, 350] width 73 height 28
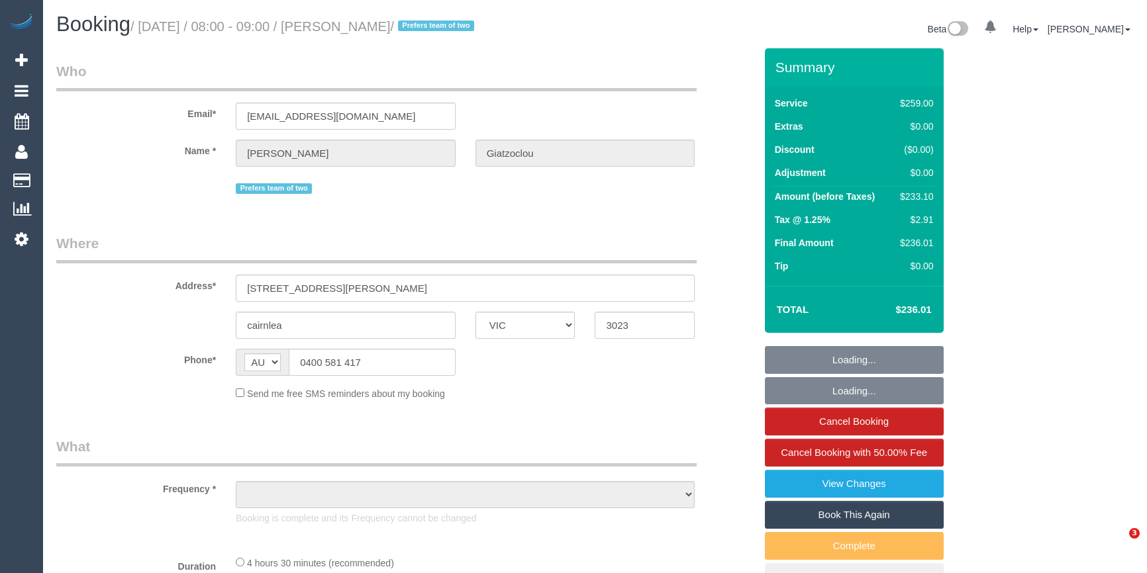
select select "VIC"
select select "object:546"
select select "string:stripe-pm_1RMhsC2GScqysDRVgXYX7W3d"
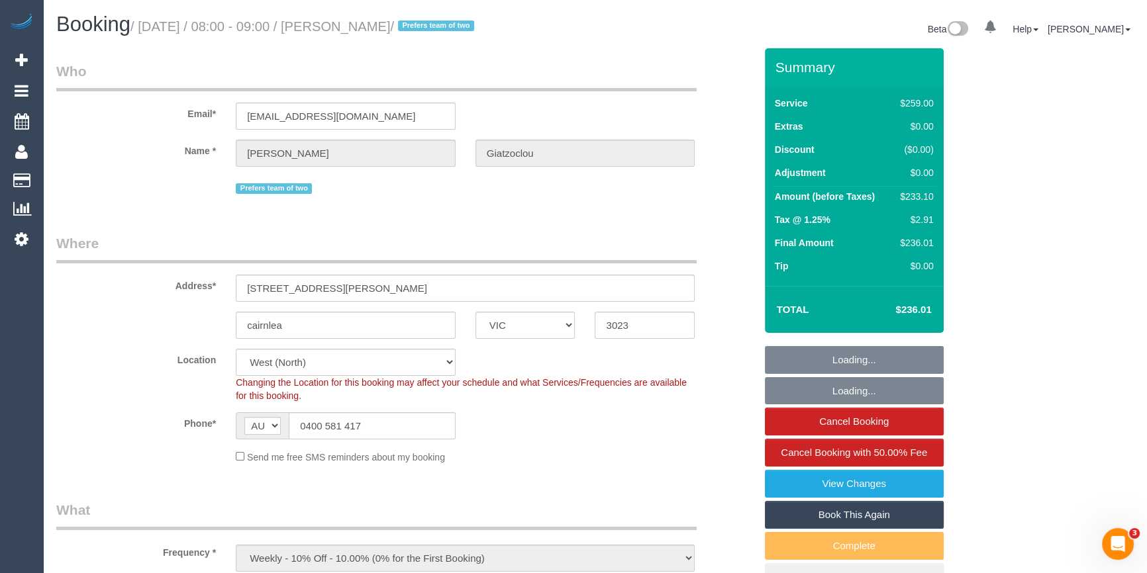
select select "number:27"
select select "number:14"
select select "number:19"
select select "number:22"
select select "object:772"
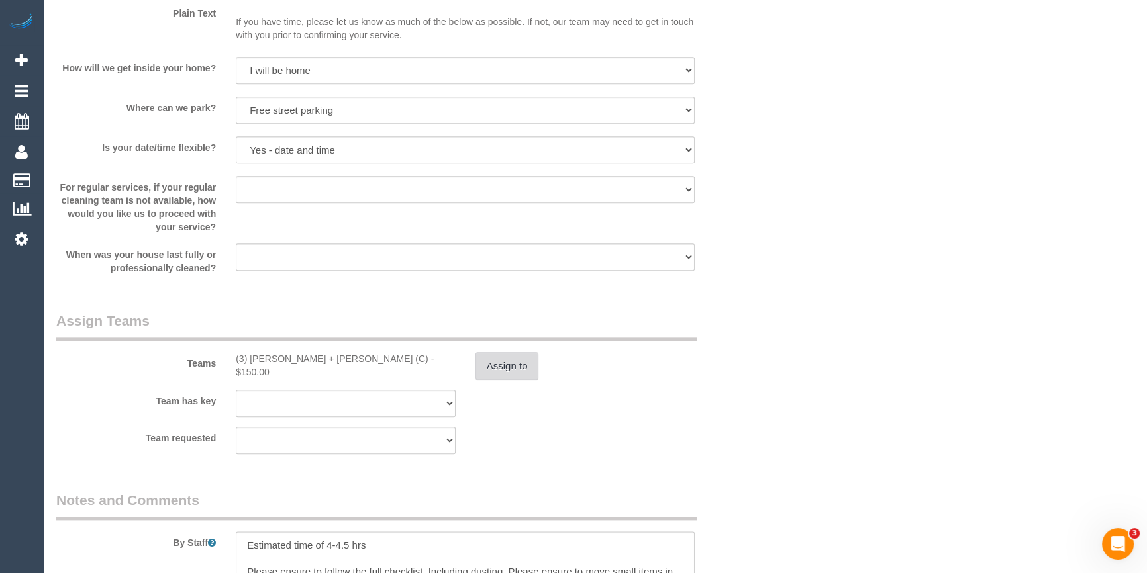
scroll to position [1986, 0]
